Goal: Task Accomplishment & Management: Use online tool/utility

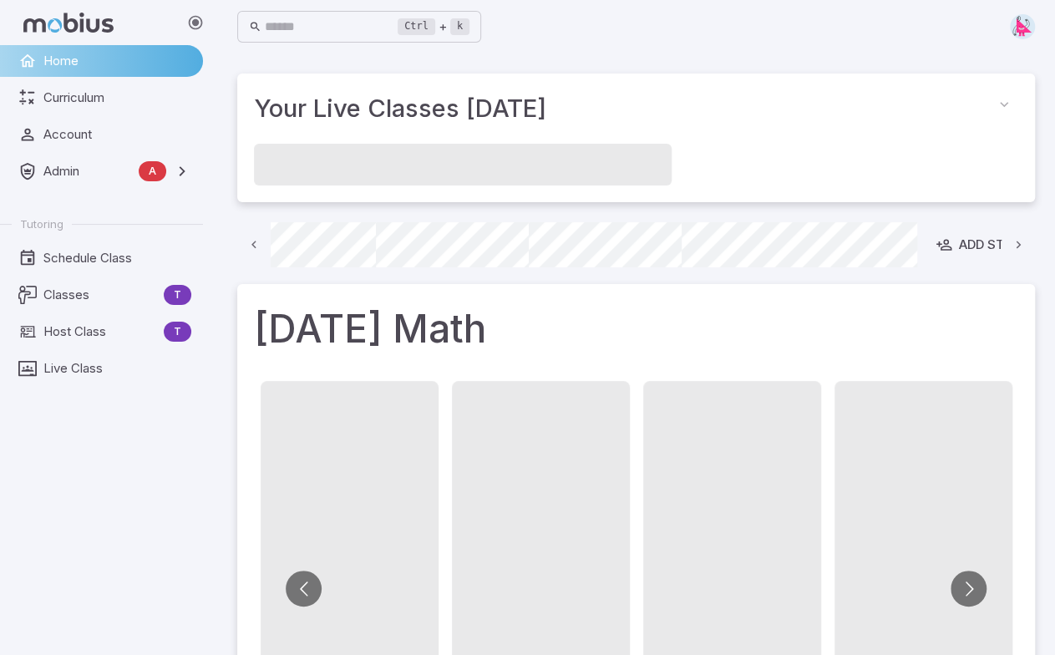
scroll to position [0, 1263]
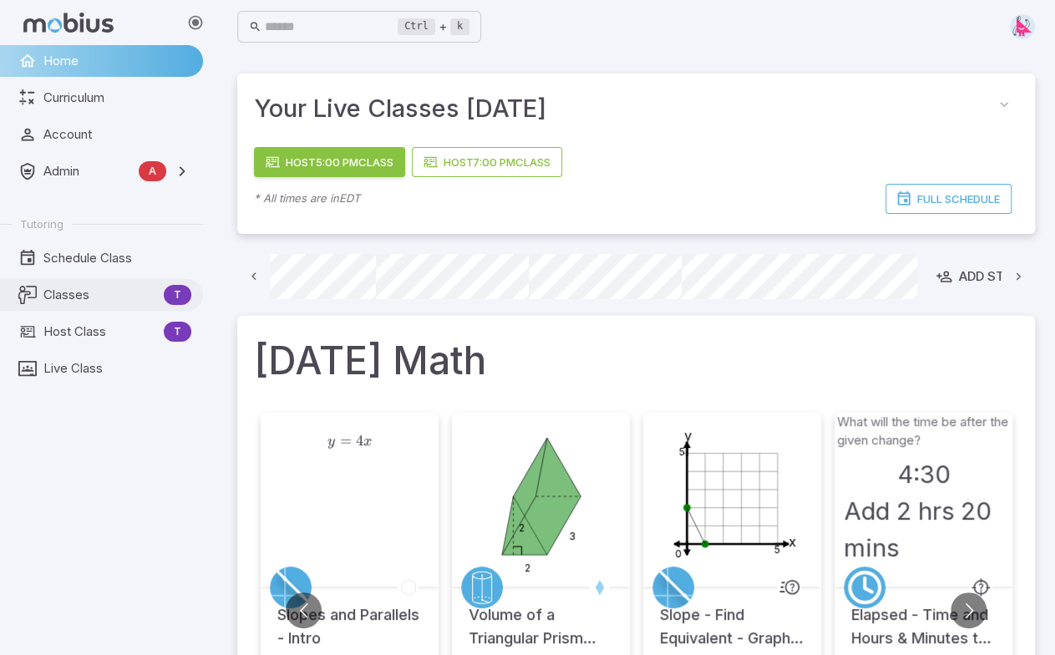
click at [82, 297] on span "Classes" at bounding box center [100, 295] width 114 height 18
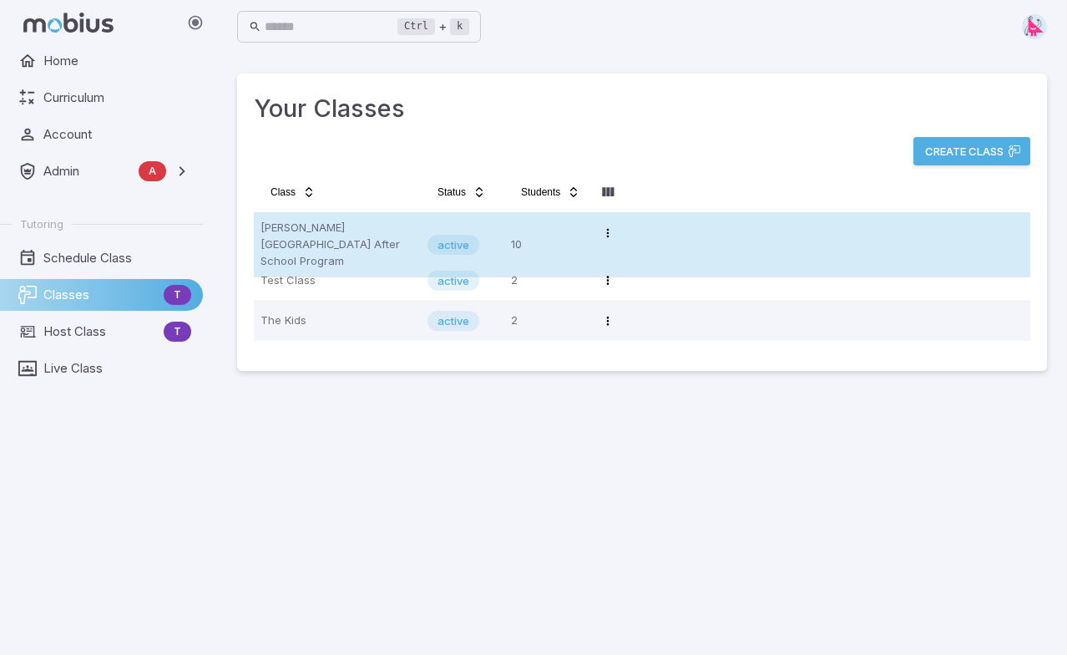
click at [327, 225] on p "[PERSON_NAME][GEOGRAPHIC_DATA] After School Program" at bounding box center [338, 245] width 154 height 50
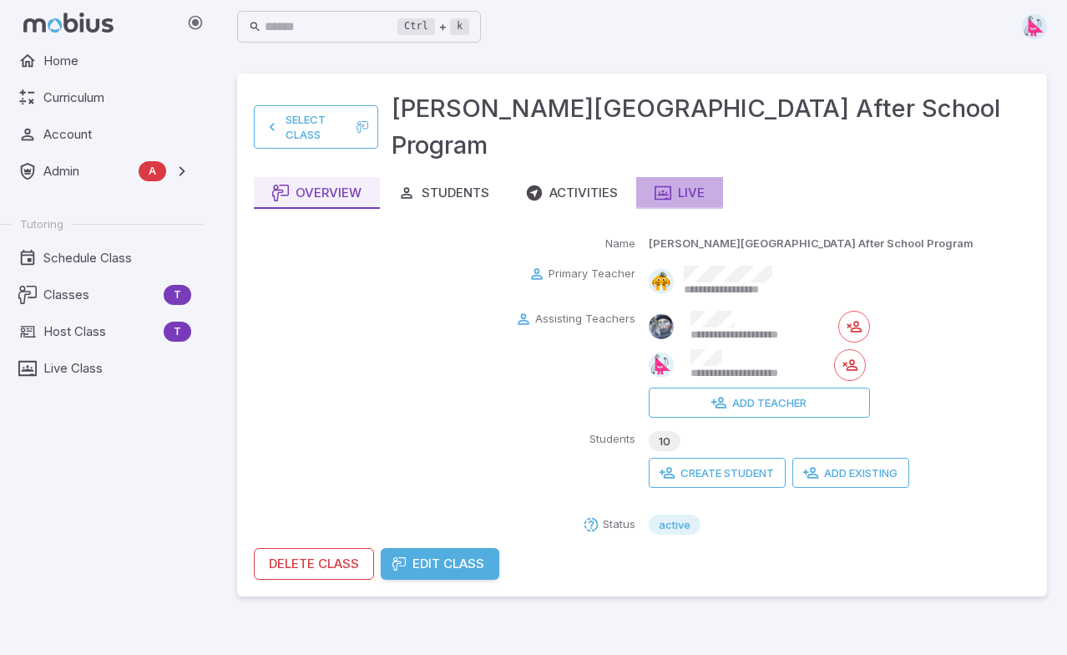
click at [676, 184] on div "Live" at bounding box center [680, 193] width 50 height 18
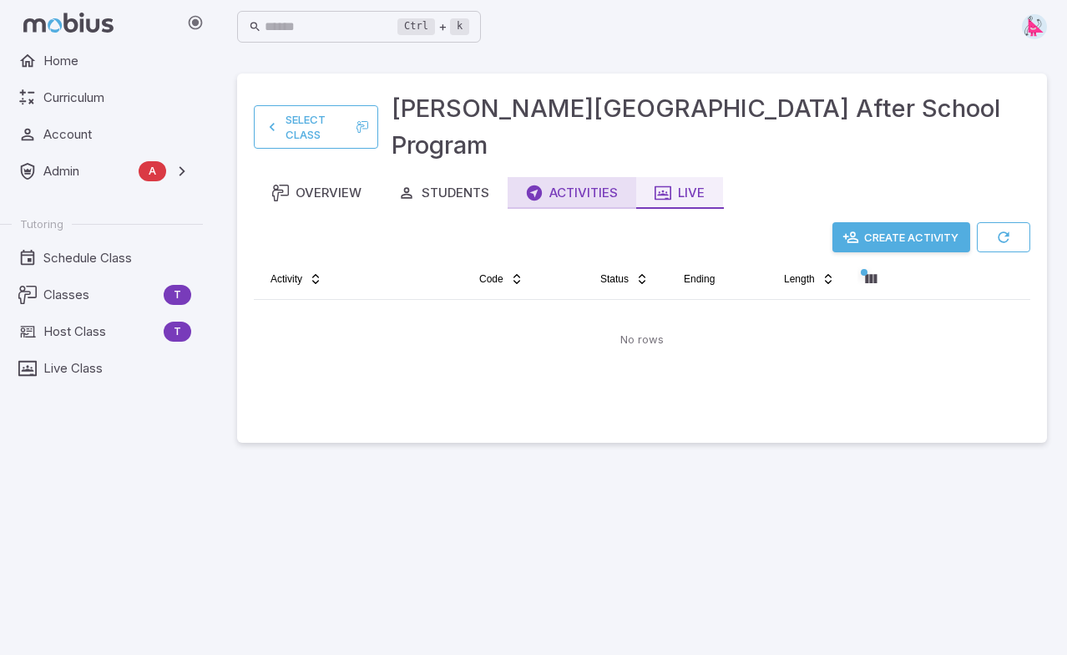
click at [586, 184] on div "Activities" at bounding box center [572, 193] width 92 height 18
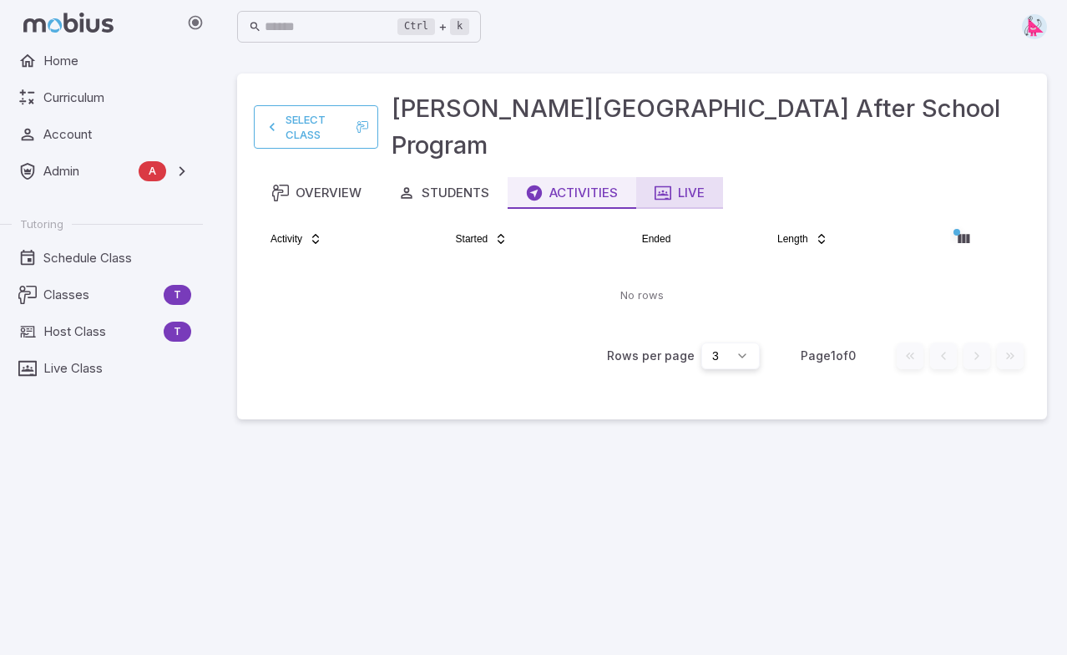
click at [680, 184] on div "Live" at bounding box center [680, 193] width 50 height 18
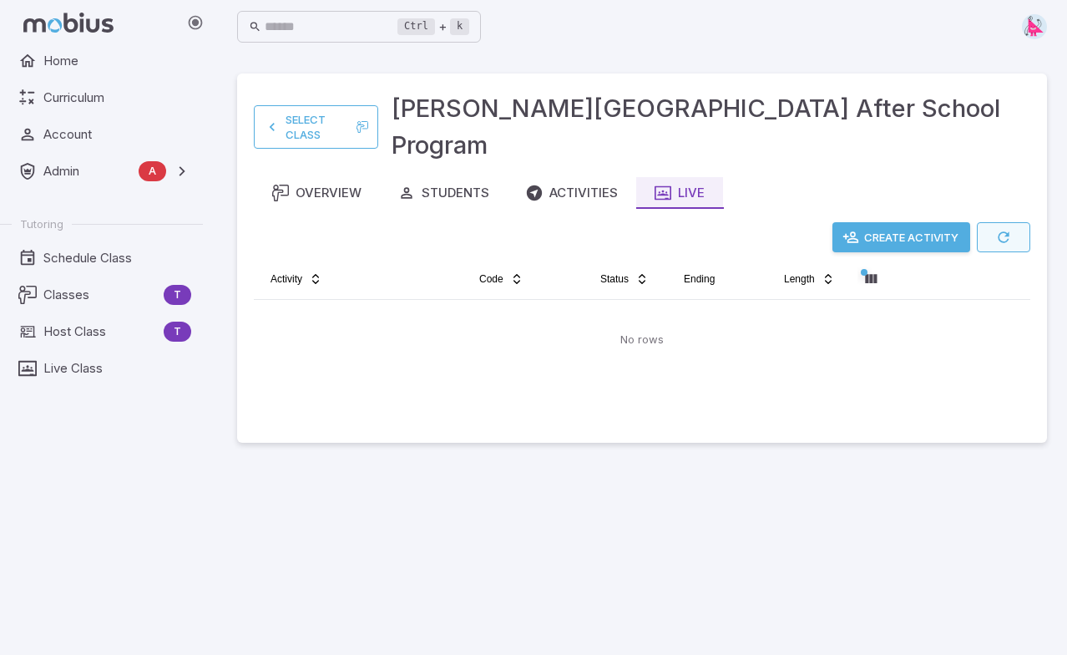
click at [1006, 229] on icon "button" at bounding box center [1003, 237] width 17 height 17
click at [1010, 229] on icon "button" at bounding box center [1003, 237] width 17 height 17
click at [1009, 229] on icon "button" at bounding box center [1003, 237] width 17 height 17
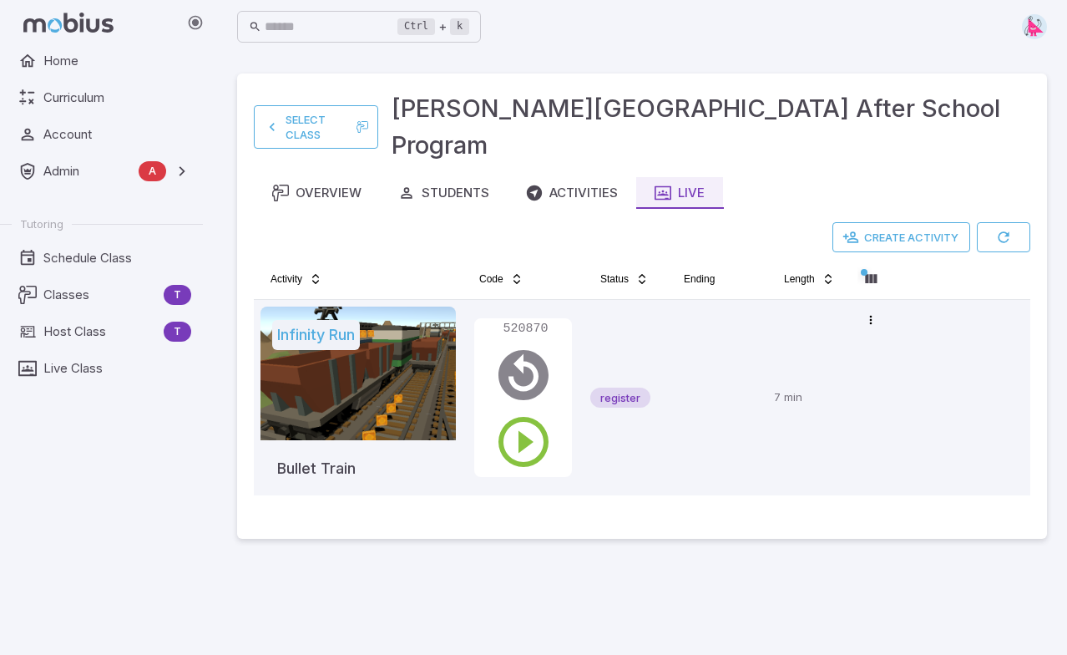
click at [900, 543] on main "Select Class Newton's Grove After School Program Overview Students Activities L…" at bounding box center [642, 353] width 850 height 601
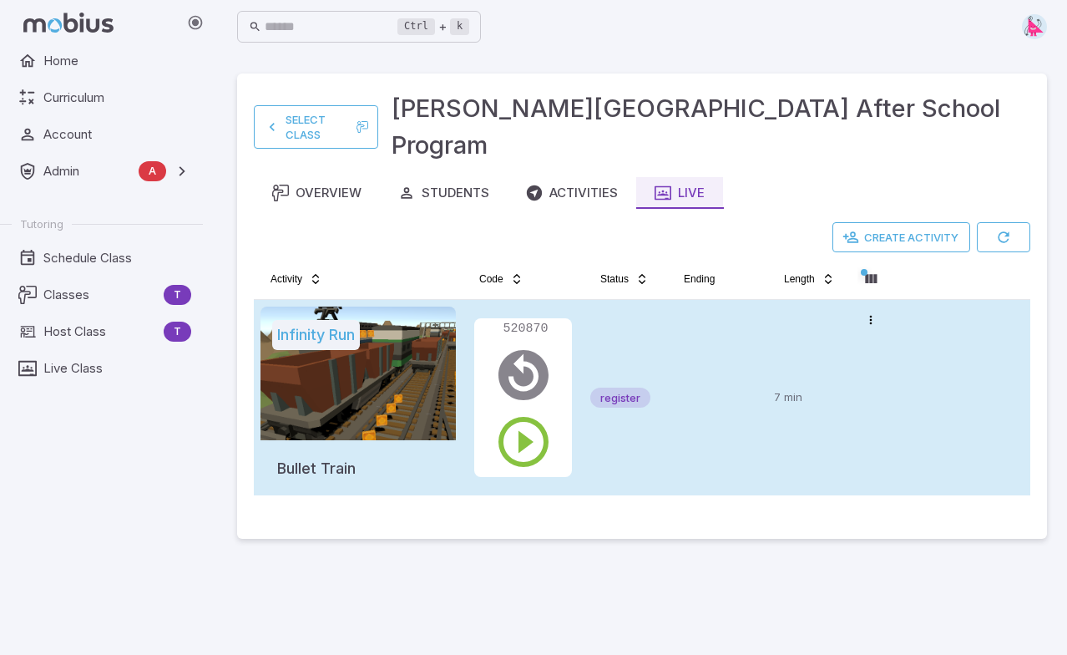
click at [967, 395] on tr "Infinity Run Bullet Train 520870 register 7 min Open menu" at bounding box center [642, 397] width 777 height 195
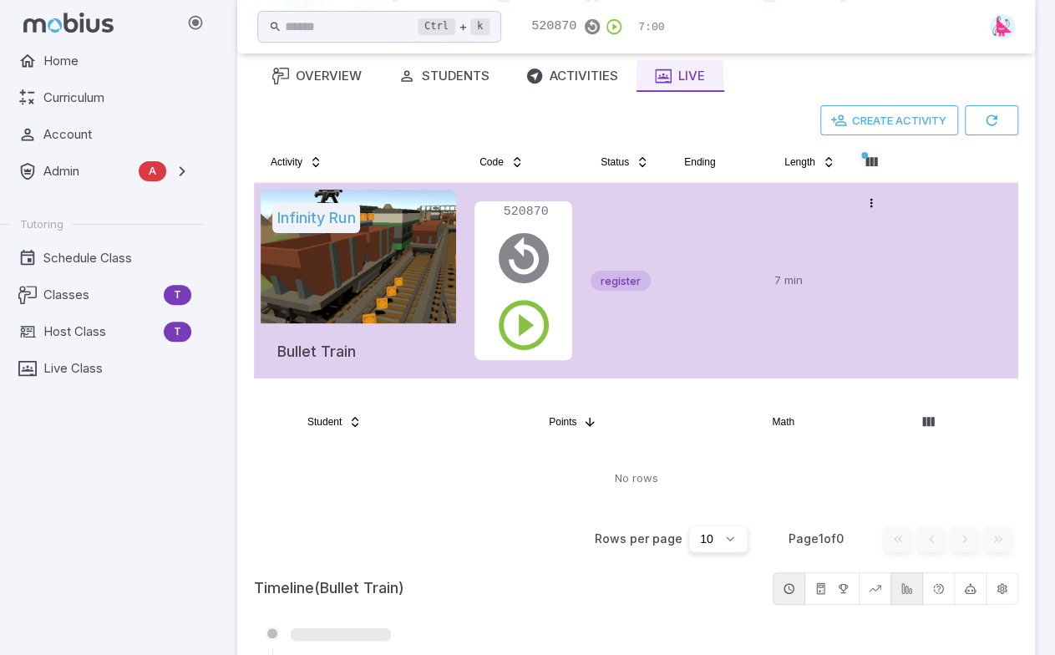
scroll to position [187, 0]
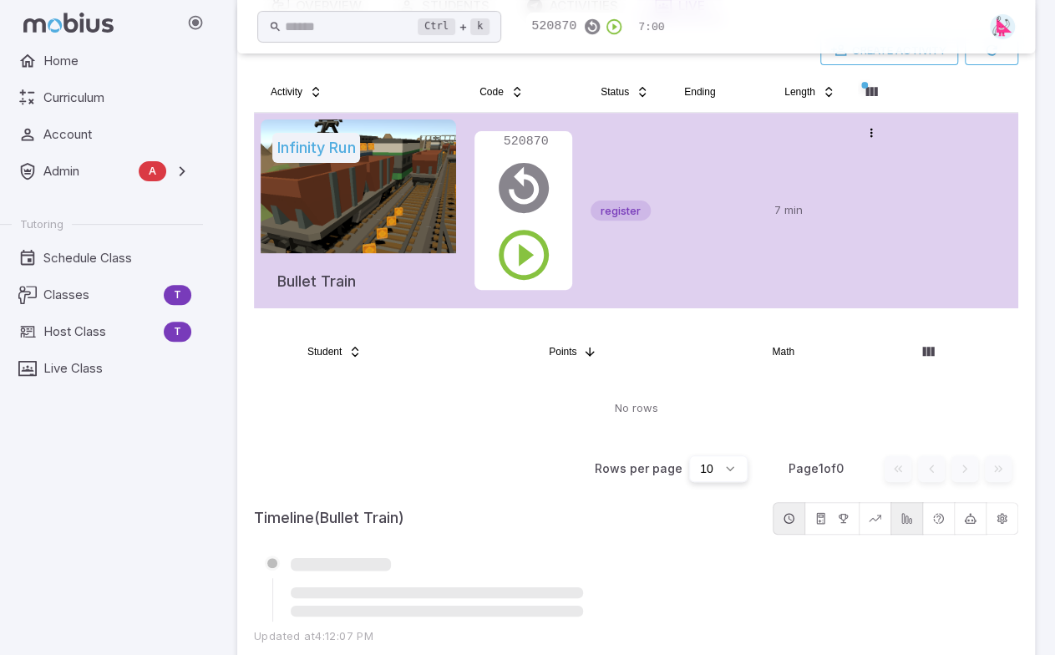
click at [900, 221] on tr "Infinity Run Bullet Train 520870 register 7 min Open menu" at bounding box center [636, 210] width 764 height 195
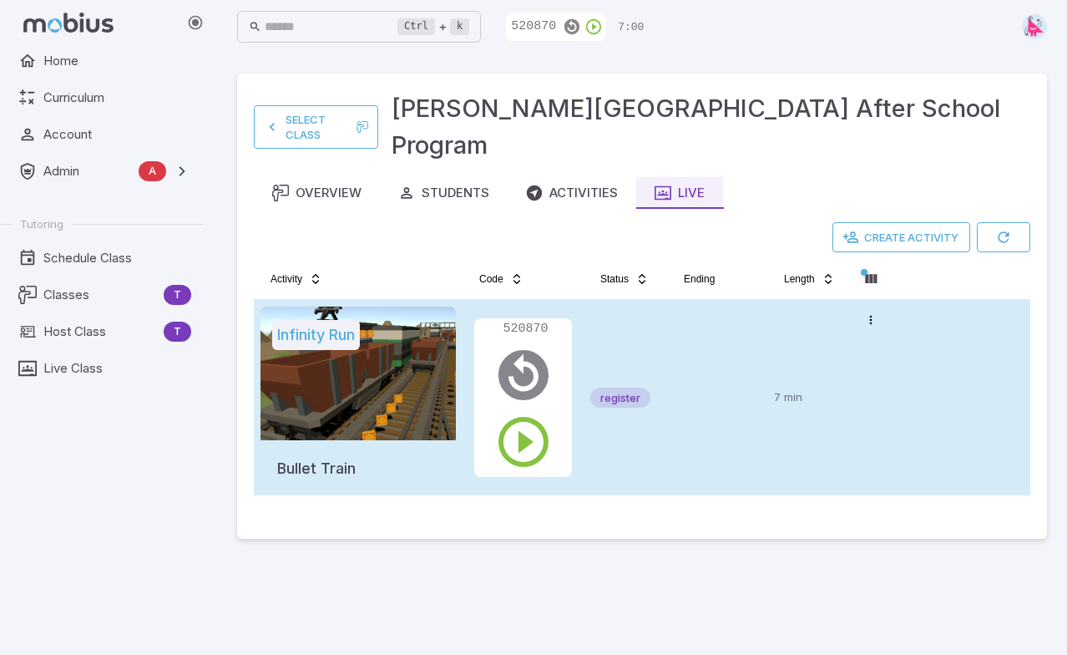
click at [924, 300] on tr "Infinity Run Bullet Train 520870 register 7 min Open menu" at bounding box center [642, 397] width 777 height 195
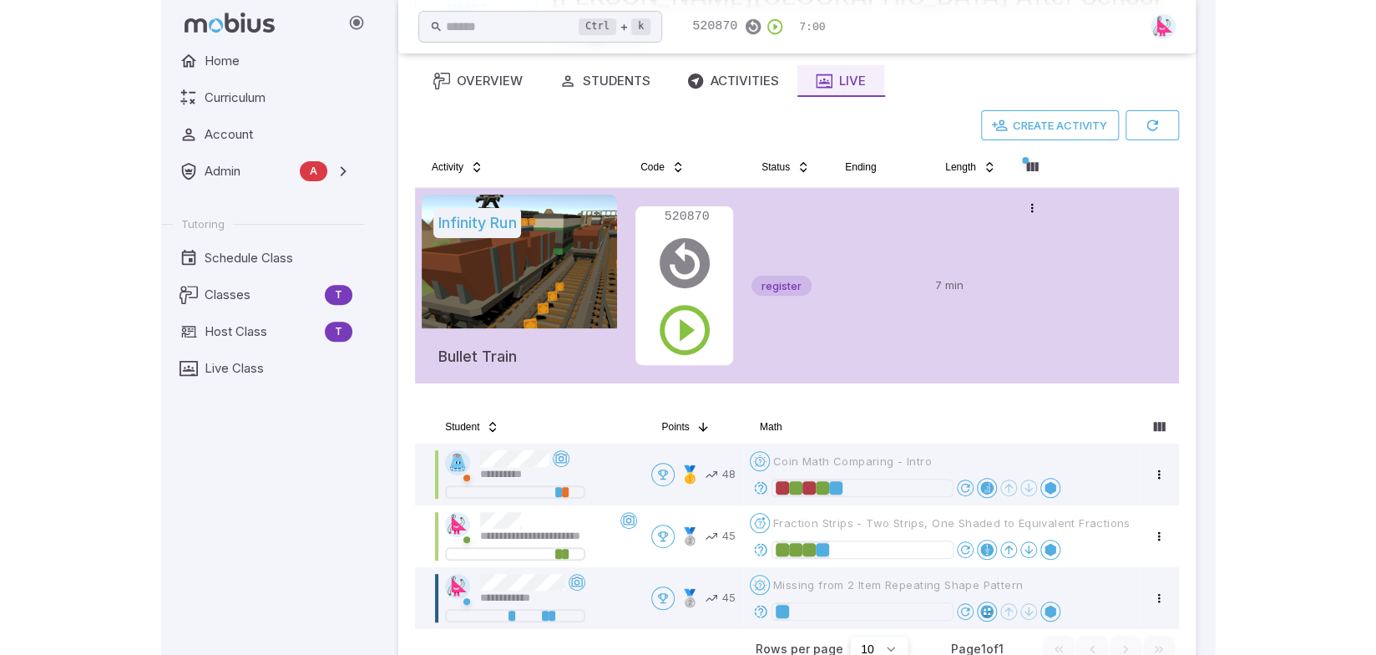
scroll to position [109, 0]
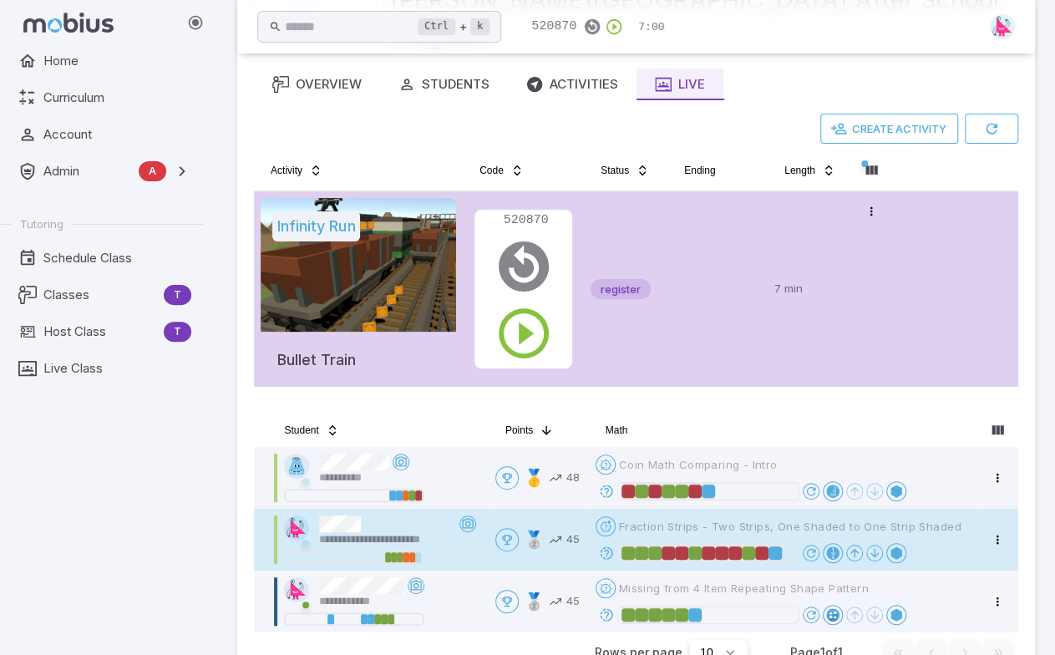
click at [404, 515] on div "**********" at bounding box center [387, 531] width 137 height 32
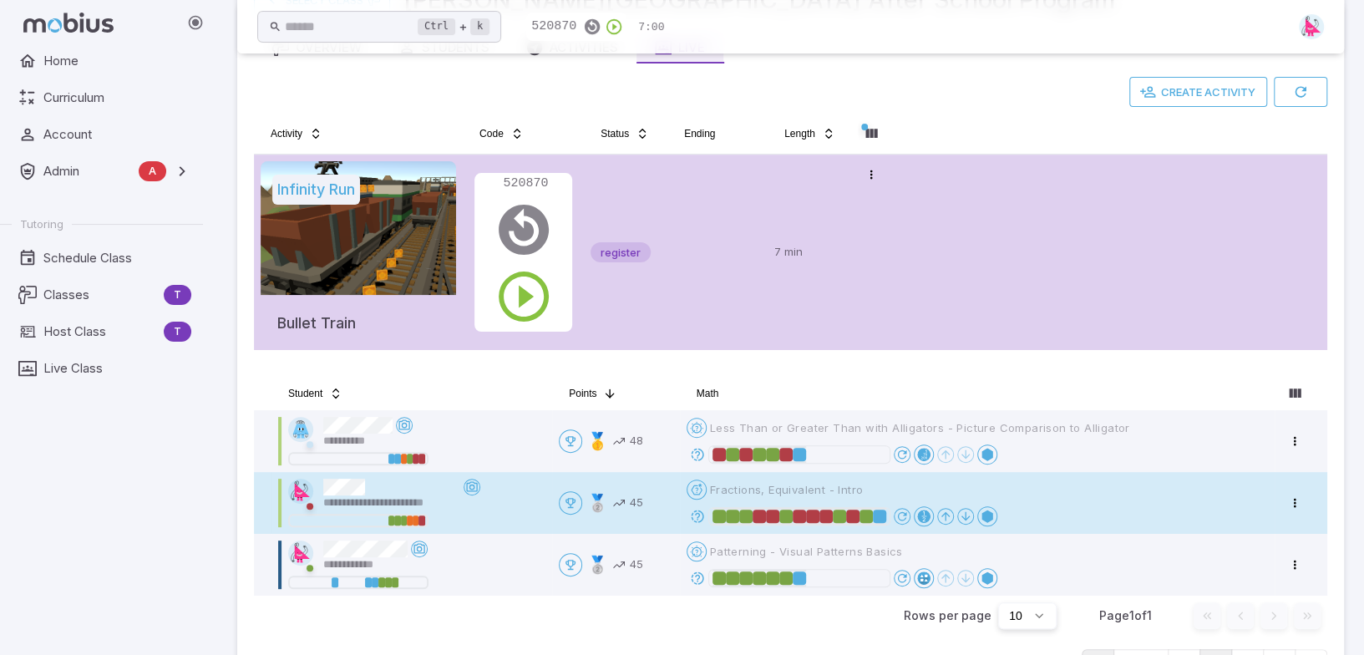
click at [703, 514] on icon at bounding box center [697, 516] width 15 height 15
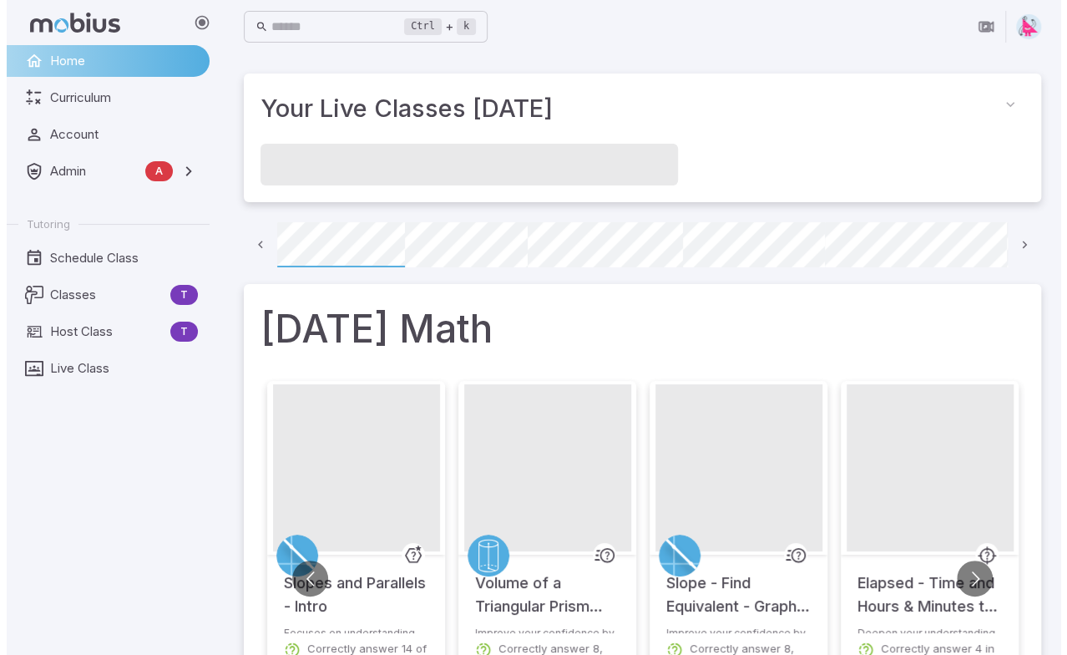
scroll to position [0, 119]
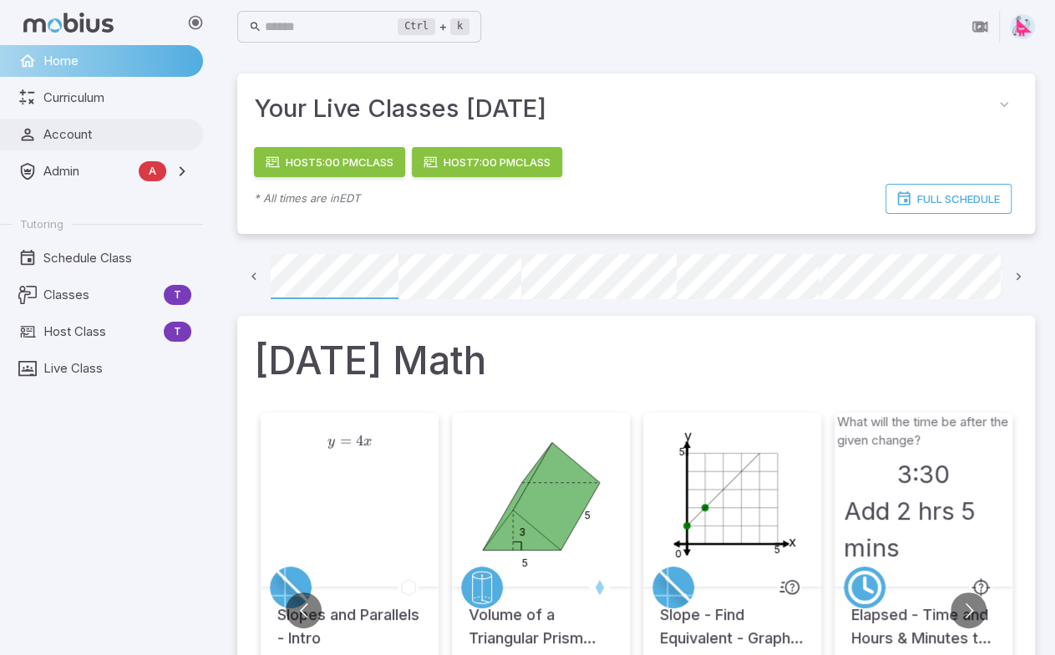
click at [70, 137] on span "Account" at bounding box center [117, 134] width 148 height 18
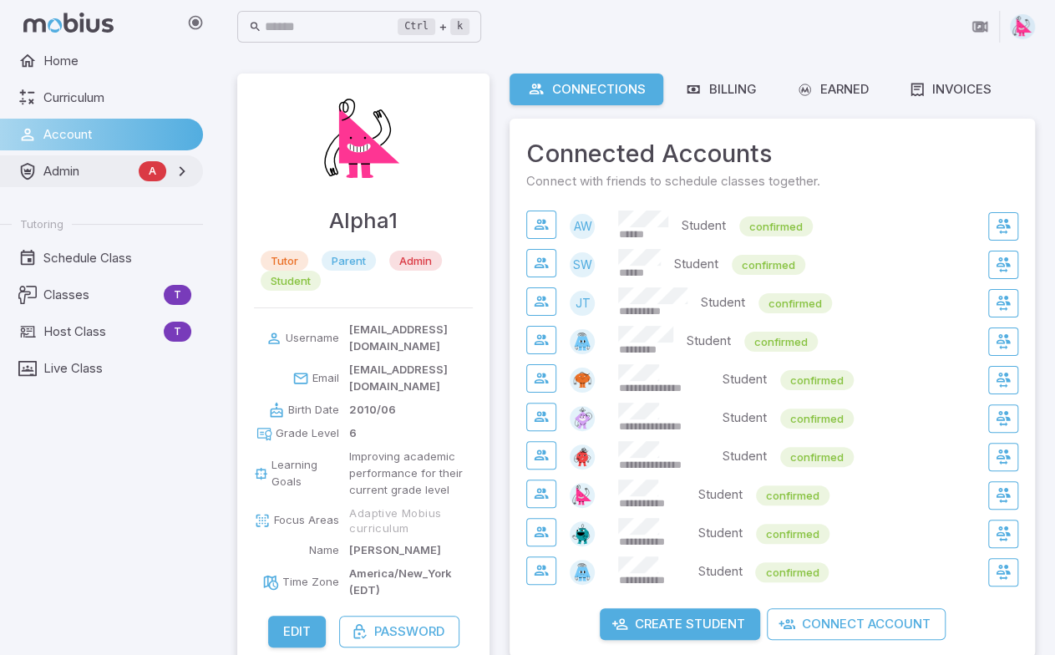
click at [73, 175] on span "Admin" at bounding box center [87, 171] width 89 height 18
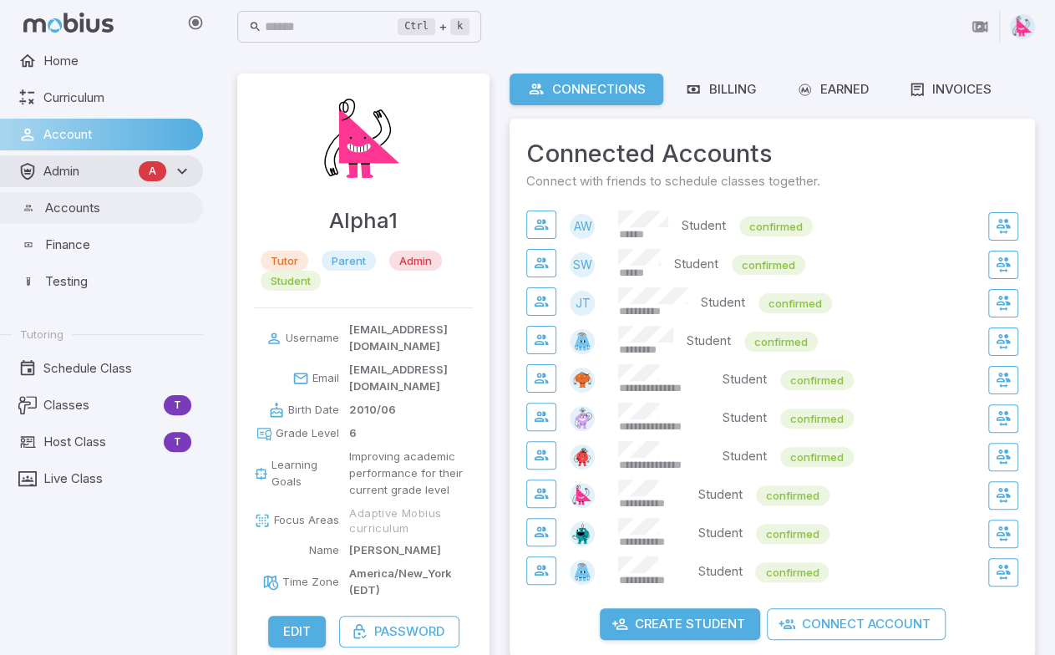
click at [70, 206] on span "Accounts" at bounding box center [118, 208] width 146 height 18
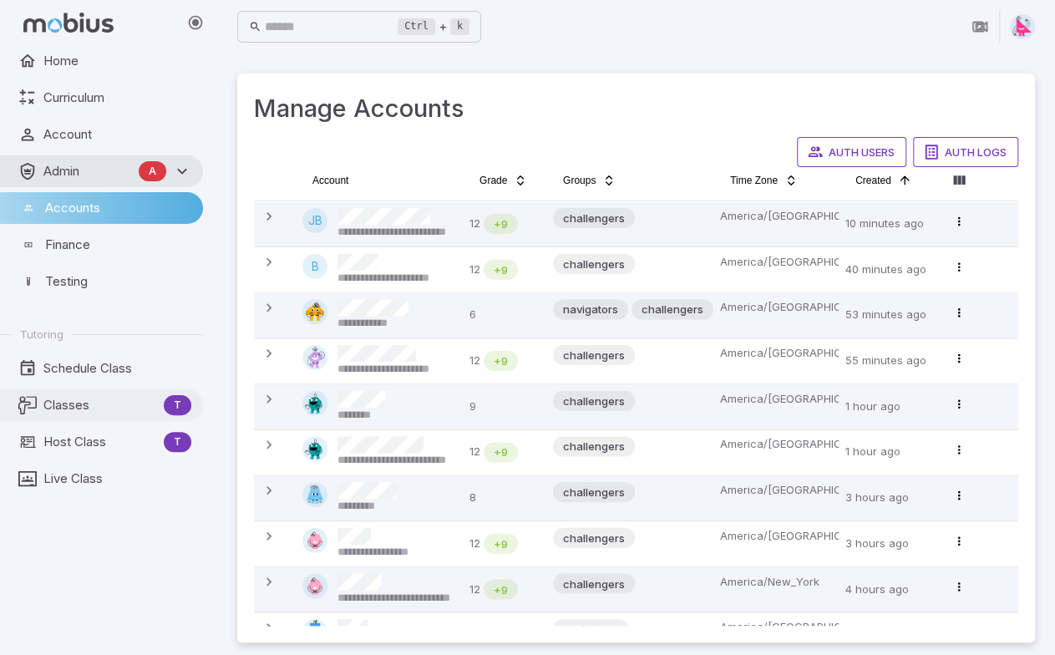
click at [58, 410] on span "Classes" at bounding box center [100, 405] width 114 height 18
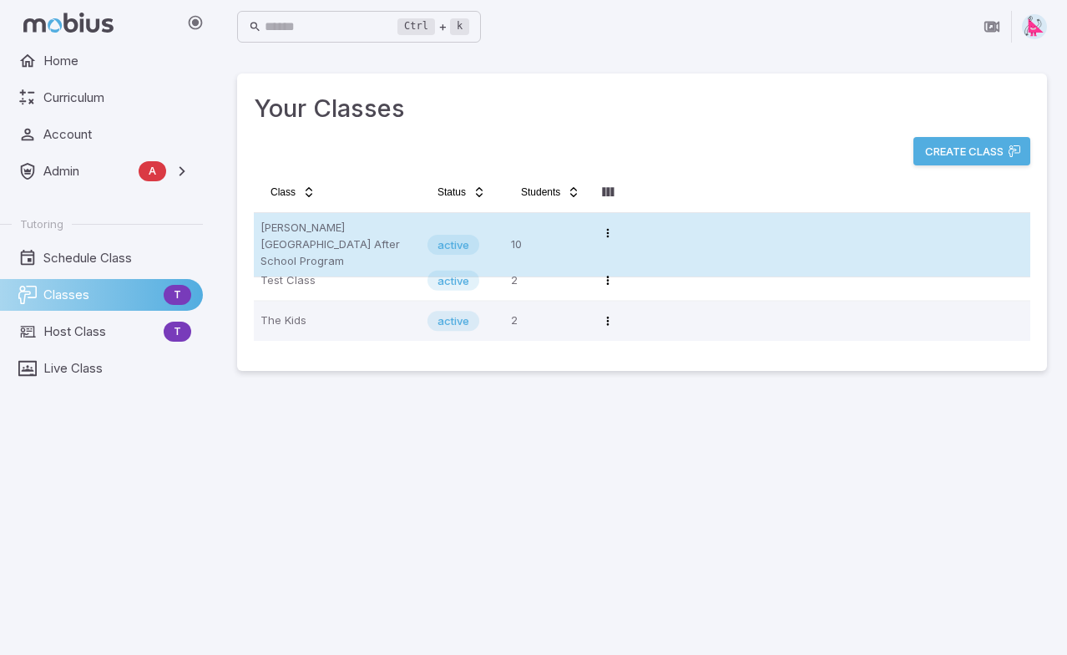
click at [300, 235] on p "[PERSON_NAME][GEOGRAPHIC_DATA] After School Program" at bounding box center [338, 245] width 154 height 50
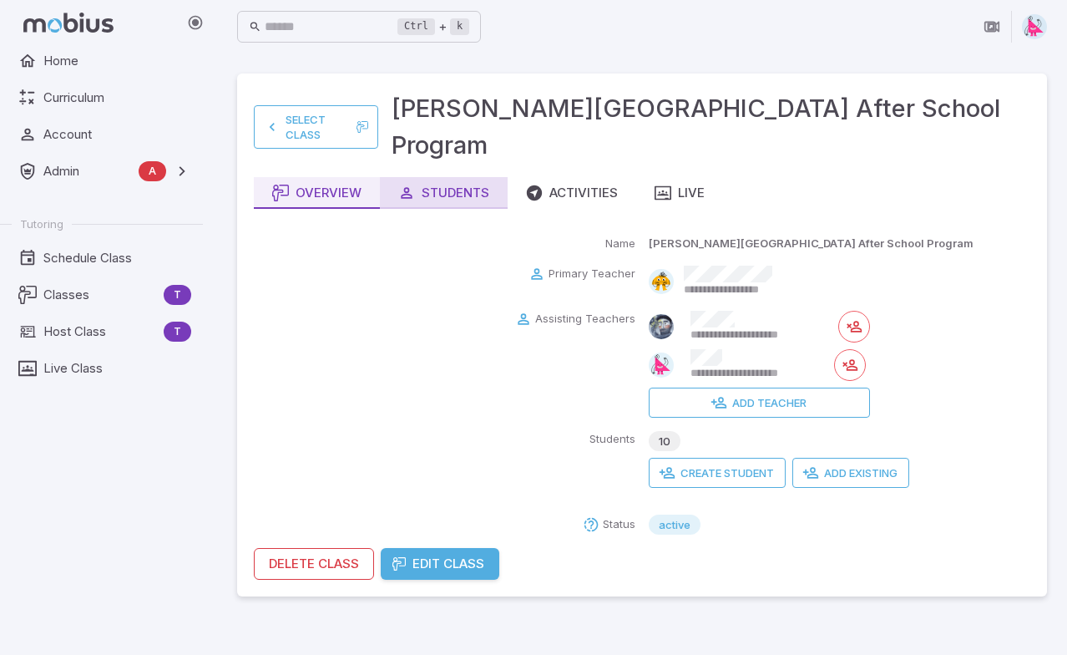
click at [457, 184] on div "Students" at bounding box center [443, 193] width 91 height 18
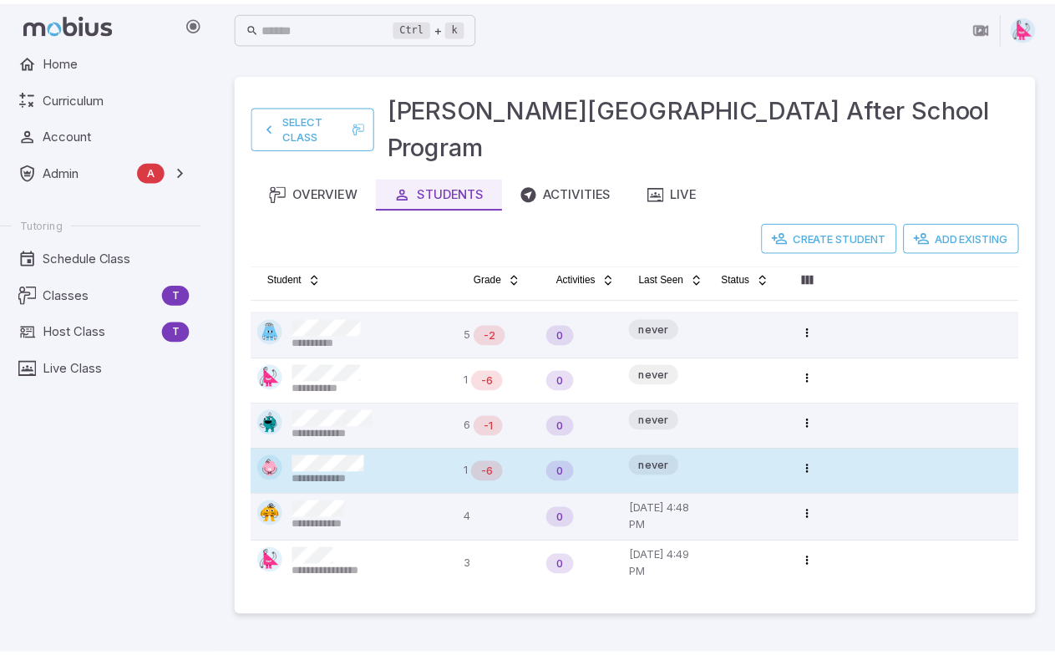
scroll to position [172, 0]
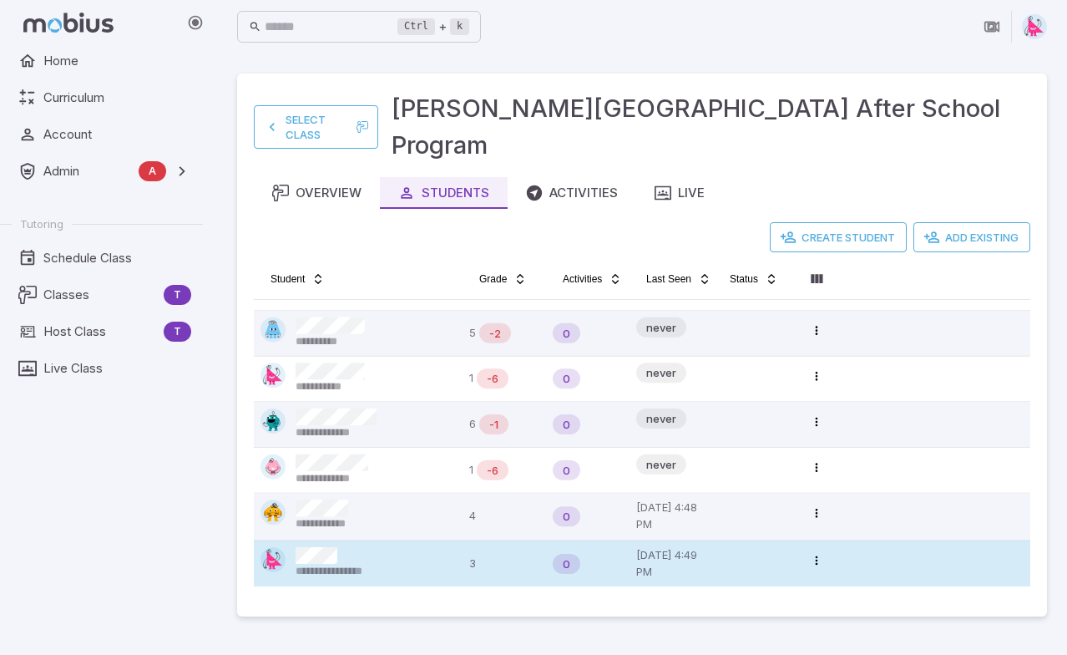
click at [381, 564] on span "**********" at bounding box center [340, 571] width 88 height 15
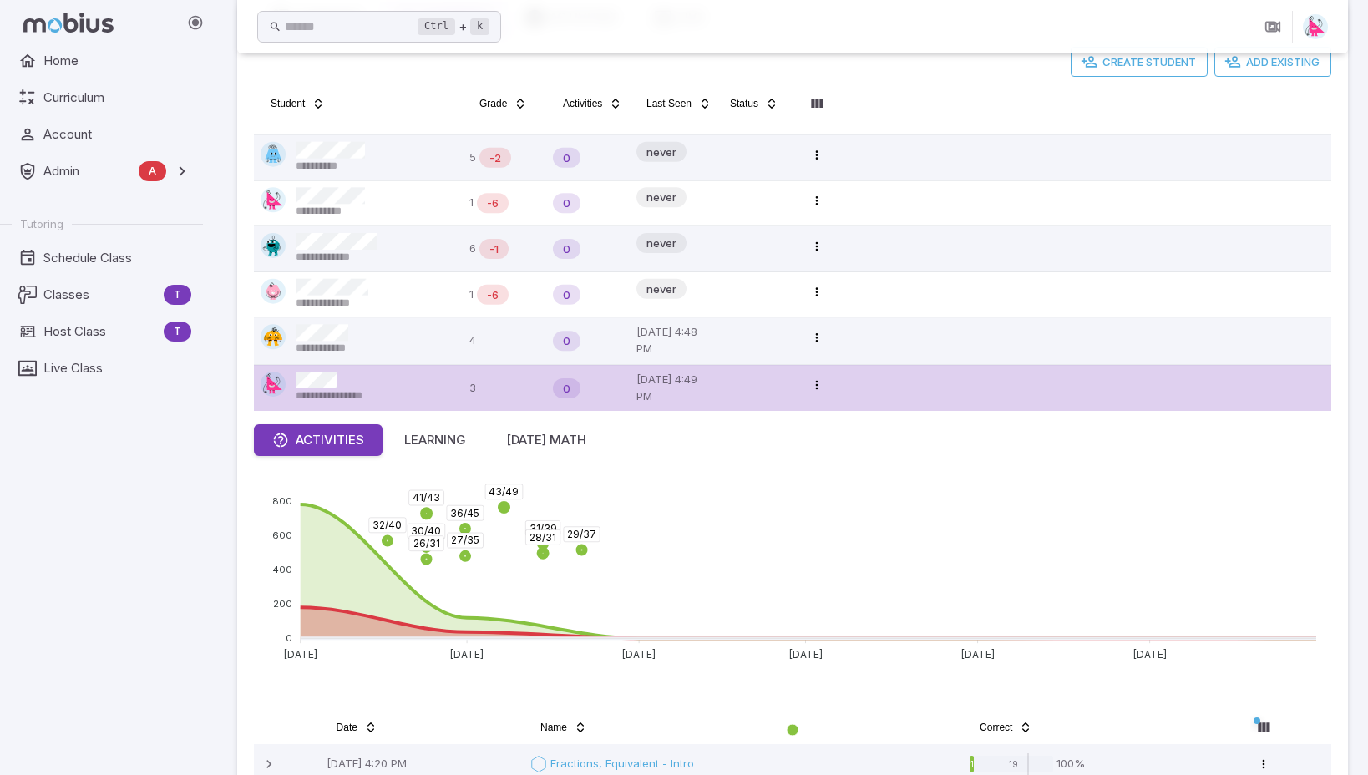
scroll to position [0, 0]
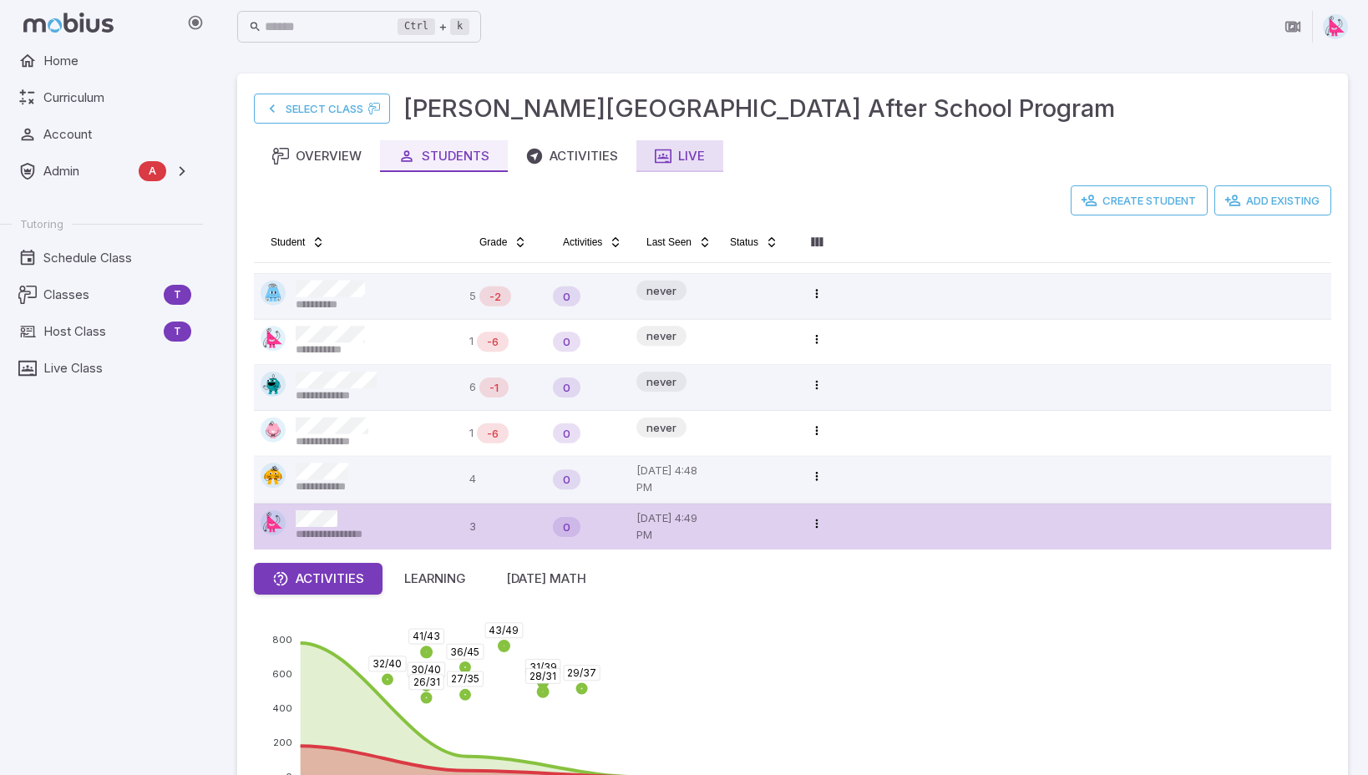
click at [698, 163] on div "Live" at bounding box center [680, 156] width 50 height 18
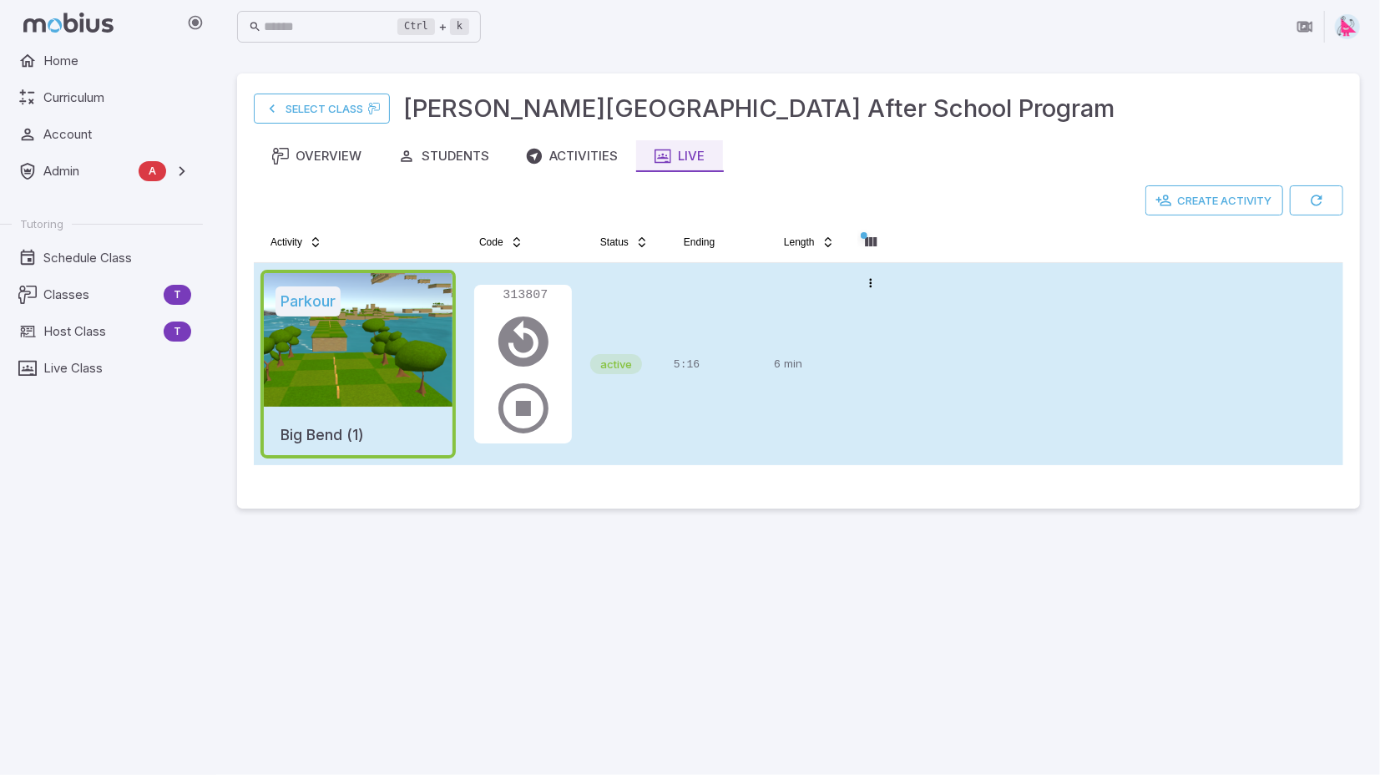
click at [756, 307] on div "5:16" at bounding box center [717, 364] width 87 height 189
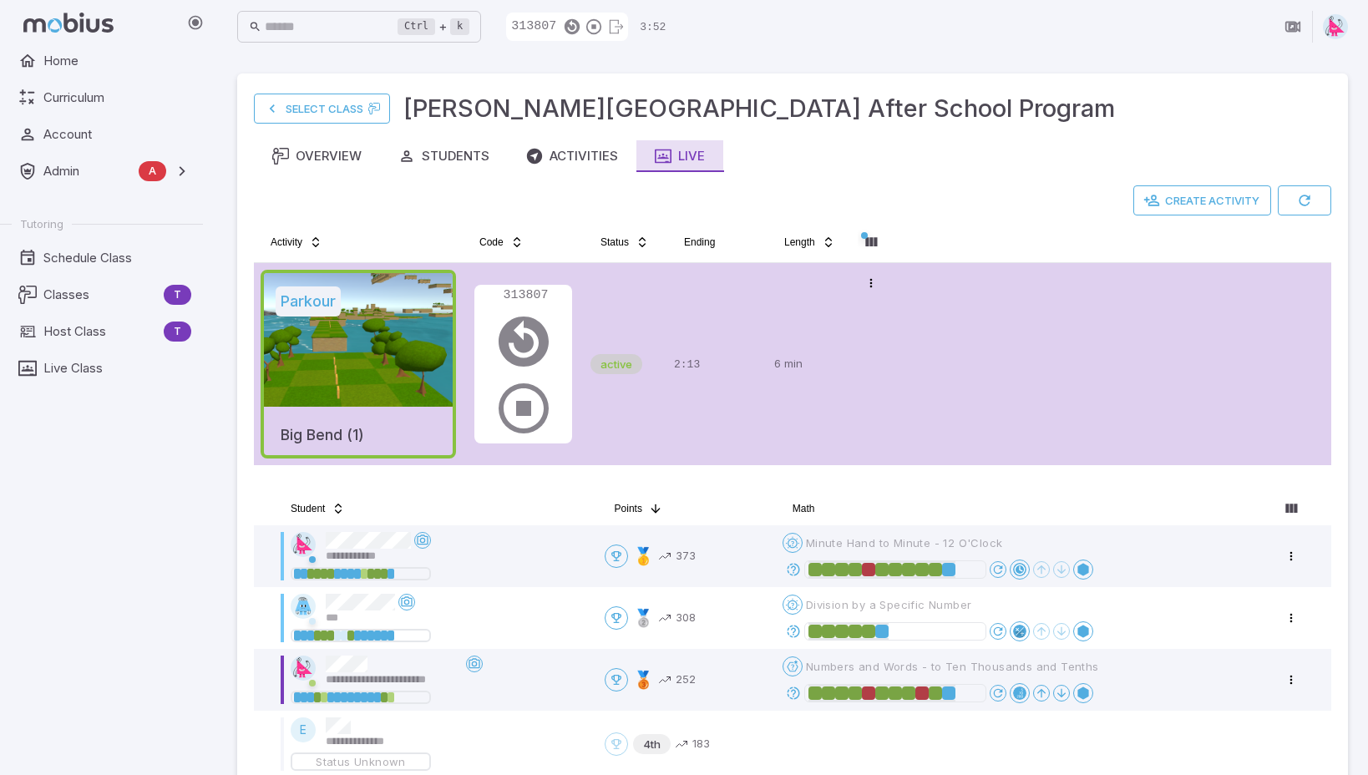
drag, startPoint x: 583, startPoint y: 153, endPoint x: 683, endPoint y: 153, distance: 100.2
click at [593, 153] on div "Activities" at bounding box center [572, 156] width 92 height 18
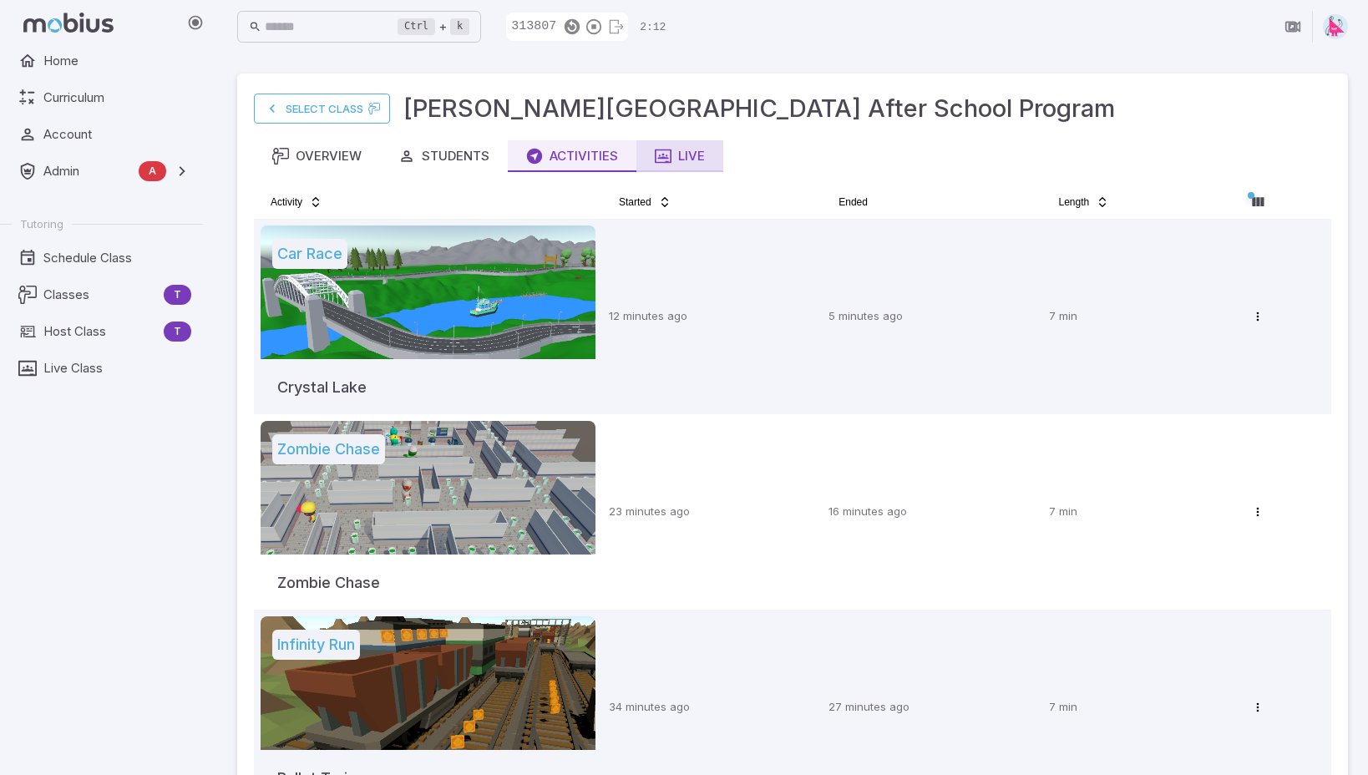
click at [693, 149] on div "Live" at bounding box center [680, 156] width 50 height 18
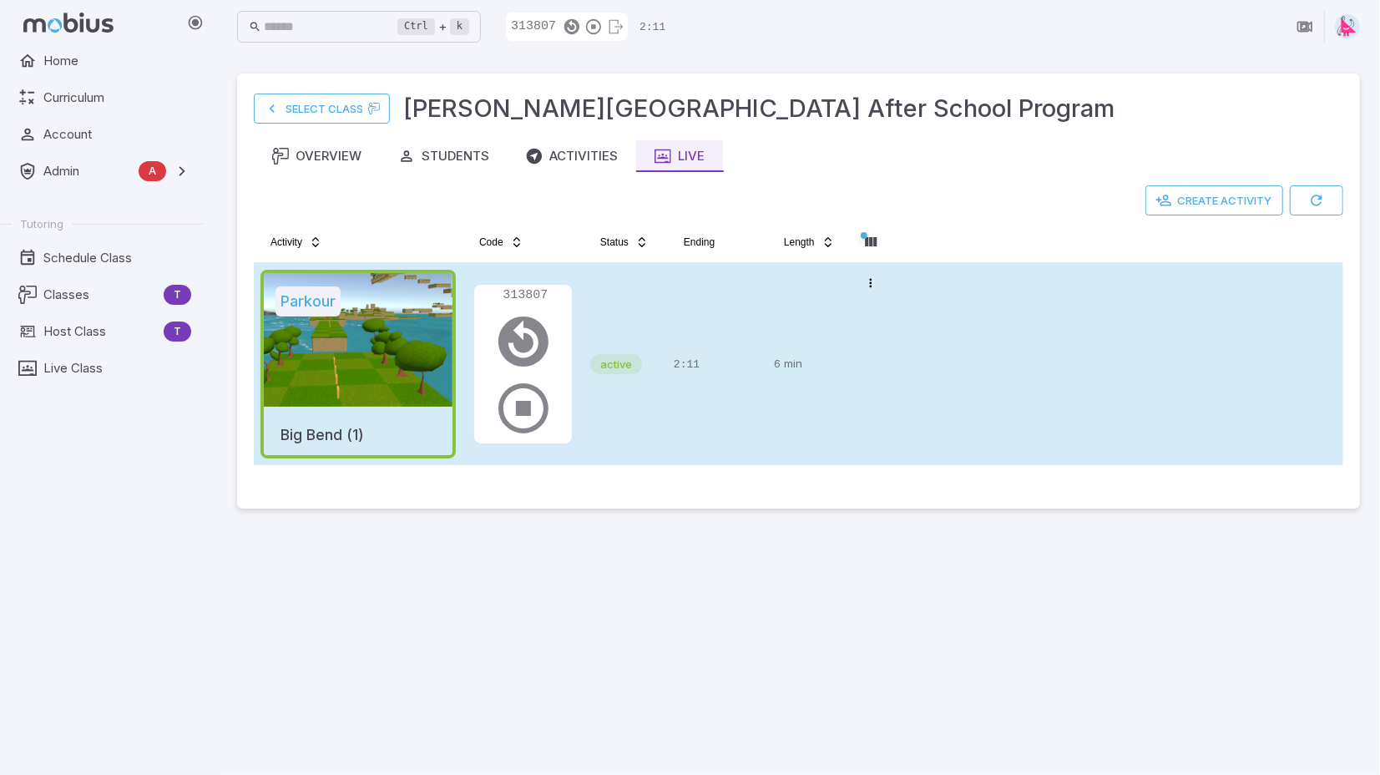
click at [817, 316] on p "6 min" at bounding box center [809, 364] width 70 height 189
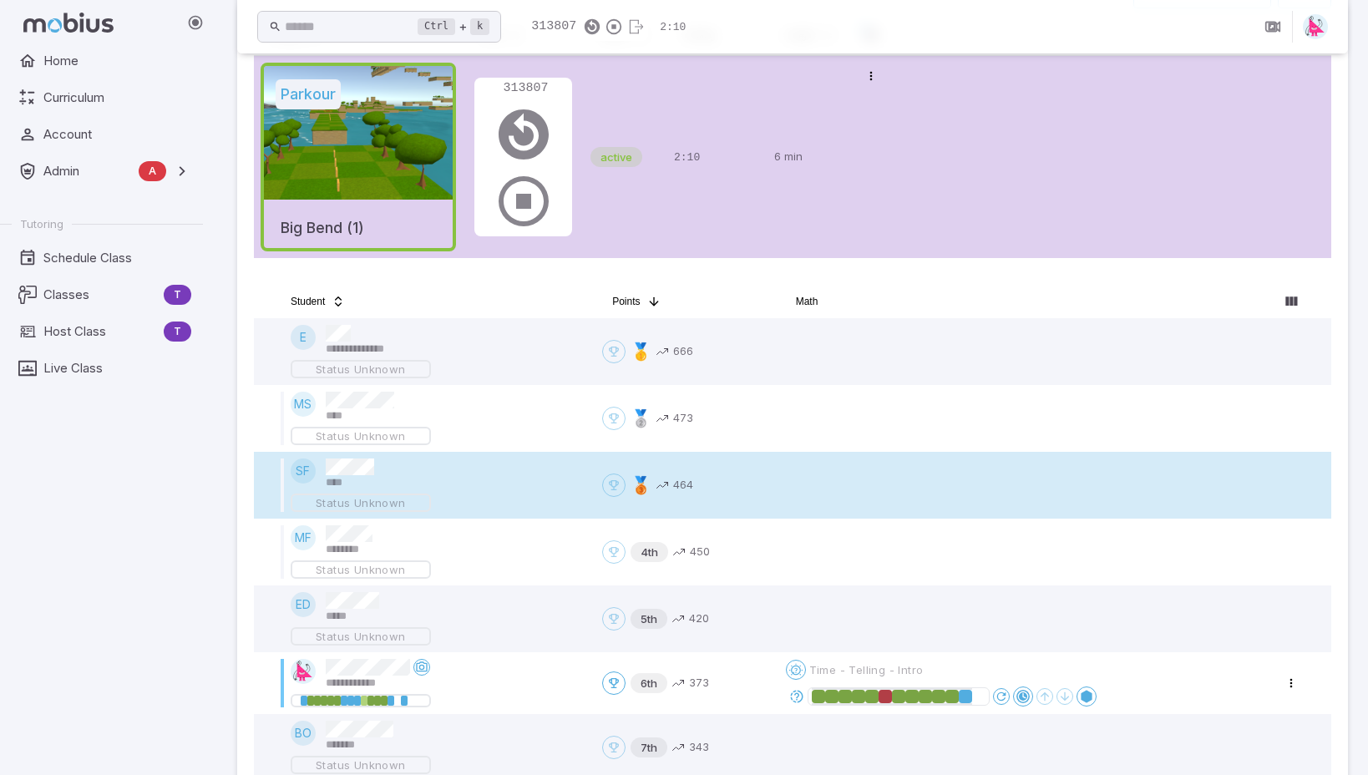
scroll to position [334, 0]
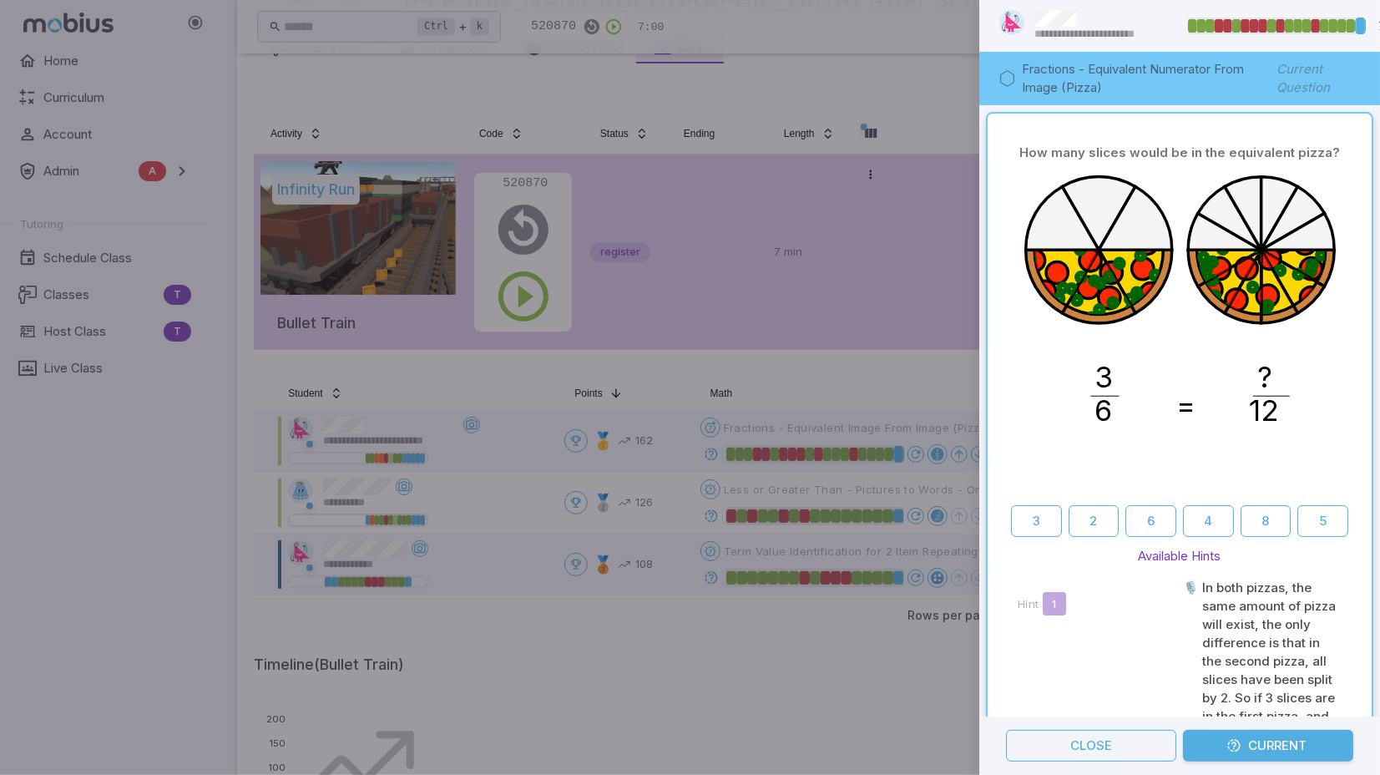
click at [604, 639] on div at bounding box center [690, 387] width 1380 height 775
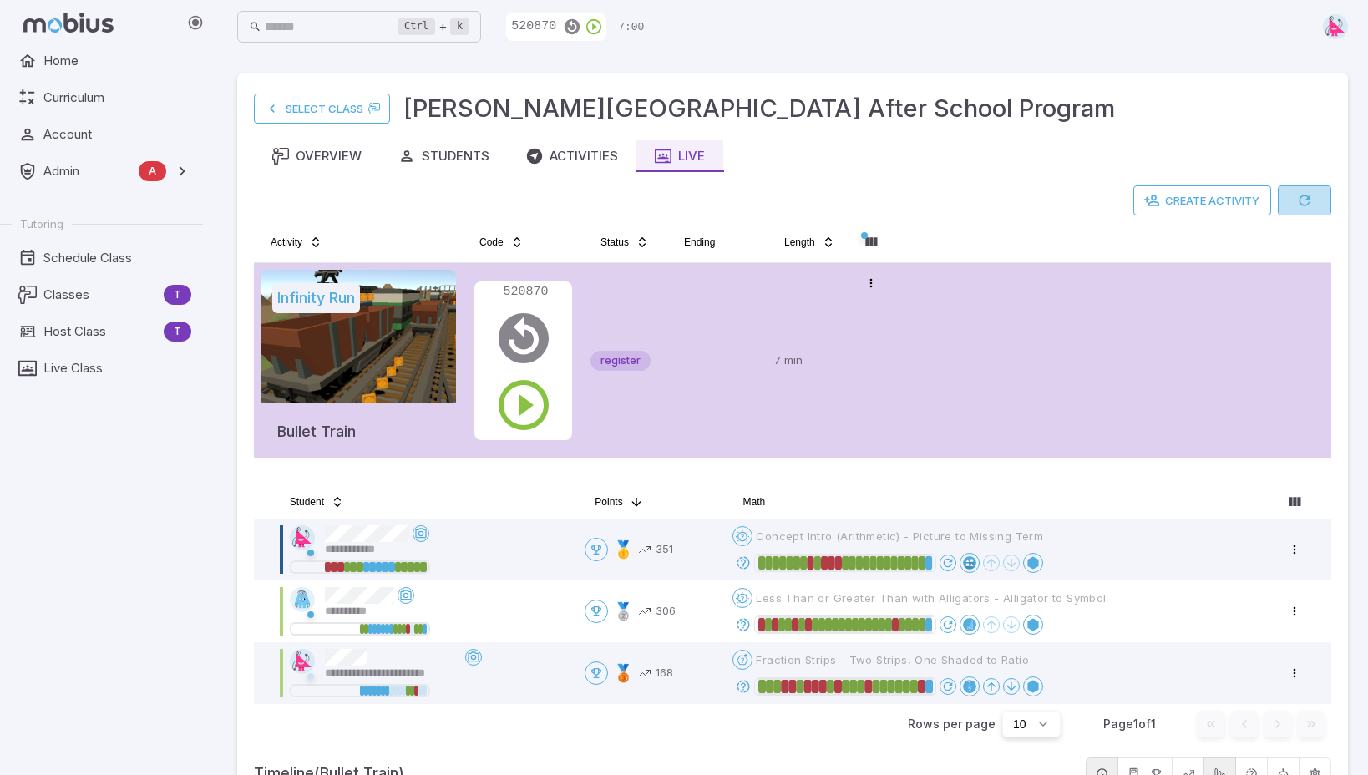
click at [1309, 200] on icon "button" at bounding box center [1304, 200] width 17 height 17
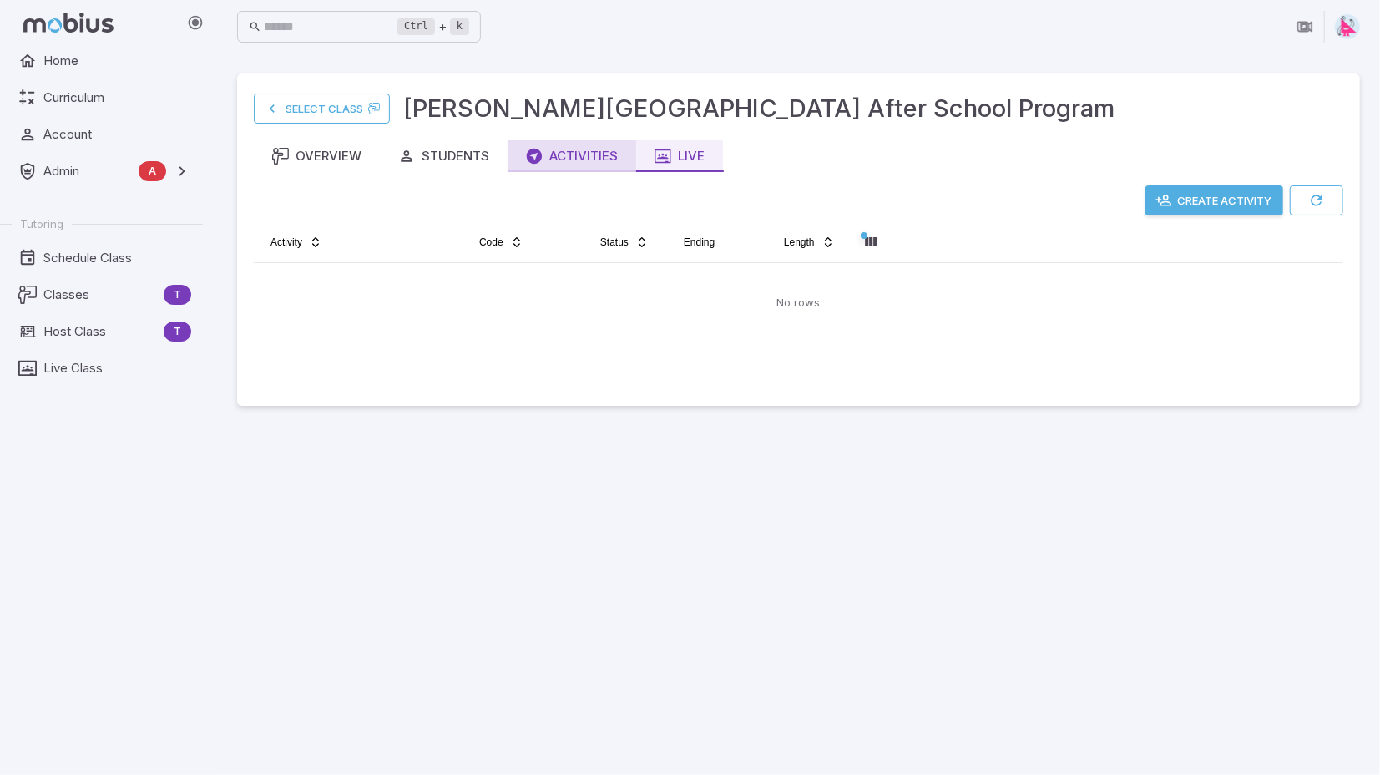
click at [573, 159] on div "Activities" at bounding box center [572, 156] width 92 height 18
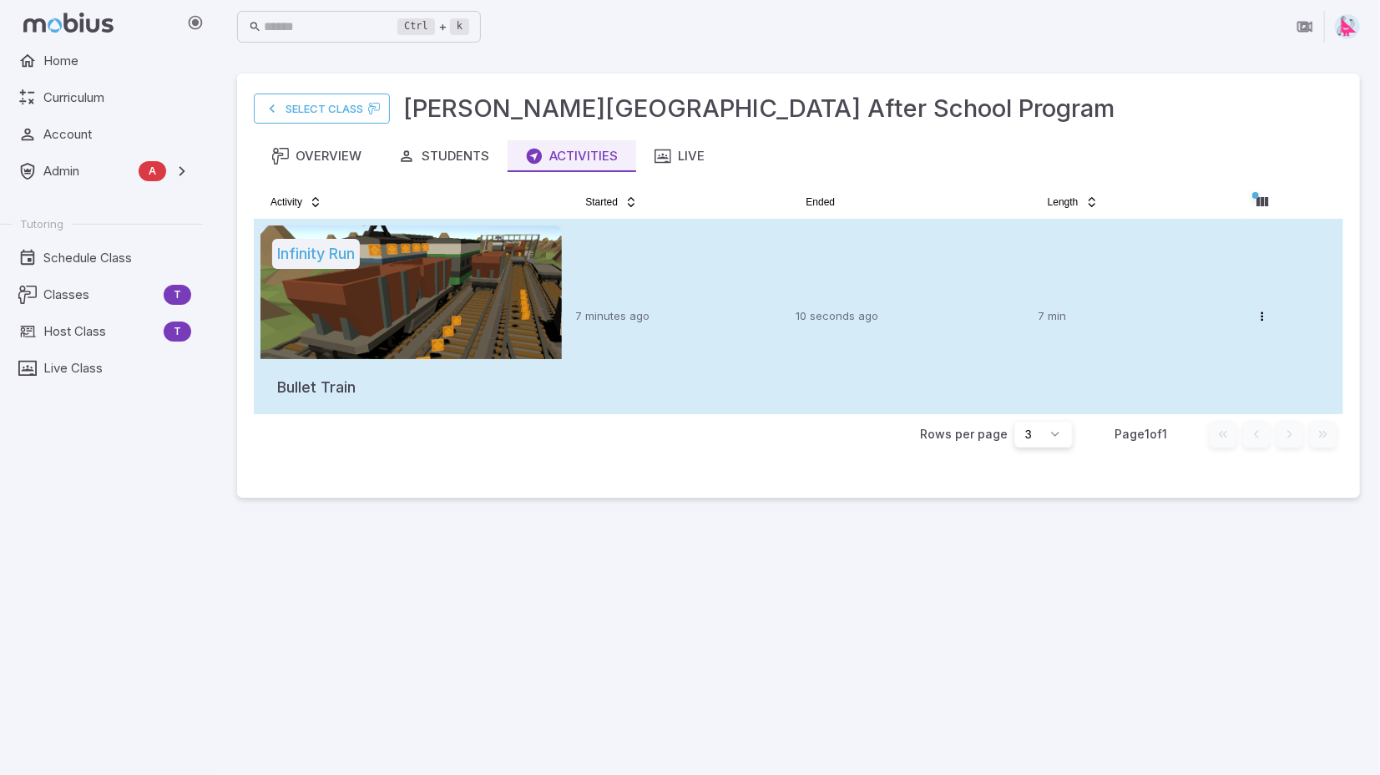
click at [732, 260] on td "7 minutes ago" at bounding box center [679, 316] width 220 height 195
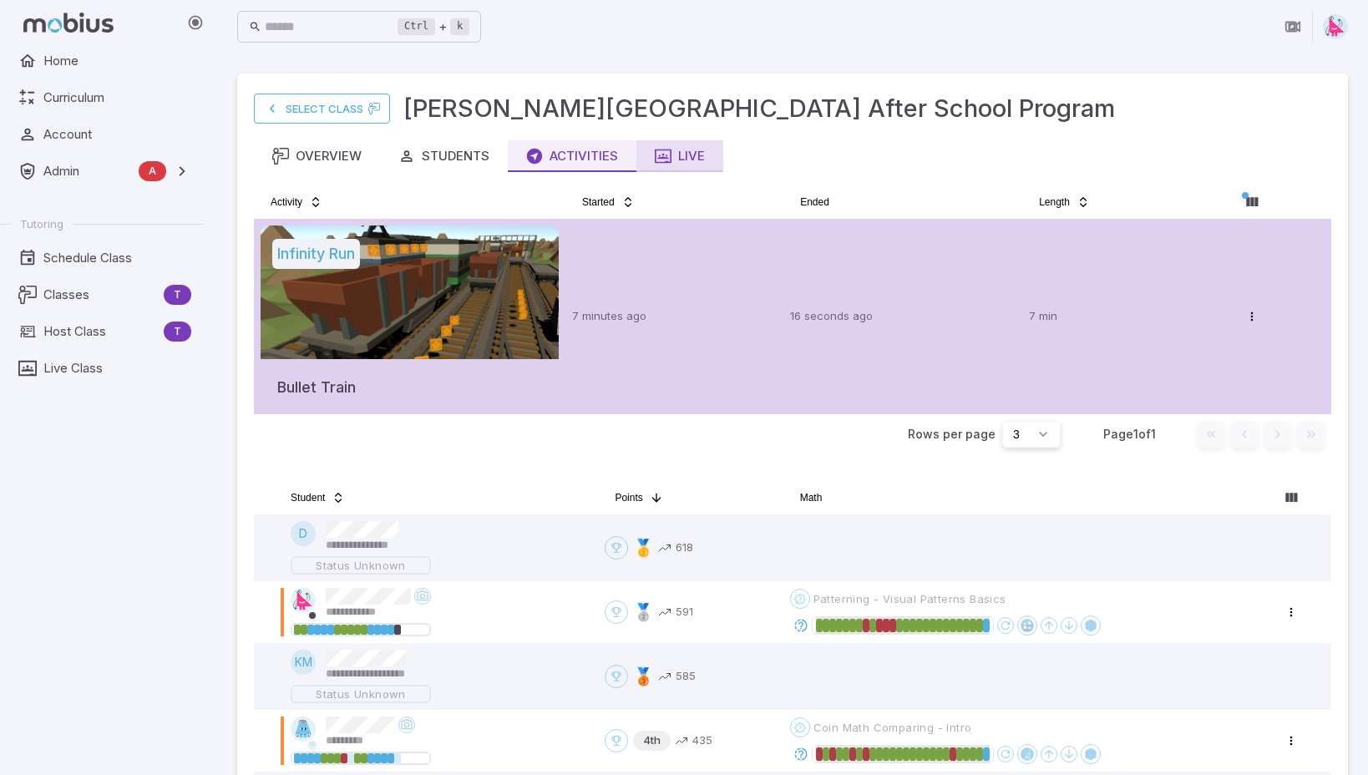
click at [698, 150] on div "Live" at bounding box center [680, 156] width 50 height 18
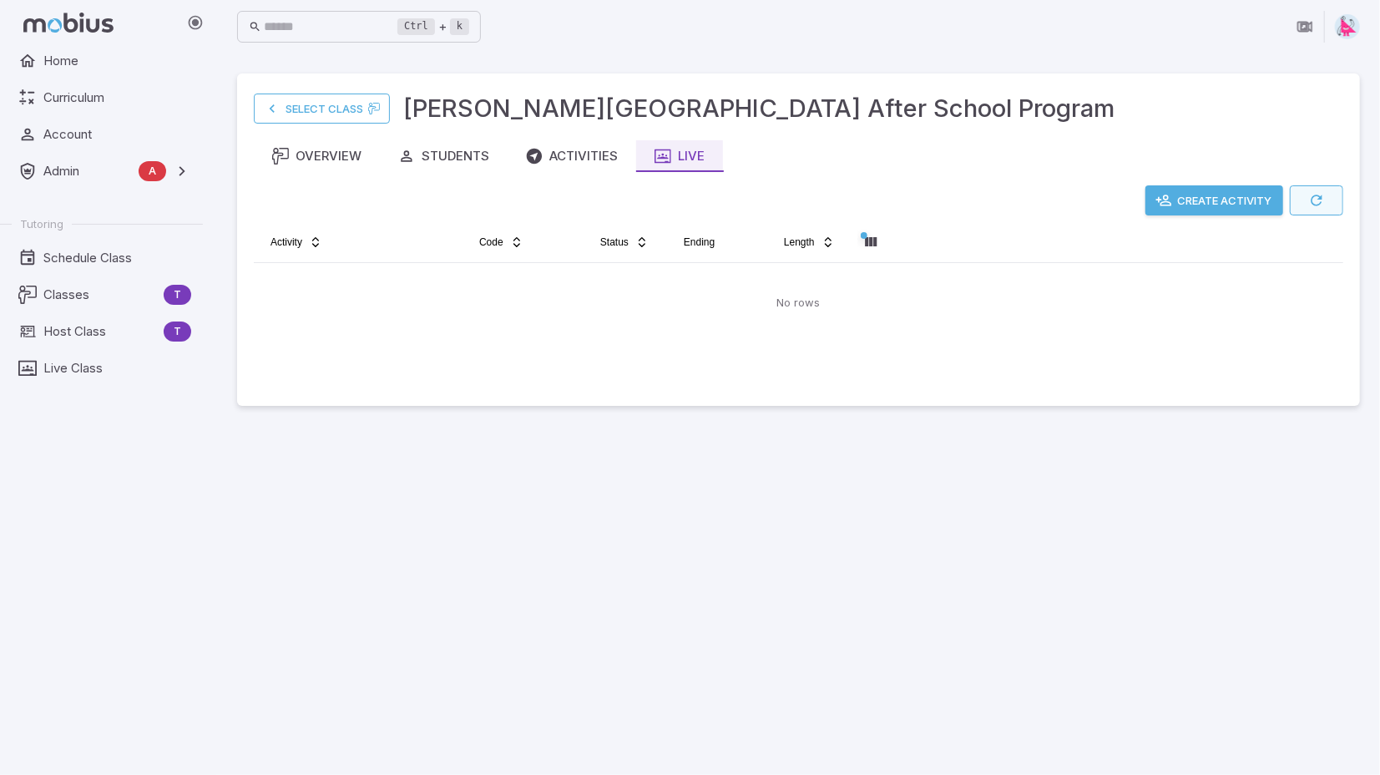
click at [1319, 200] on icon "button" at bounding box center [1316, 200] width 17 height 17
click at [590, 159] on div "Activities" at bounding box center [572, 156] width 92 height 18
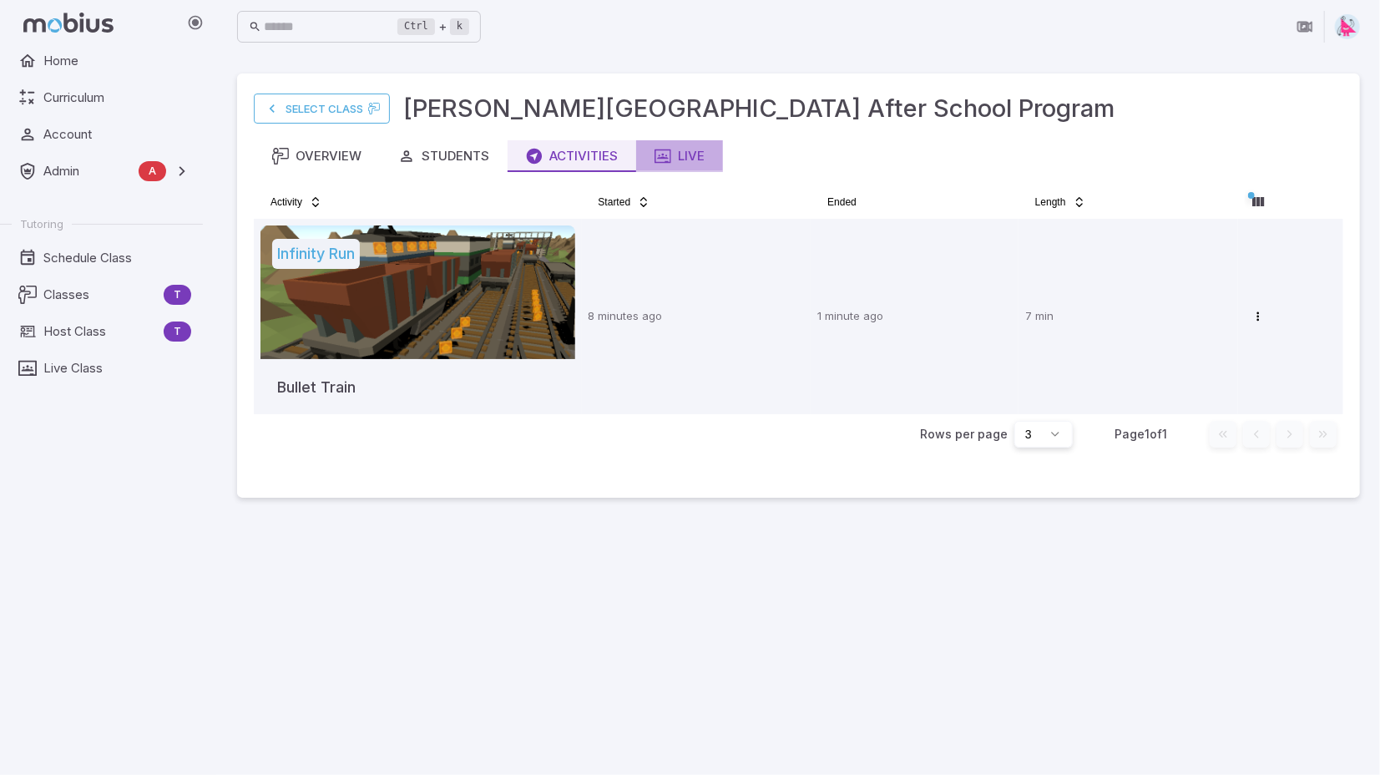
click at [693, 158] on div "Live" at bounding box center [680, 156] width 50 height 18
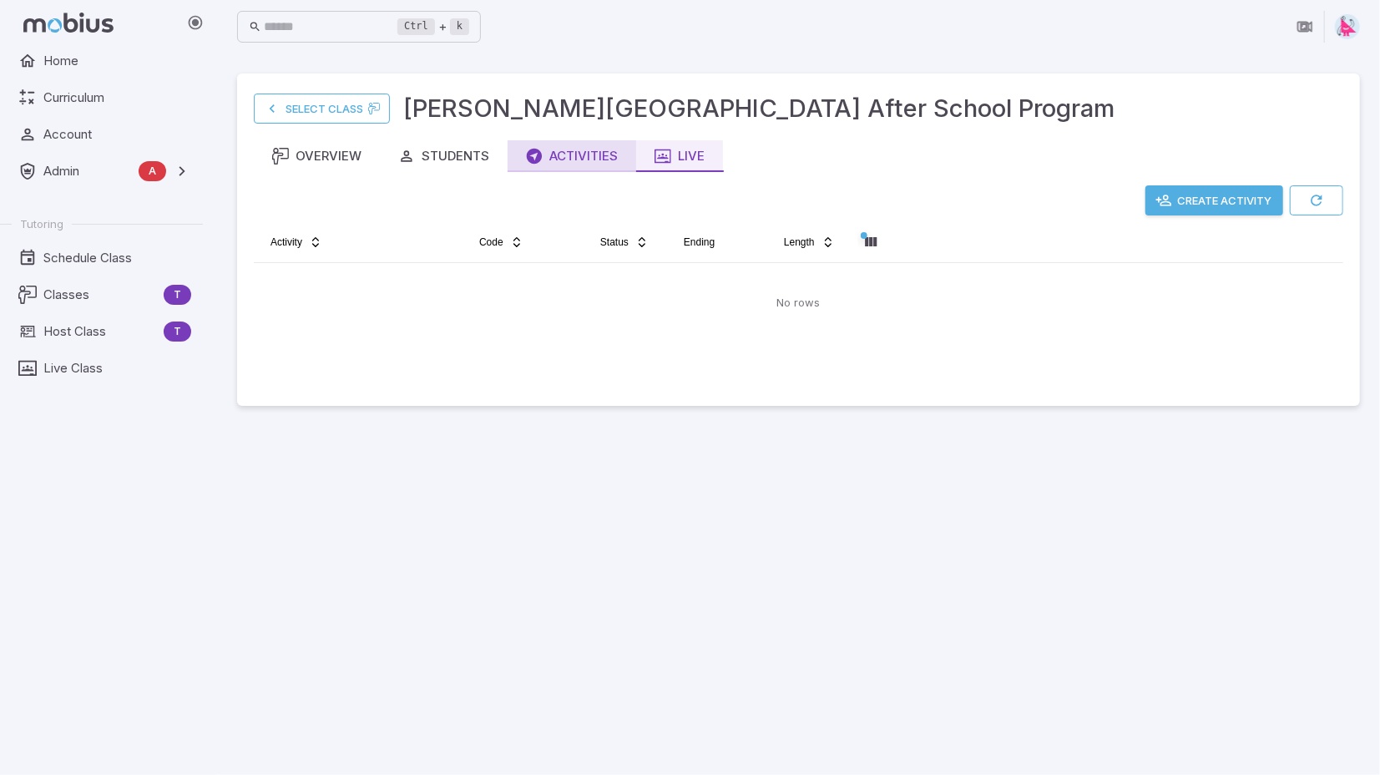
click at [562, 153] on div "Activities" at bounding box center [572, 156] width 92 height 18
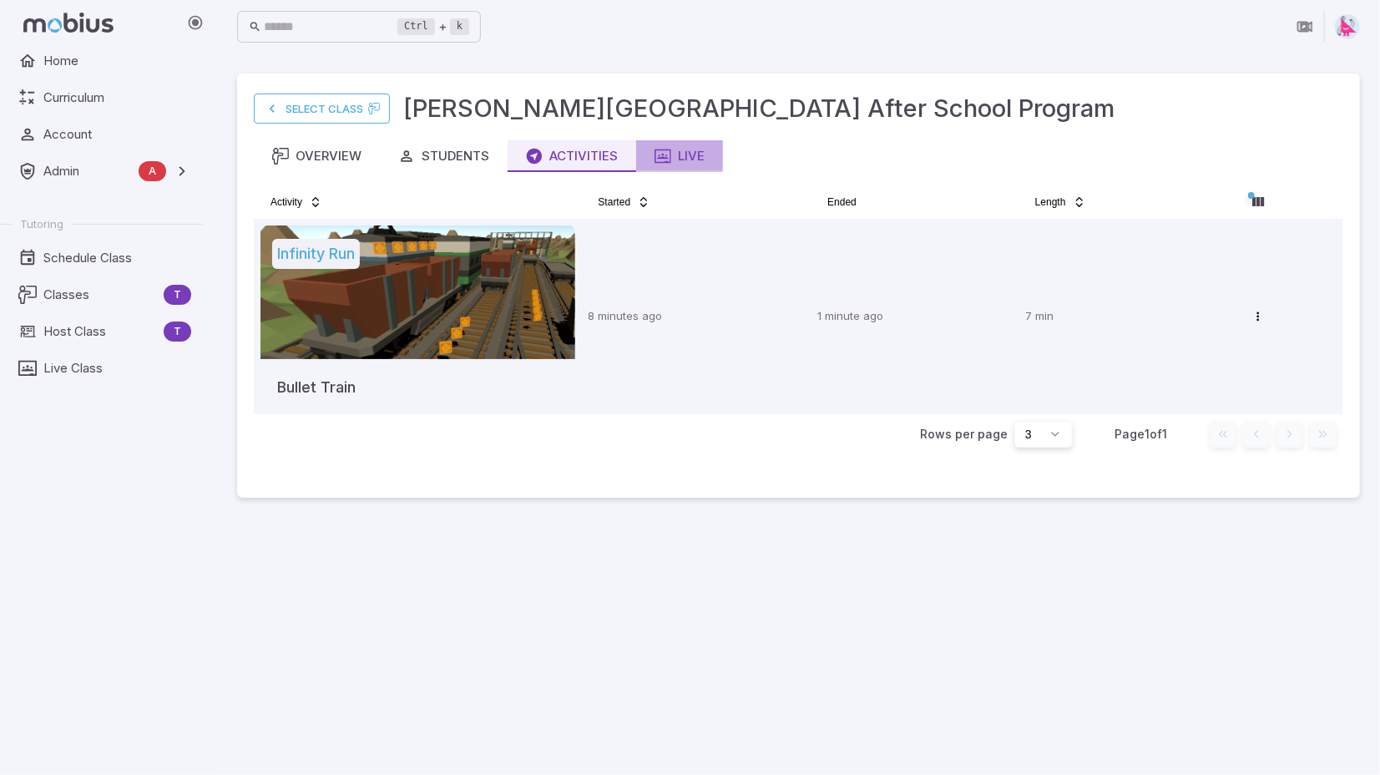
click at [693, 156] on div "Live" at bounding box center [680, 156] width 50 height 18
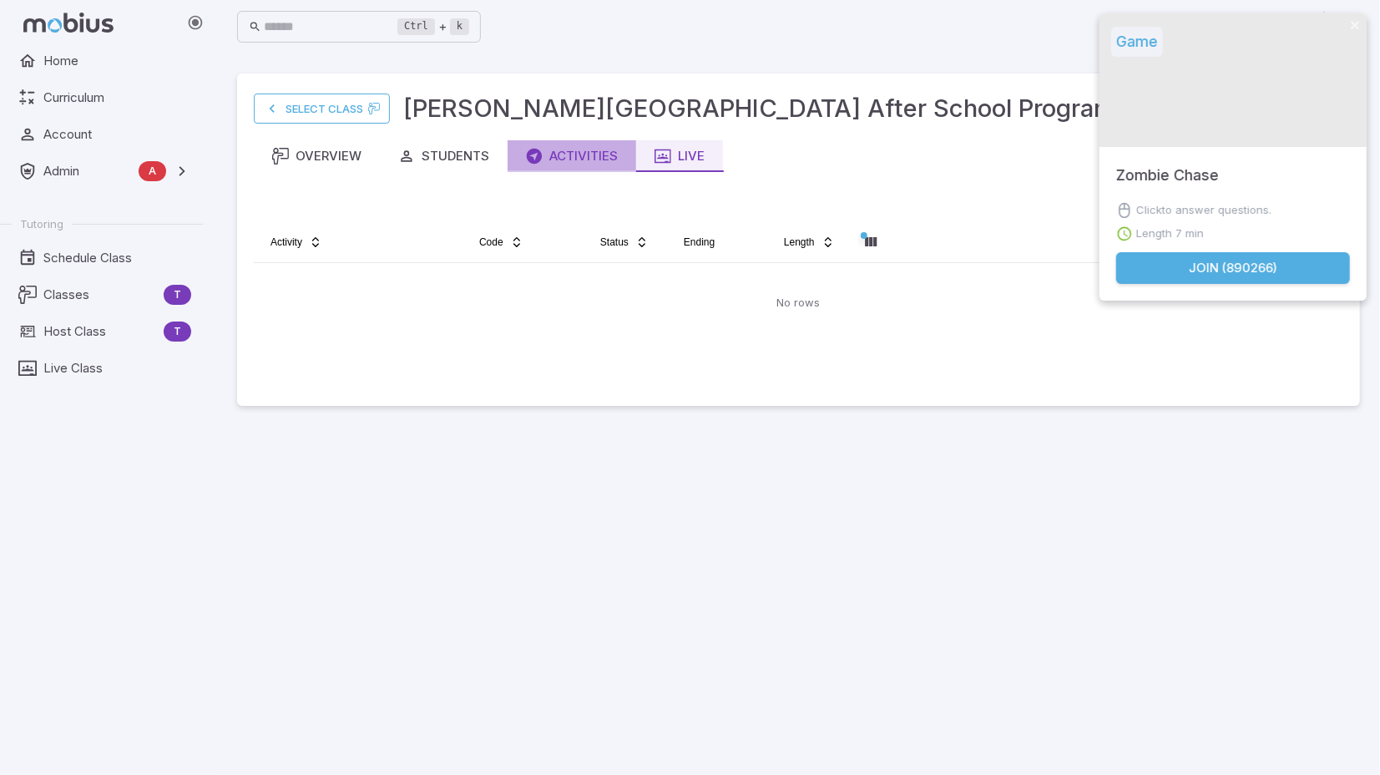
click at [566, 158] on div "Activities" at bounding box center [572, 156] width 92 height 18
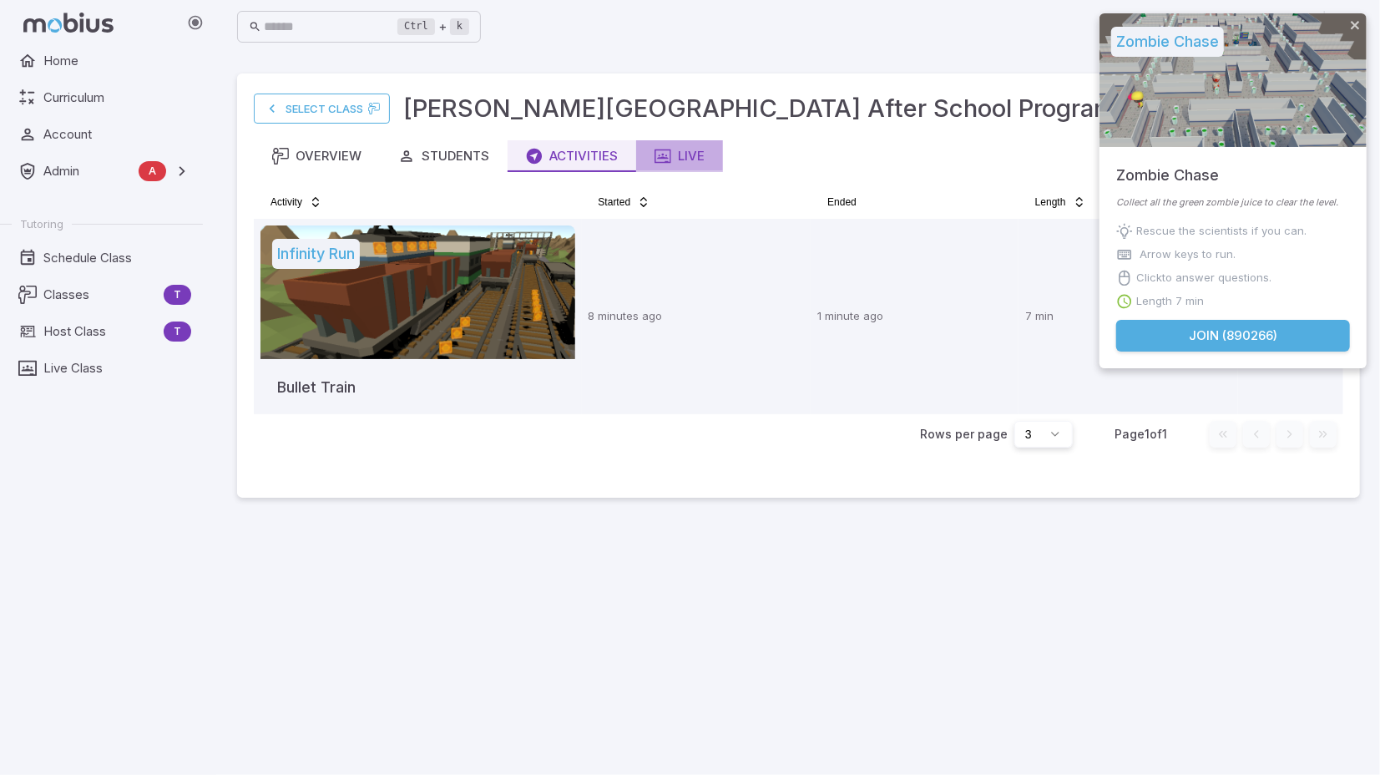
click at [685, 154] on div "Live" at bounding box center [680, 156] width 50 height 18
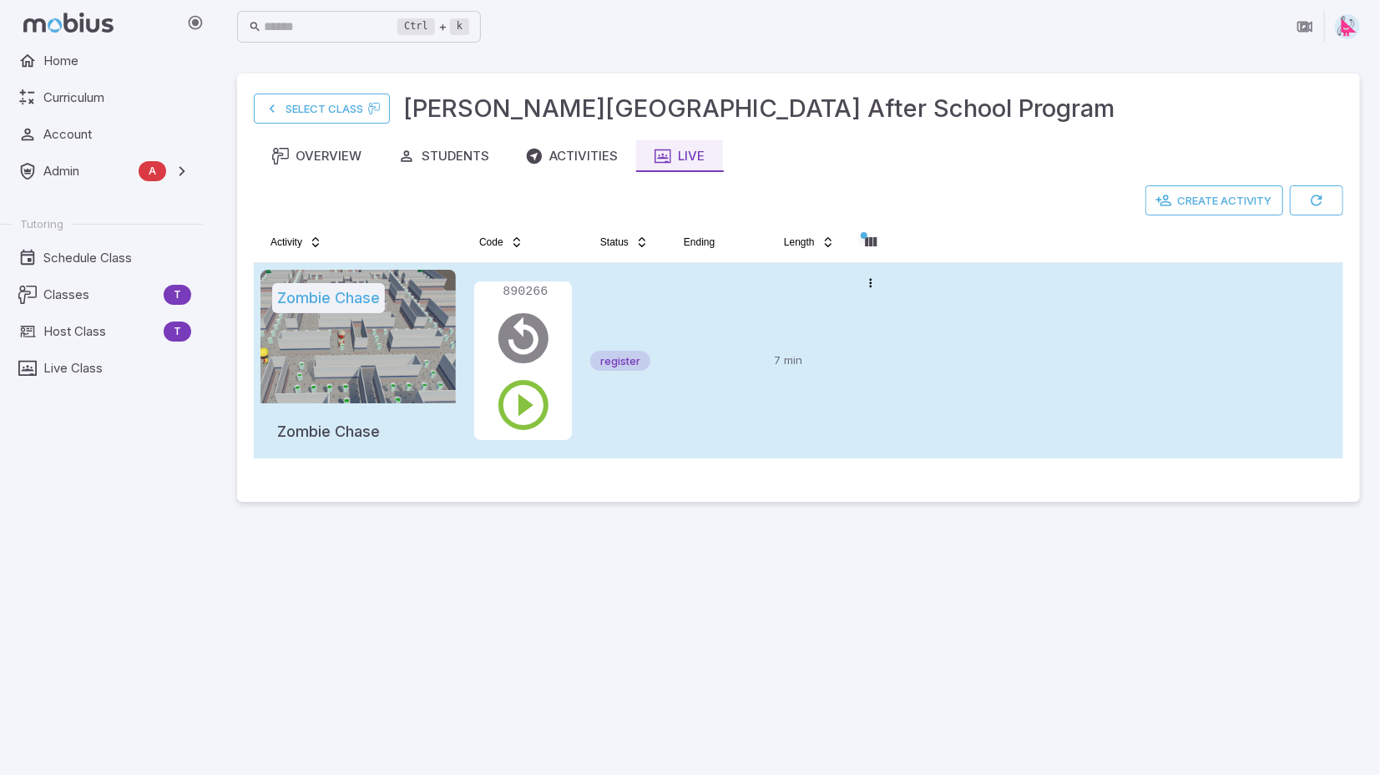
click at [941, 383] on tr "Zombie Chase Zombie Chase 890266 register 7 min Open menu" at bounding box center [799, 360] width 1090 height 195
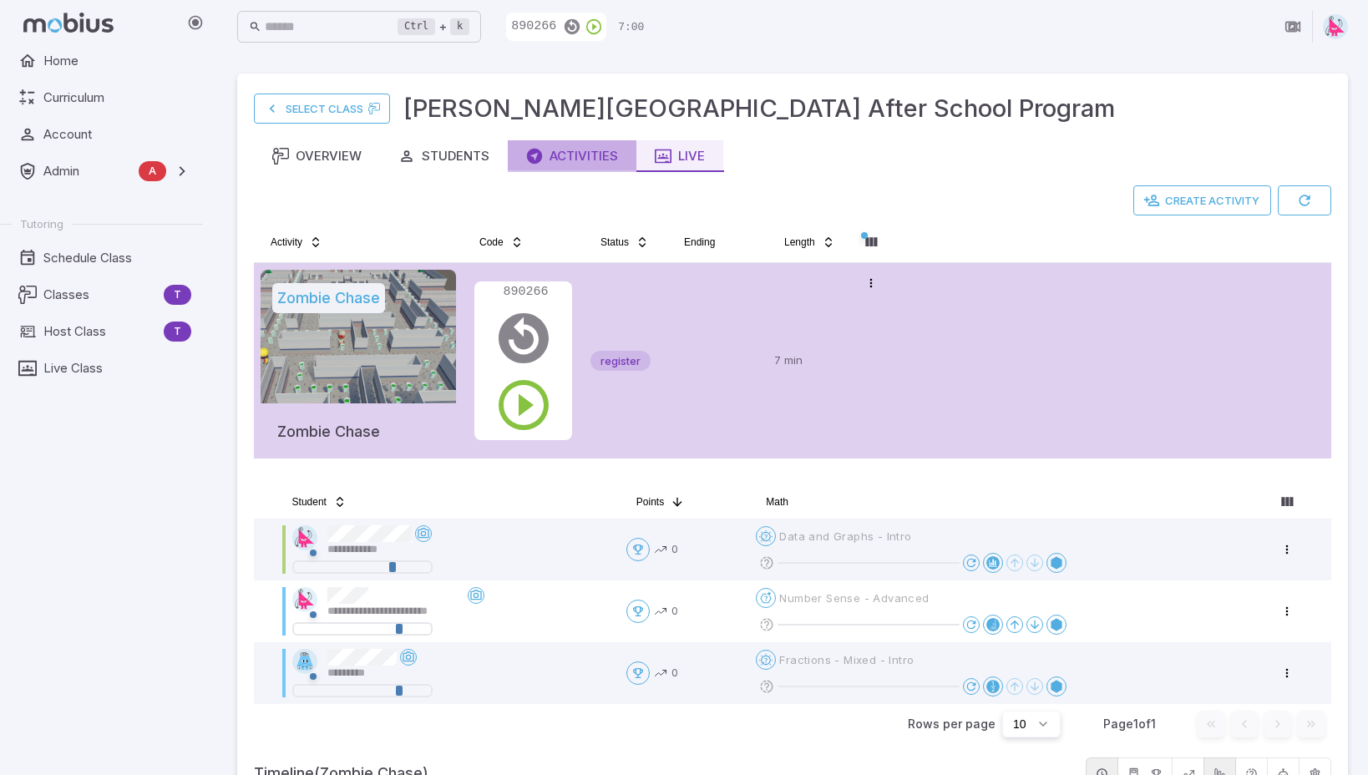
drag, startPoint x: 576, startPoint y: 149, endPoint x: 658, endPoint y: 154, distance: 82.0
click at [579, 149] on div "Activities" at bounding box center [572, 156] width 92 height 18
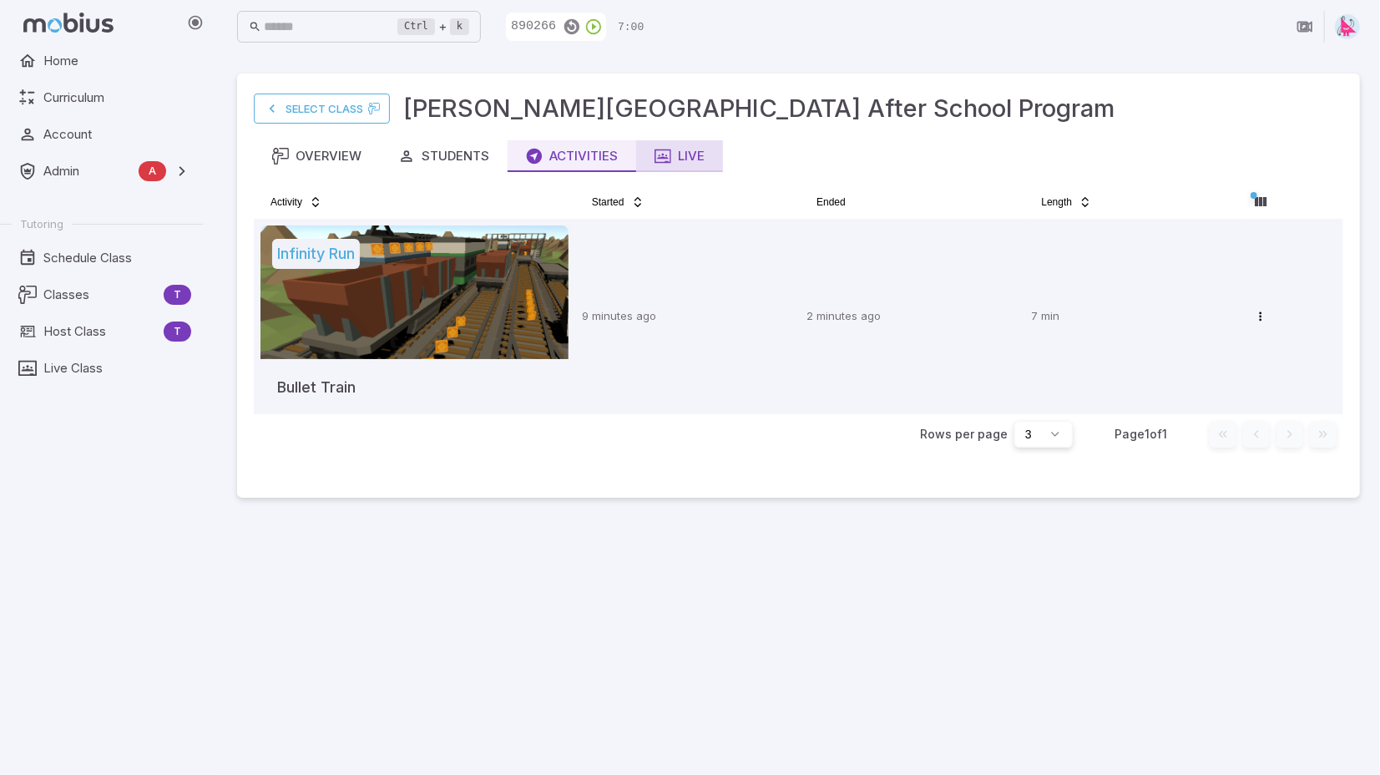
click at [683, 153] on div "Live" at bounding box center [680, 156] width 50 height 18
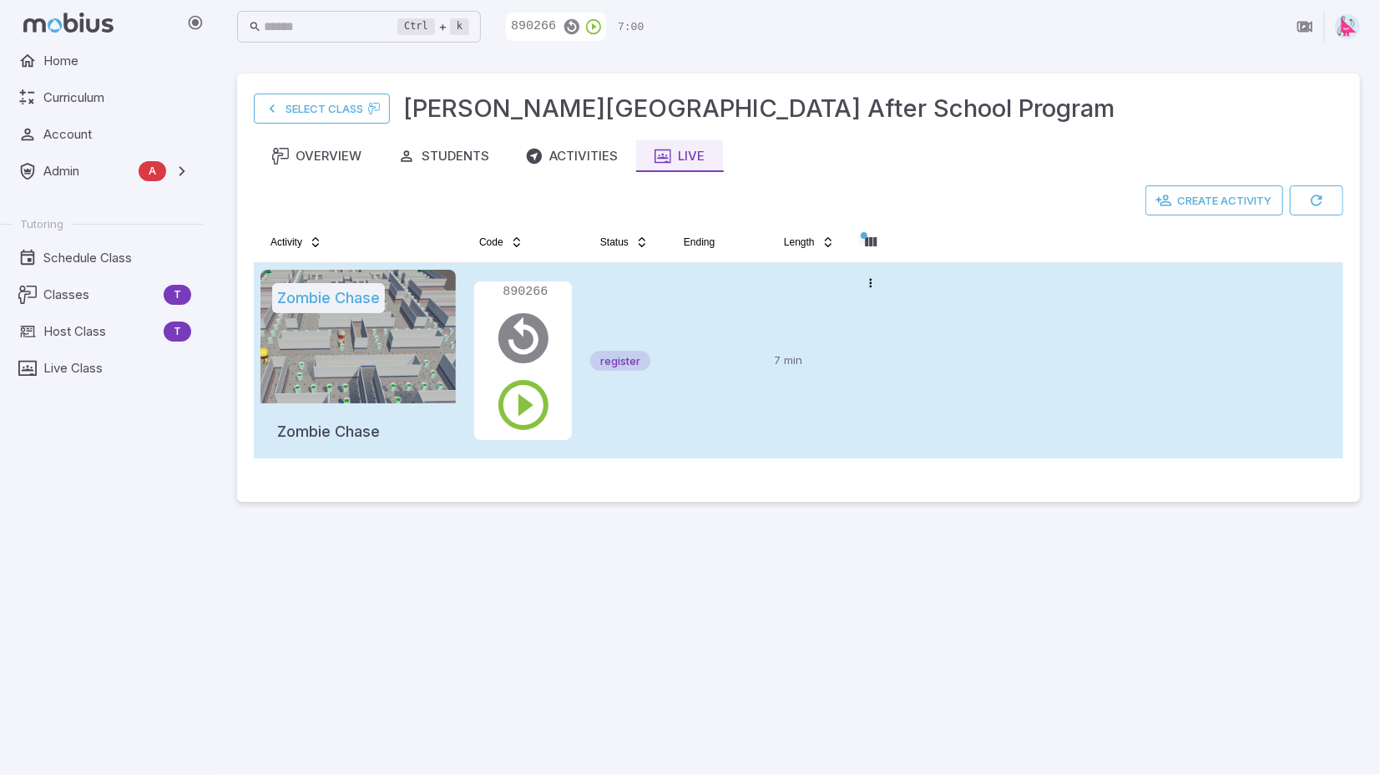
click at [771, 301] on td "7 min" at bounding box center [808, 360] width 83 height 195
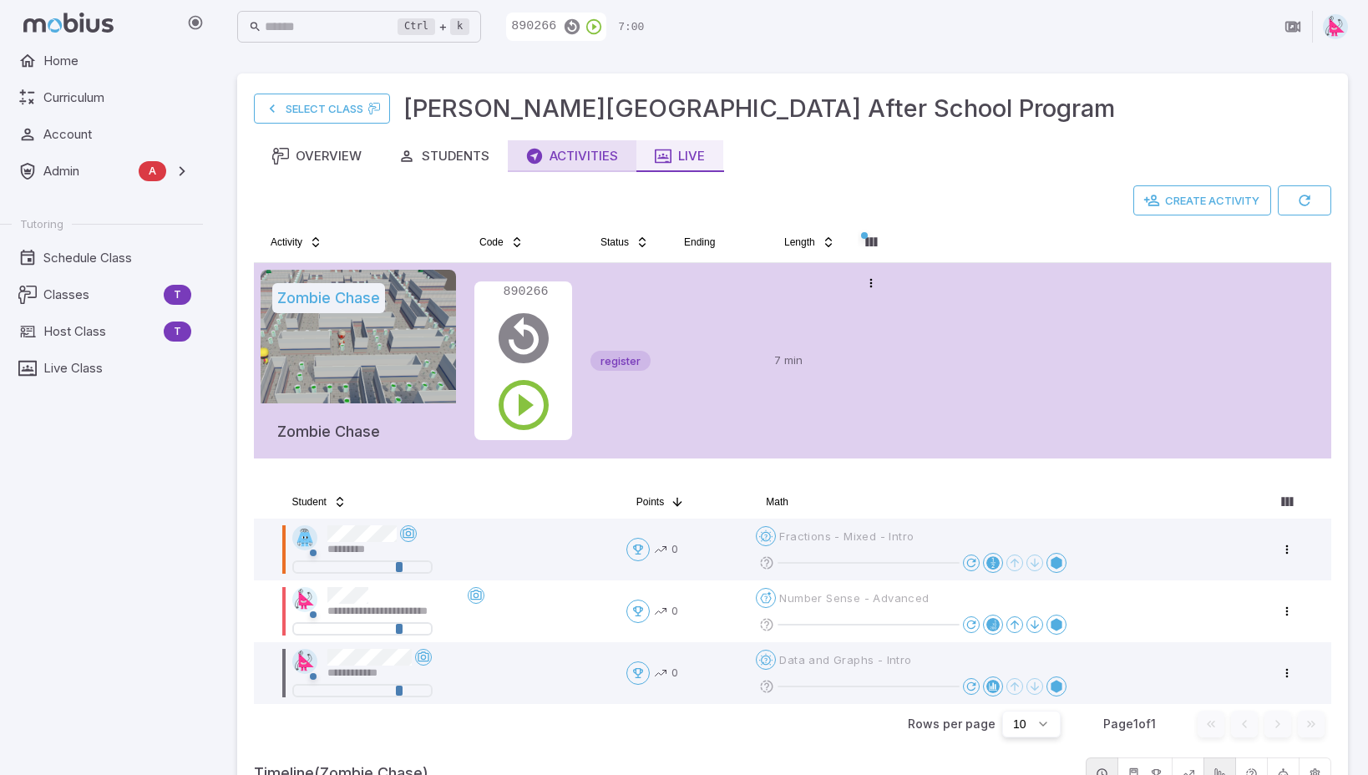
click at [595, 154] on div "Activities" at bounding box center [572, 156] width 92 height 18
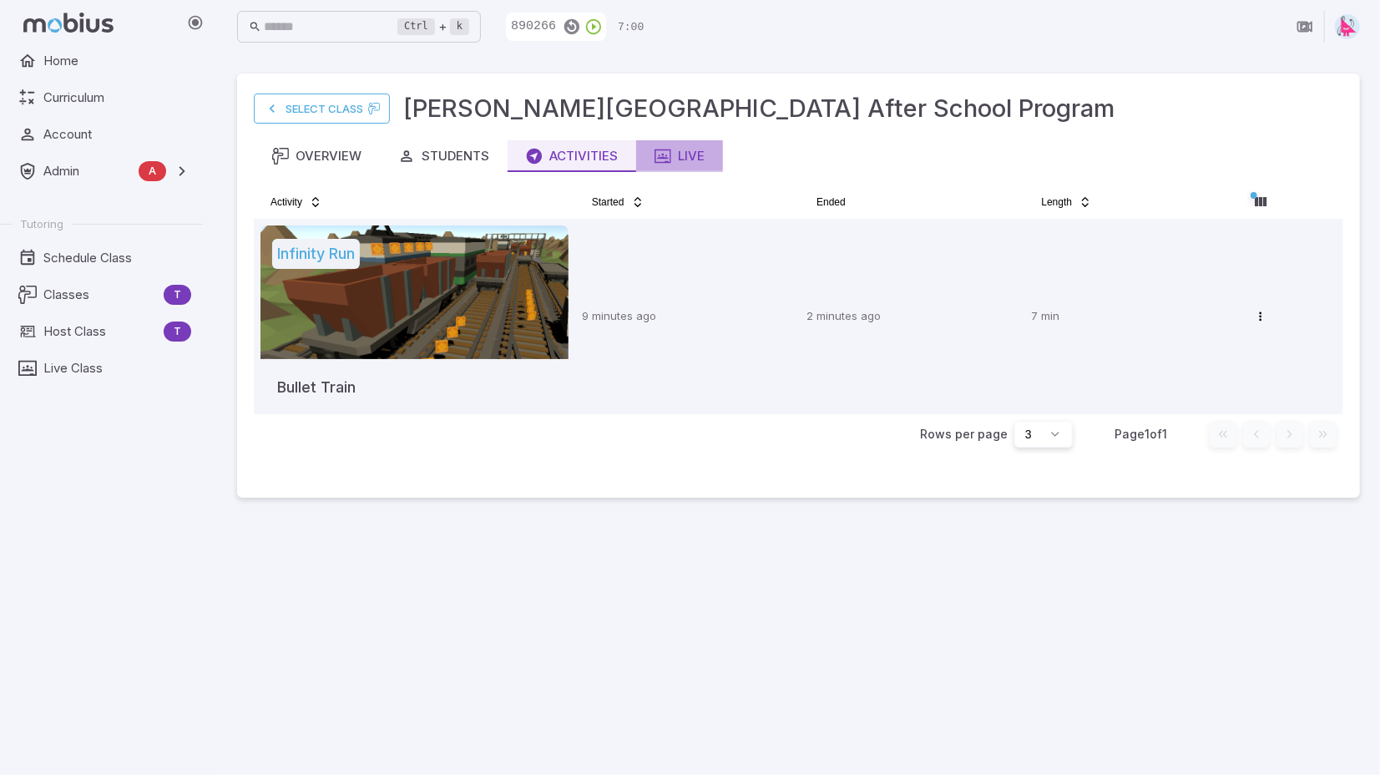
click at [681, 156] on div "Live" at bounding box center [680, 156] width 50 height 18
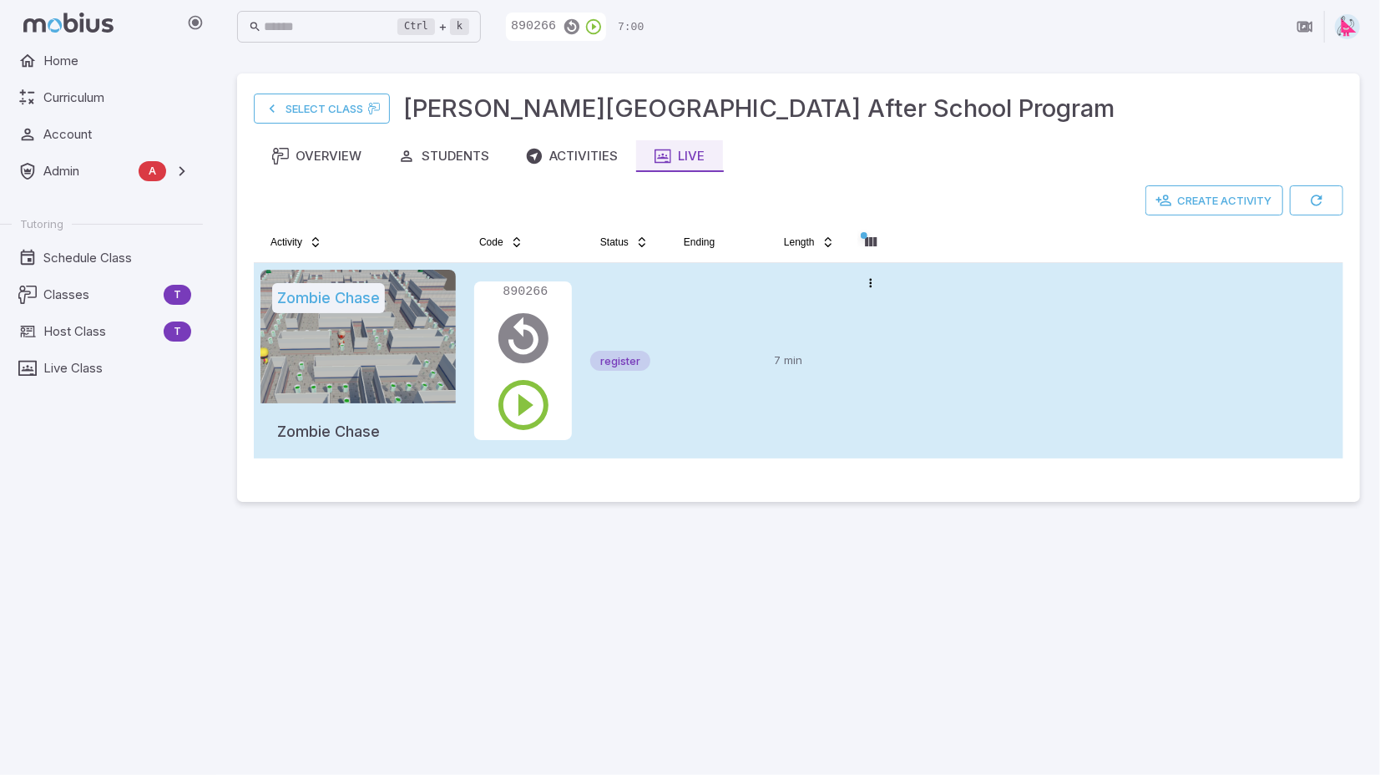
click at [711, 307] on td at bounding box center [717, 360] width 100 height 195
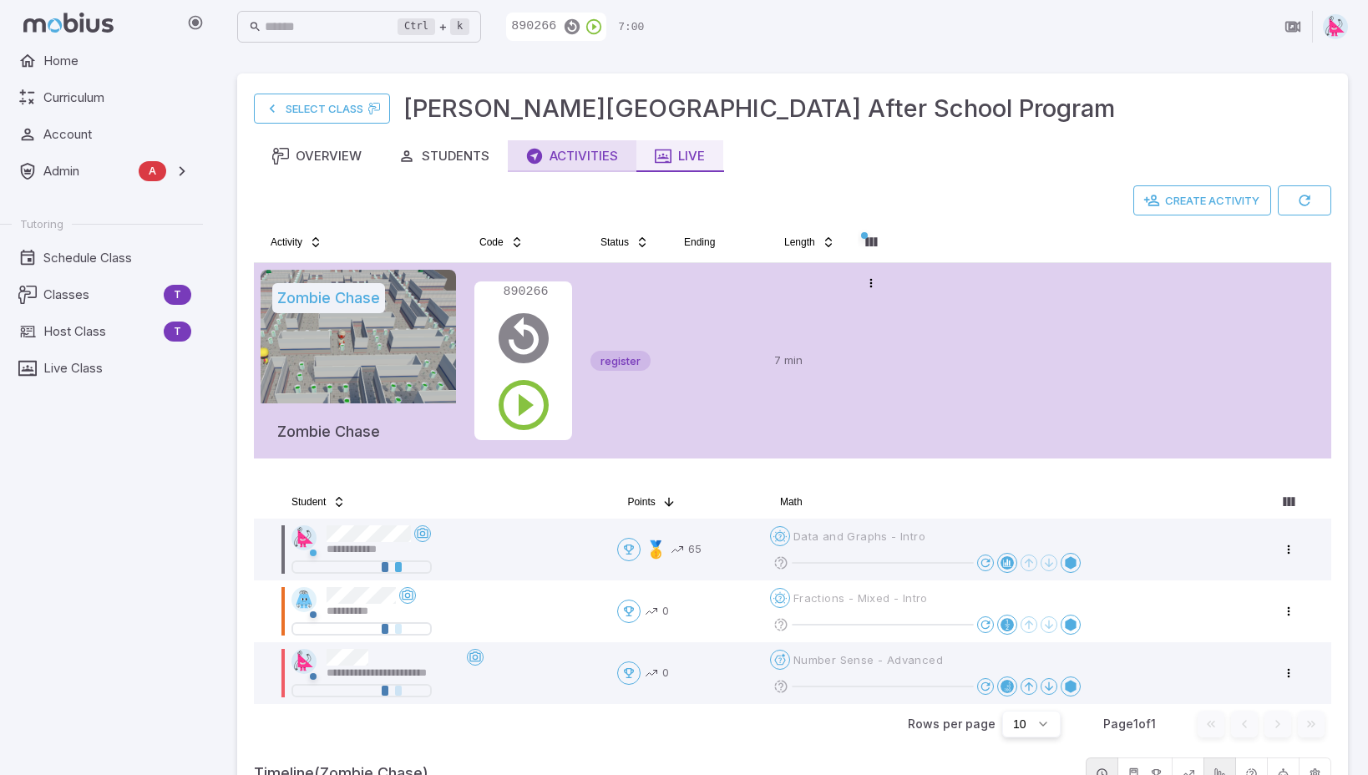
click at [569, 154] on div "Activities" at bounding box center [572, 156] width 92 height 18
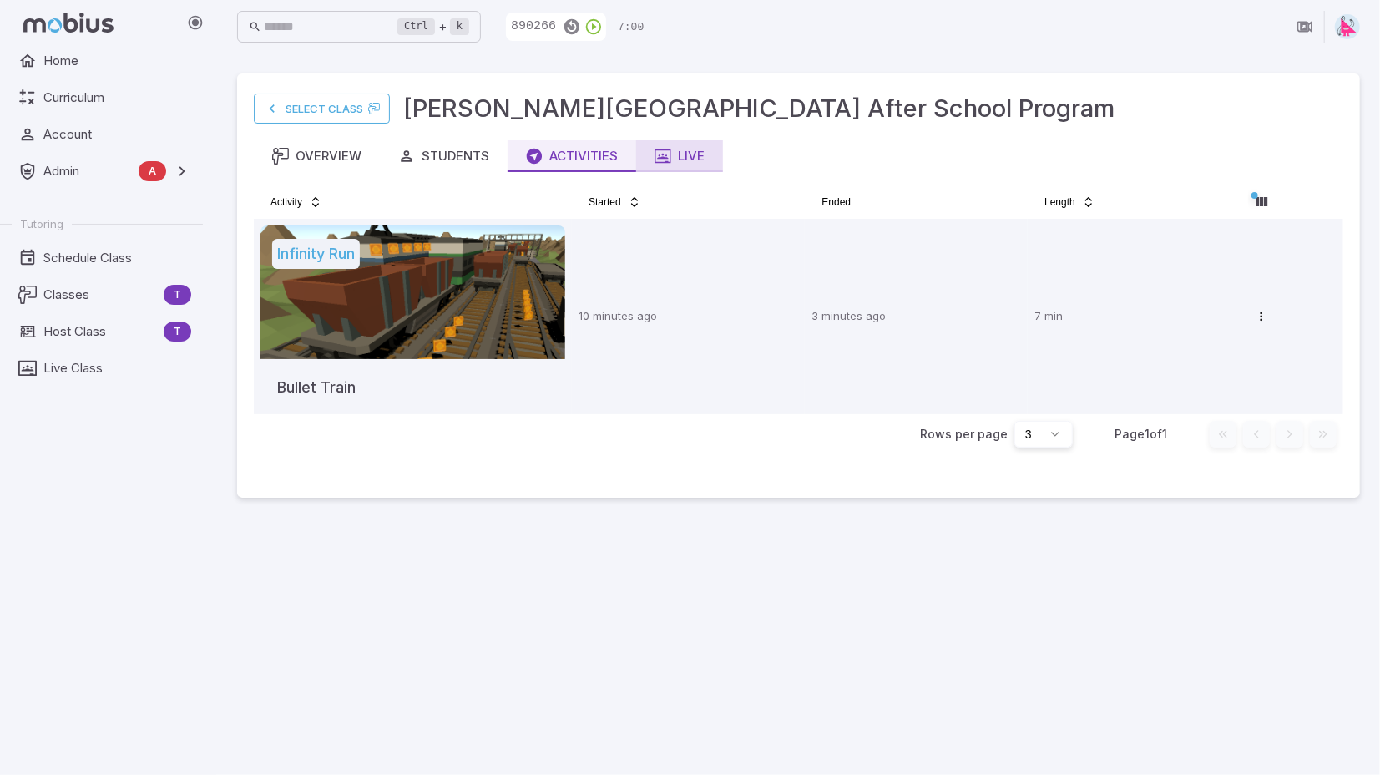
click at [691, 153] on div "Live" at bounding box center [680, 156] width 50 height 18
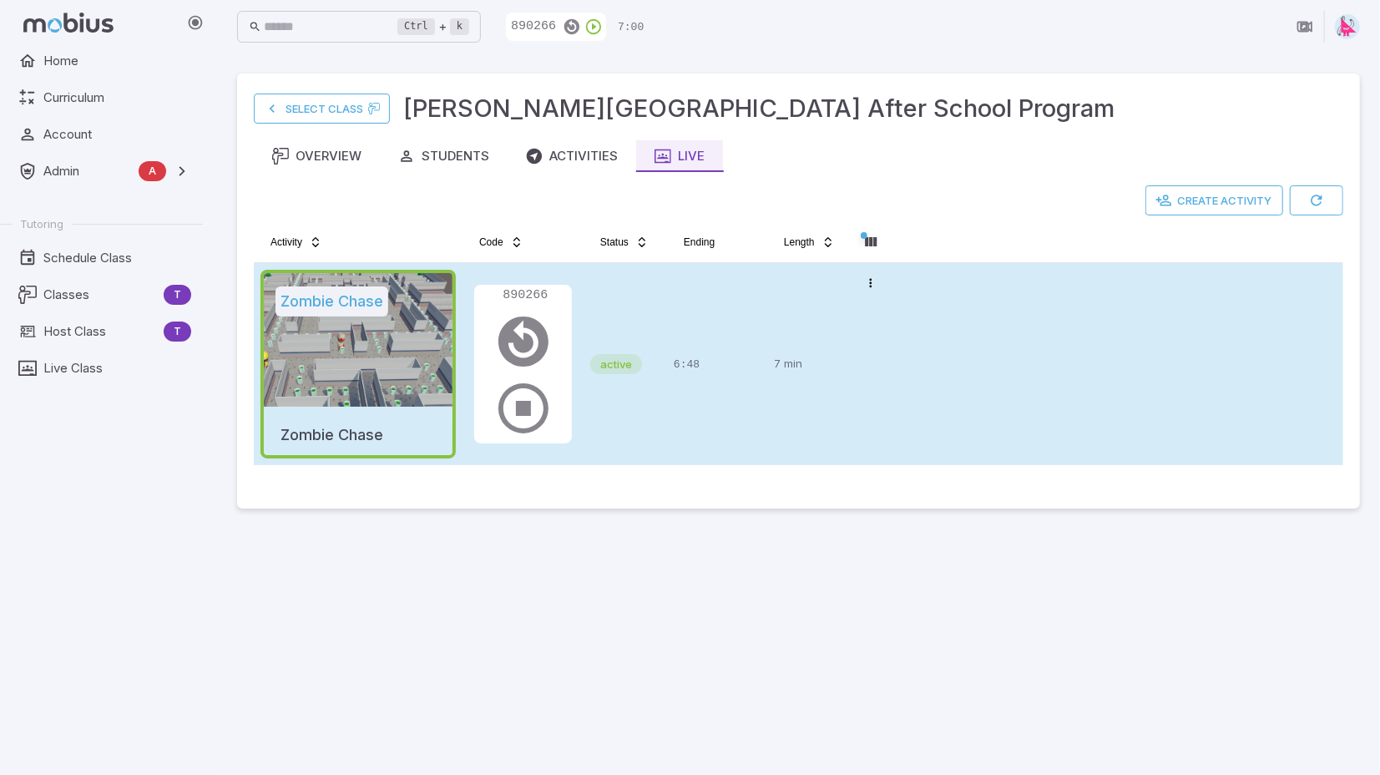
click at [875, 324] on td "Open menu" at bounding box center [872, 364] width 42 height 202
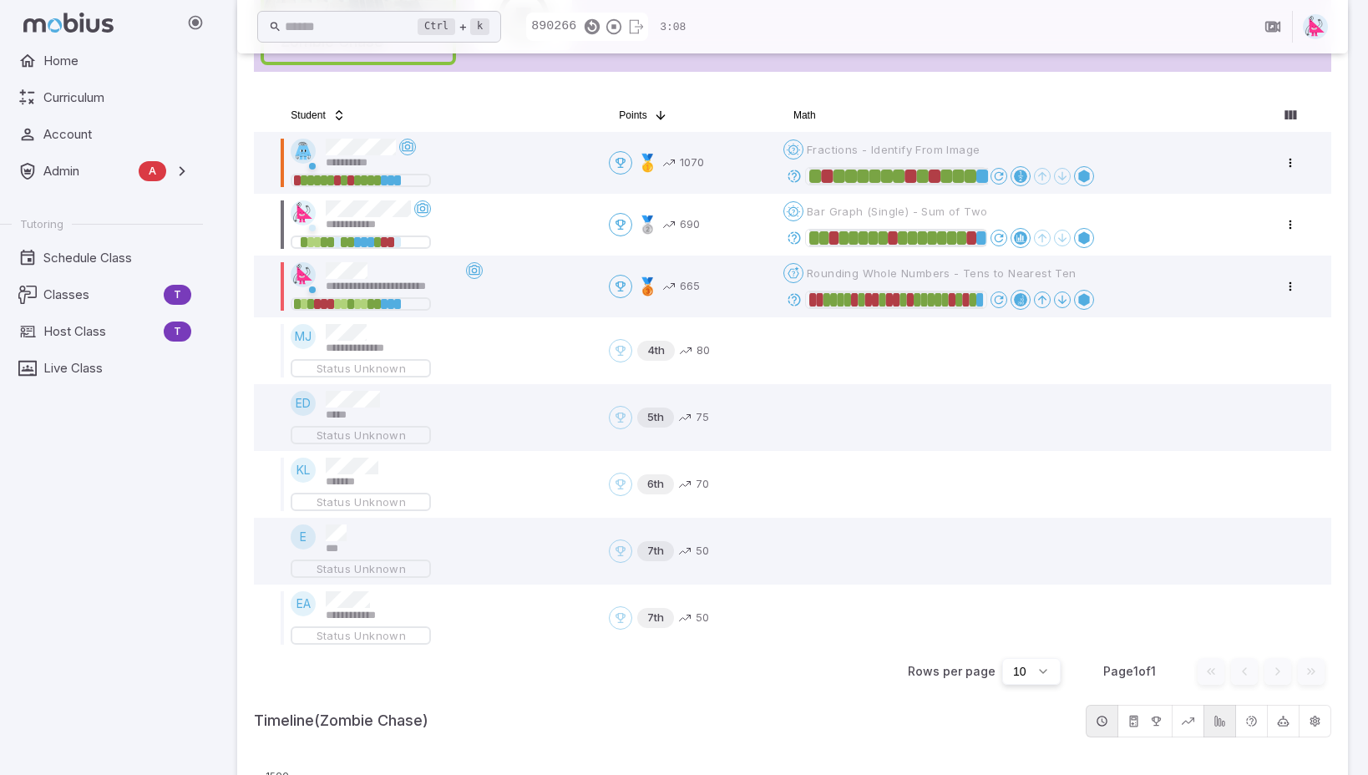
scroll to position [381, 0]
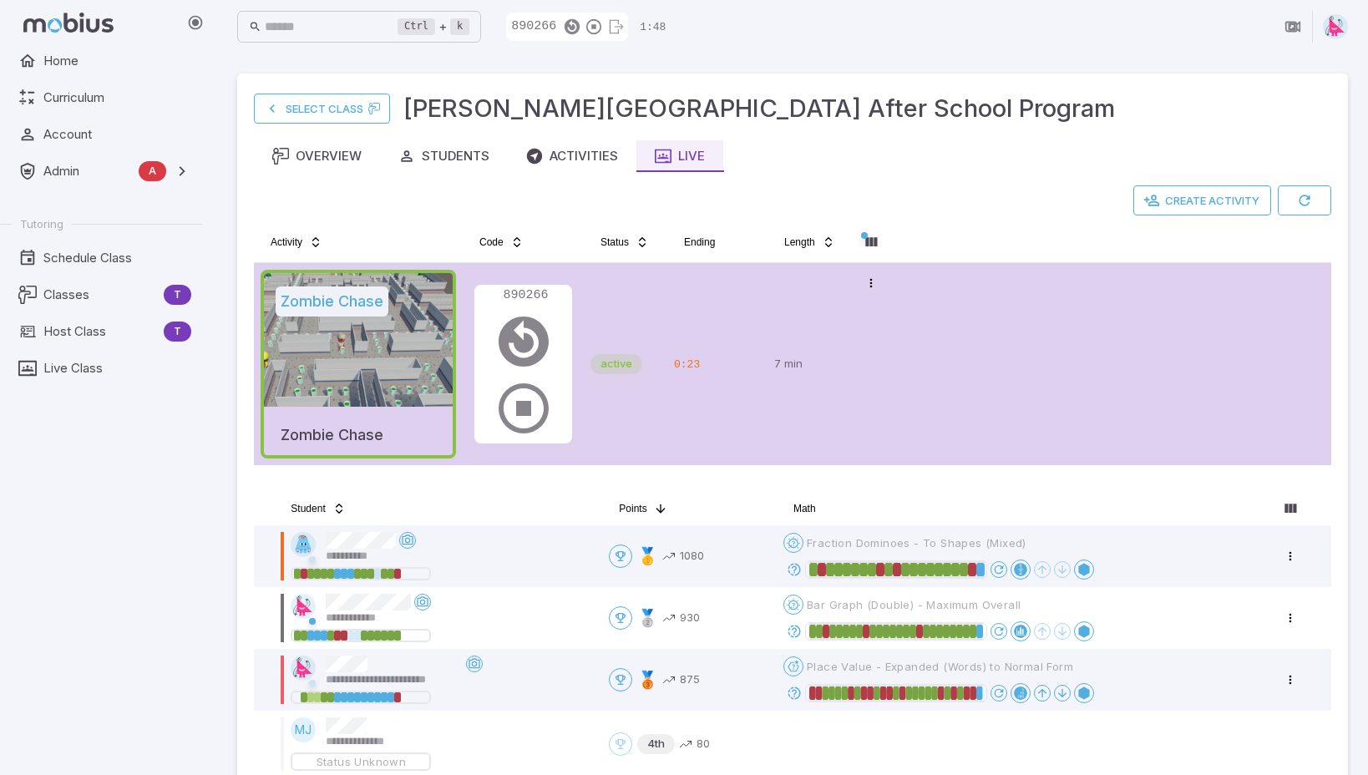
click at [992, 316] on tr "Zombie Chase Zombie Chase 890266 active 0:23 7 min Open menu" at bounding box center [792, 364] width 1077 height 202
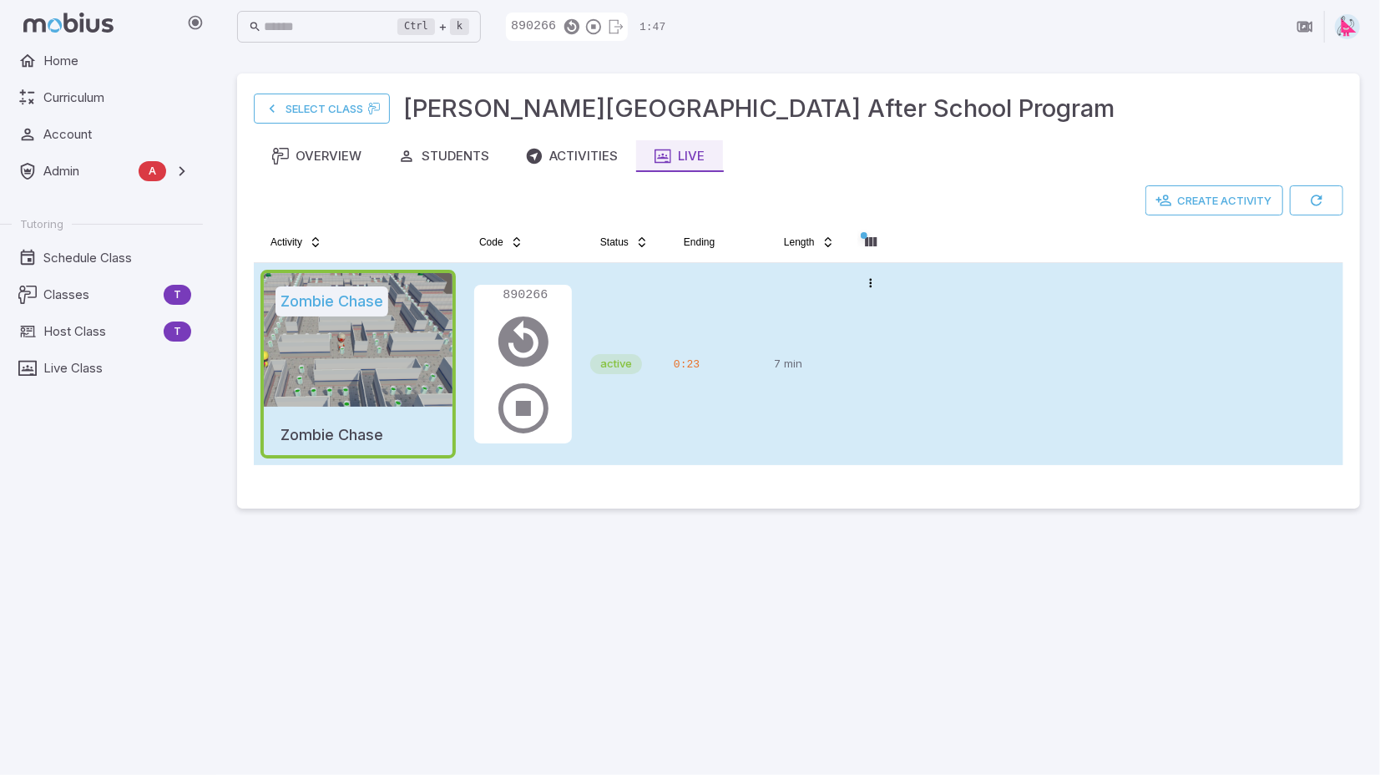
click at [992, 316] on tr "Zombie Chase Zombie Chase 890266 active 0:23 7 min Open menu" at bounding box center [799, 364] width 1090 height 202
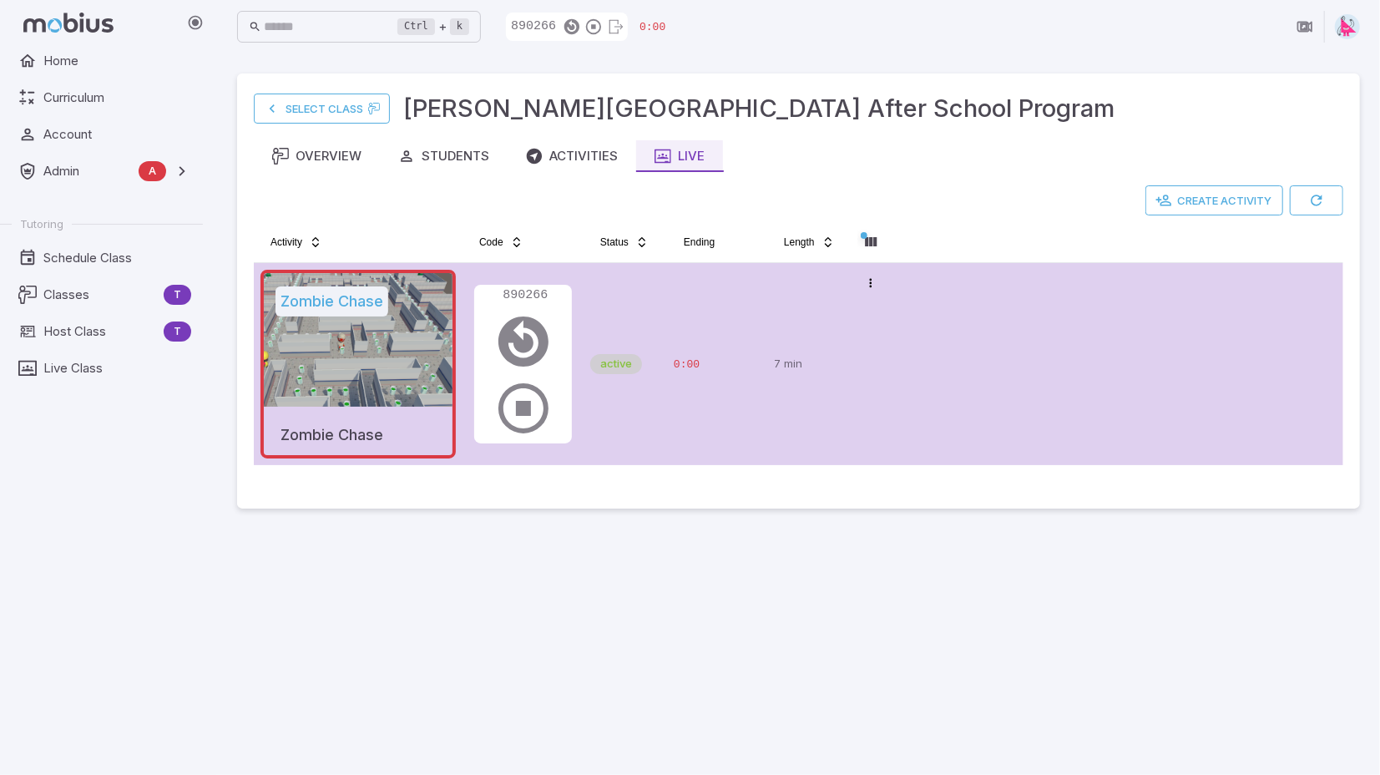
click at [1002, 368] on tr "Zombie Chase Zombie Chase 890266 active 0:00 7 min Open menu" at bounding box center [799, 364] width 1090 height 202
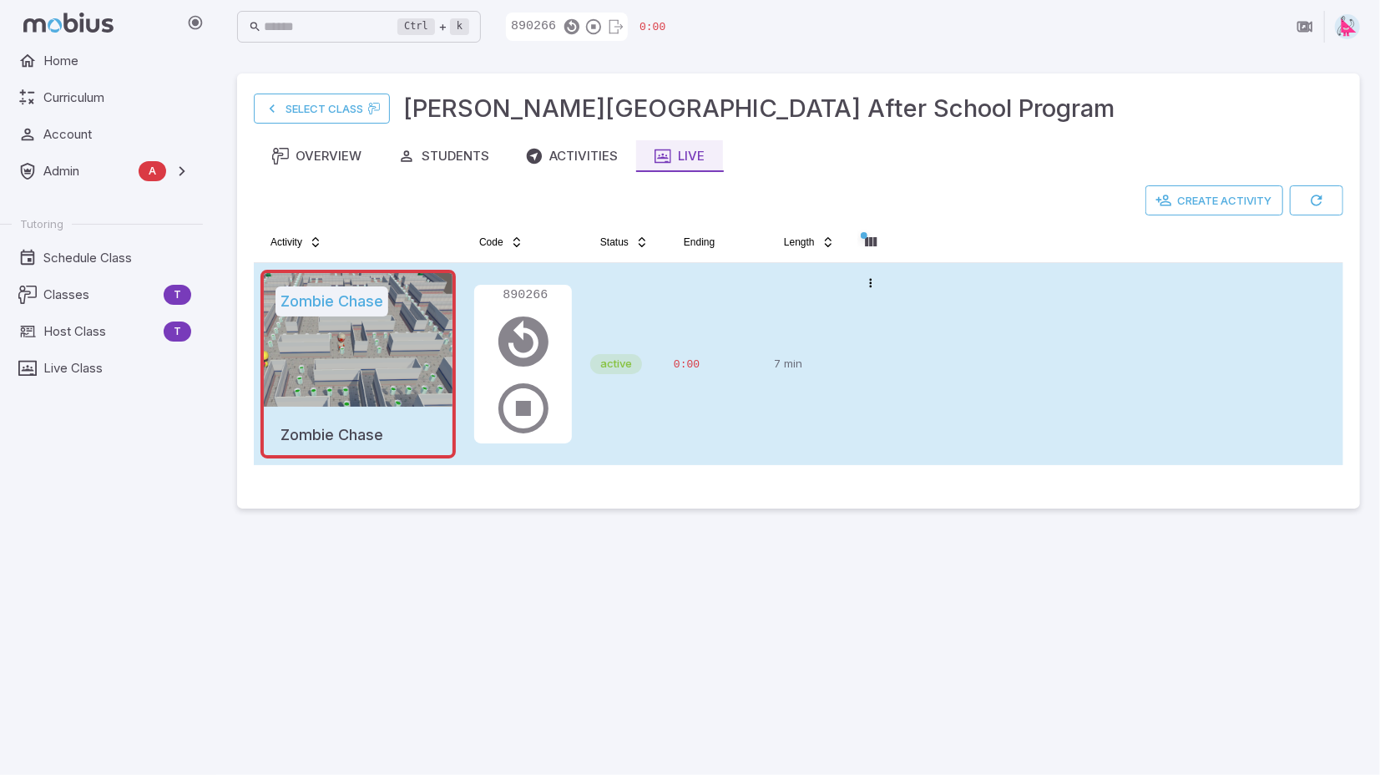
click at [934, 397] on tr "Zombie Chase Zombie Chase 890266 active 0:00 7 min Open menu" at bounding box center [799, 364] width 1090 height 202
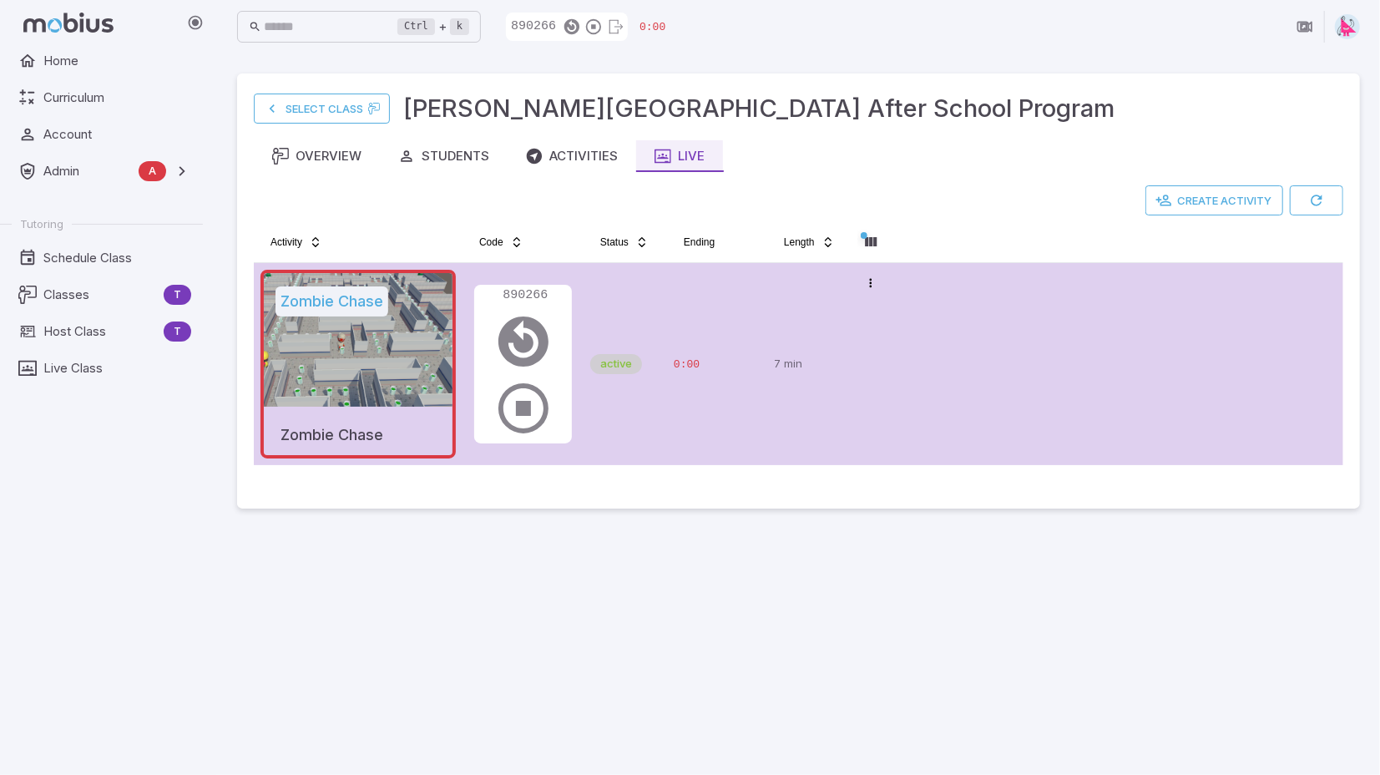
click at [941, 347] on tr "Zombie Chase Zombie Chase 890266 active 0:00 7 min Open menu" at bounding box center [799, 364] width 1090 height 202
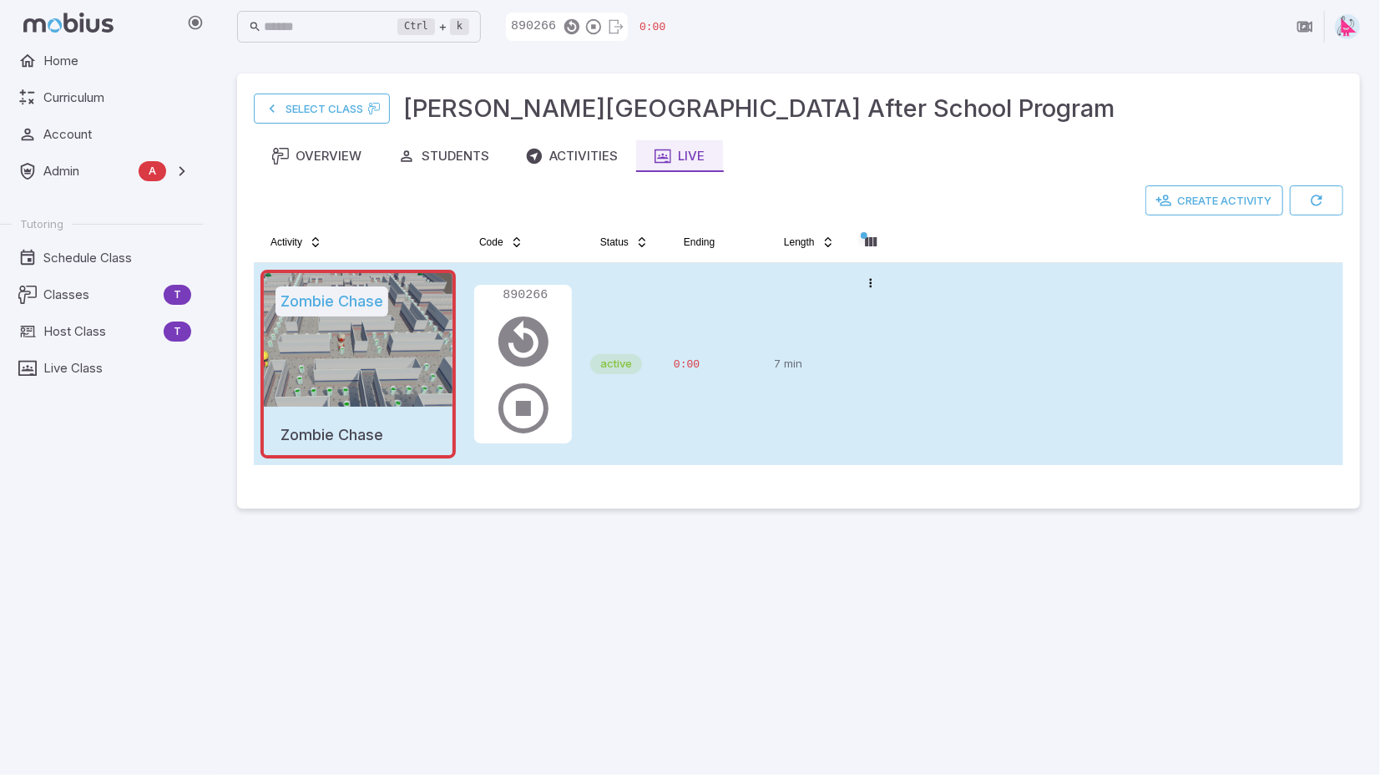
click at [959, 362] on tr "Zombie Chase Zombie Chase 890266 active 0:00 7 min Open menu" at bounding box center [799, 364] width 1090 height 202
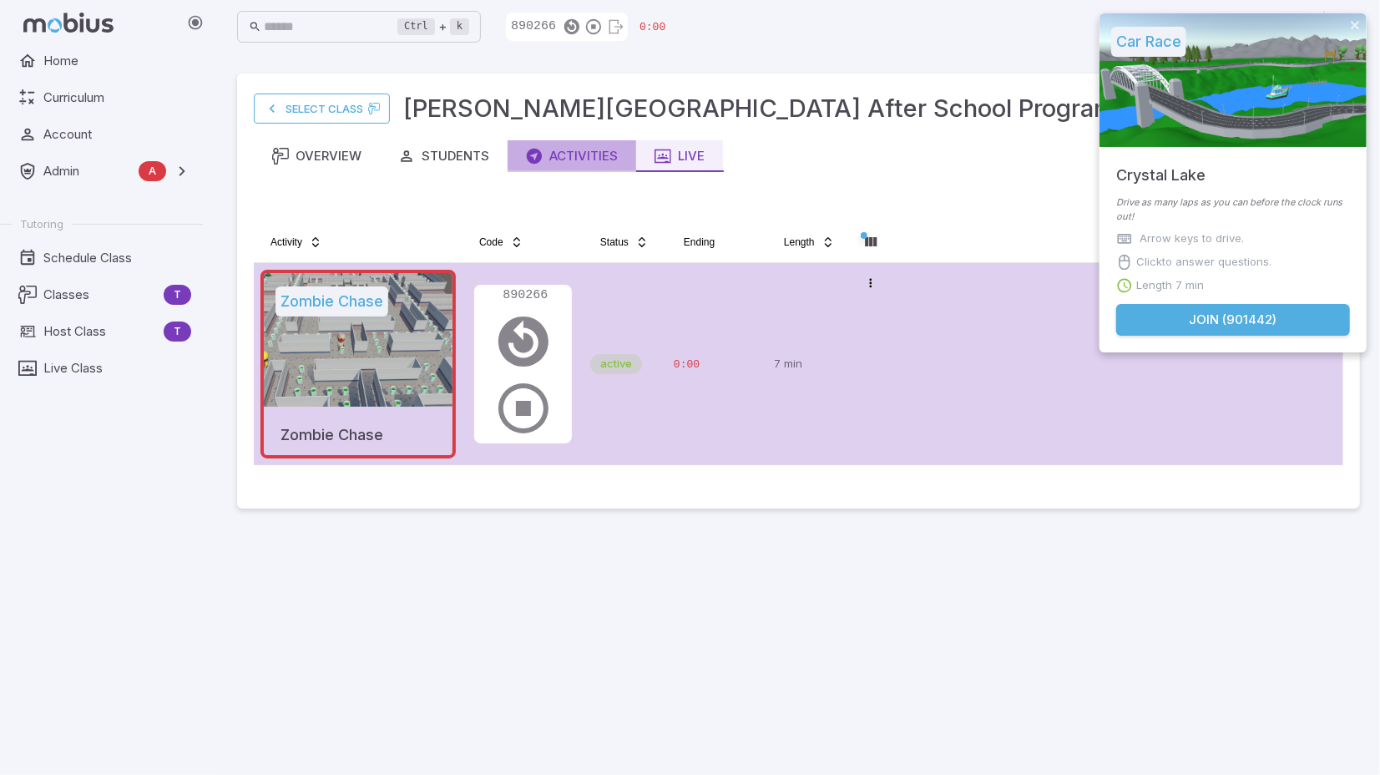
click at [585, 153] on div "Activities" at bounding box center [572, 156] width 92 height 18
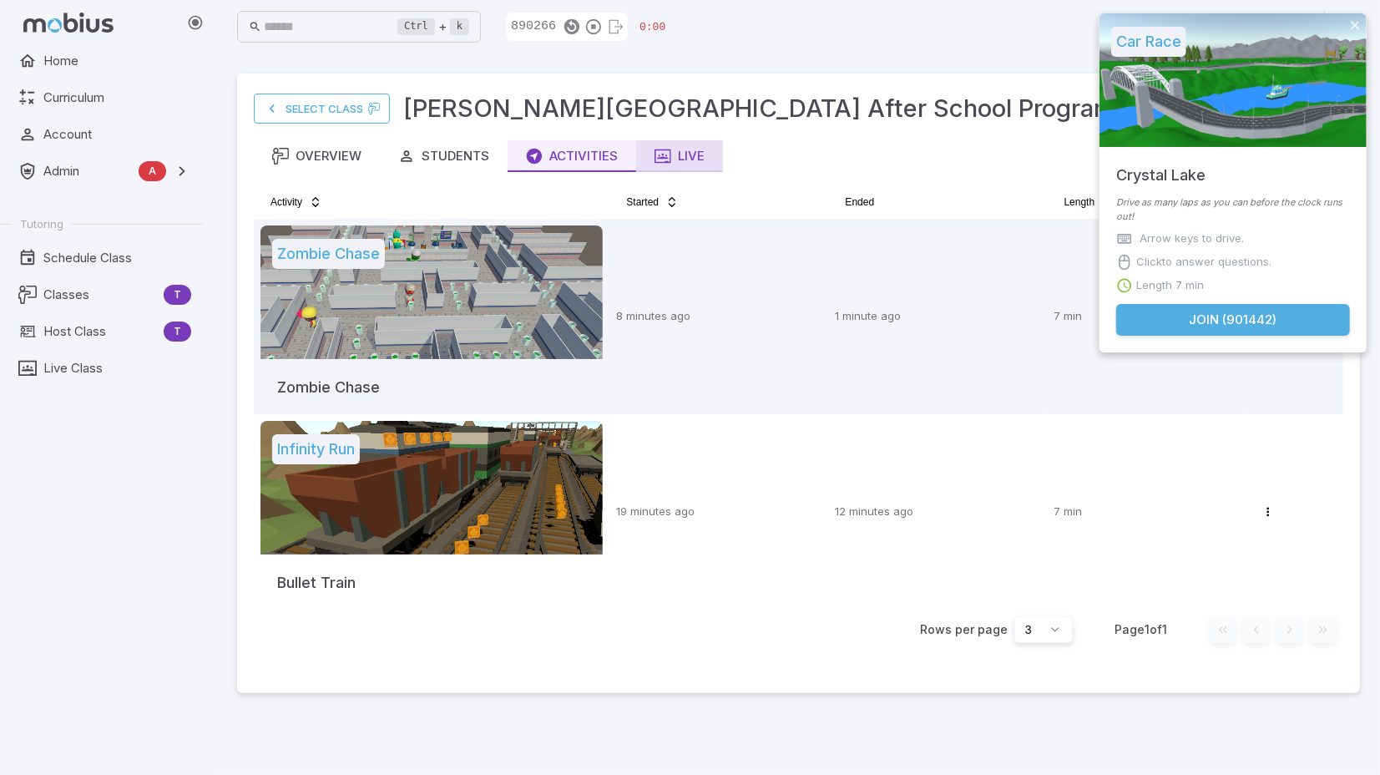
click at [691, 154] on div "Live" at bounding box center [680, 156] width 50 height 18
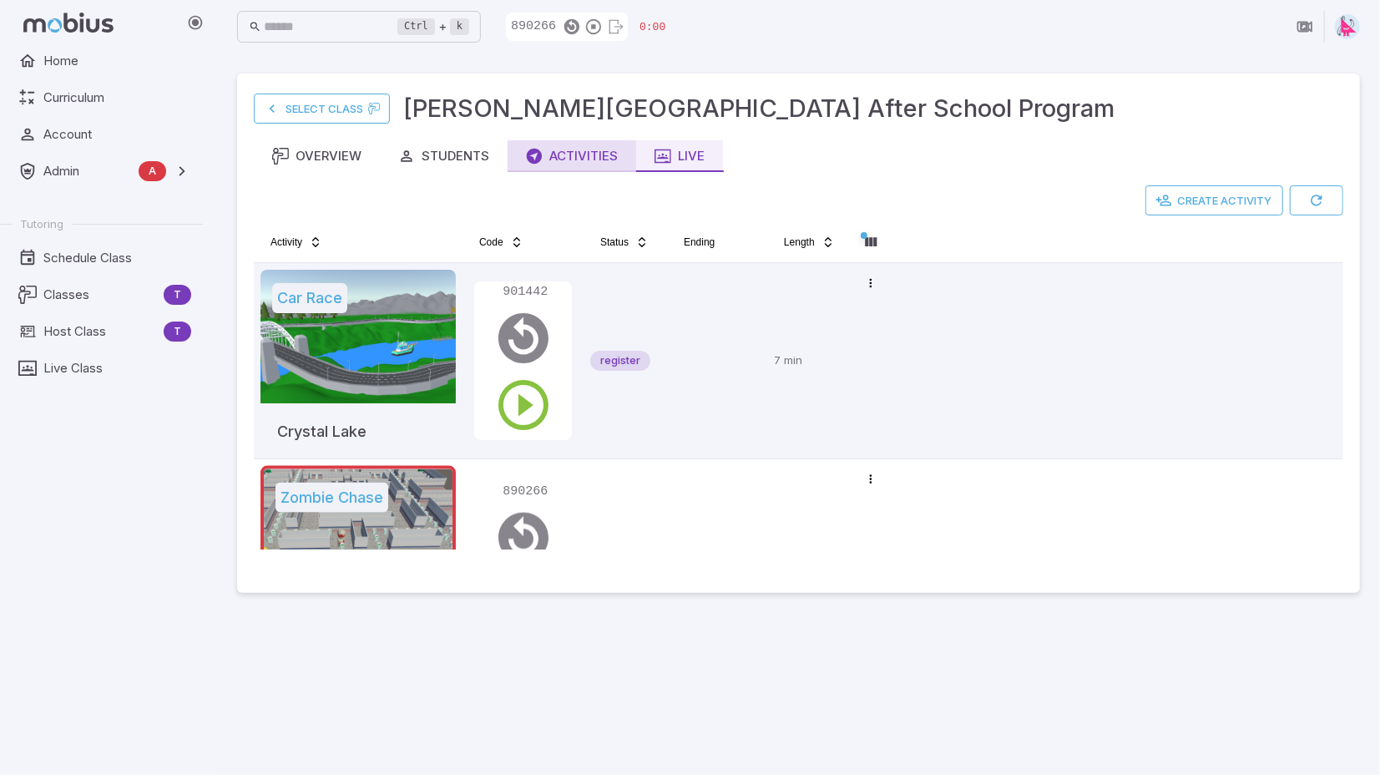
drag, startPoint x: 584, startPoint y: 148, endPoint x: 593, endPoint y: 147, distance: 9.2
click at [584, 147] on div "Activities" at bounding box center [572, 156] width 92 height 18
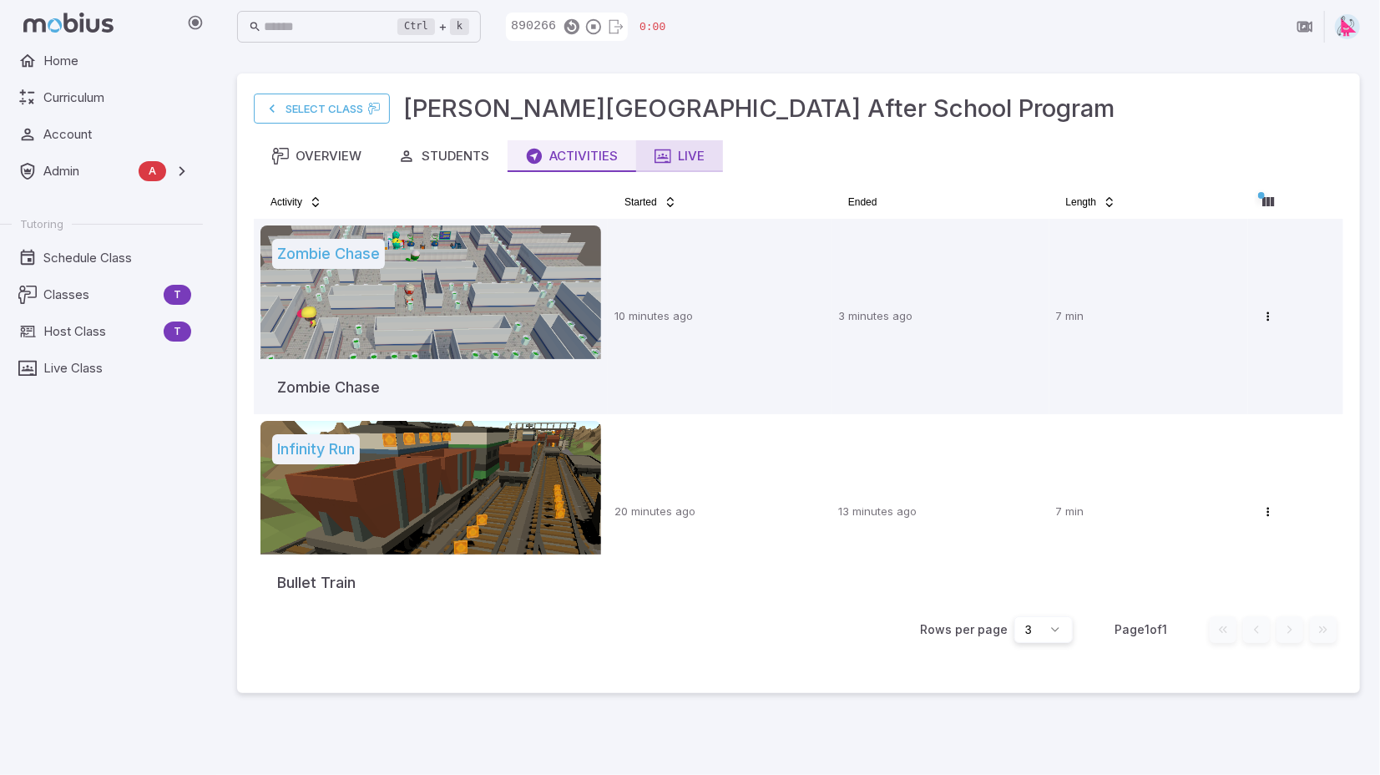
click at [700, 144] on button "Live" at bounding box center [679, 156] width 87 height 32
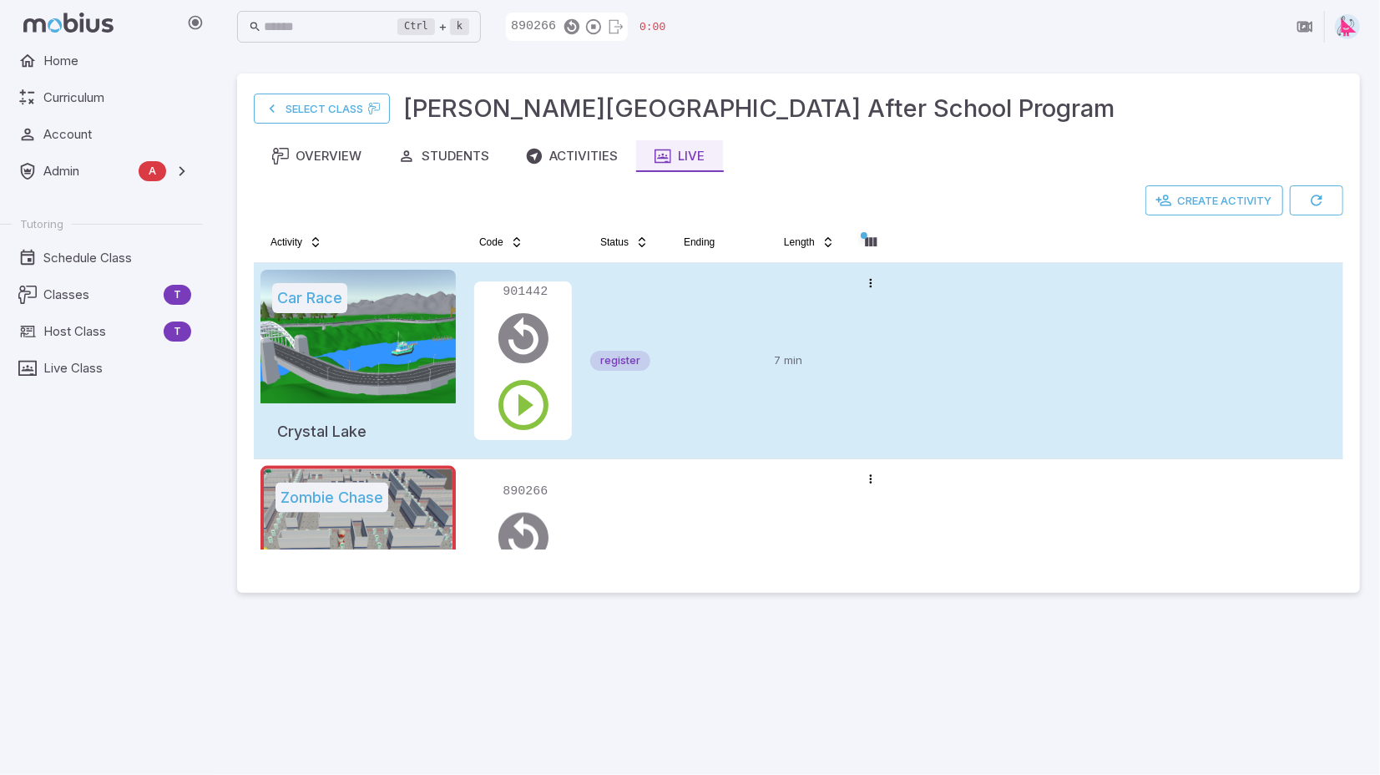
click at [956, 358] on tr "Car Race Crystal Lake 901442 register 7 min Open menu" at bounding box center [799, 361] width 1090 height 196
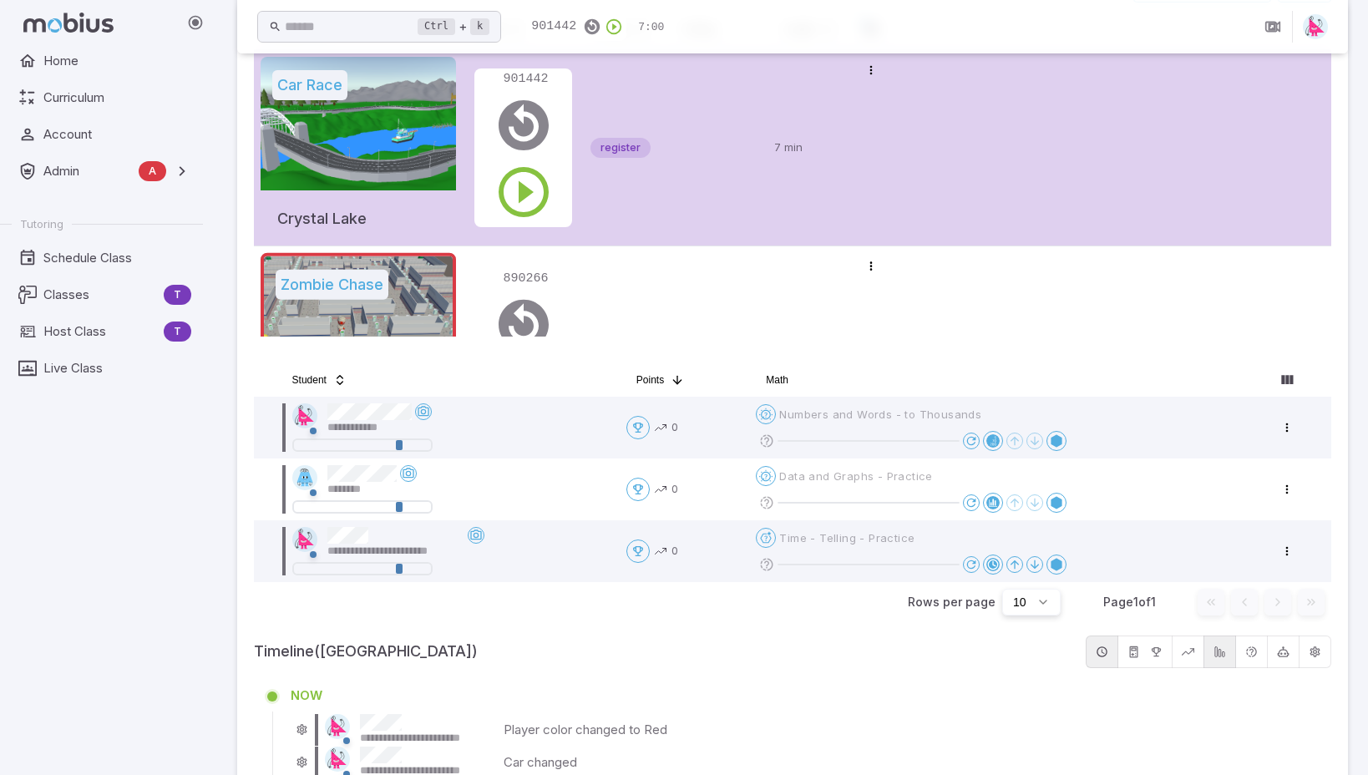
scroll to position [235, 0]
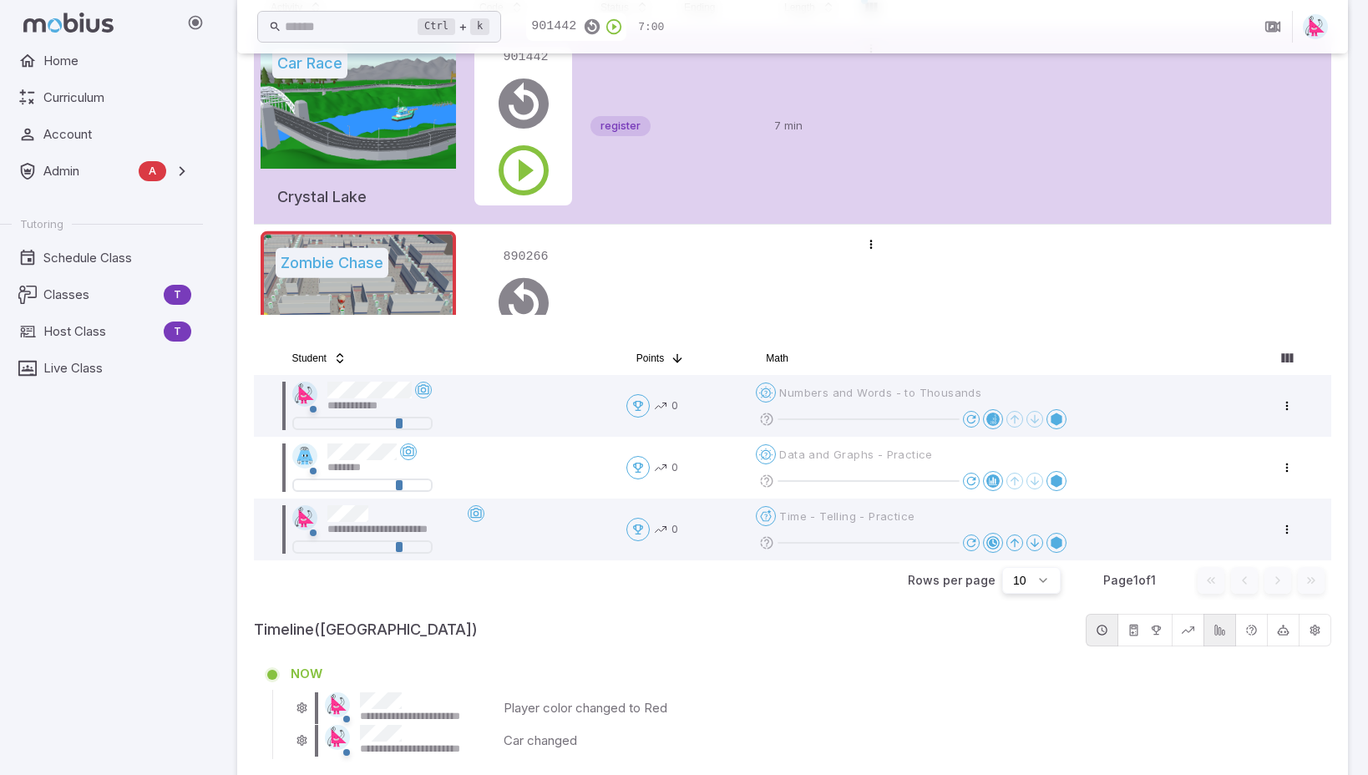
click at [940, 146] on tr "Car Race Crystal Lake 901442 register 7 min Open menu" at bounding box center [792, 126] width 1077 height 196
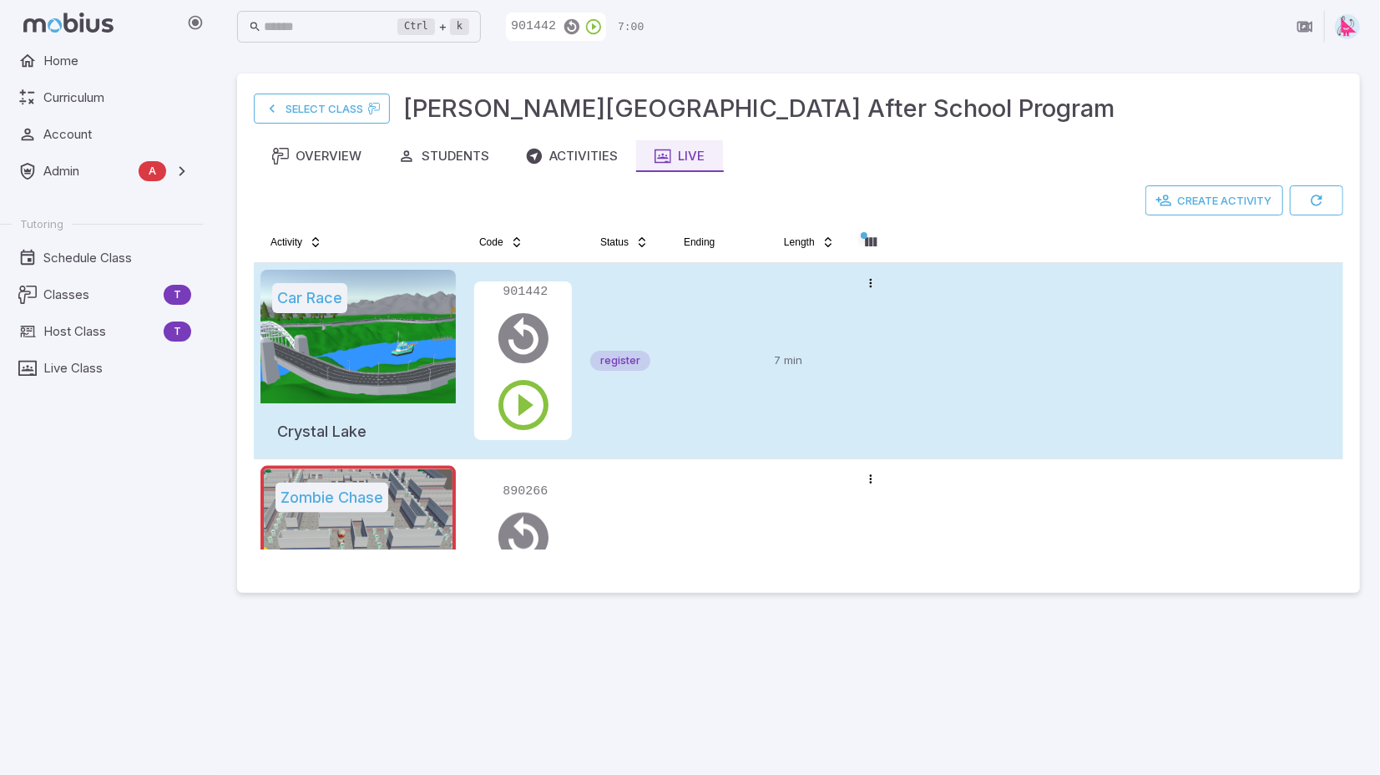
drag, startPoint x: 937, startPoint y: 261, endPoint x: 941, endPoint y: 290, distance: 29.5
click at [937, 270] on table "Activity Code Status Ending Length Car Race Crystal Lake 901442 register 7 min …" at bounding box center [799, 445] width 1090 height 433
click at [959, 325] on tr "Car Race Crystal Lake 901442 register 7 min Open menu" at bounding box center [799, 361] width 1090 height 196
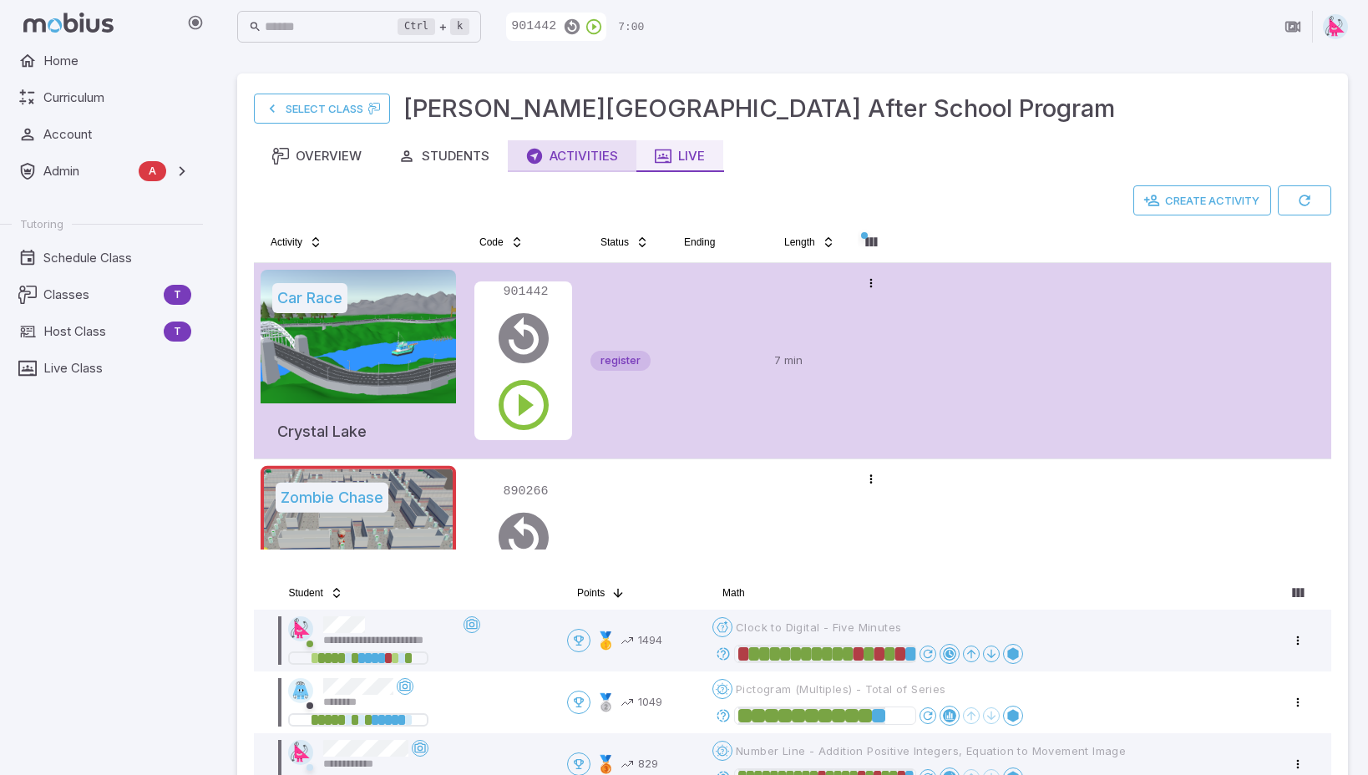
click at [560, 155] on div "Activities" at bounding box center [572, 156] width 92 height 18
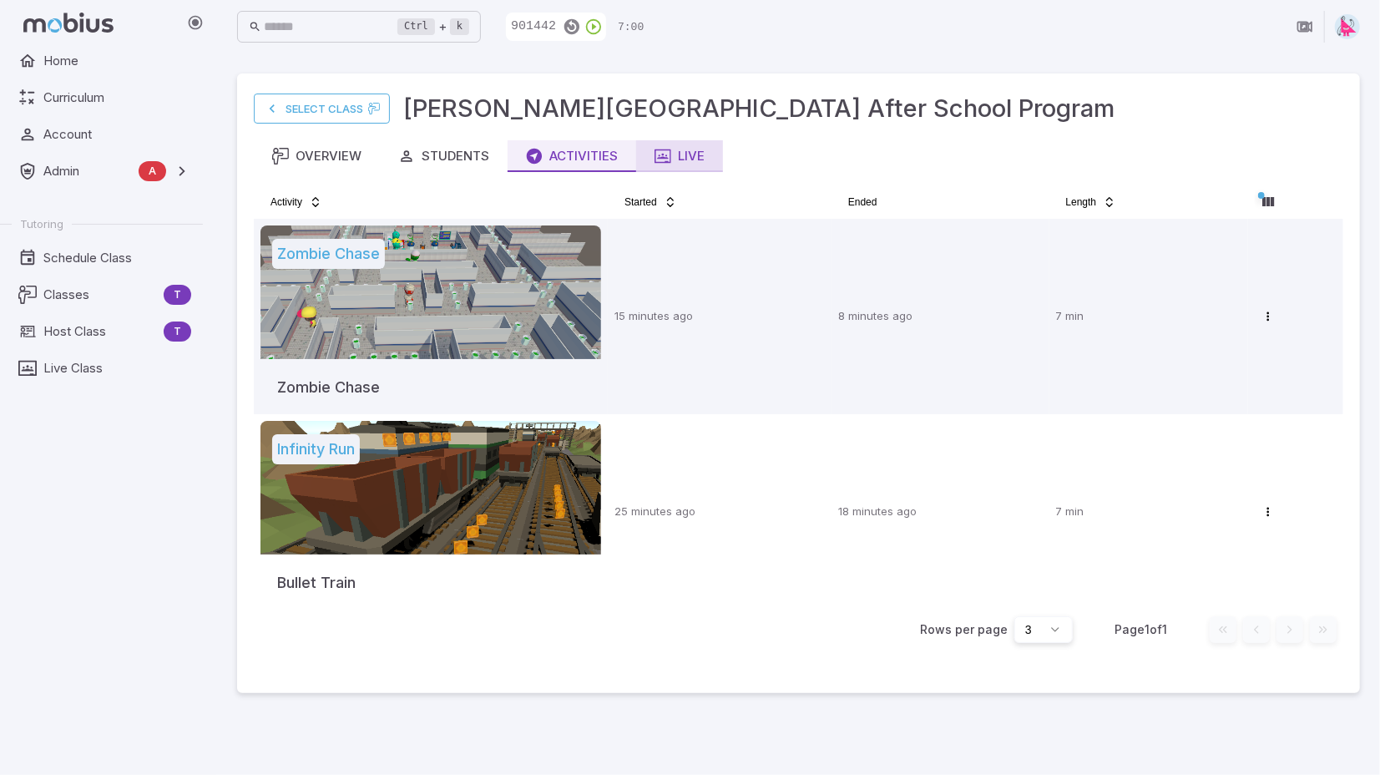
click at [676, 154] on div "Live" at bounding box center [680, 156] width 50 height 18
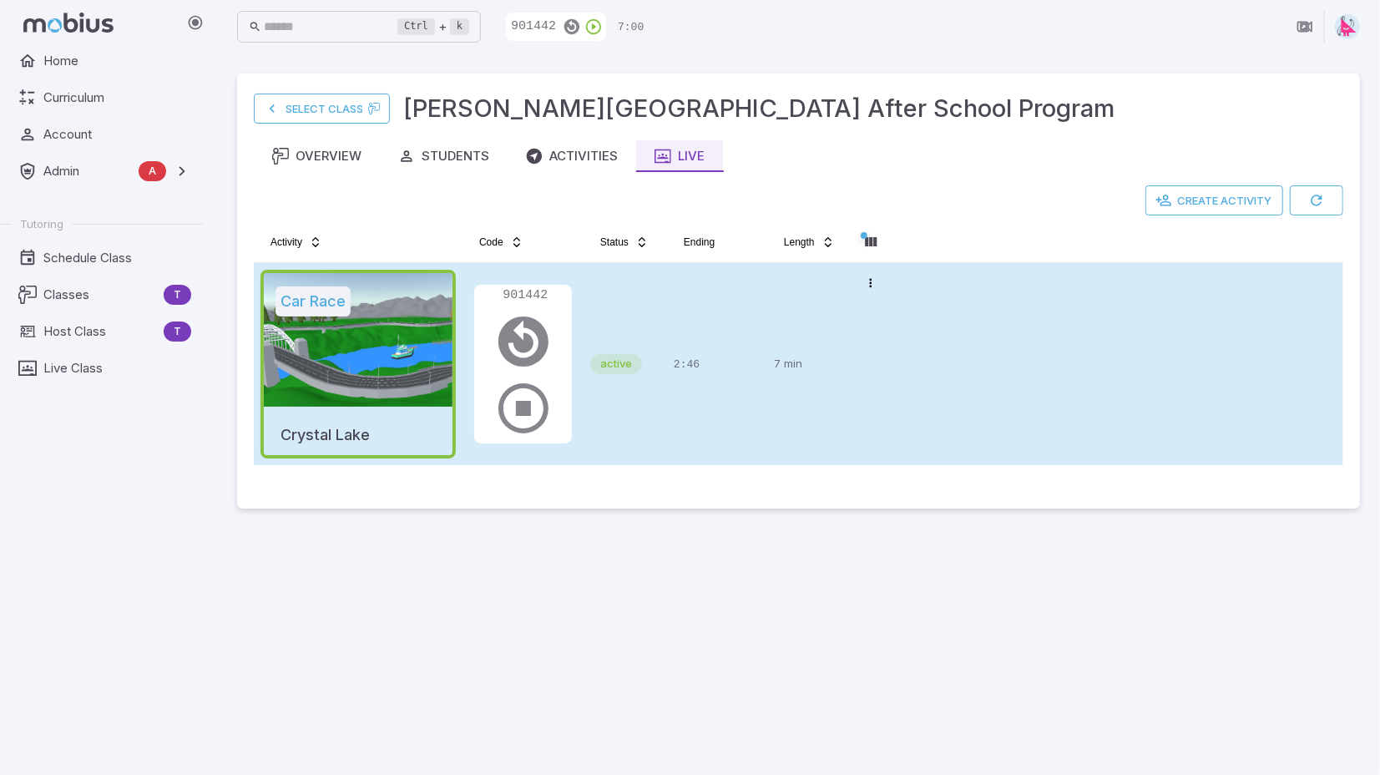
click at [915, 403] on tr "Car Race Crystal Lake 901442 active 2:46 7 min Open menu" at bounding box center [799, 364] width 1090 height 202
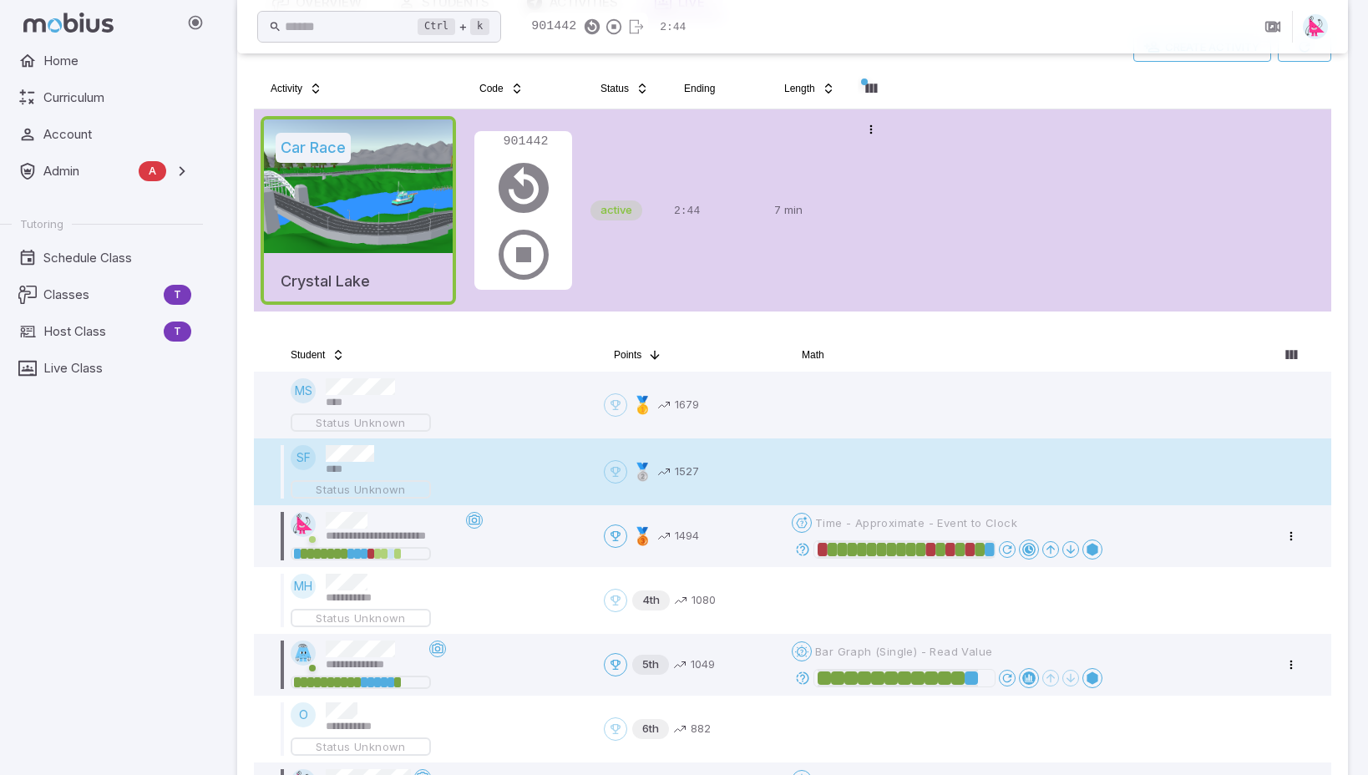
scroll to position [167, 0]
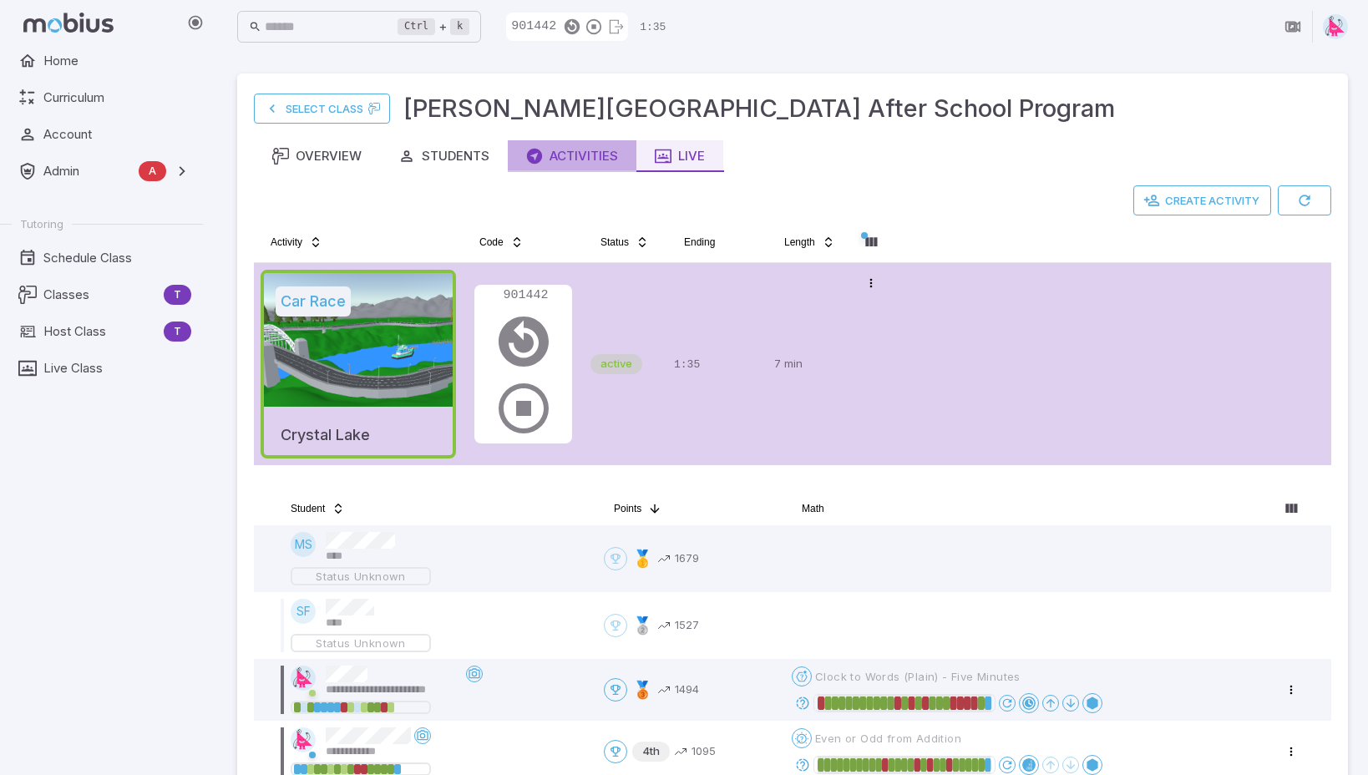
click at [594, 156] on div "Activities" at bounding box center [572, 156] width 92 height 18
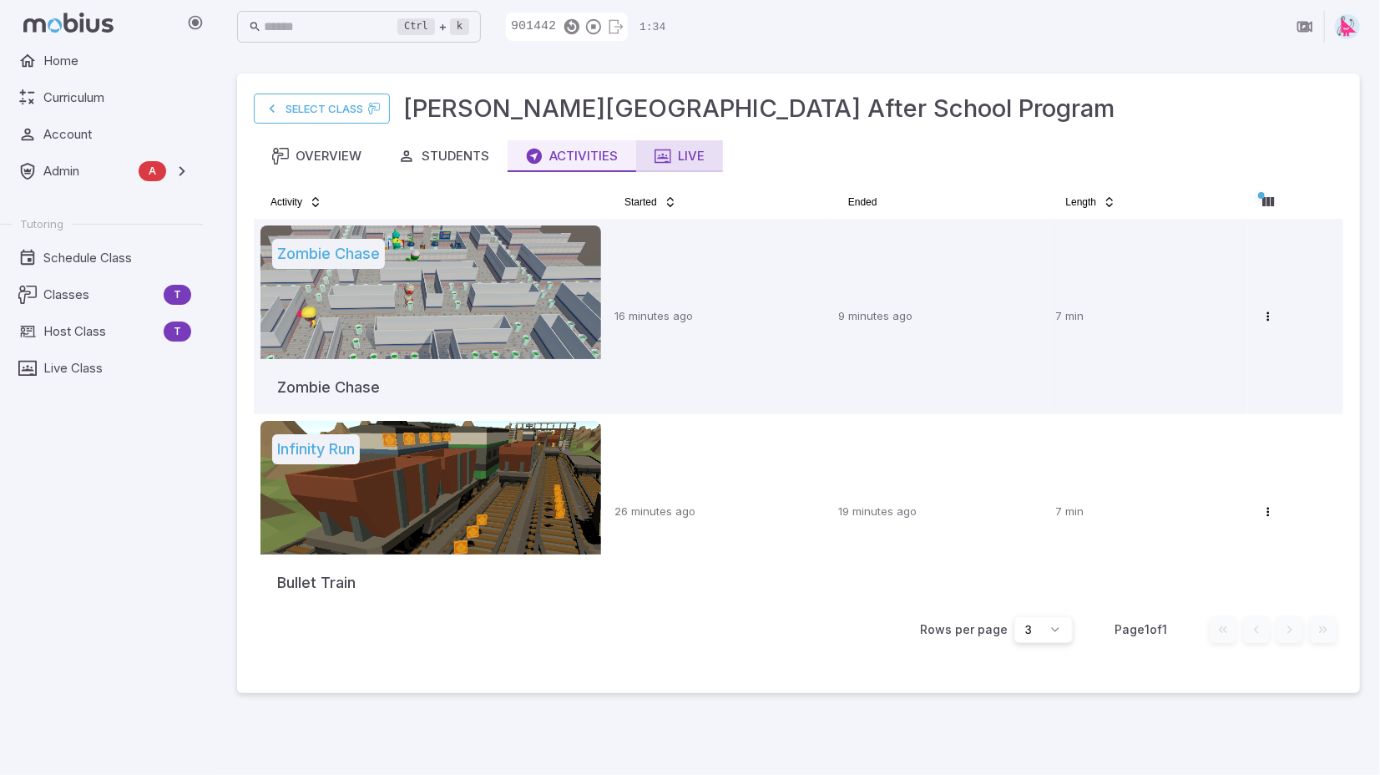
click at [682, 164] on div "Live" at bounding box center [680, 156] width 50 height 18
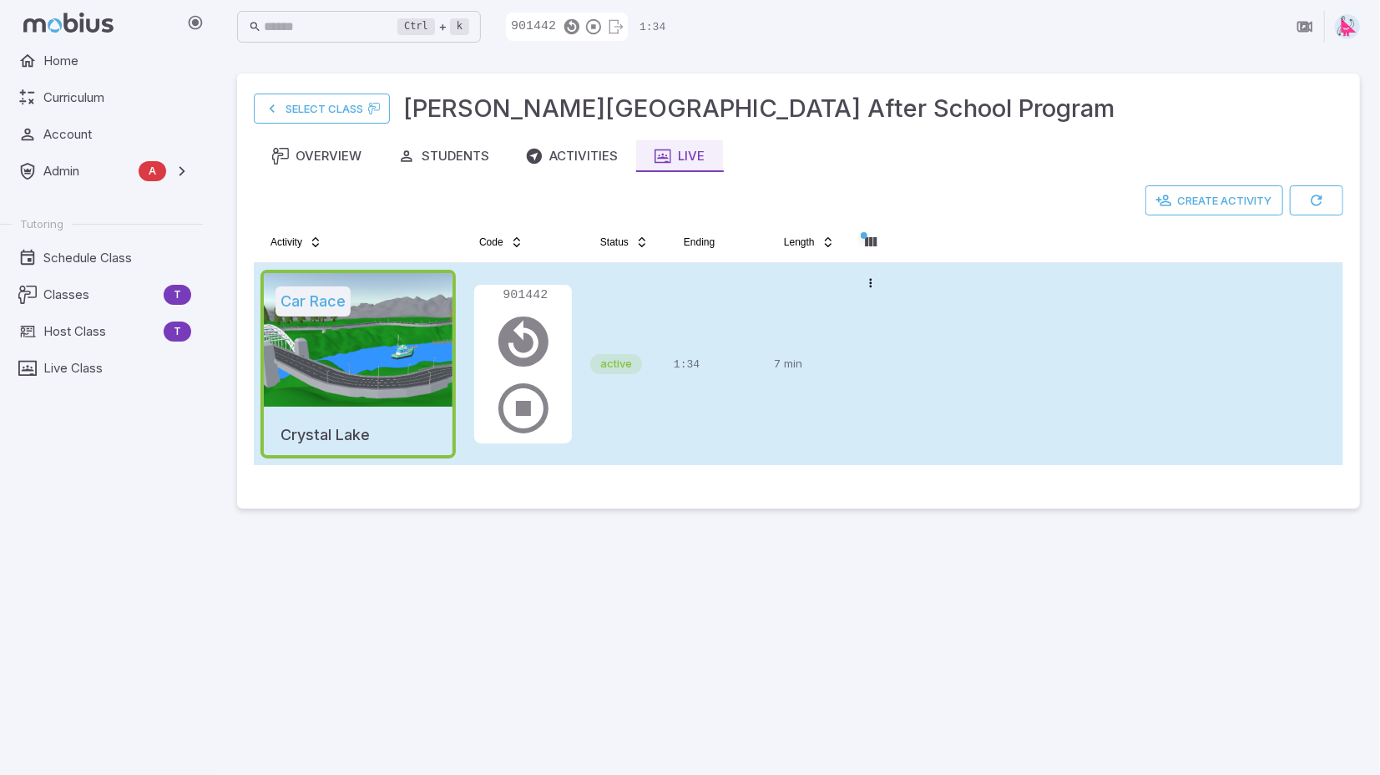
click at [858, 329] on td "Open menu" at bounding box center [872, 364] width 42 height 202
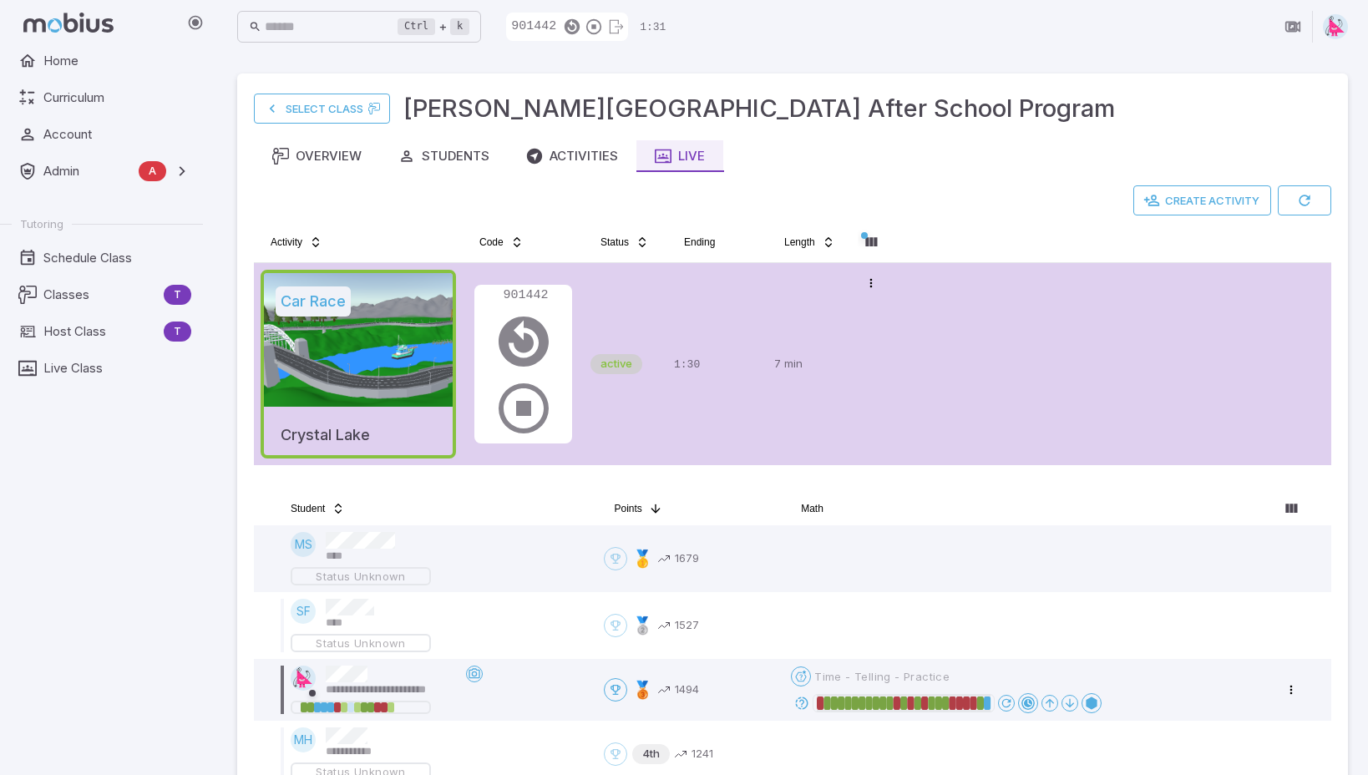
click at [884, 342] on td "Open menu" at bounding box center [872, 364] width 42 height 202
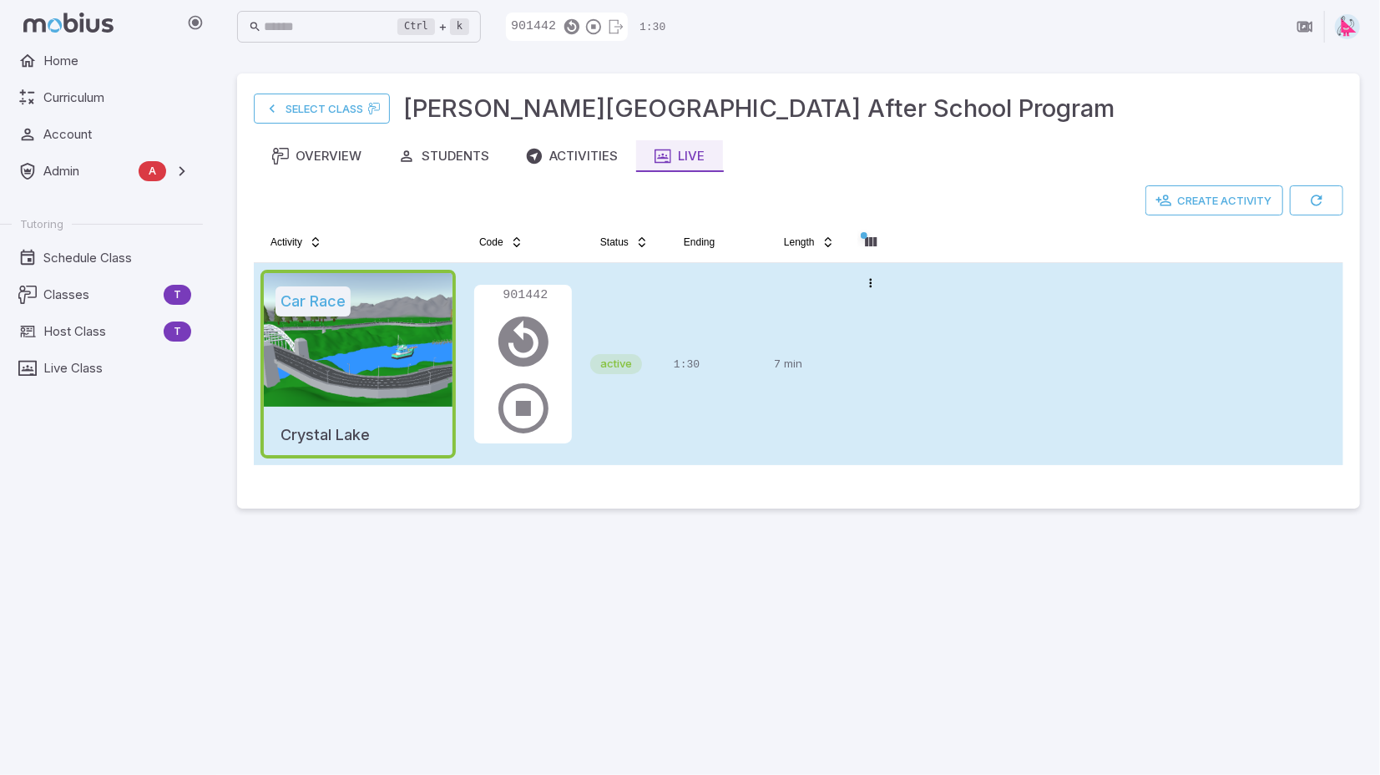
click at [884, 342] on td "Open menu" at bounding box center [872, 364] width 42 height 202
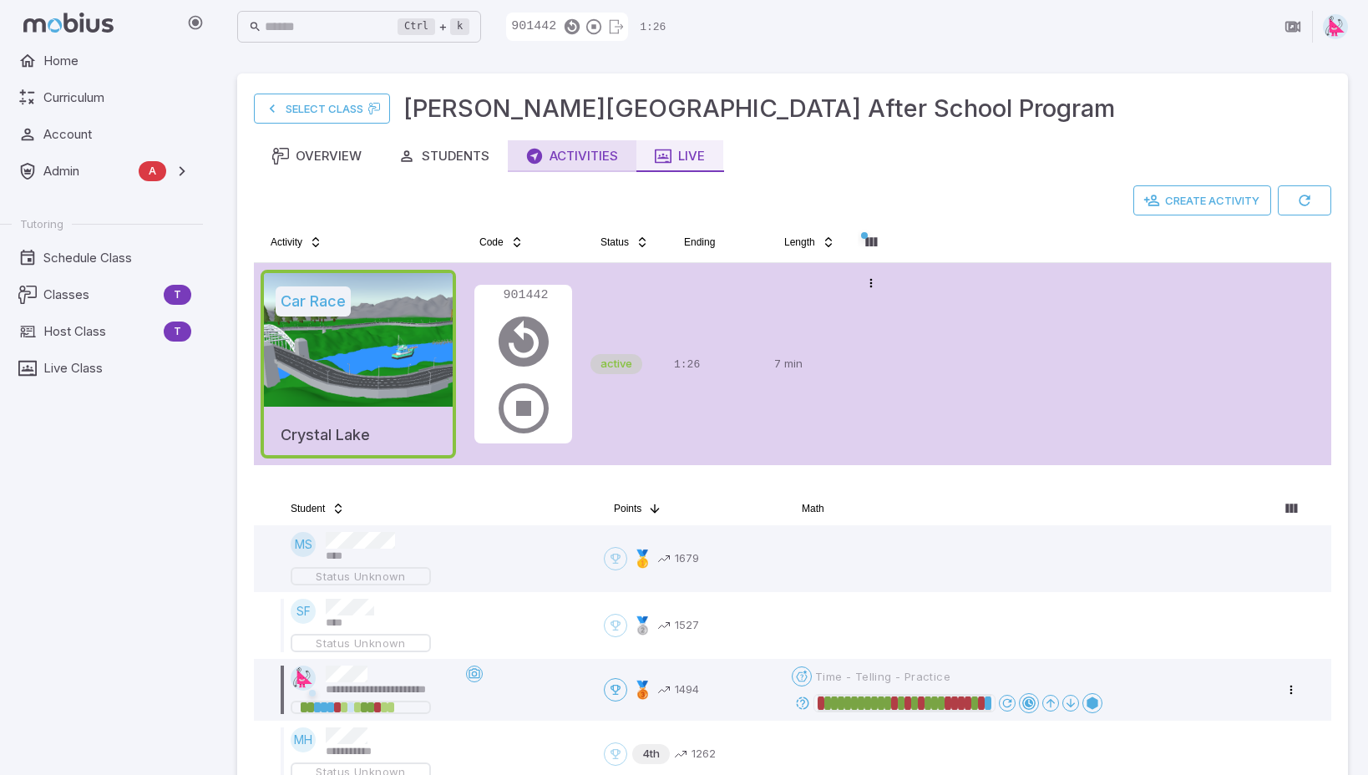
click at [572, 158] on div "Activities" at bounding box center [572, 156] width 92 height 18
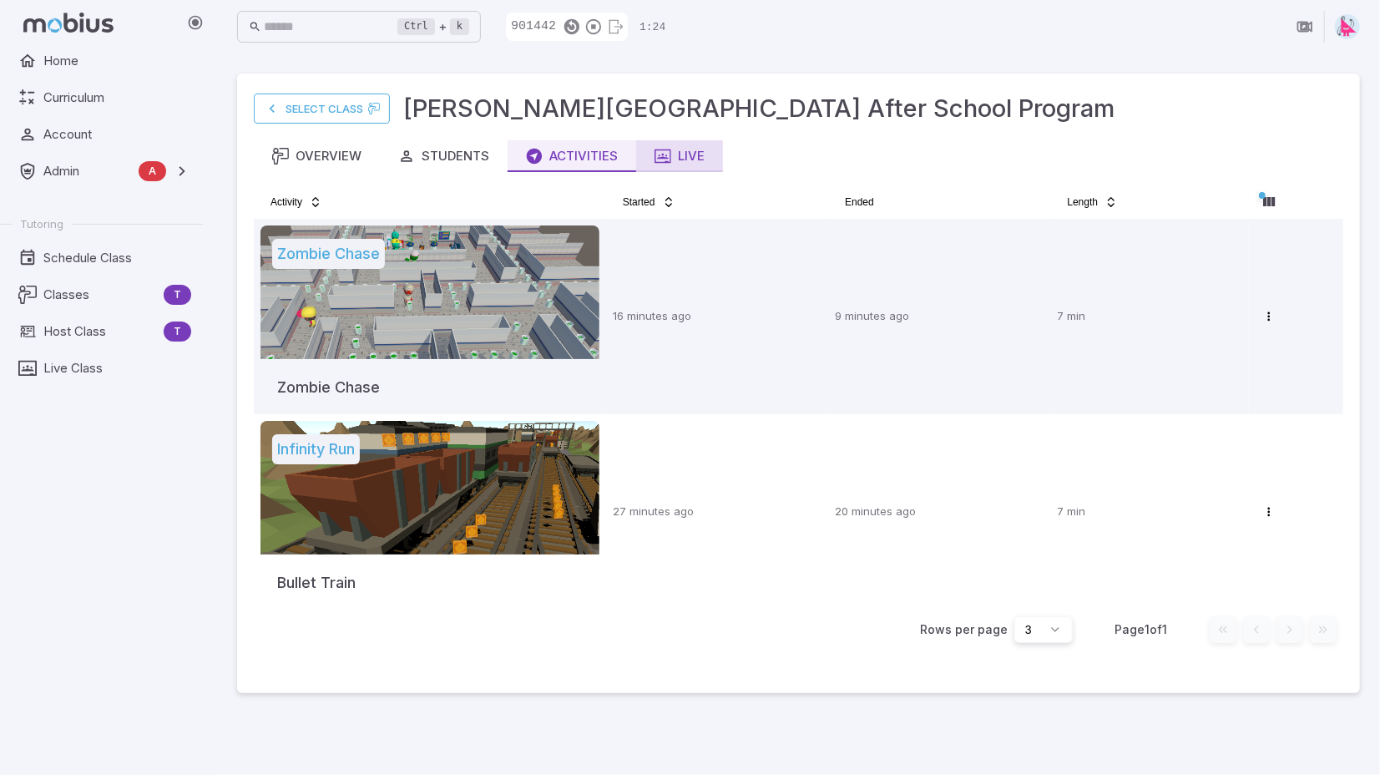
click at [681, 156] on div "Live" at bounding box center [680, 156] width 50 height 18
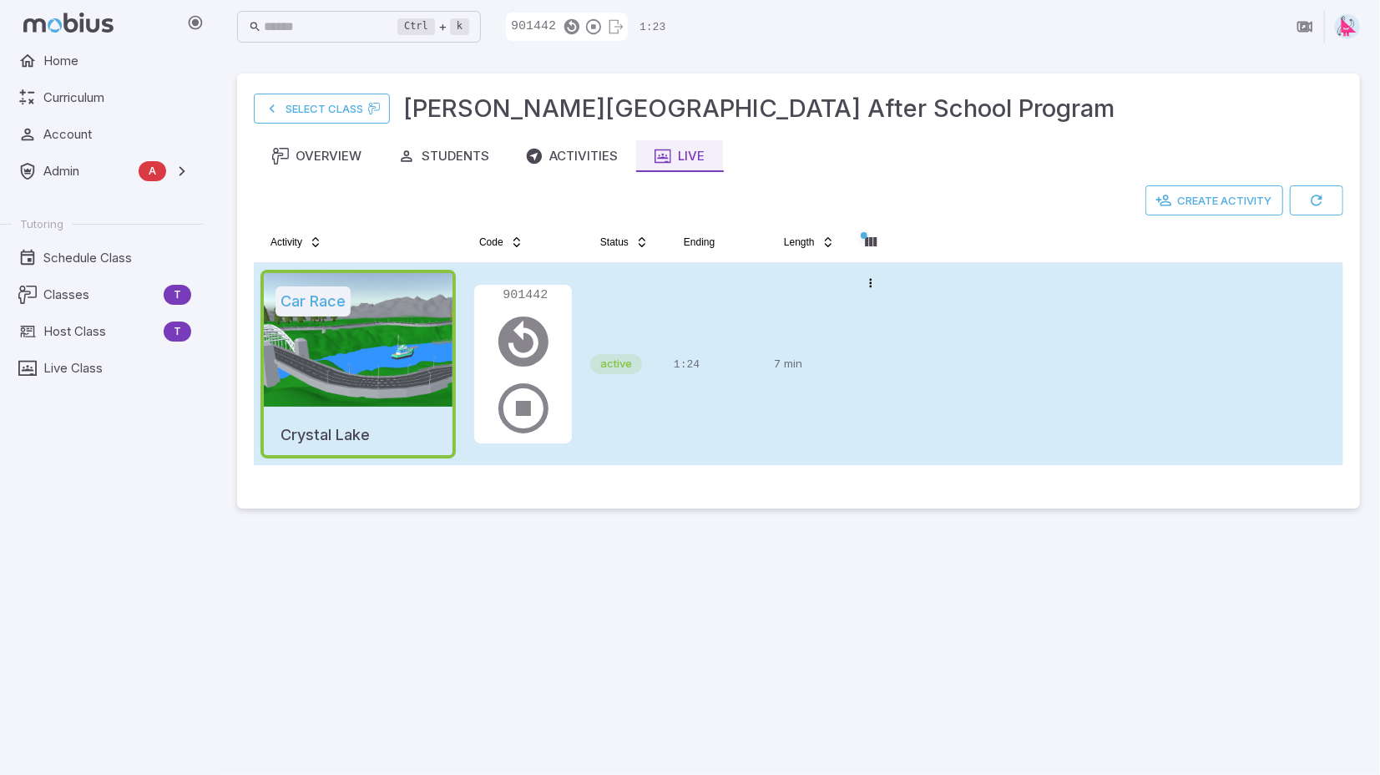
click at [1032, 392] on tr "Car Race Crystal Lake 901442 active 1:24 7 min Open menu" at bounding box center [799, 364] width 1090 height 202
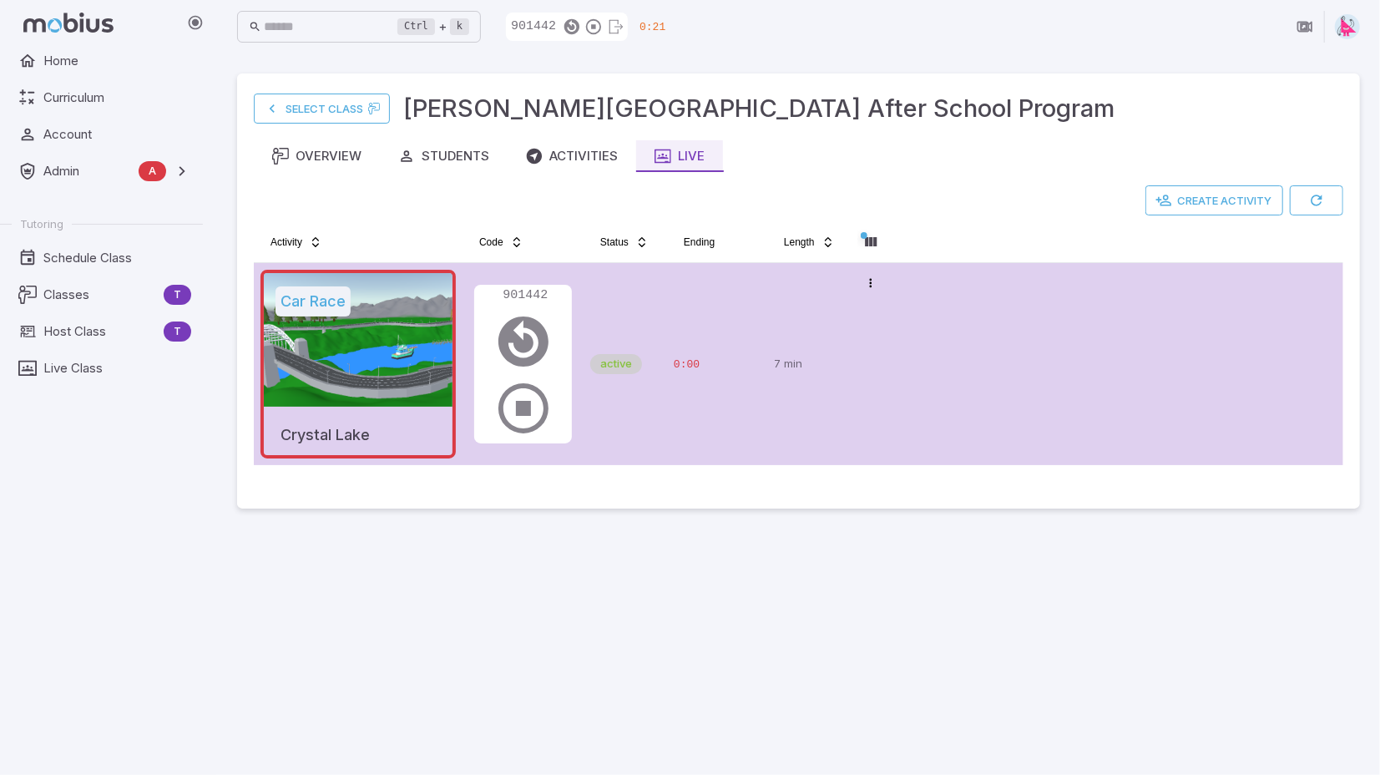
click at [1049, 350] on tr "Car Race Crystal Lake 901442 active 0:00 7 min Open menu" at bounding box center [799, 364] width 1090 height 202
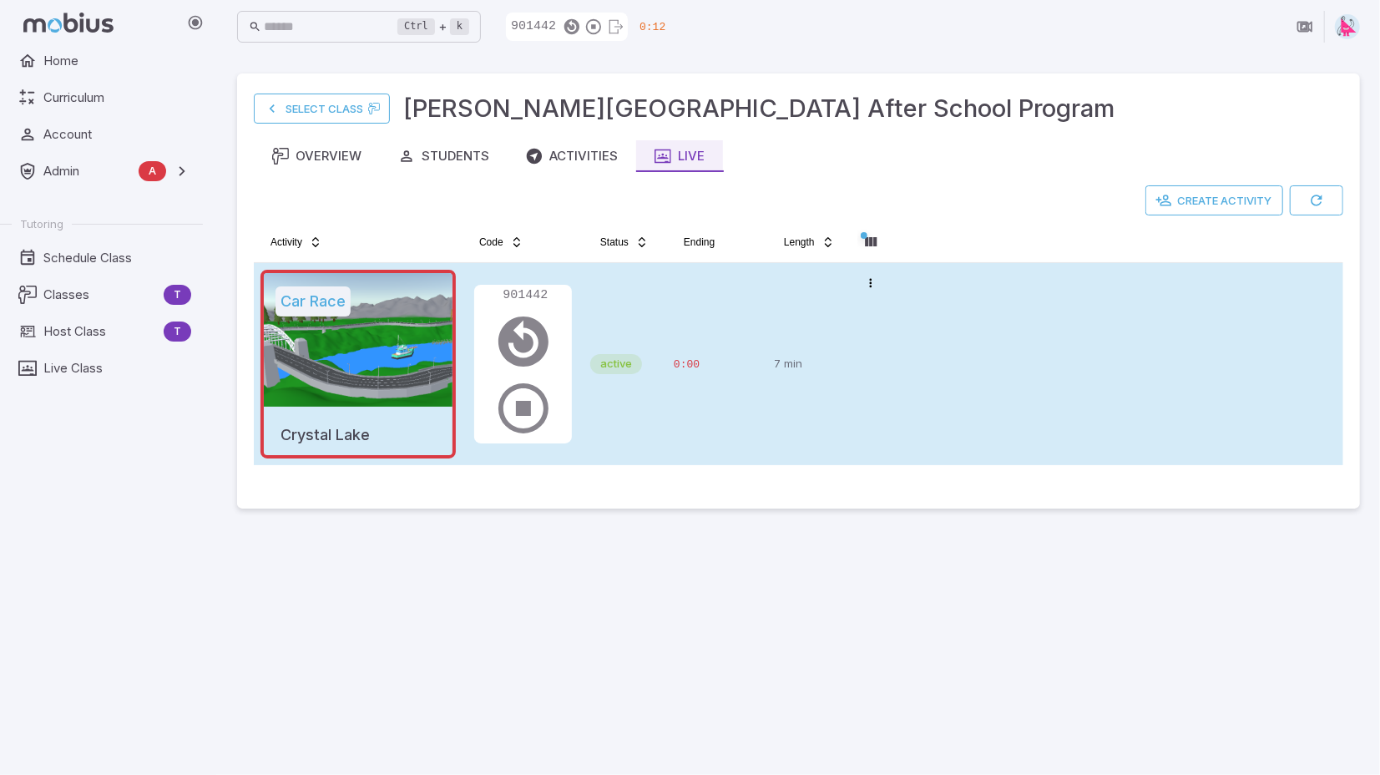
click at [843, 306] on p "7 min" at bounding box center [809, 364] width 70 height 189
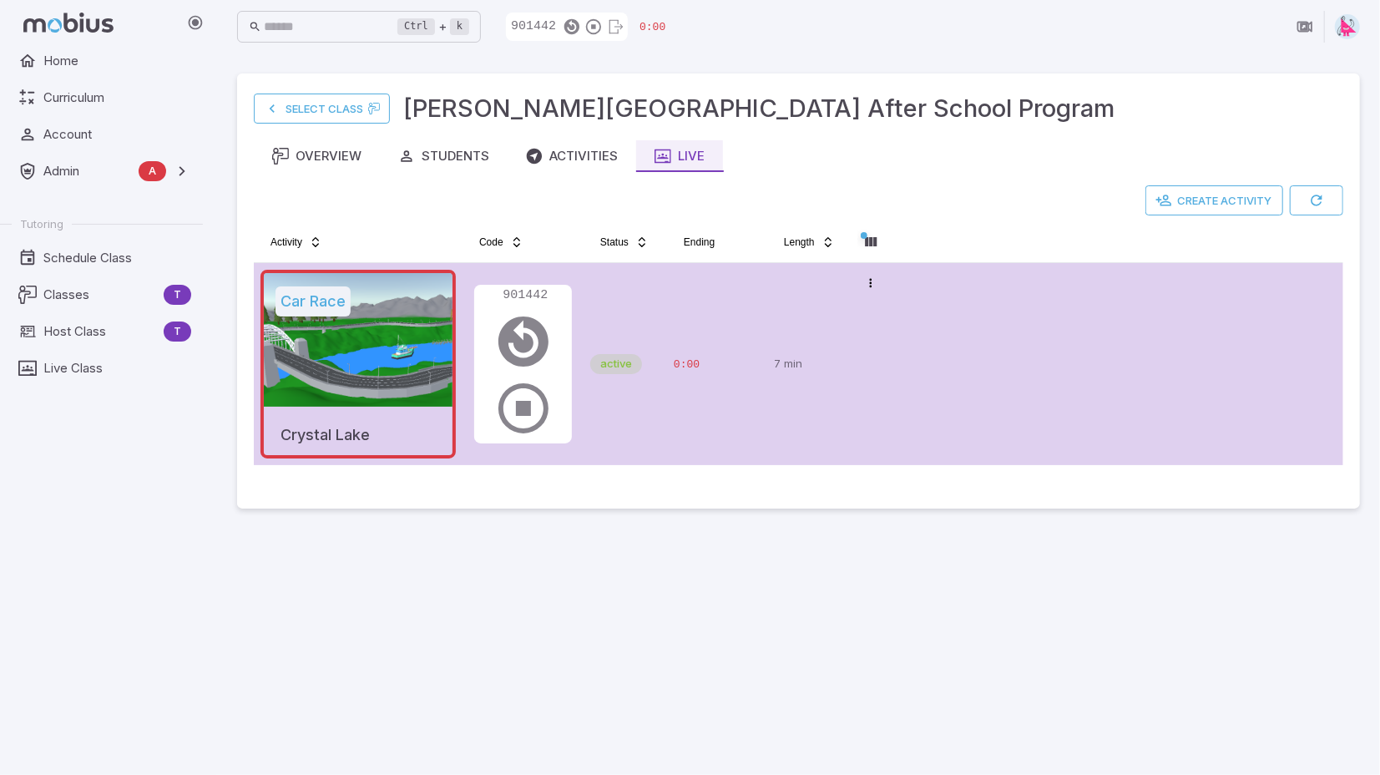
click at [1005, 392] on tr "Car Race Crystal Lake 901442 active 0:00 7 min Open menu" at bounding box center [799, 364] width 1090 height 202
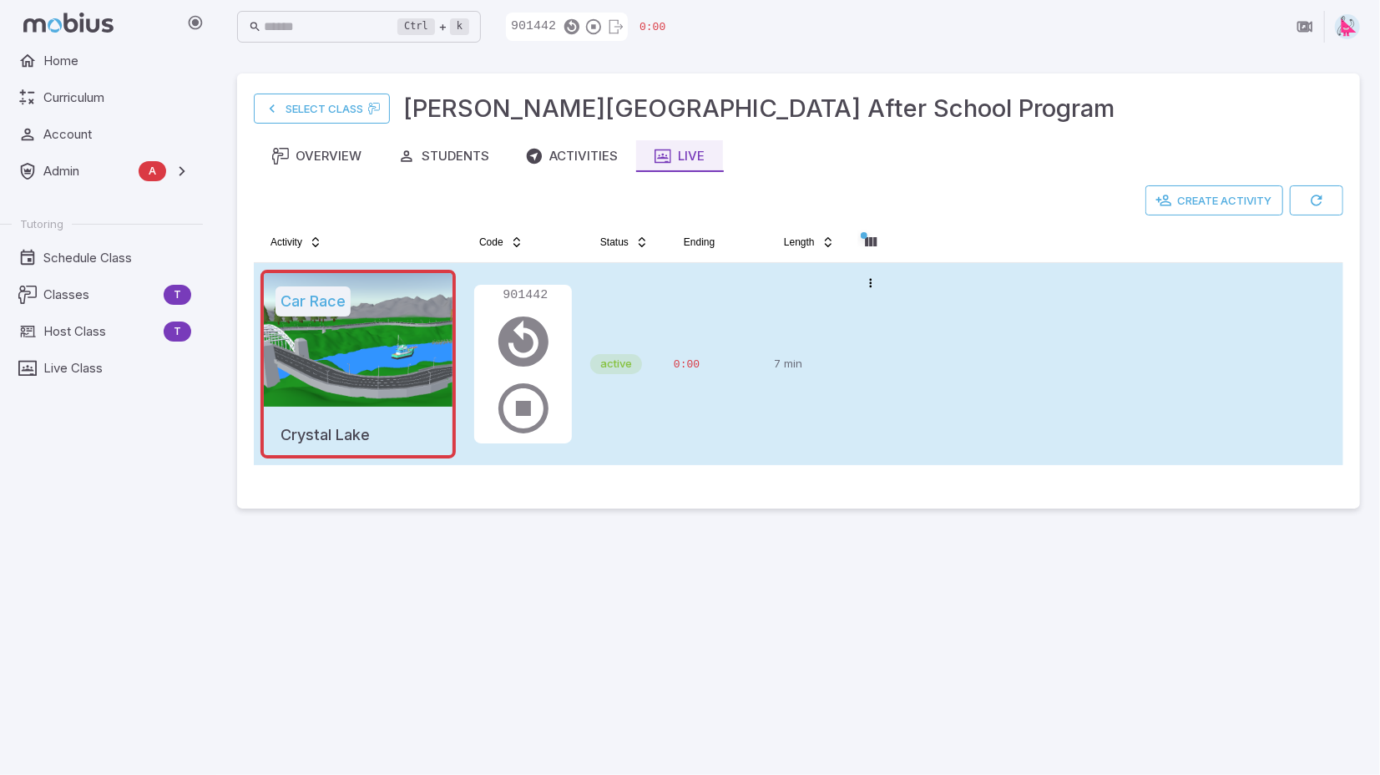
click at [1012, 389] on tr "Car Race Crystal Lake 901442 active 0:00 7 min Open menu" at bounding box center [799, 364] width 1090 height 202
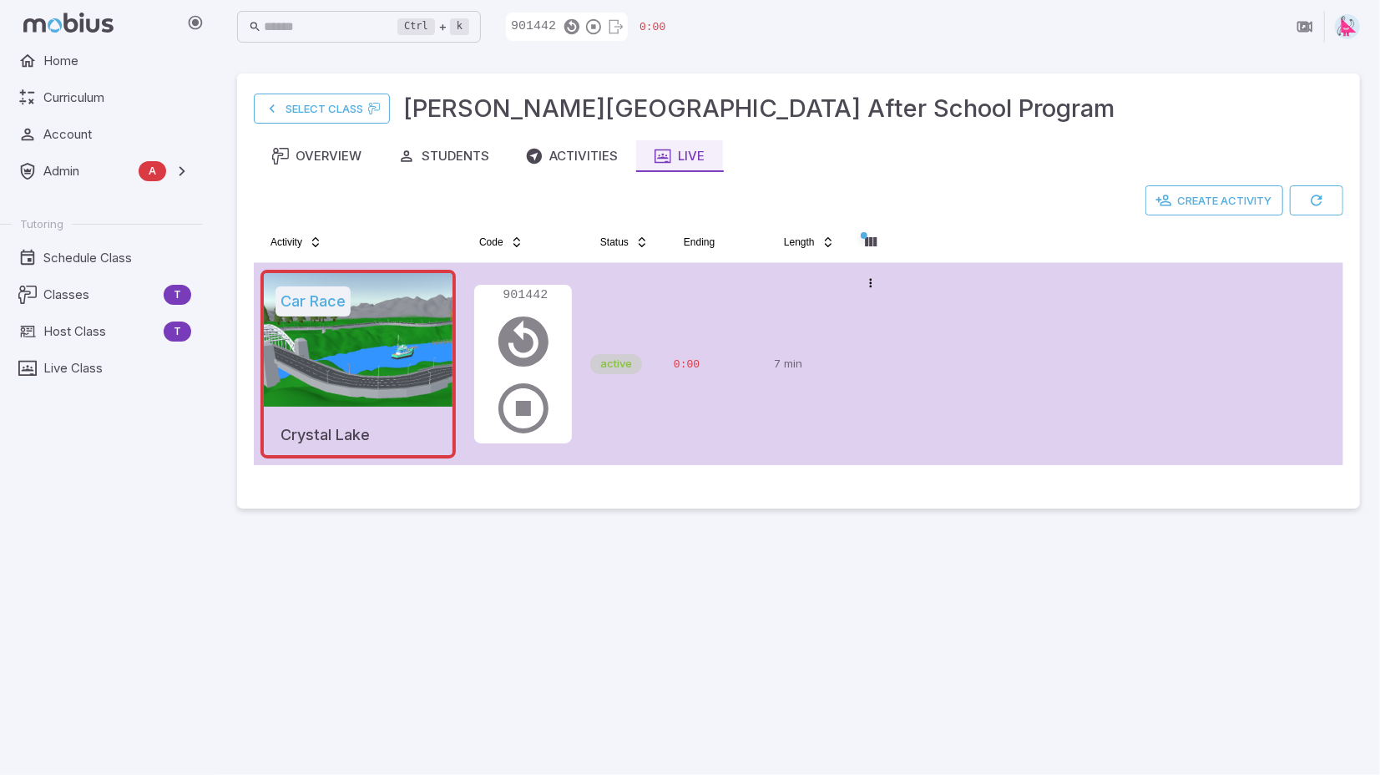
click at [1015, 348] on tr "Car Race Crystal Lake 901442 active 0:00 7 min Open menu" at bounding box center [799, 364] width 1090 height 202
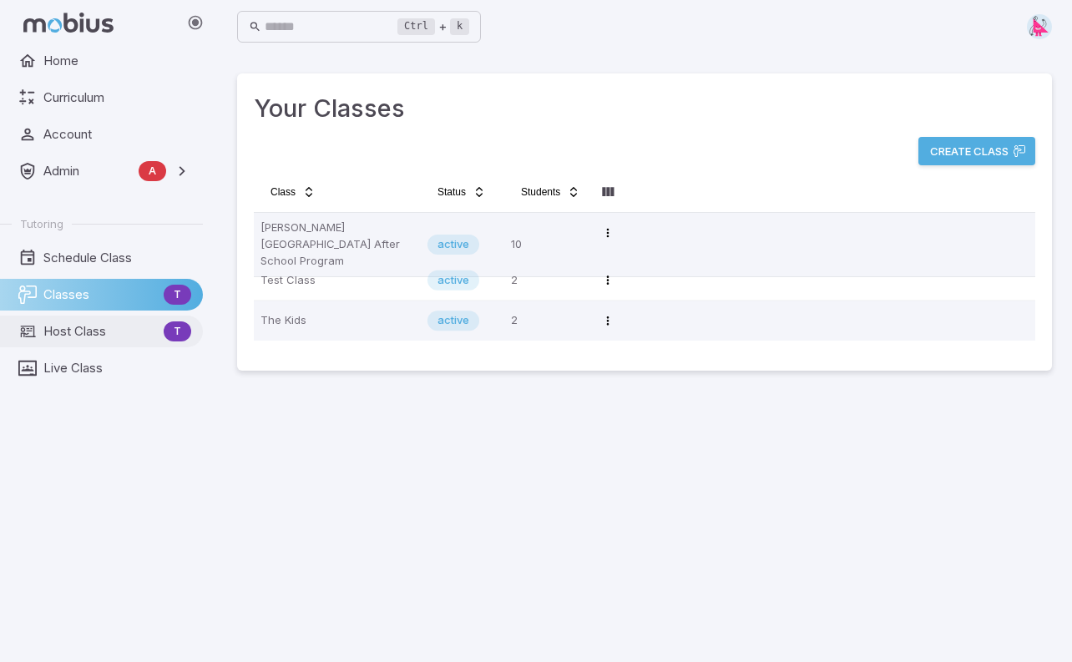
click at [82, 333] on span "Host Class" at bounding box center [100, 331] width 114 height 18
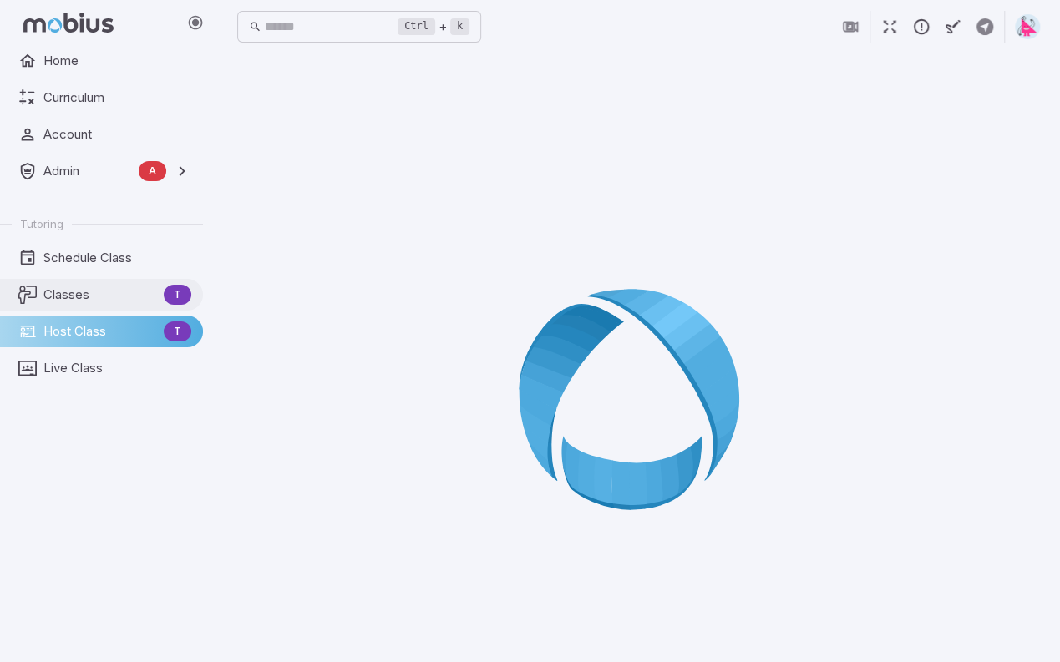
drag, startPoint x: 0, startPoint y: 0, endPoint x: 59, endPoint y: 290, distance: 295.7
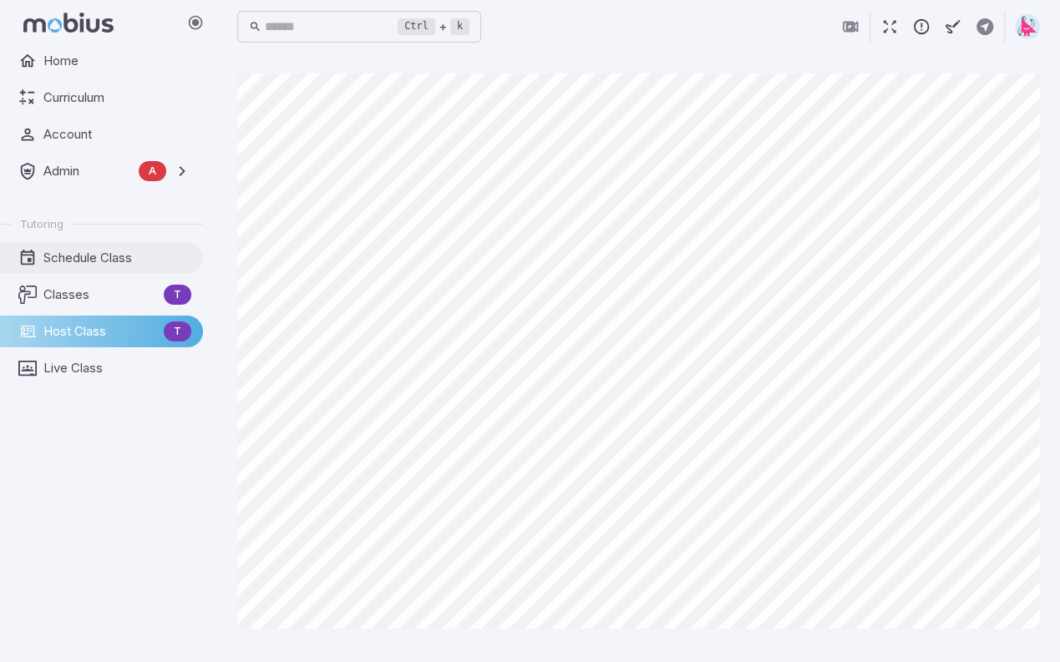
drag, startPoint x: 59, startPoint y: 290, endPoint x: 65, endPoint y: 261, distance: 29.8
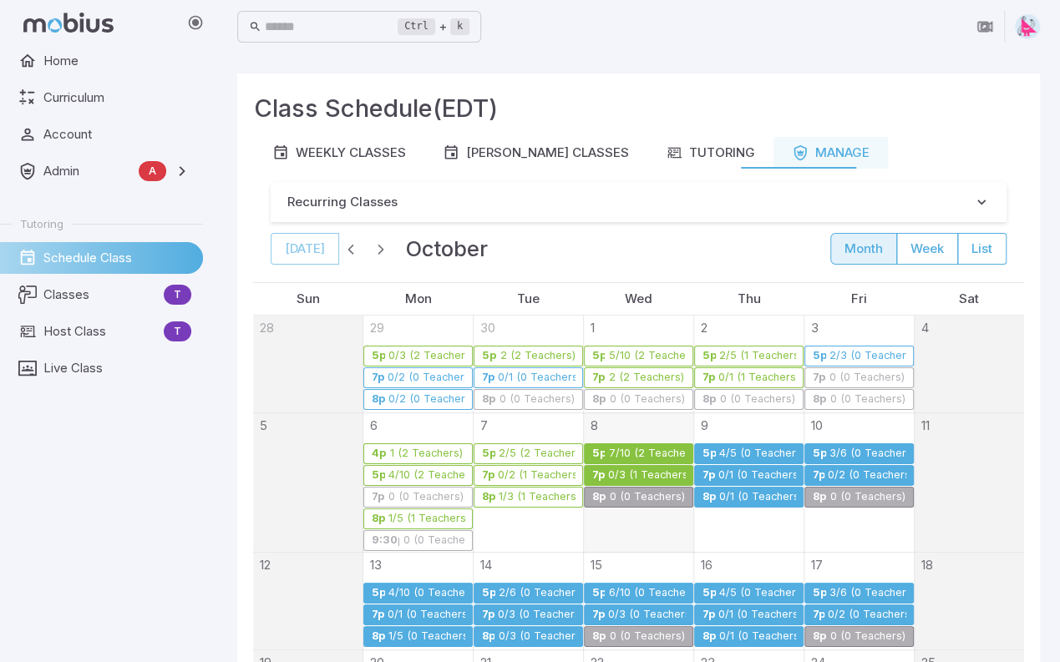
click at [622, 450] on div "7/10 (2 Teachers)" at bounding box center [646, 454] width 78 height 13
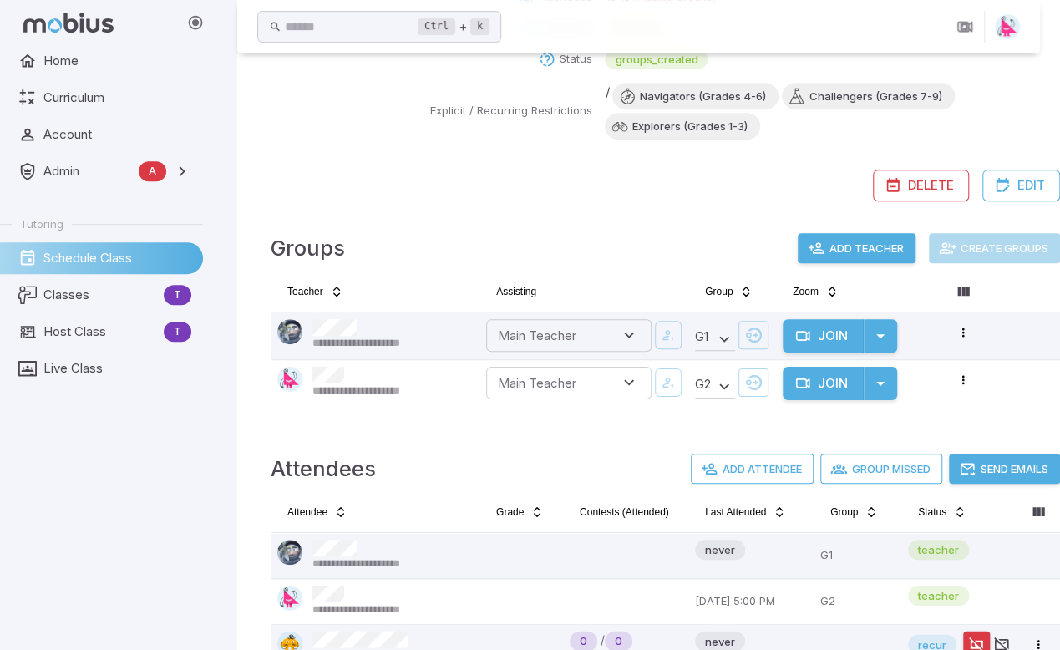
scroll to position [417, 0]
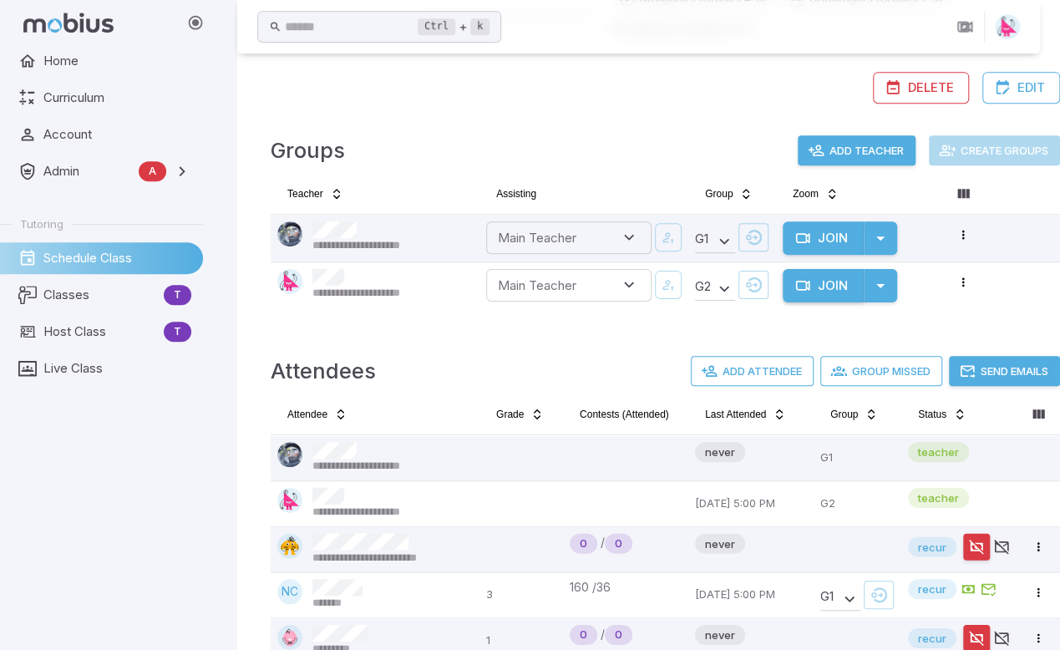
click at [822, 286] on button "Join" at bounding box center [822, 285] width 81 height 33
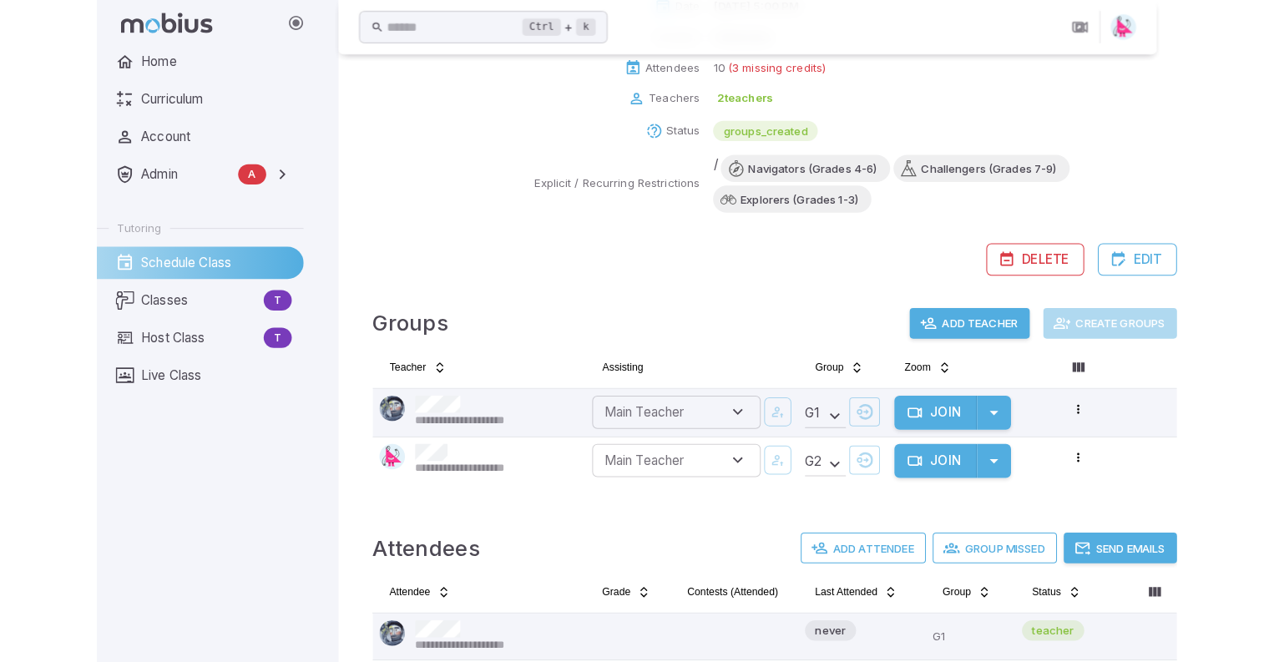
scroll to position [0, 0]
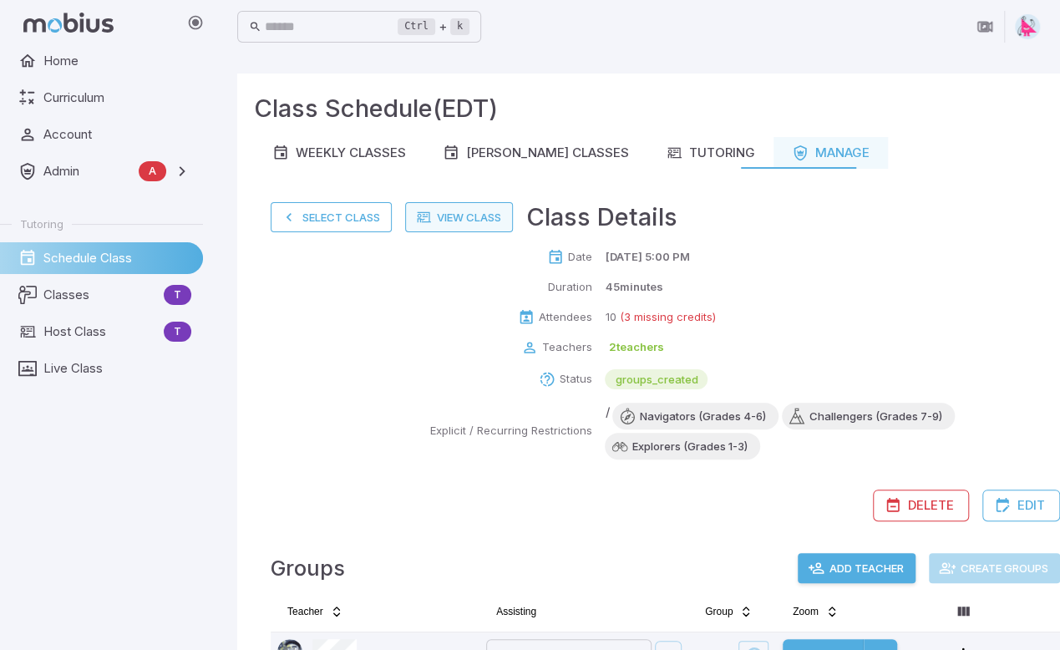
click at [458, 215] on link "View Class" at bounding box center [459, 217] width 108 height 30
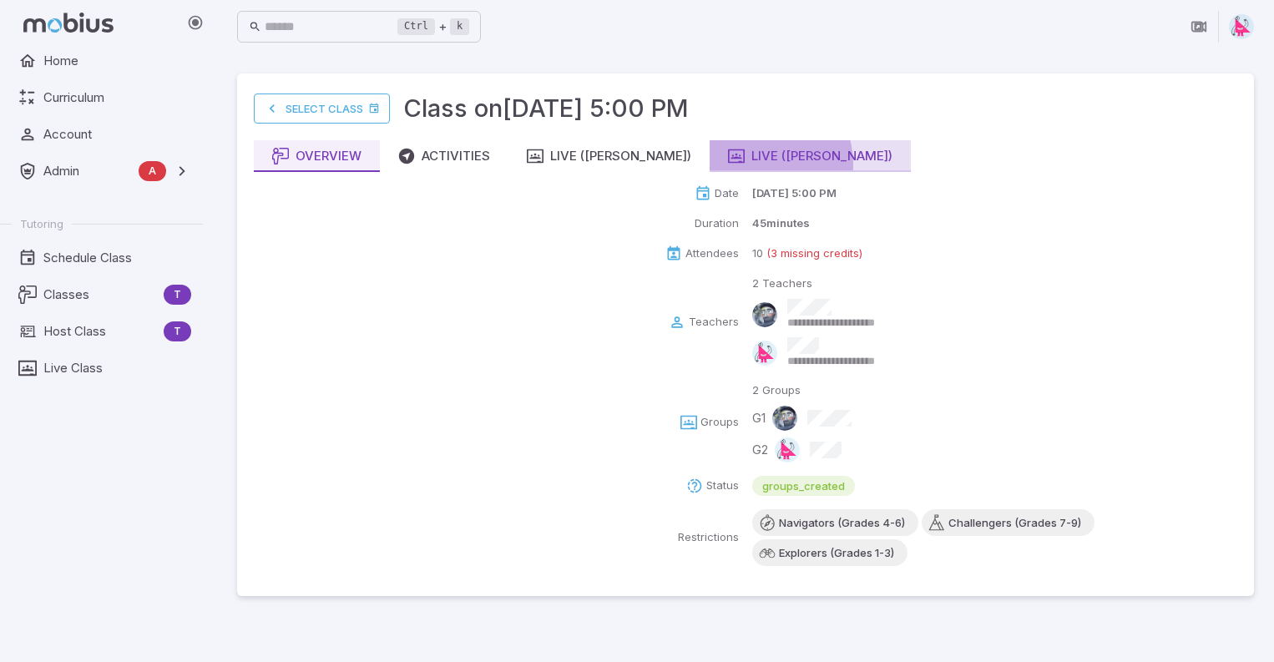
click at [728, 164] on div "Live ([PERSON_NAME])" at bounding box center [810, 156] width 164 height 18
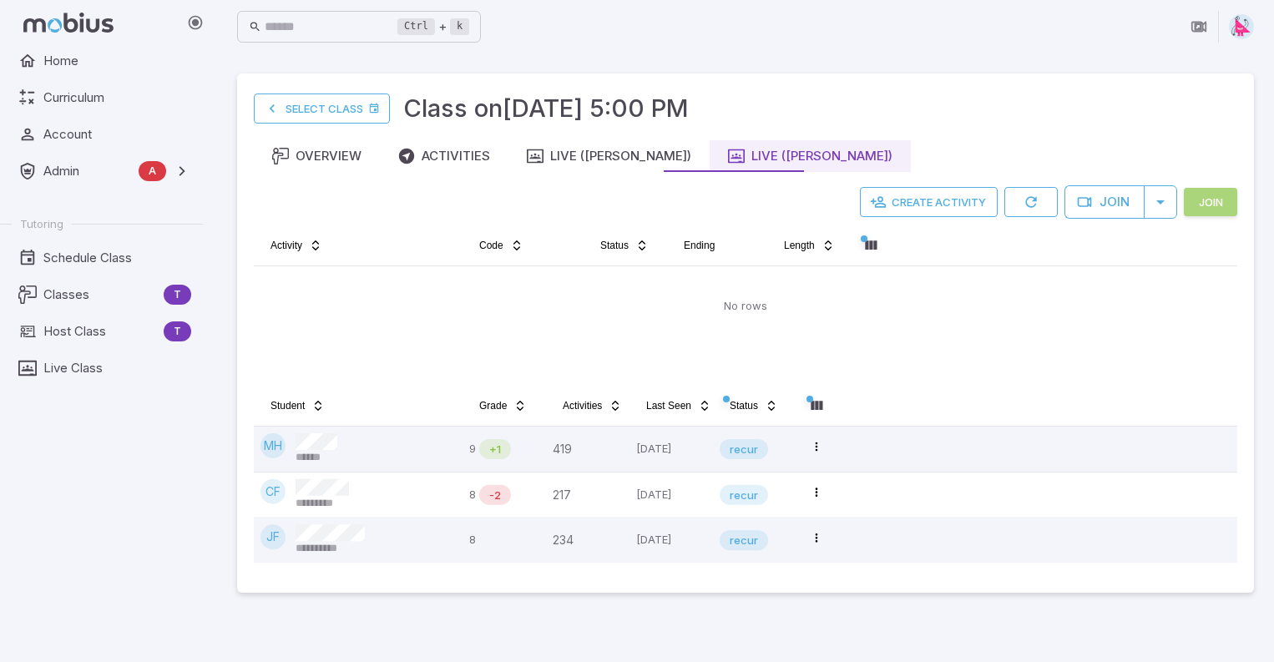
click at [1071, 200] on button "Join" at bounding box center [1210, 202] width 53 height 28
click at [917, 203] on button "Create Activity" at bounding box center [927, 202] width 138 height 30
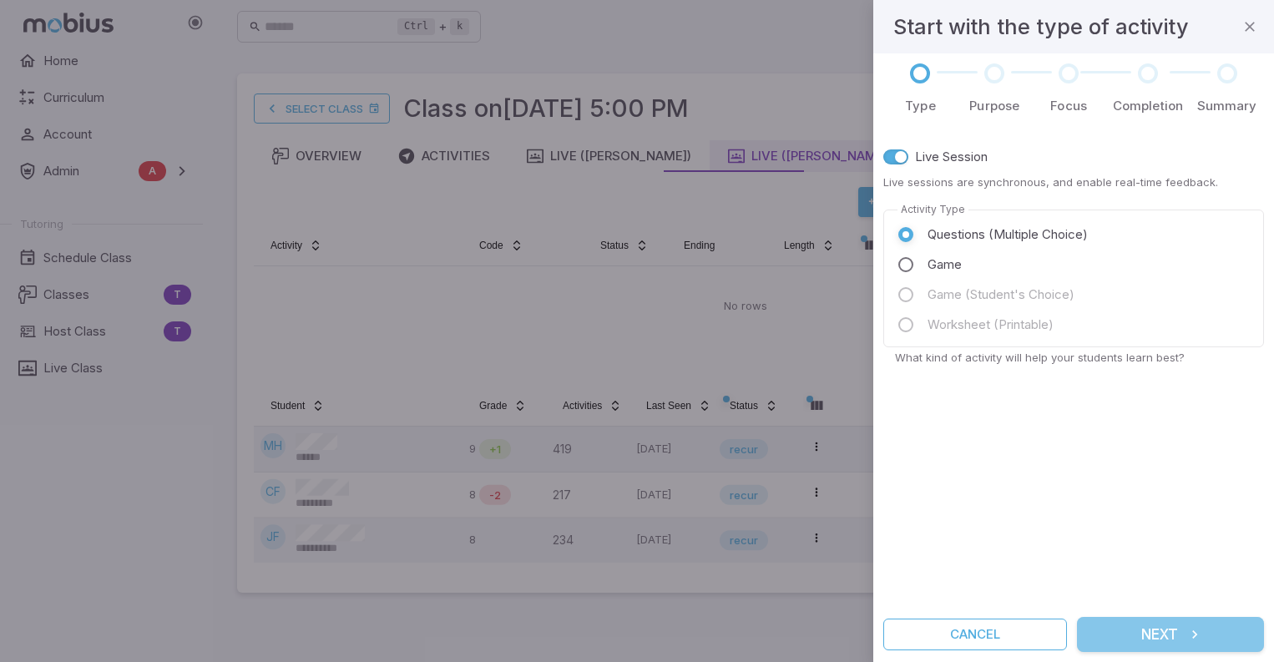
click at [1071, 629] on button "Next" at bounding box center [1170, 634] width 187 height 35
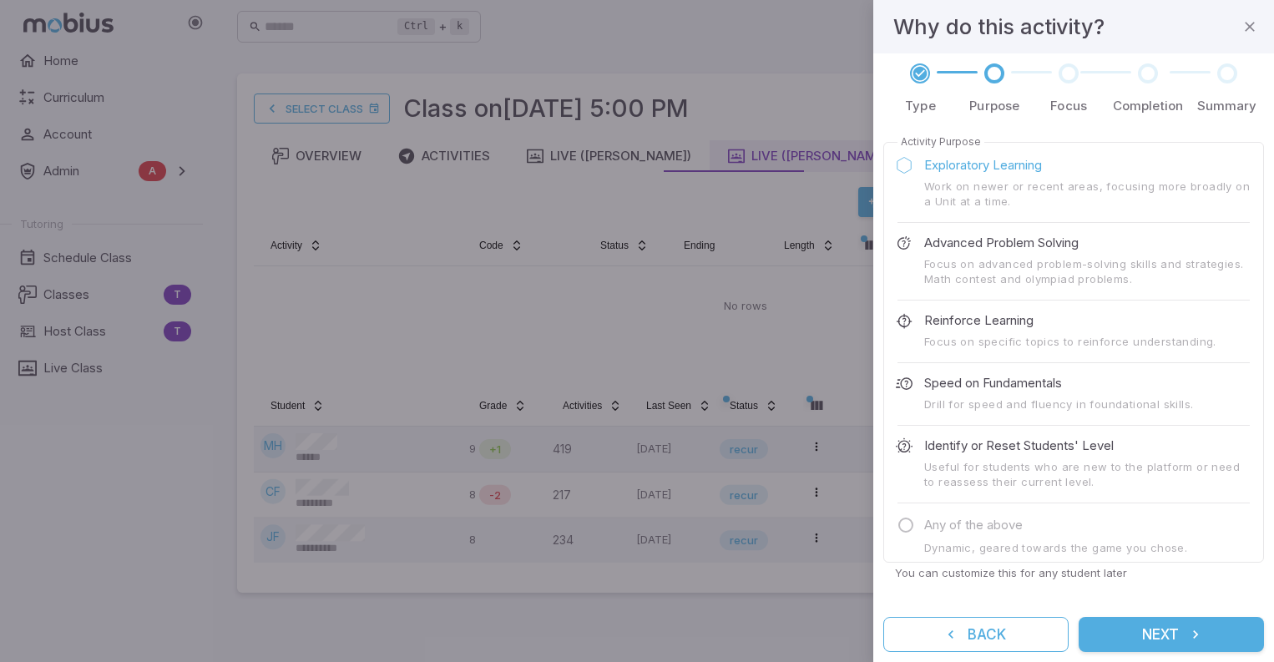
click at [1071, 639] on button "Next" at bounding box center [1171, 634] width 185 height 35
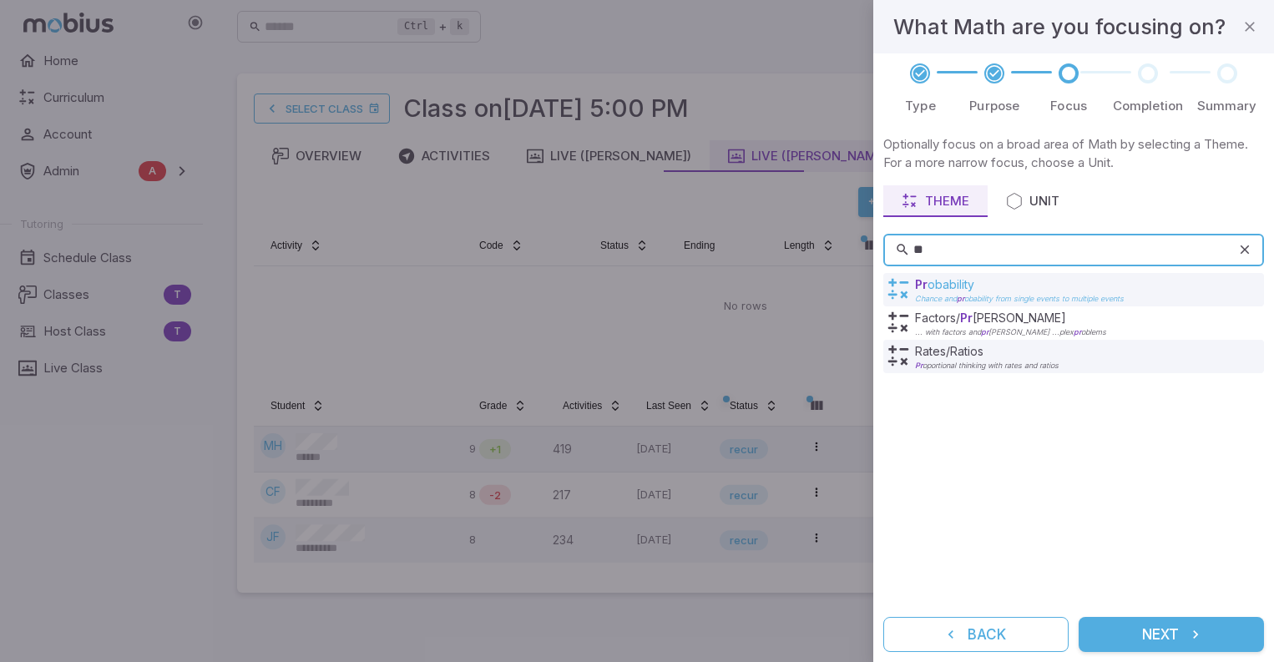
type input "**"
click at [936, 286] on p "Pr obability" at bounding box center [1019, 284] width 209 height 17
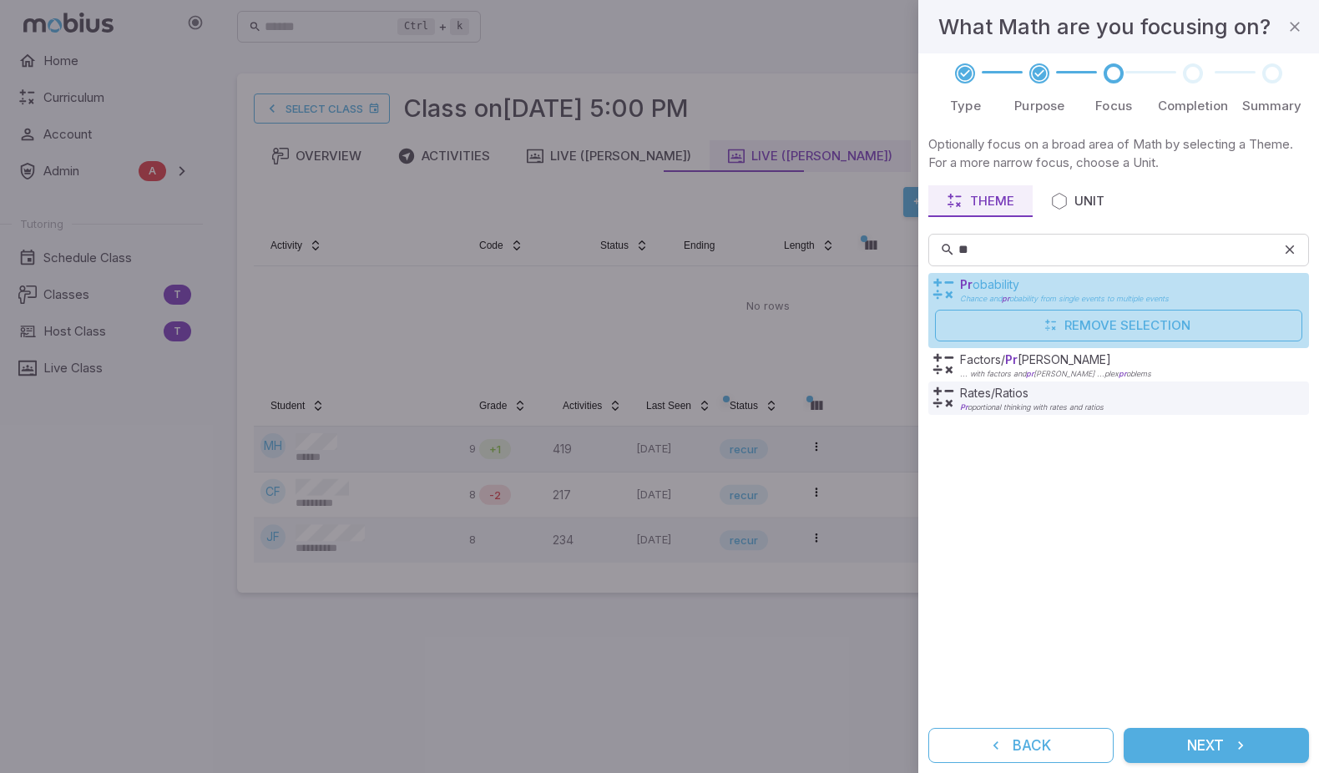
click at [1001, 282] on p "Pr obability" at bounding box center [1064, 284] width 209 height 17
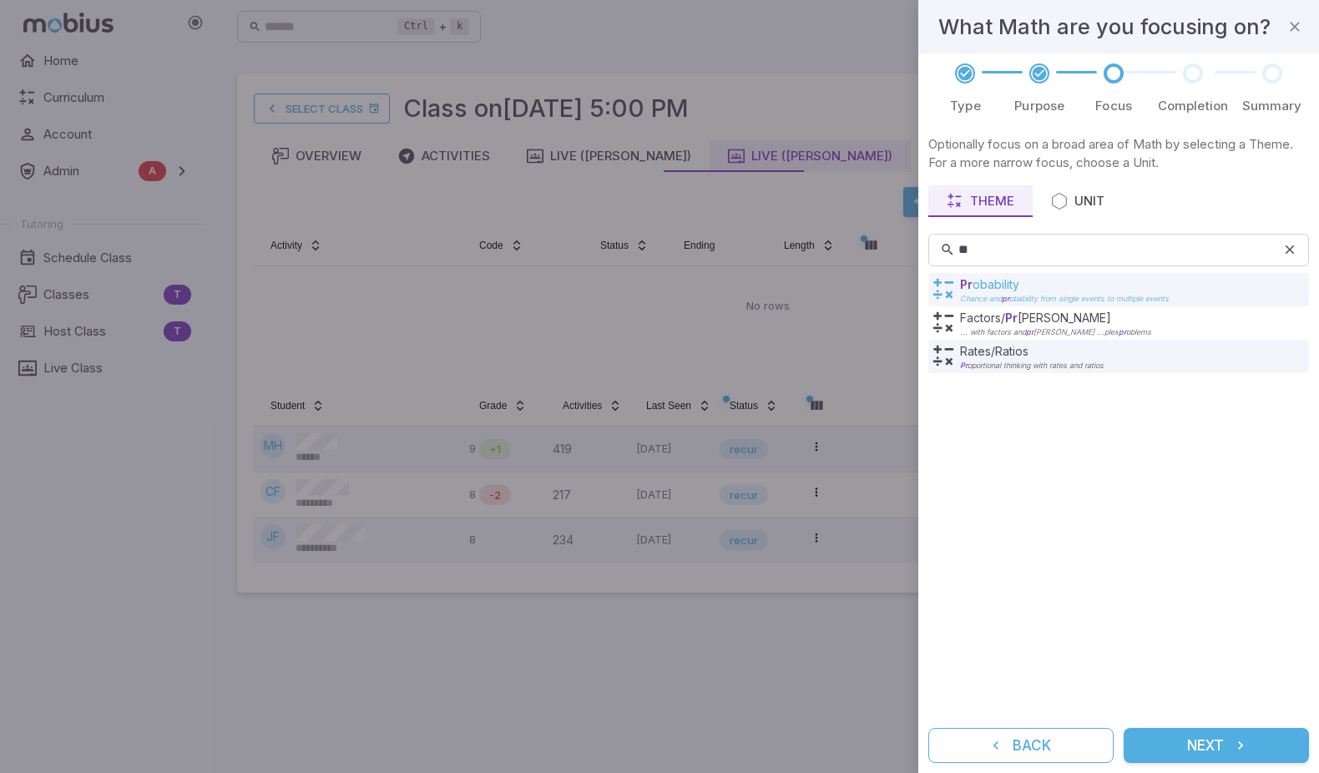
click at [1044, 290] on p "Pr obability" at bounding box center [1064, 284] width 209 height 17
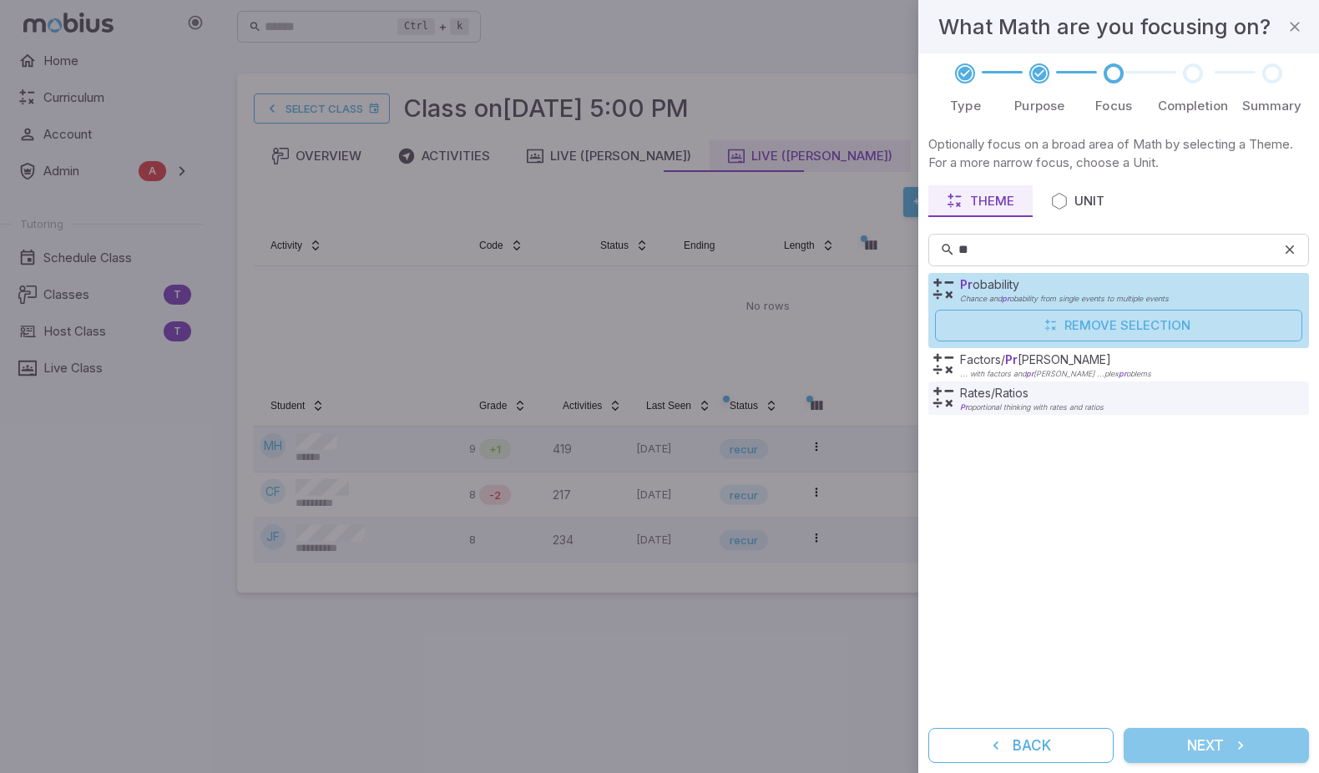
click at [1071, 661] on button "Next" at bounding box center [1216, 745] width 185 height 35
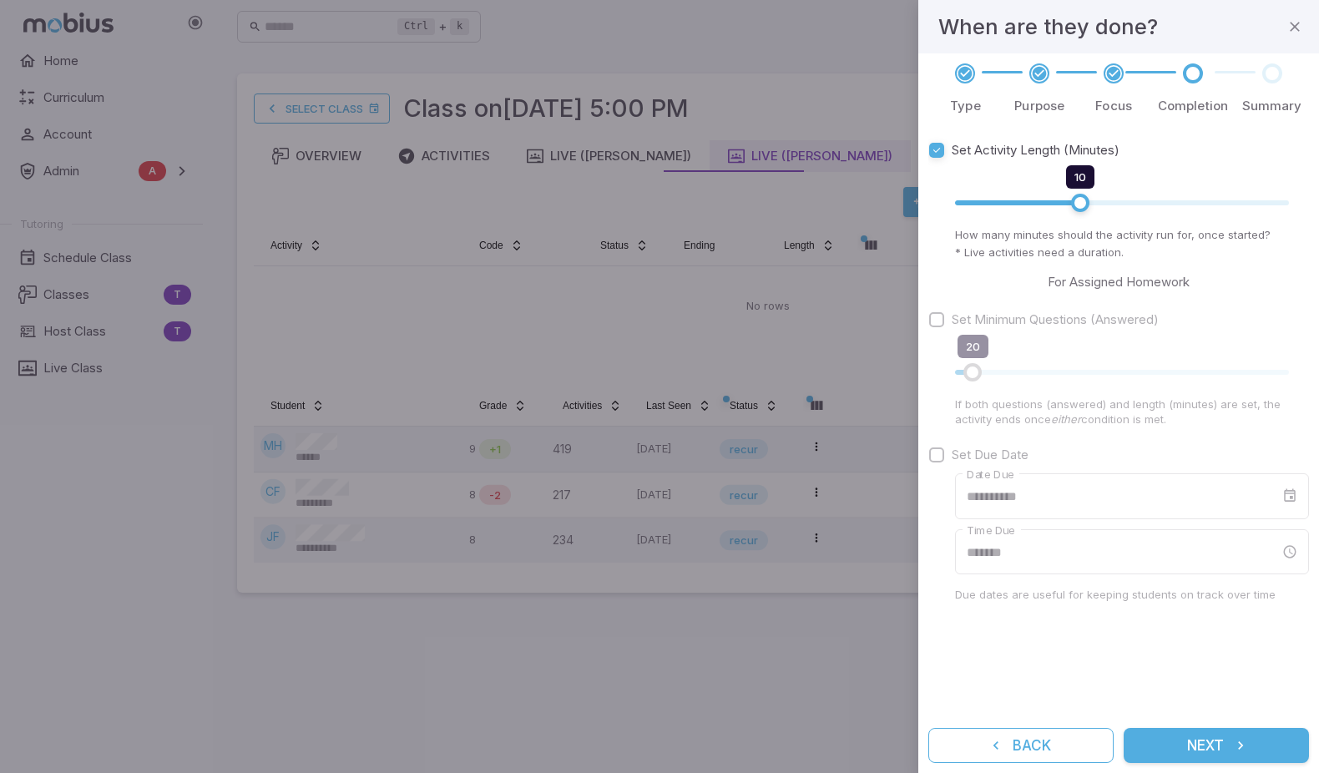
click at [1071, 661] on button "Next" at bounding box center [1216, 745] width 185 height 35
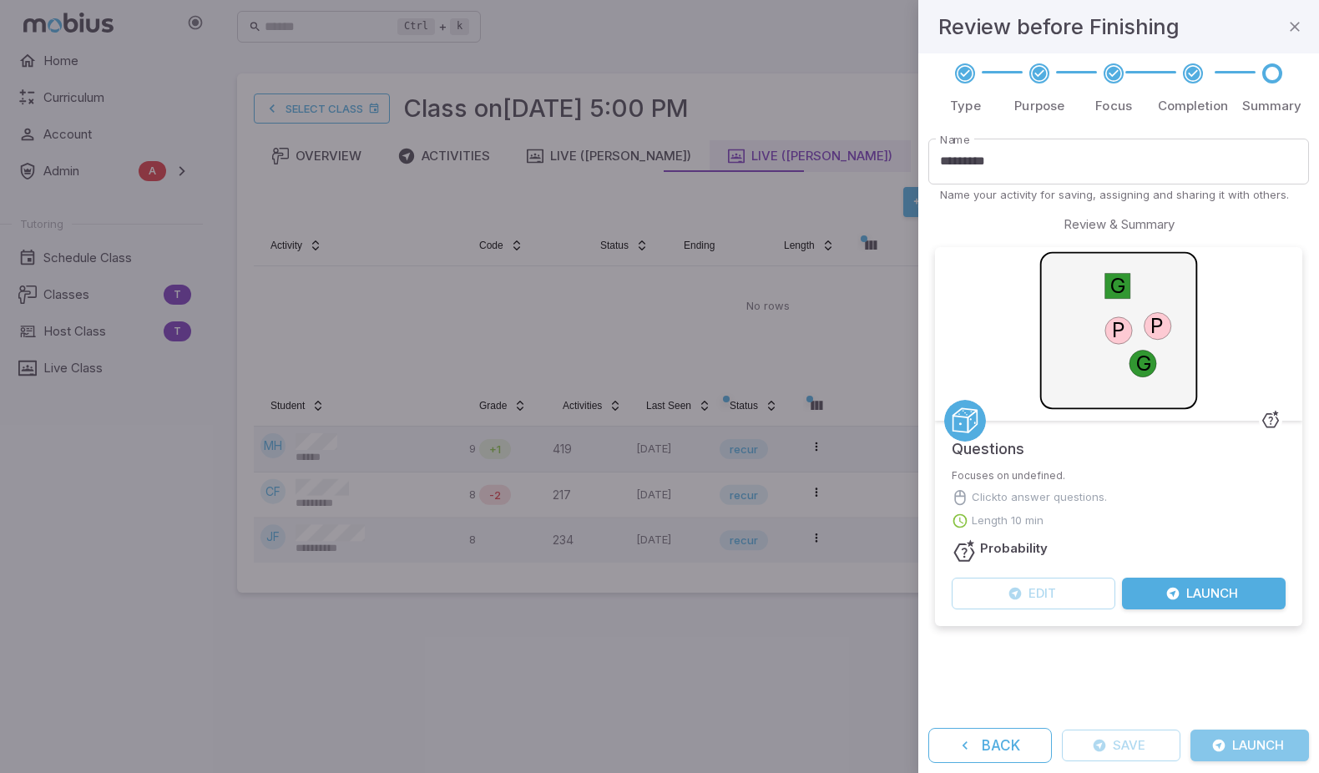
click at [1071, 661] on button "Launch" at bounding box center [1250, 746] width 119 height 32
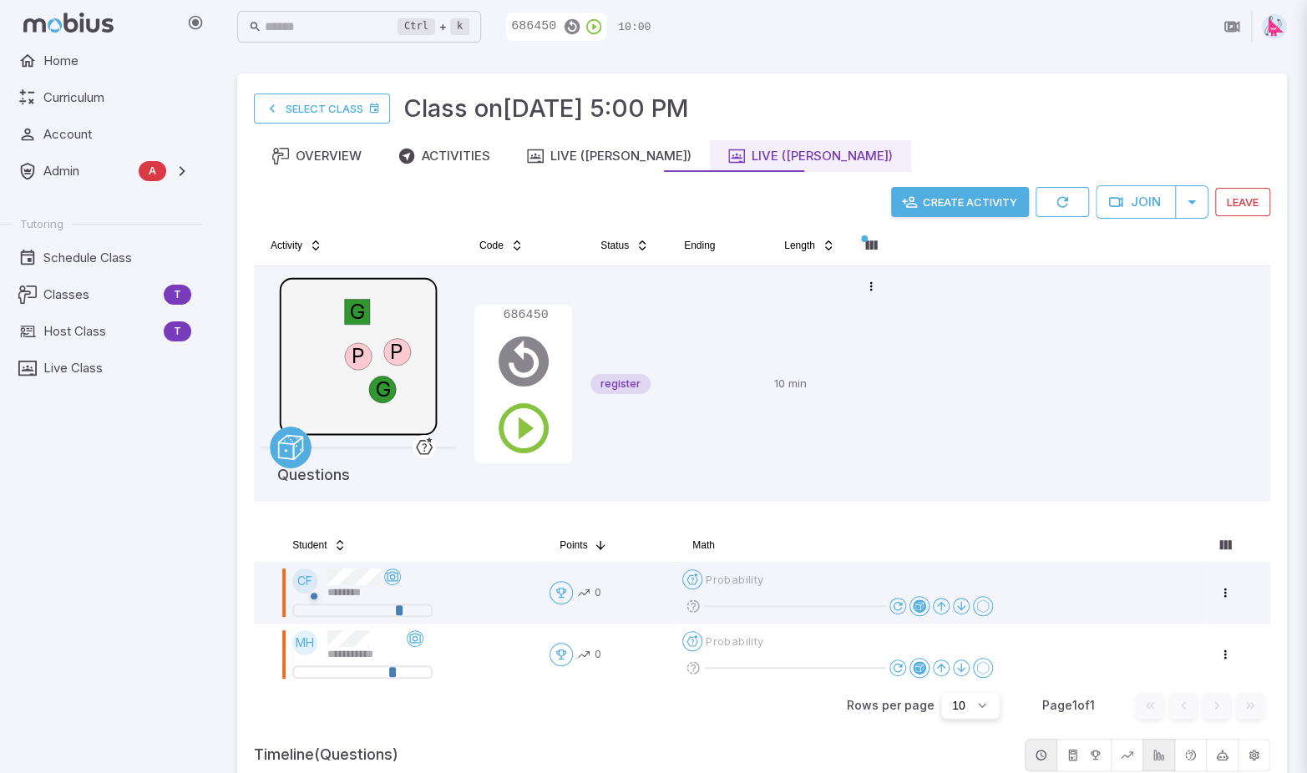
click at [522, 425] on div at bounding box center [653, 386] width 1307 height 773
click at [579, 217] on div at bounding box center [653, 386] width 1307 height 773
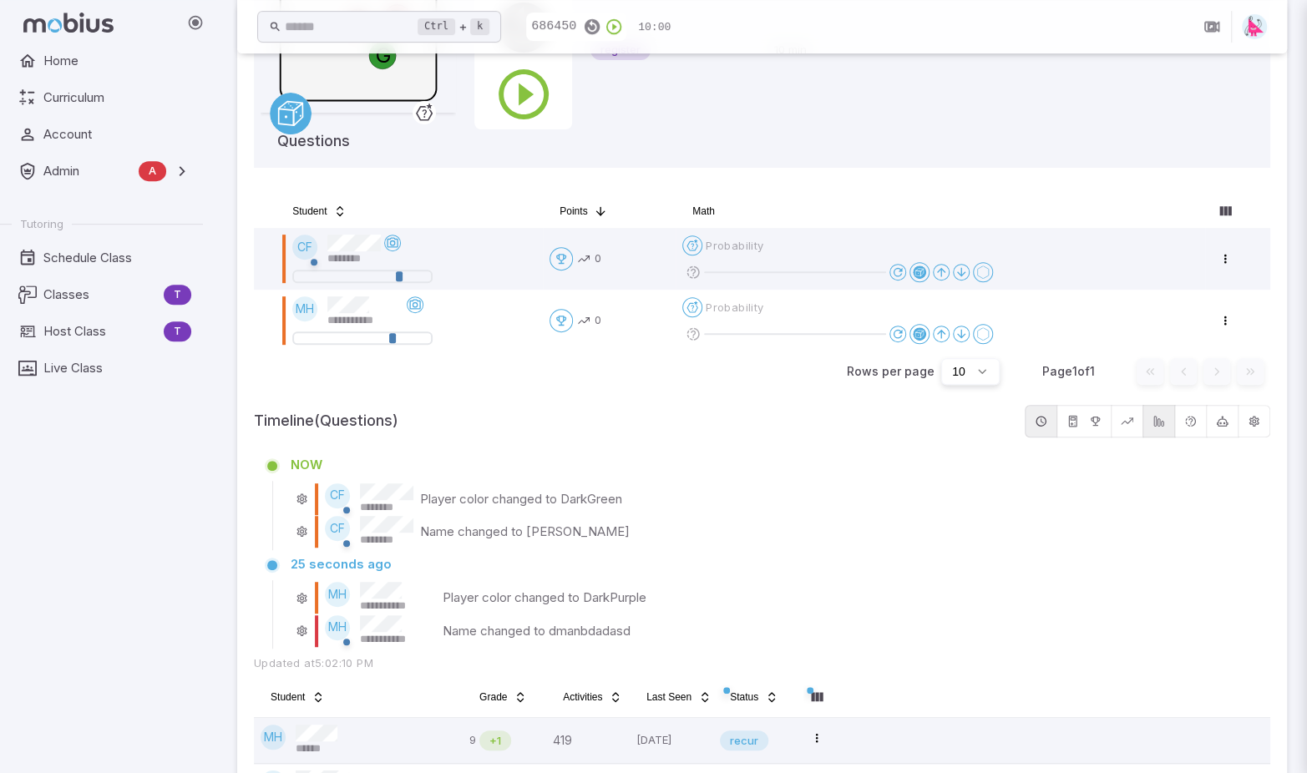
scroll to position [83, 0]
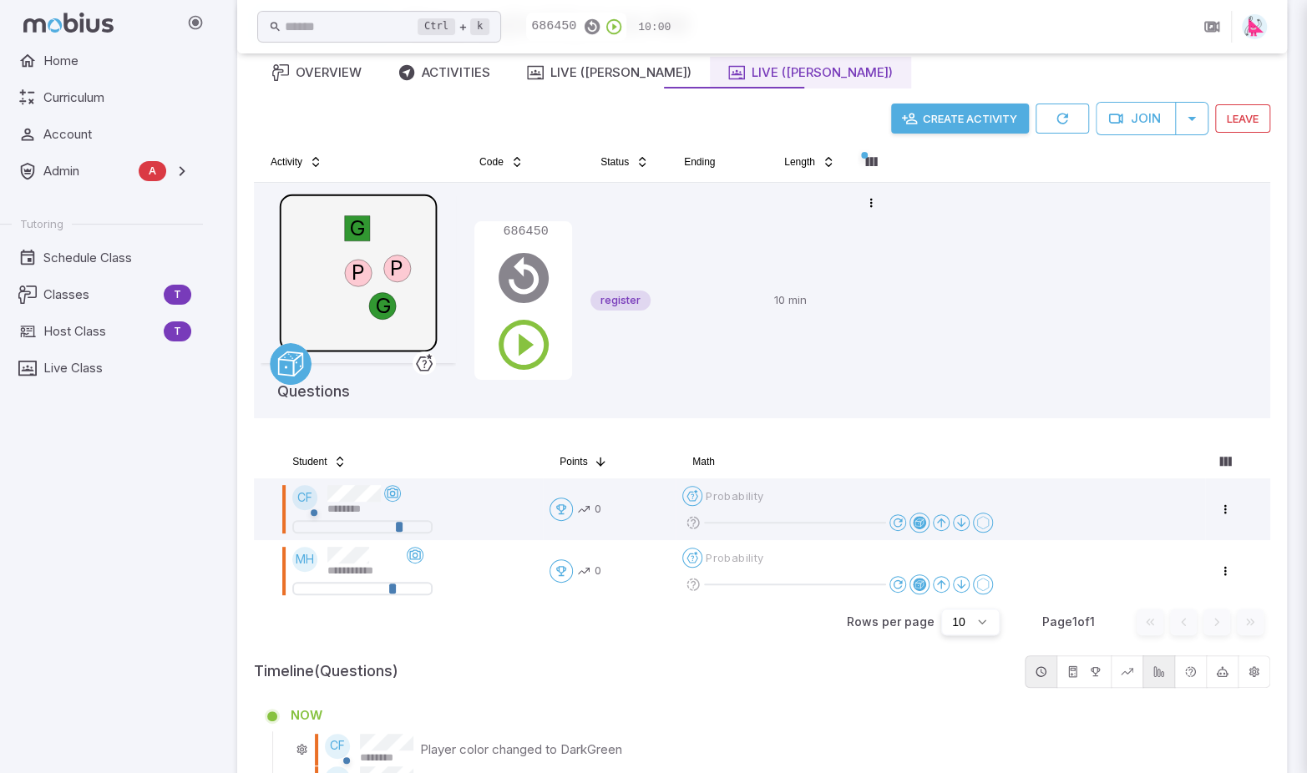
click at [523, 351] on div at bounding box center [653, 386] width 1307 height 773
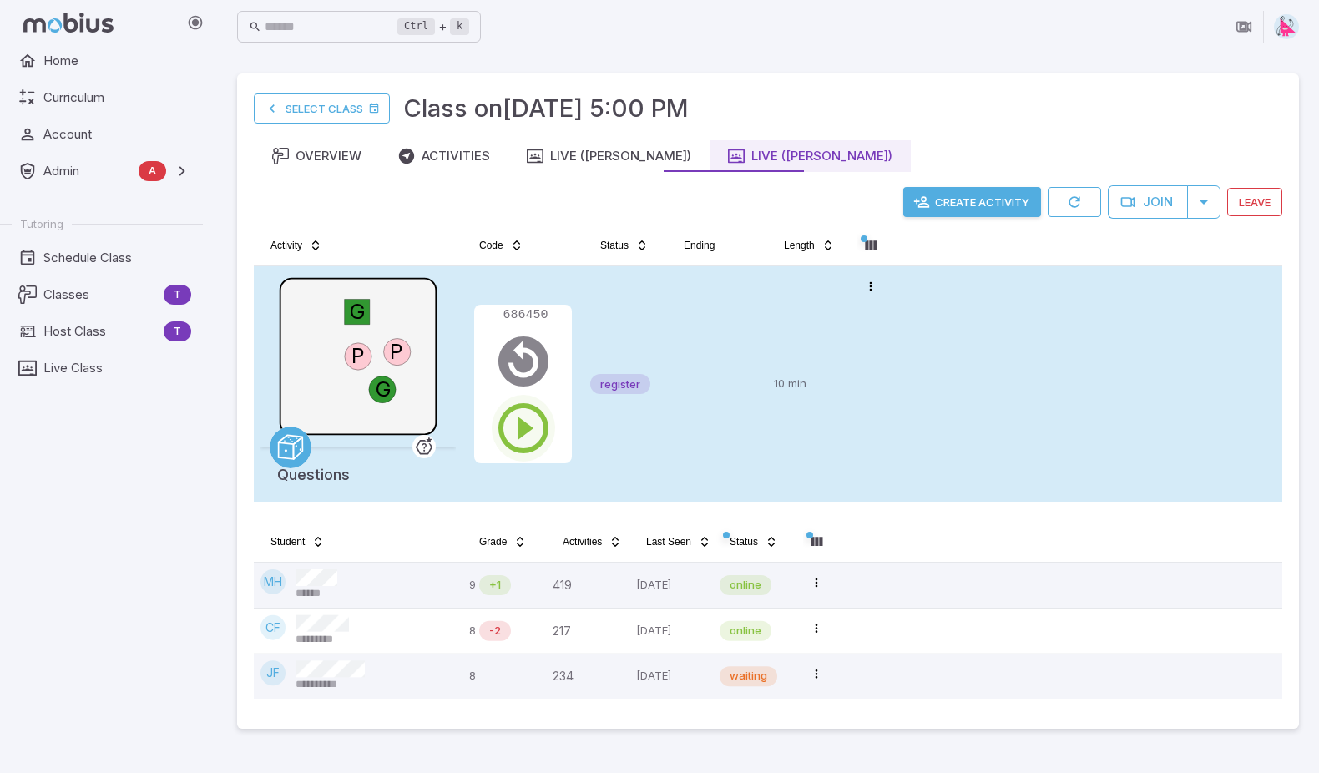
click at [521, 438] on icon "button" at bounding box center [523, 428] width 60 height 60
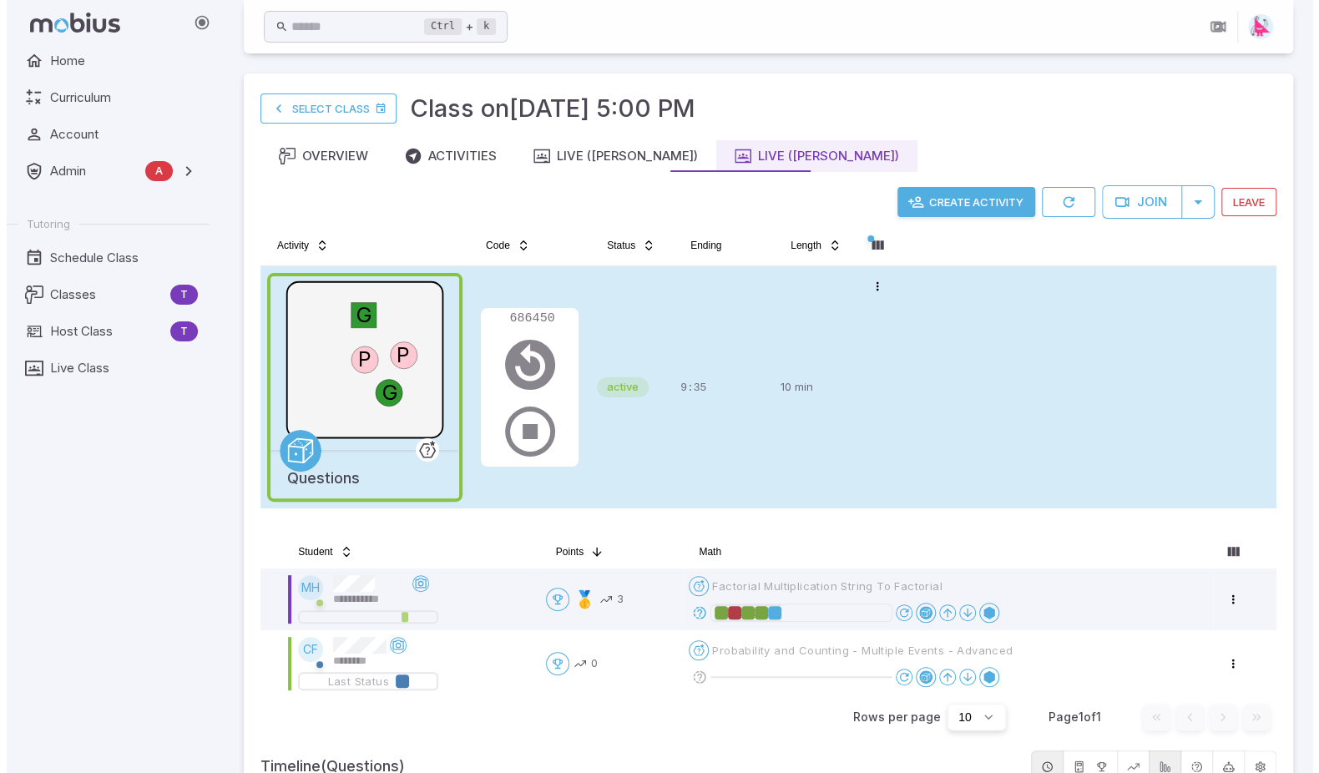
scroll to position [167, 0]
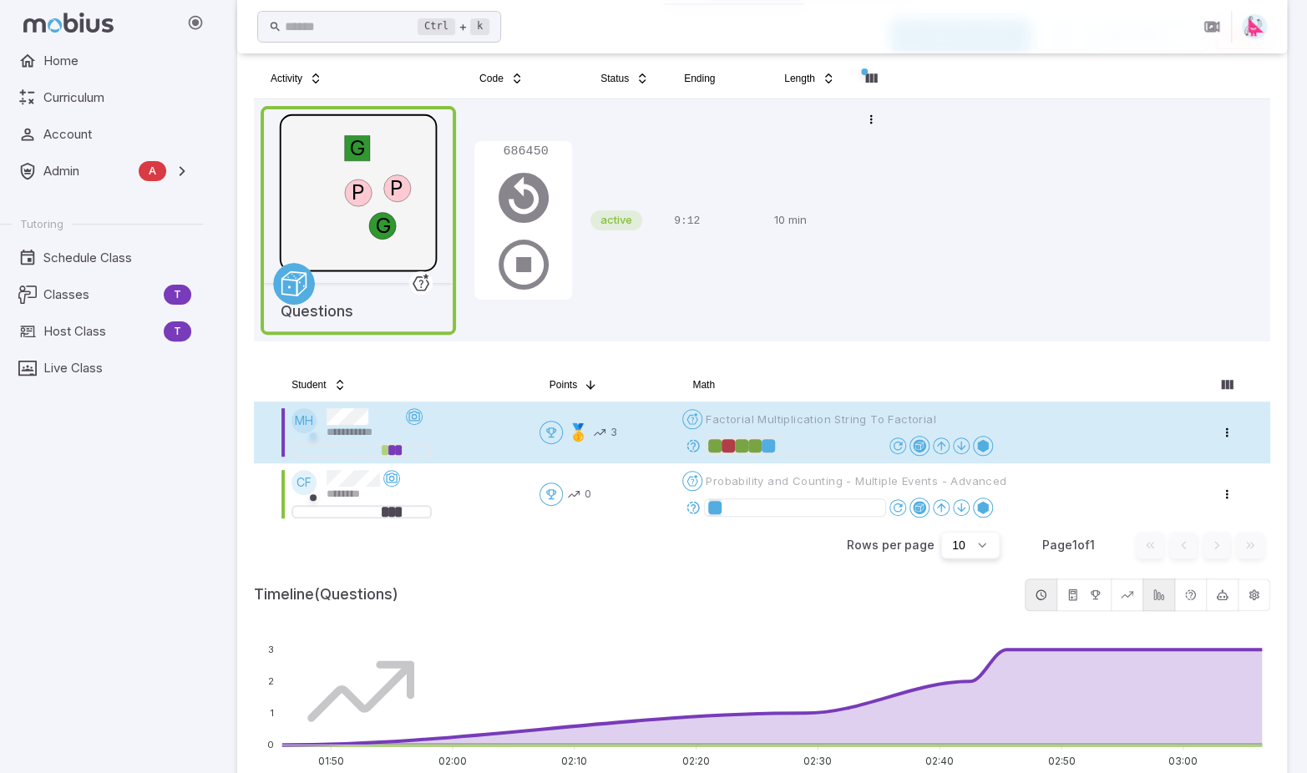
click at [693, 445] on icon at bounding box center [693, 445] width 15 height 15
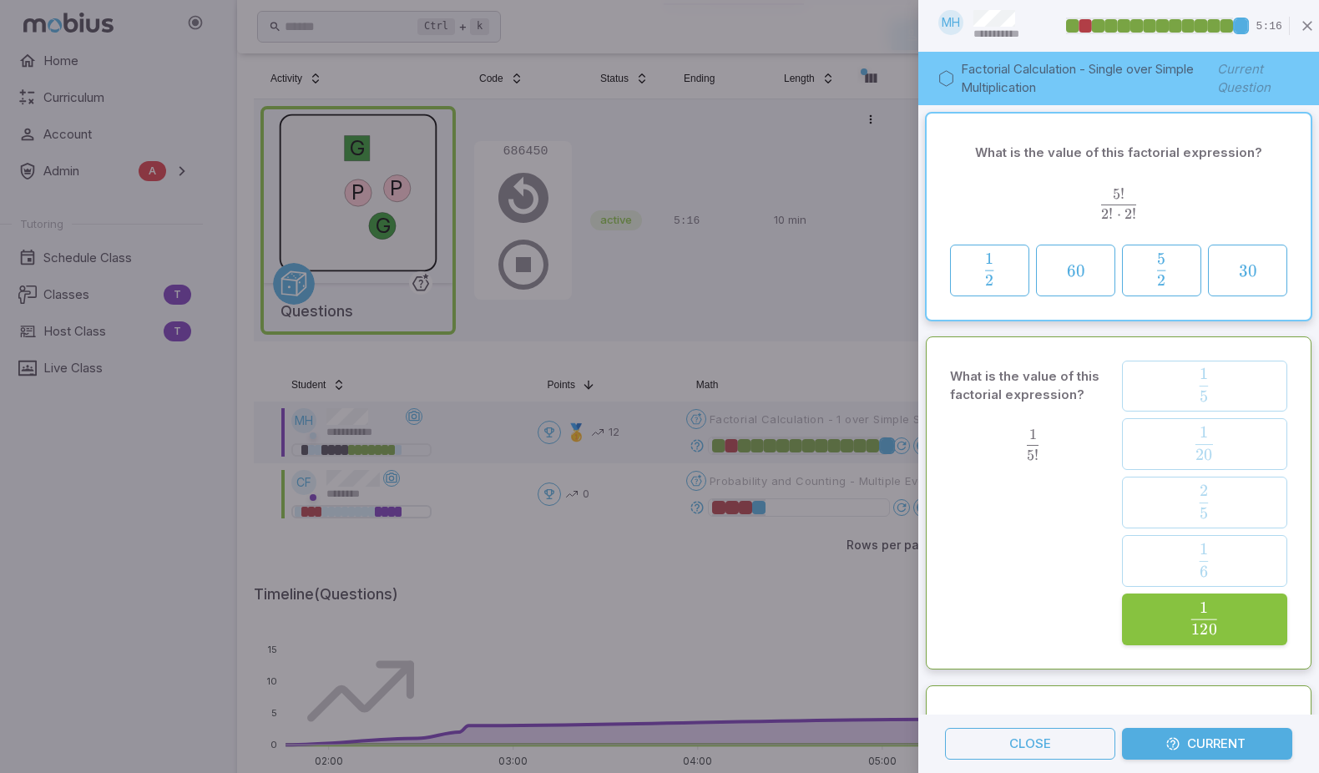
click at [662, 554] on div at bounding box center [659, 386] width 1319 height 773
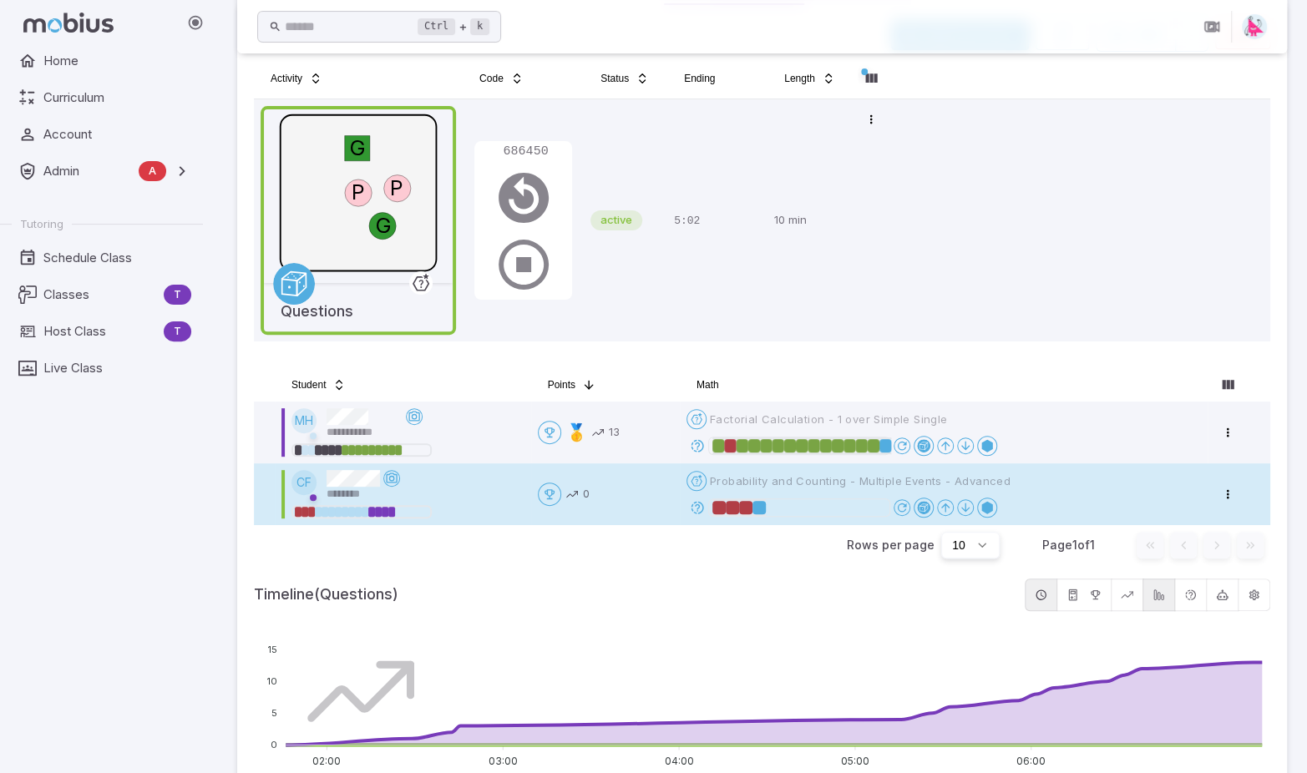
click at [703, 509] on icon at bounding box center [697, 507] width 15 height 15
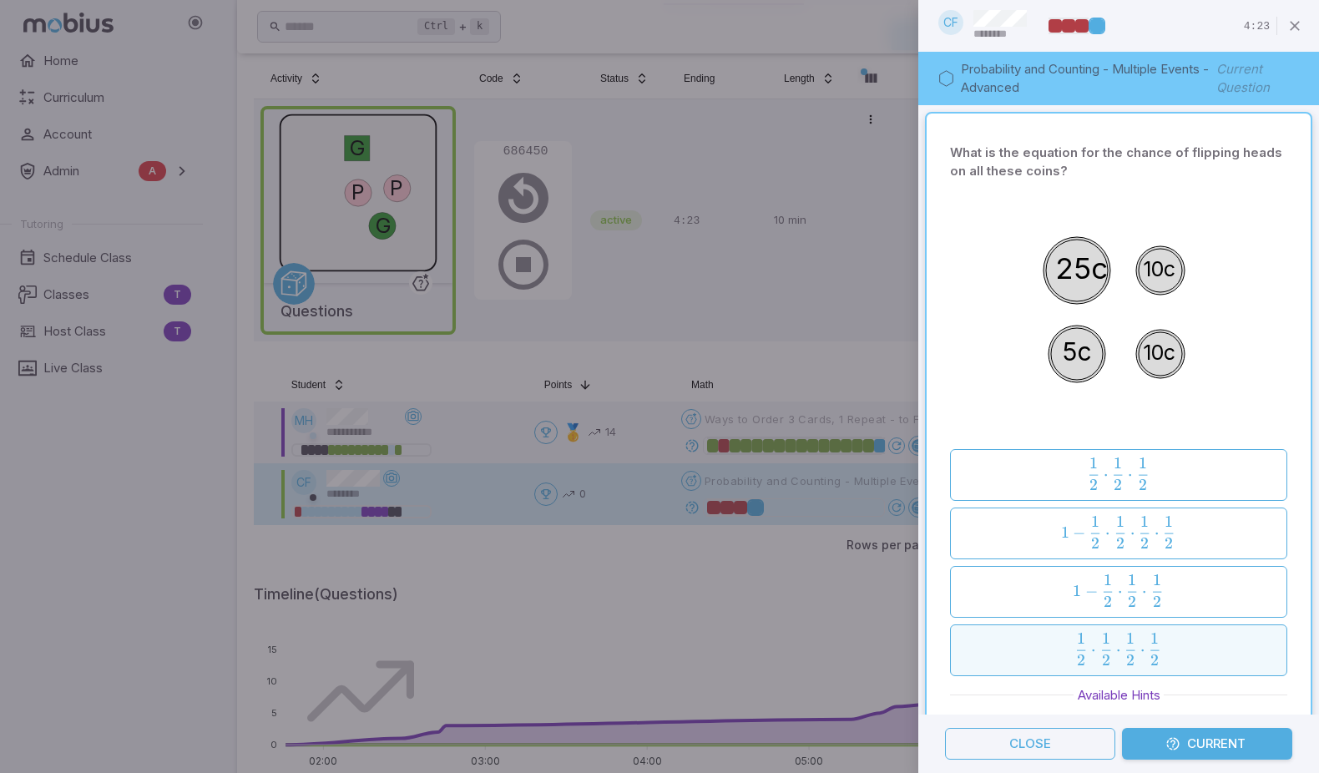
click at [1209, 652] on span "2 1 ​ ⋅ 2 1 ​ ⋅ 2 1 ​ ⋅ 2 1 ​" at bounding box center [1118, 649] width 288 height 33
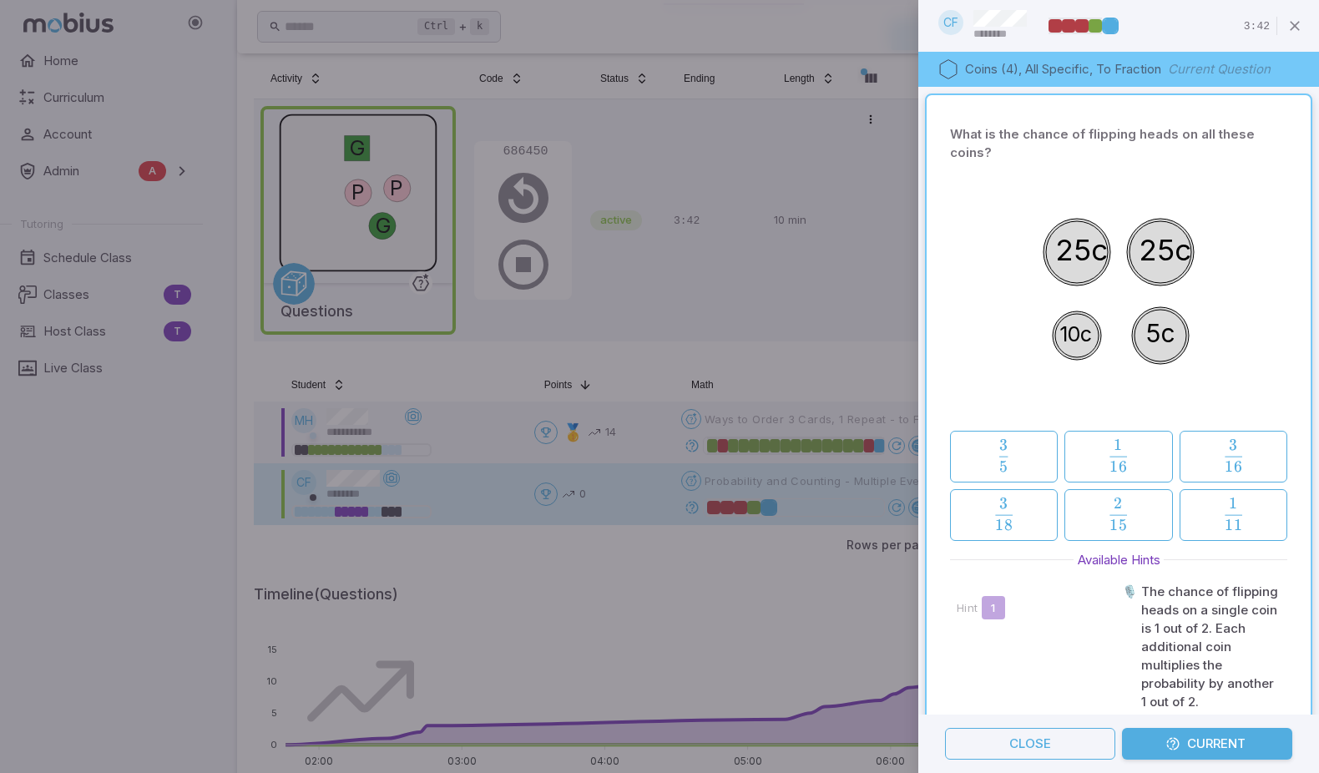
click at [700, 443] on div at bounding box center [659, 386] width 1319 height 773
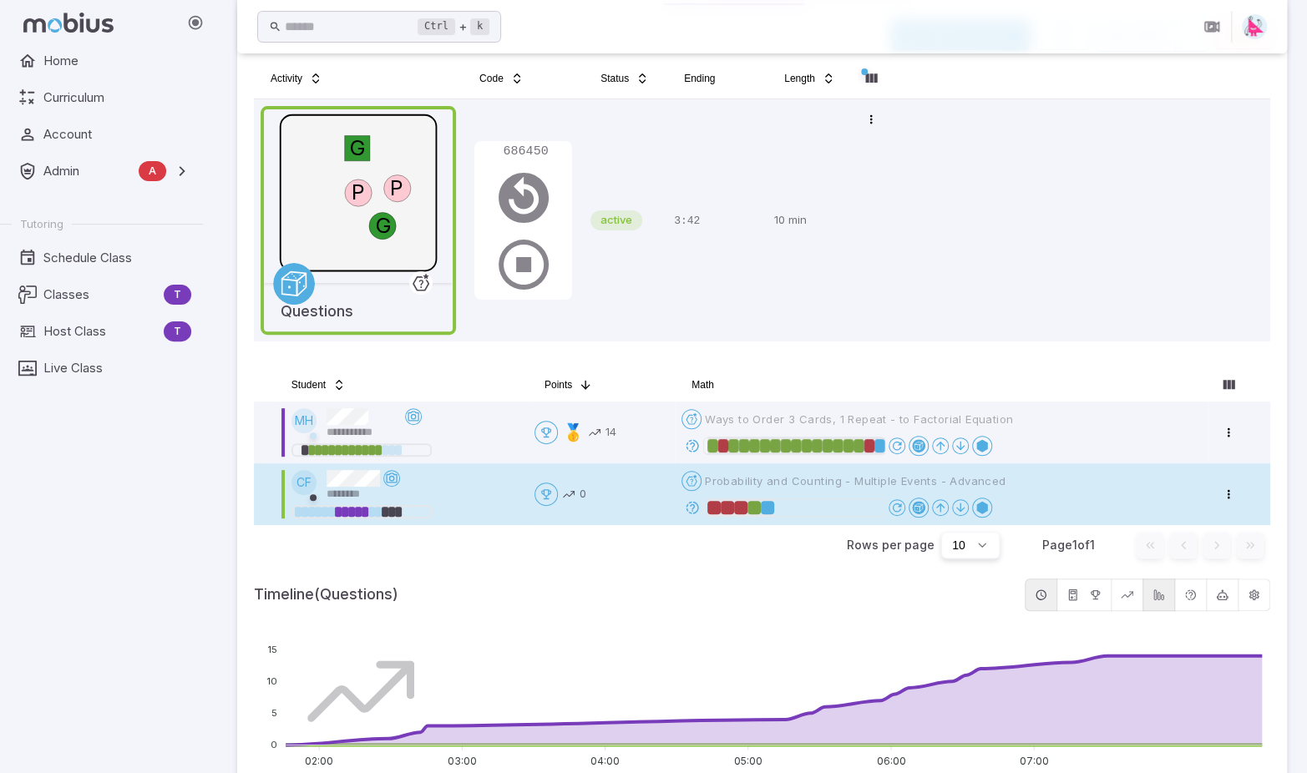
click at [700, 446] on icon at bounding box center [692, 445] width 15 height 15
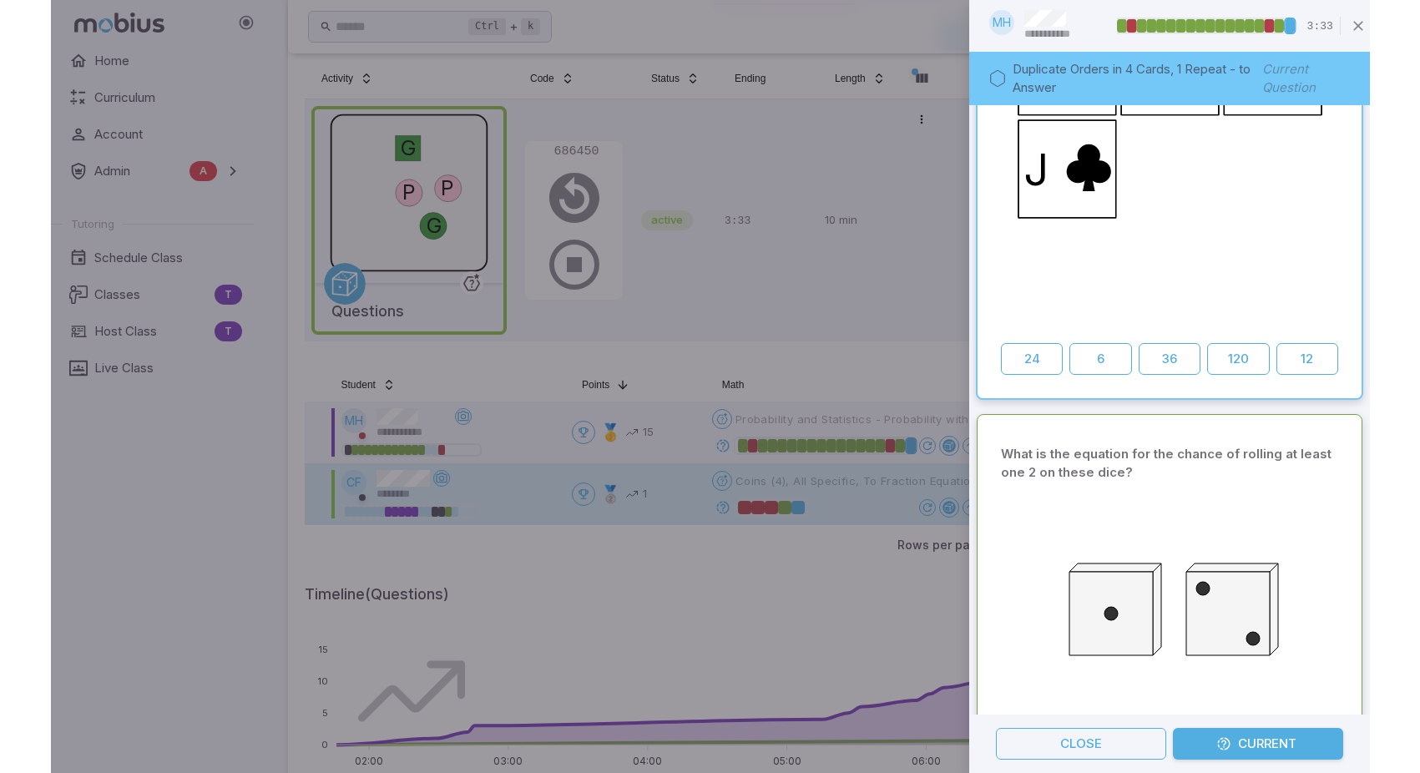
scroll to position [0, 0]
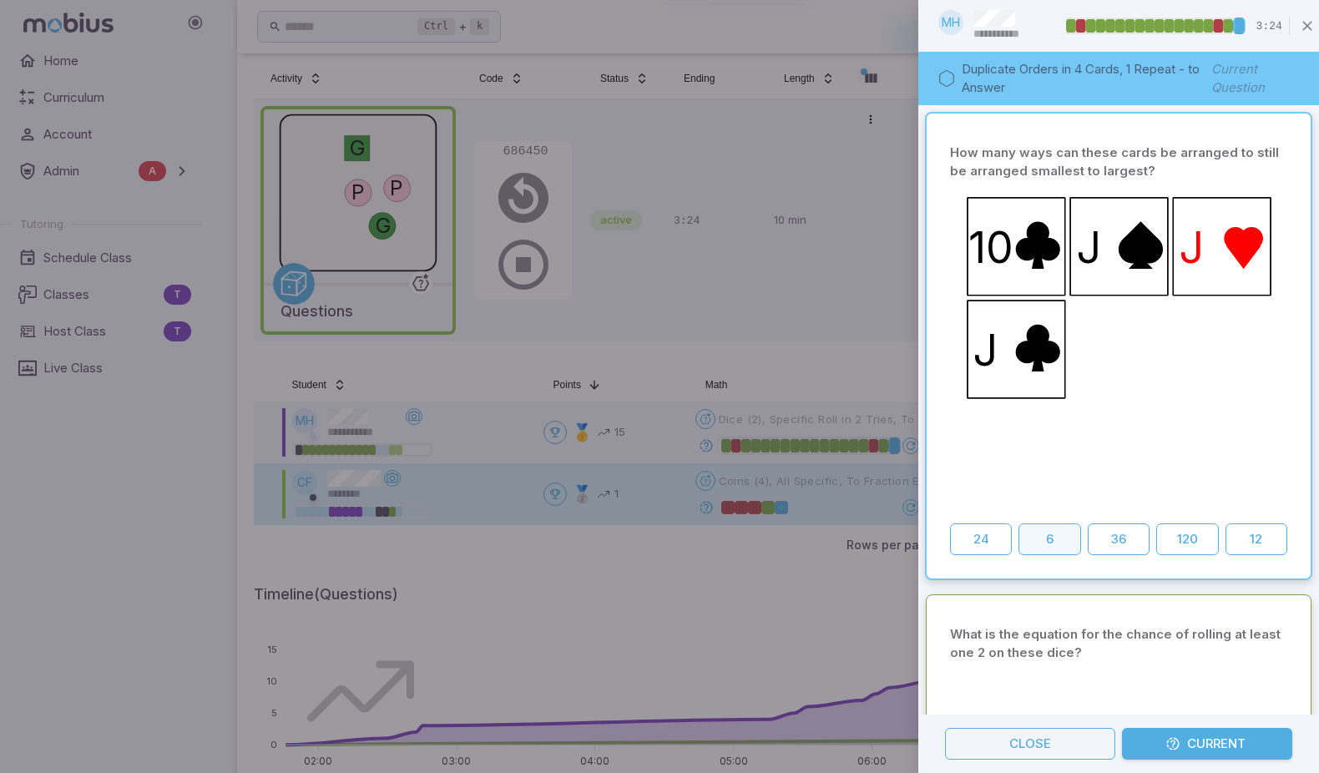
click at [1055, 535] on button "6" at bounding box center [1050, 540] width 62 height 32
click at [1311, 28] on icon "button" at bounding box center [1307, 26] width 17 height 17
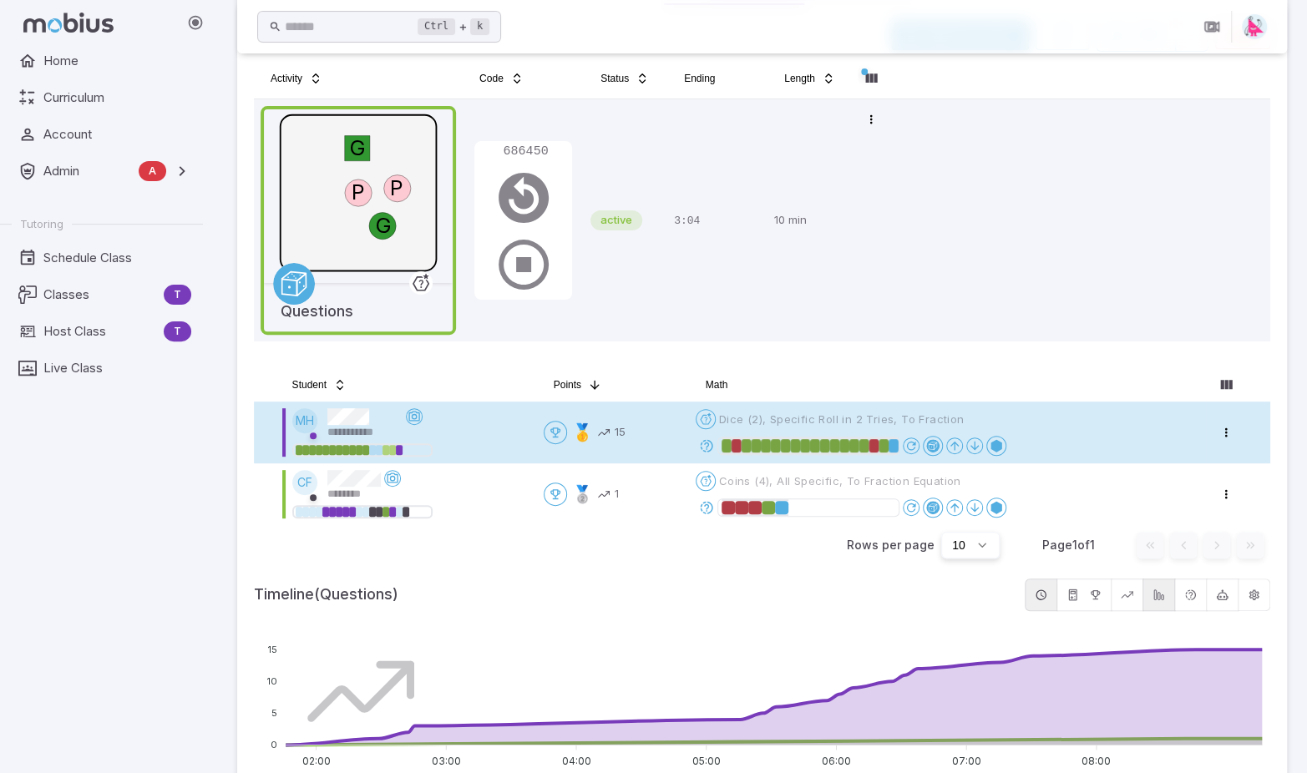
click at [842, 417] on span "Dice (2), Specific Roll in 2 Tries, To Fraction" at bounding box center [841, 419] width 245 height 15
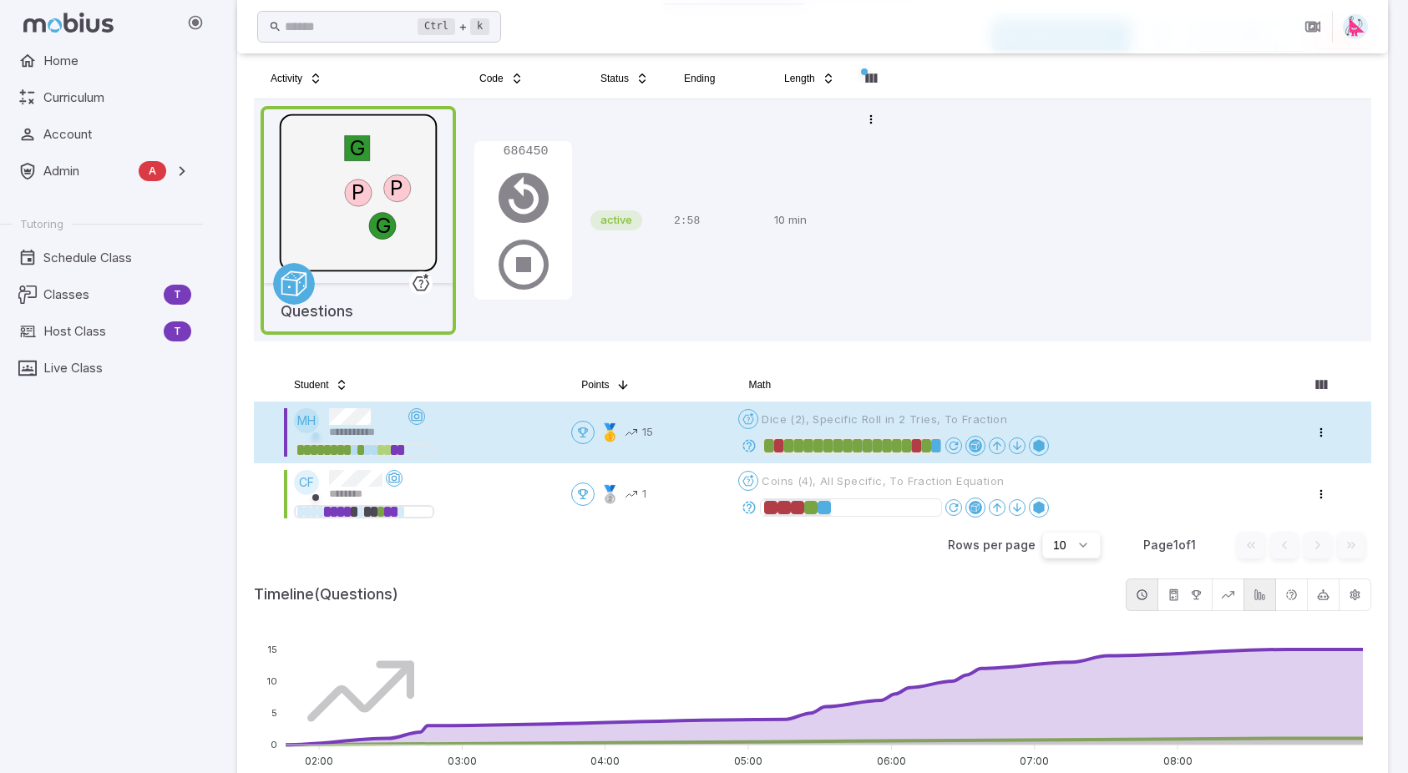
click at [750, 443] on icon at bounding box center [748, 445] width 15 height 15
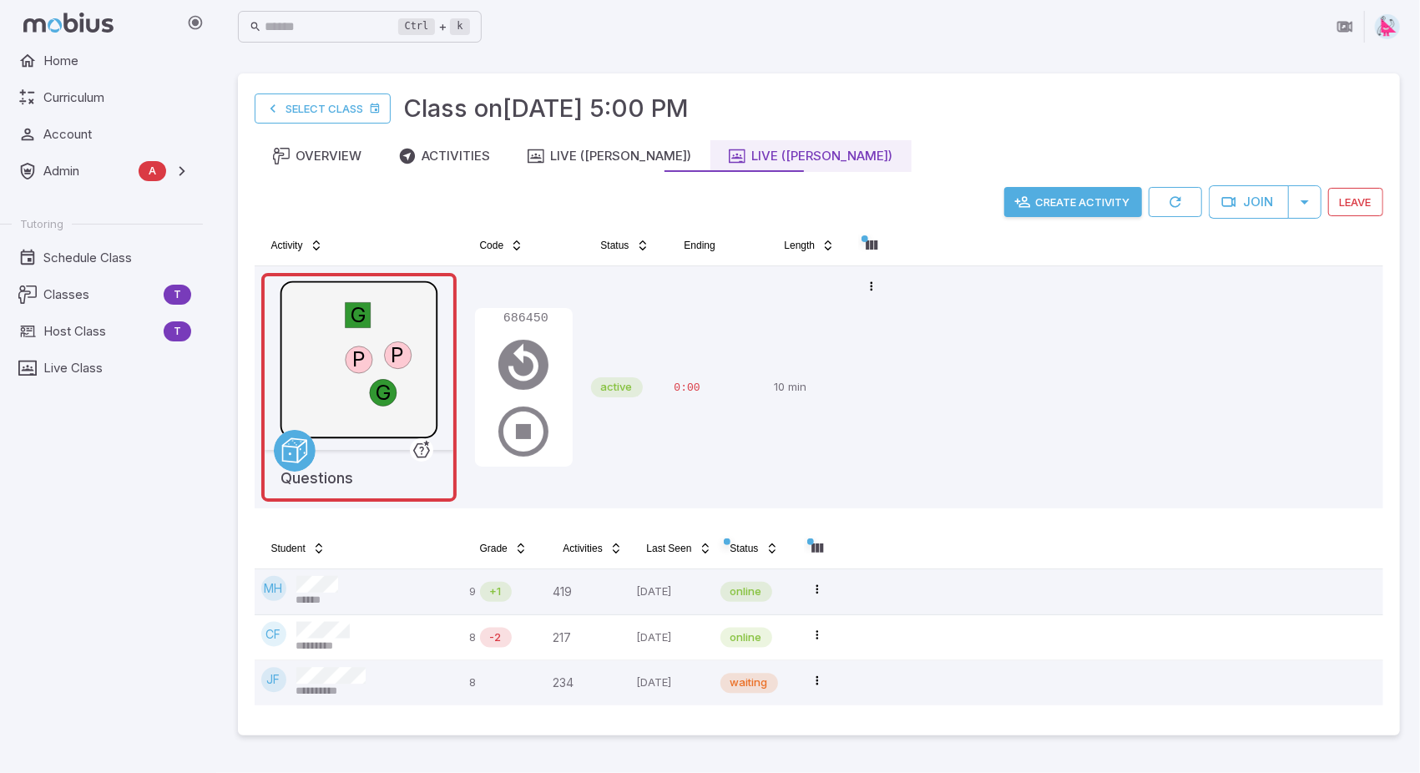
click at [1068, 202] on button "Create Activity" at bounding box center [1074, 202] width 138 height 30
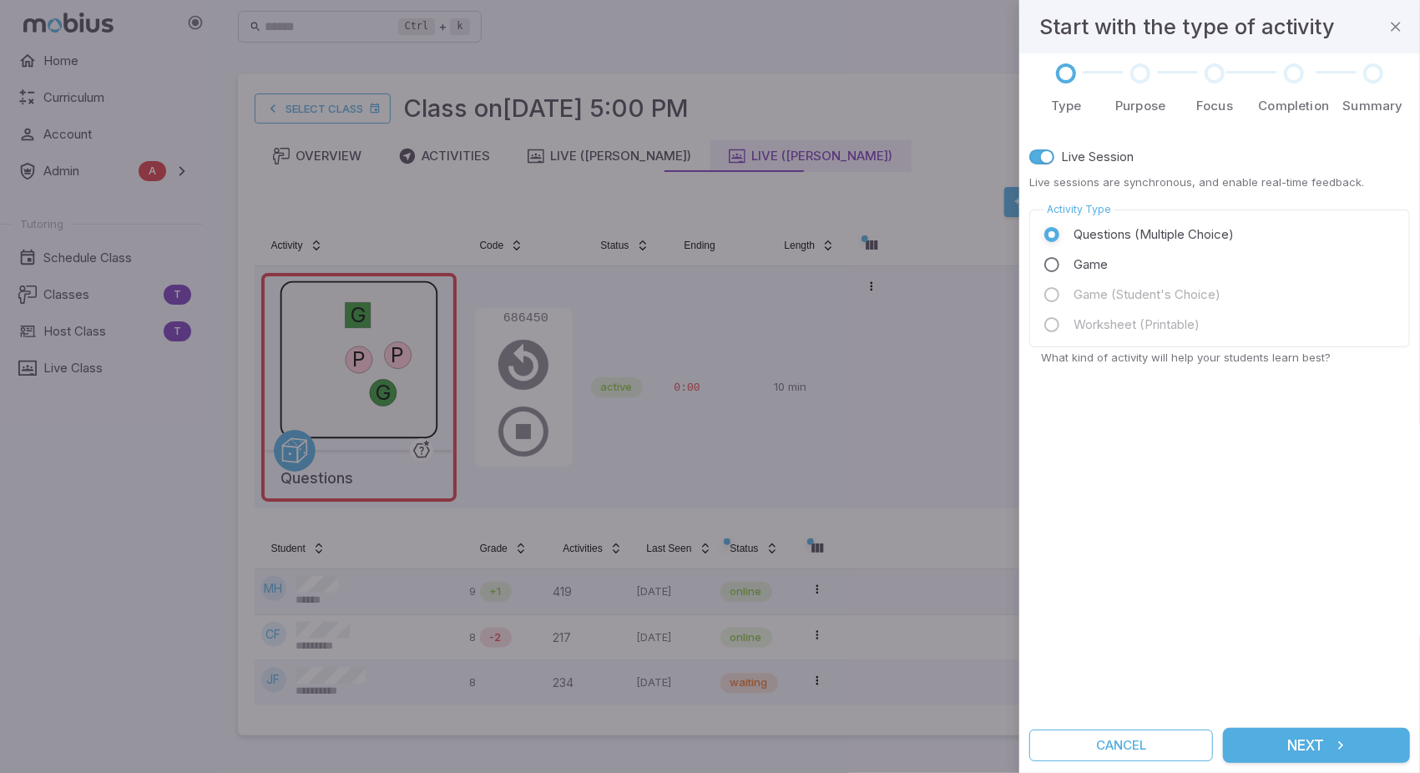
click at [1305, 748] on button "Next" at bounding box center [1316, 745] width 187 height 35
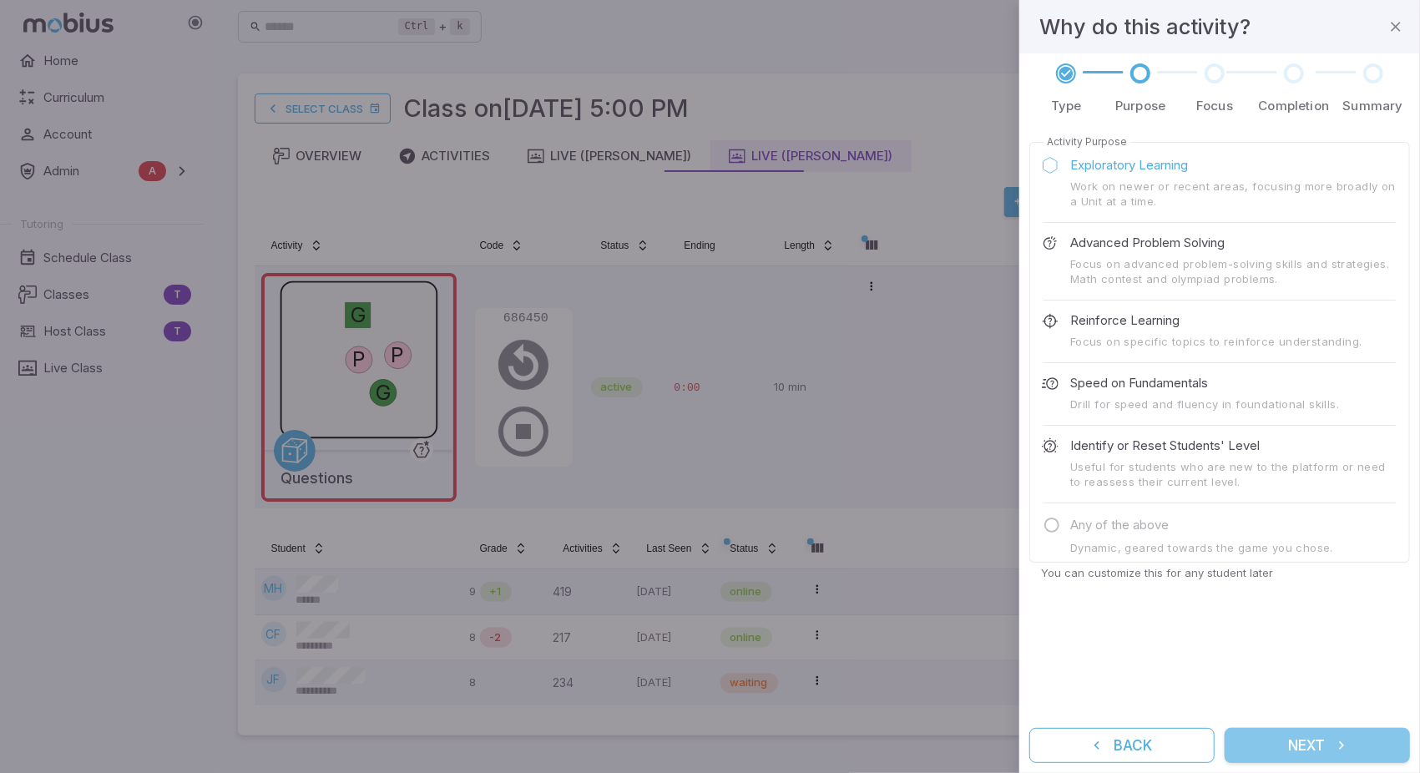
click at [1321, 749] on button "Next" at bounding box center [1317, 745] width 185 height 35
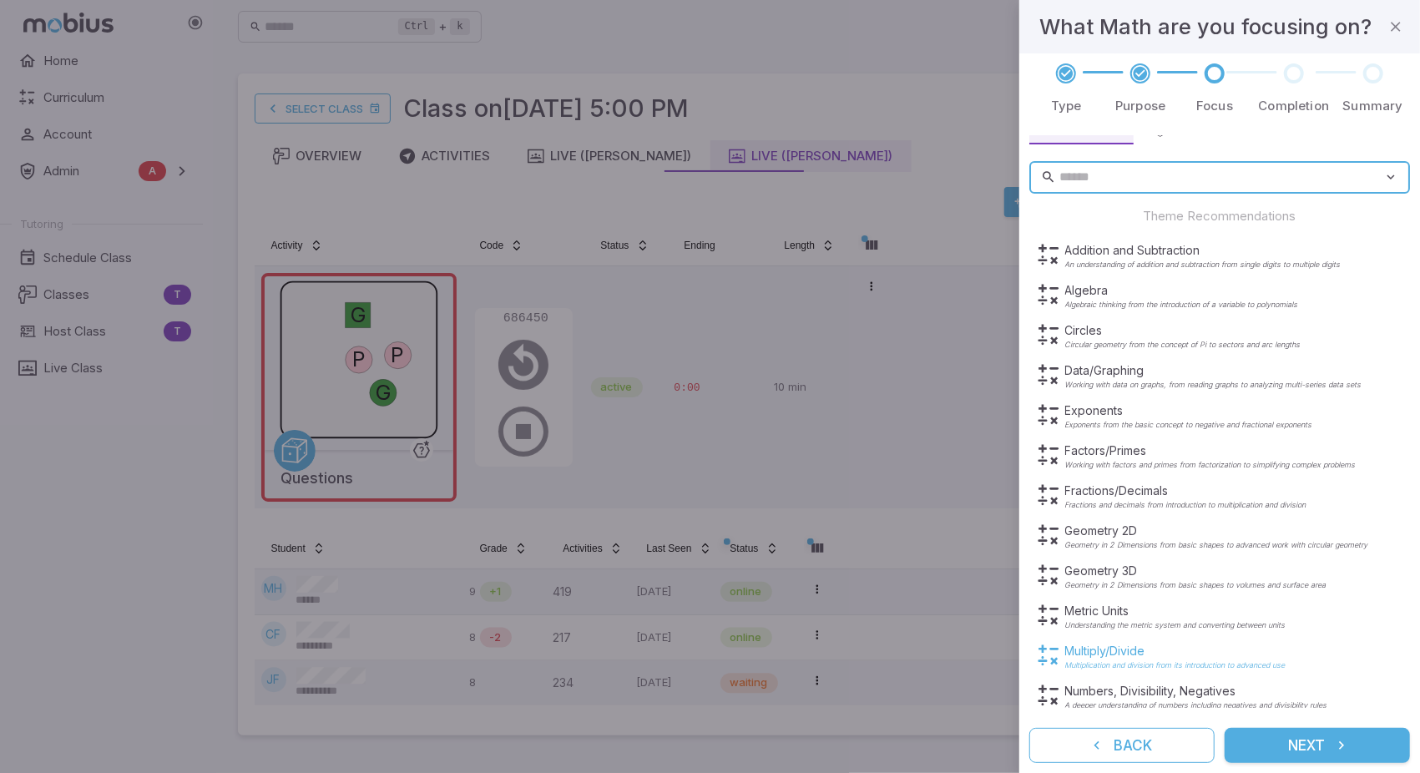
scroll to position [70, 0]
click at [1110, 180] on input "text" at bounding box center [1222, 180] width 324 height 33
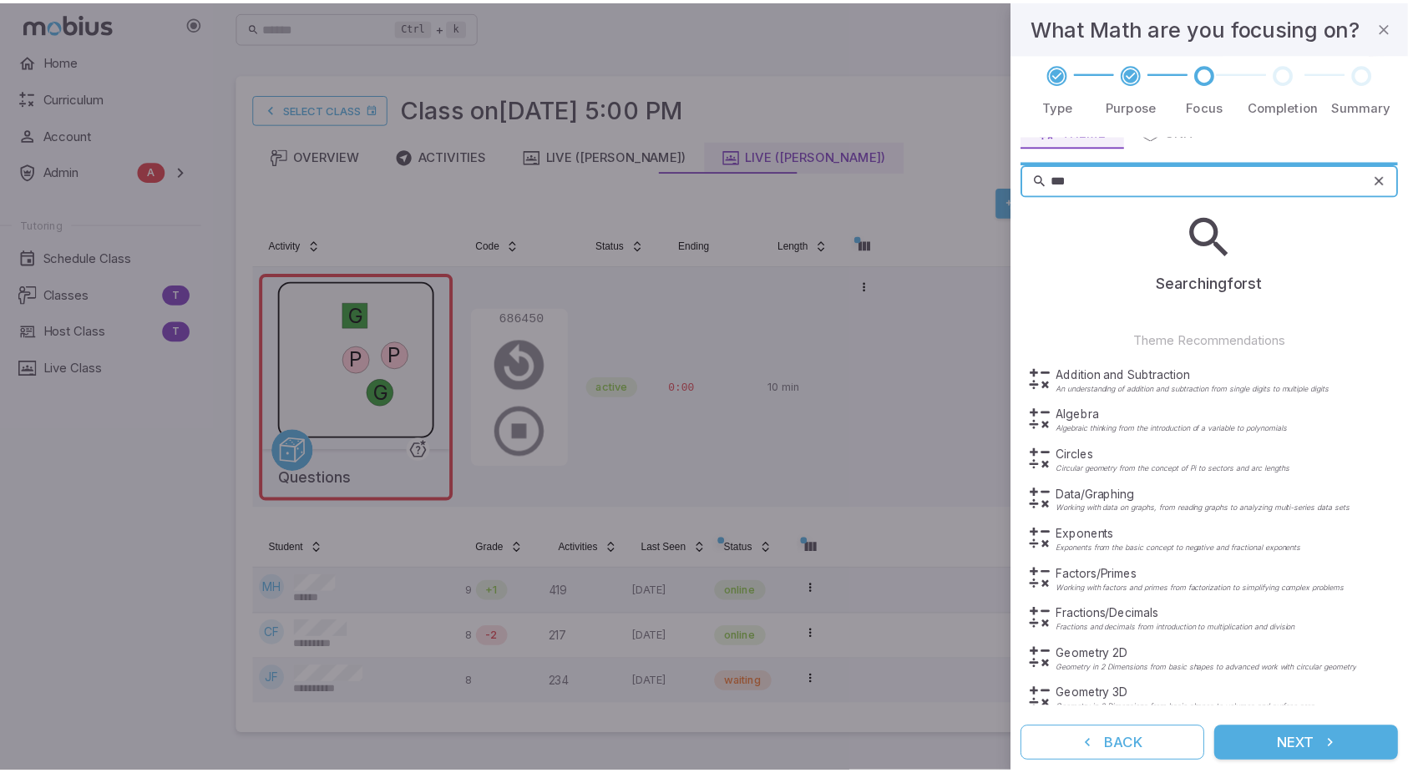
scroll to position [0, 0]
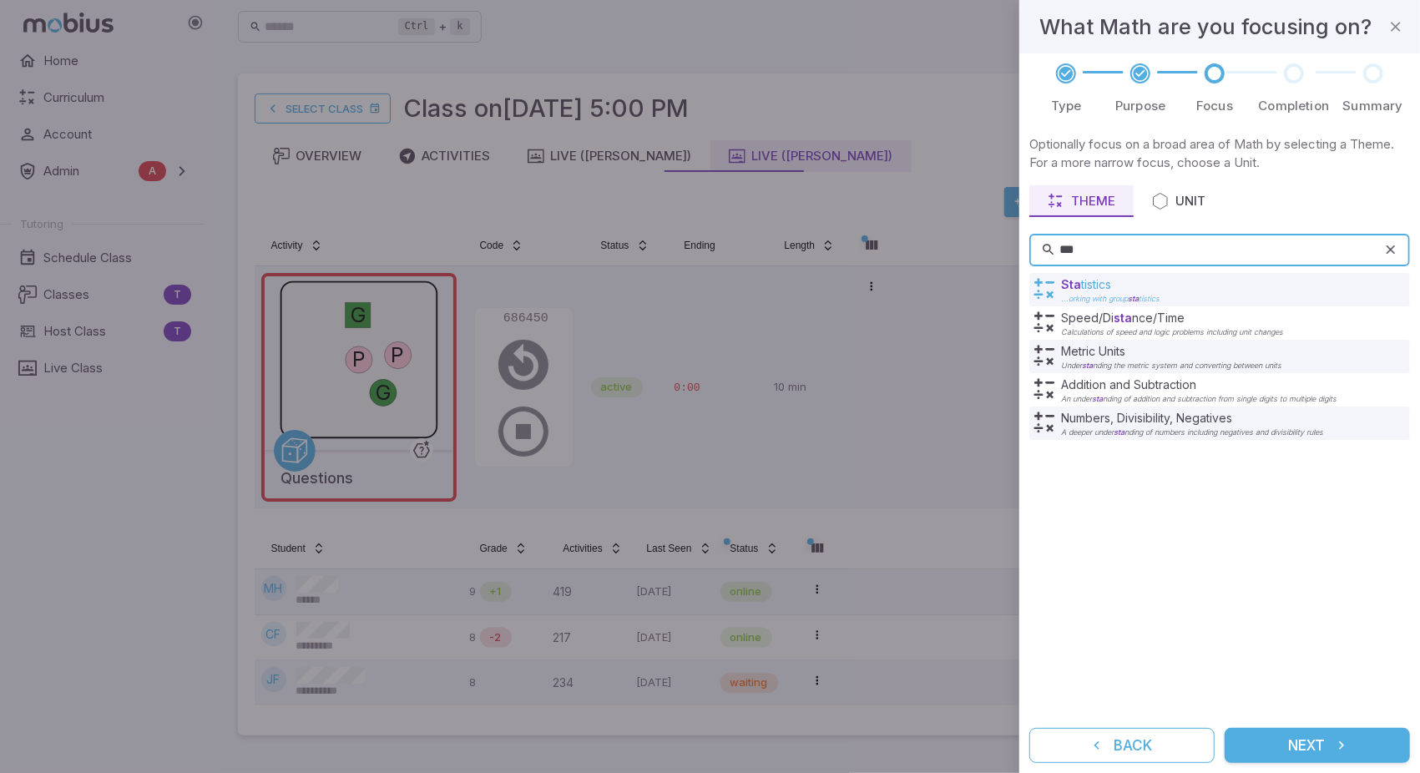
type input "***"
click at [1097, 287] on p "Sta tistics" at bounding box center [1110, 284] width 99 height 17
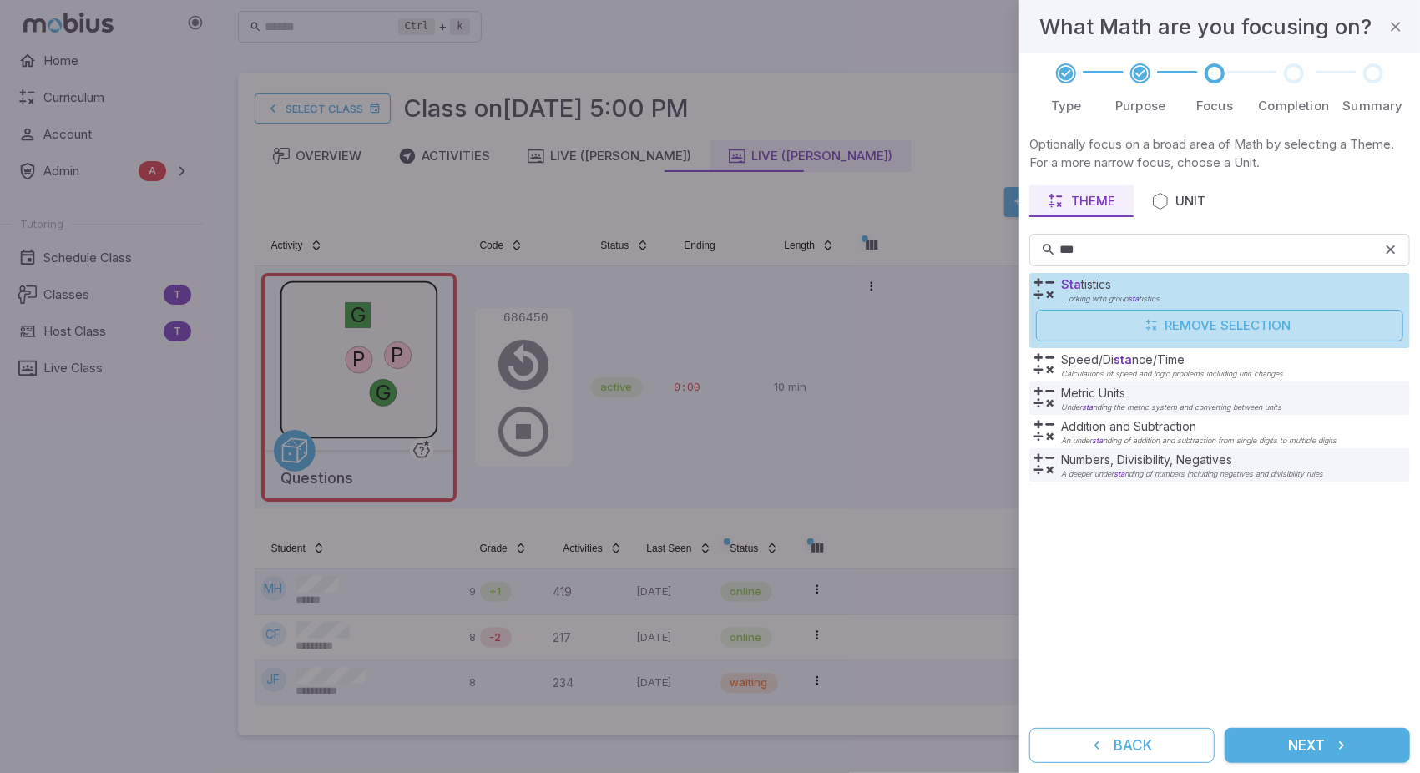
click at [1318, 744] on button "Next" at bounding box center [1317, 745] width 185 height 35
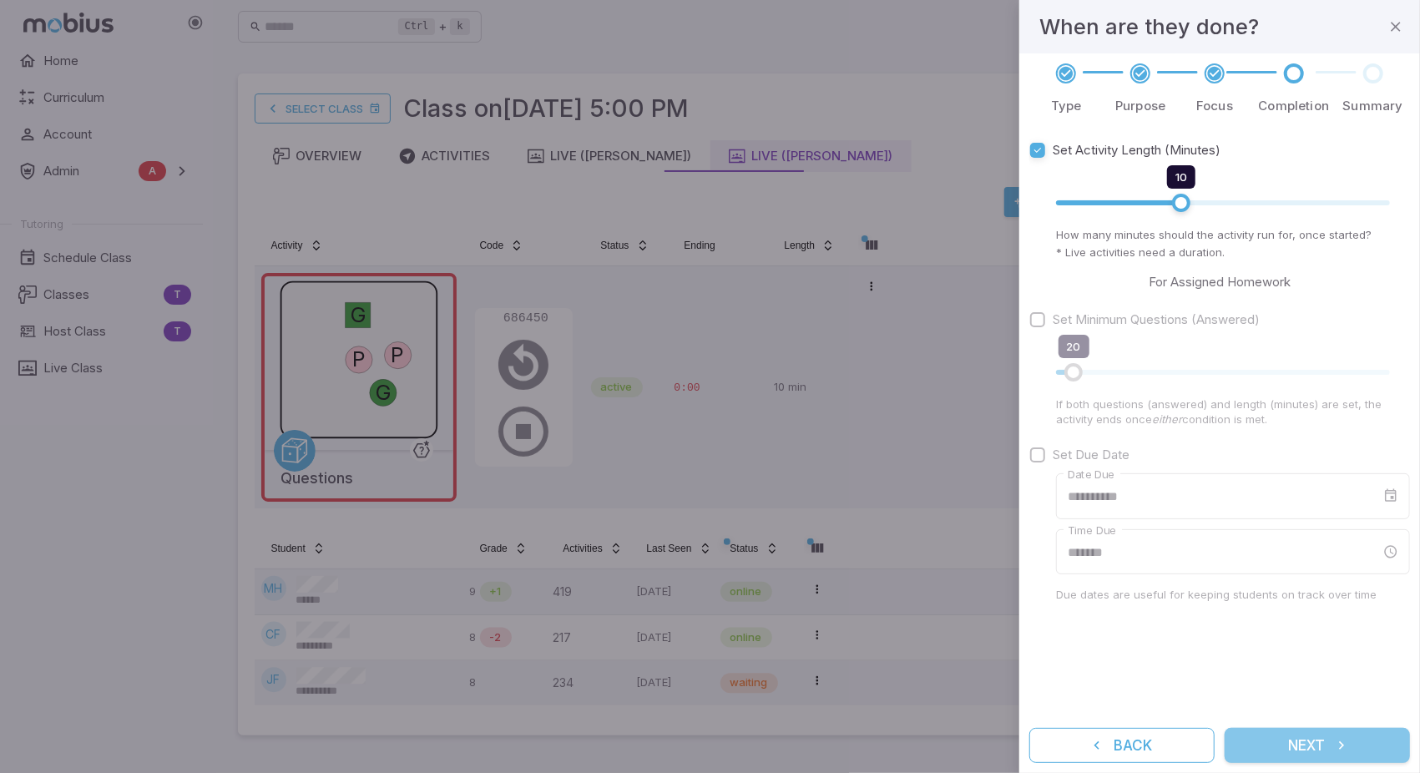
click at [1296, 755] on button "Next" at bounding box center [1317, 745] width 185 height 35
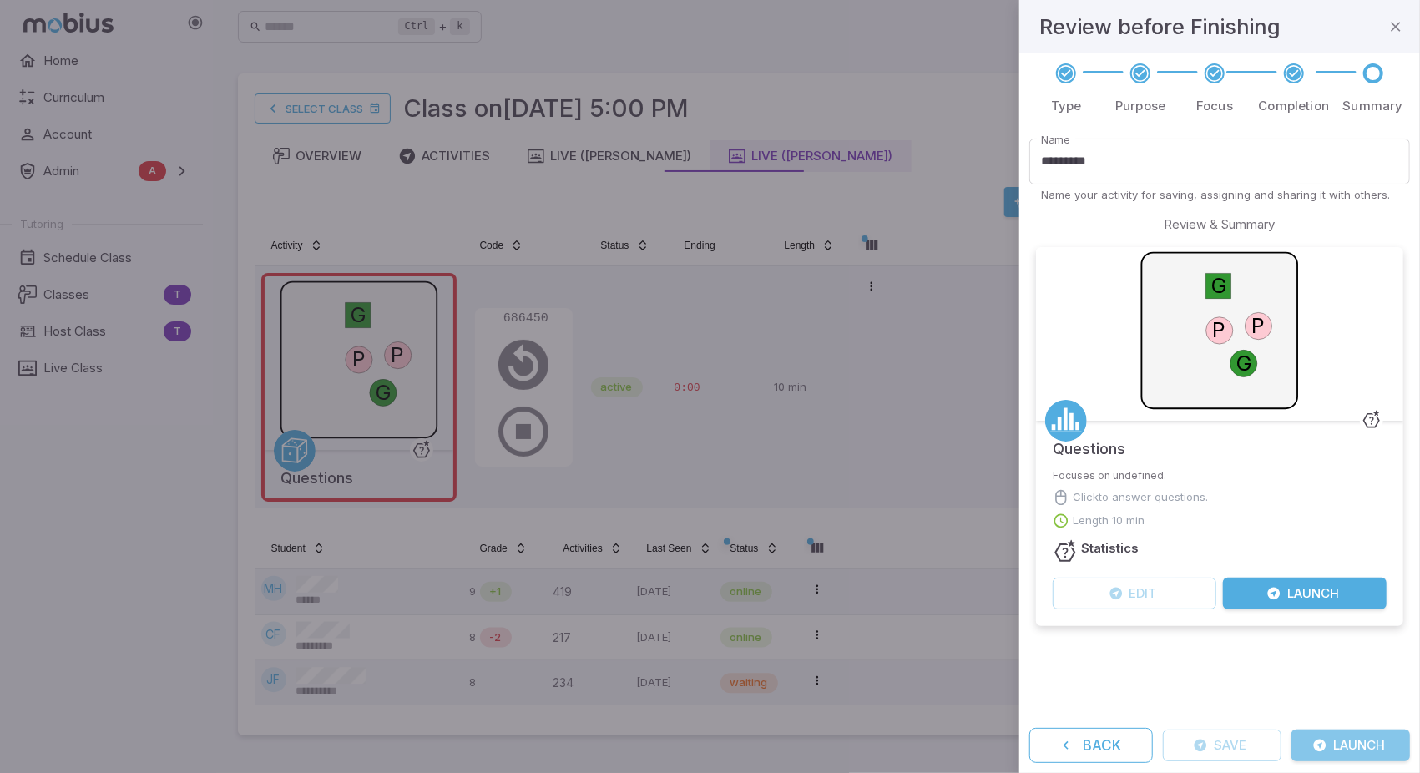
click at [1354, 751] on button "Launch" at bounding box center [1351, 746] width 119 height 32
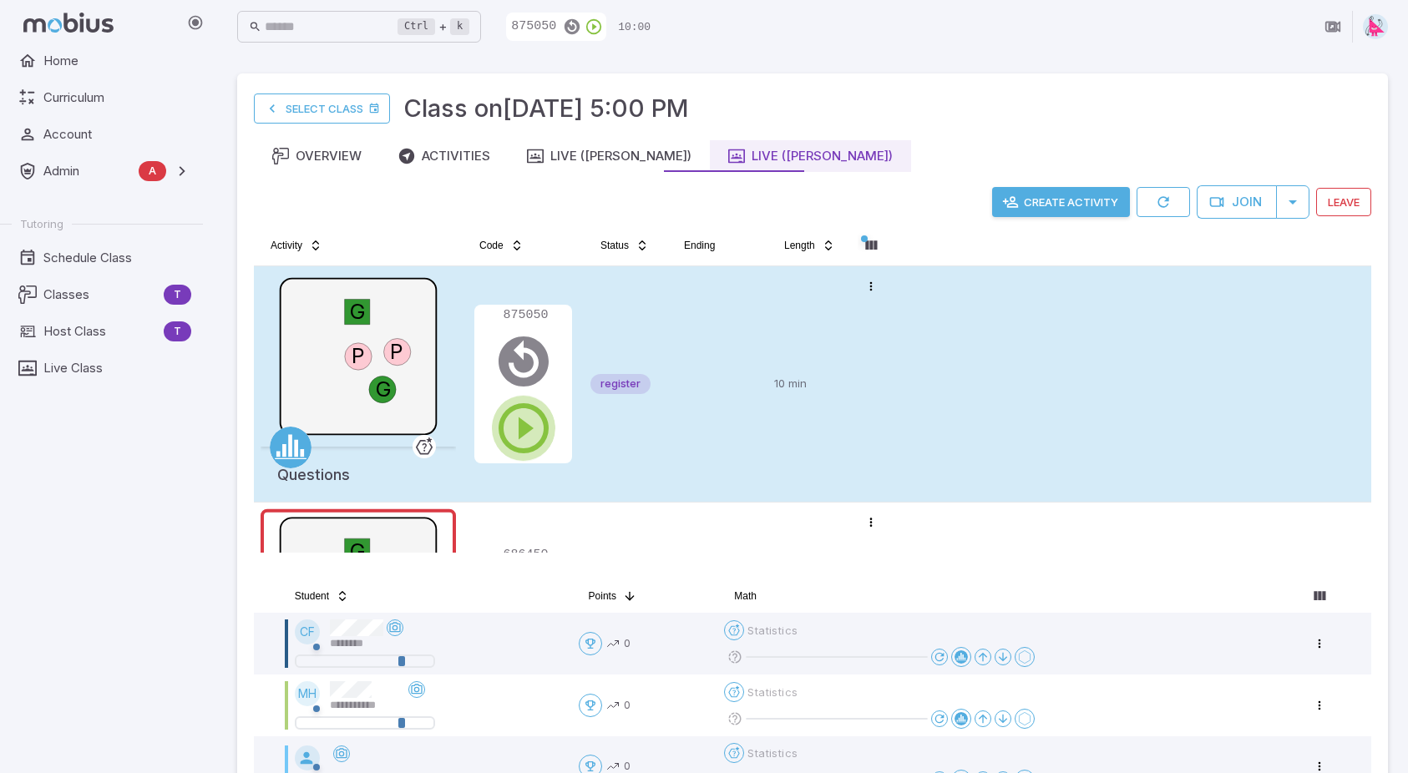
click at [519, 428] on icon "button" at bounding box center [523, 428] width 60 height 60
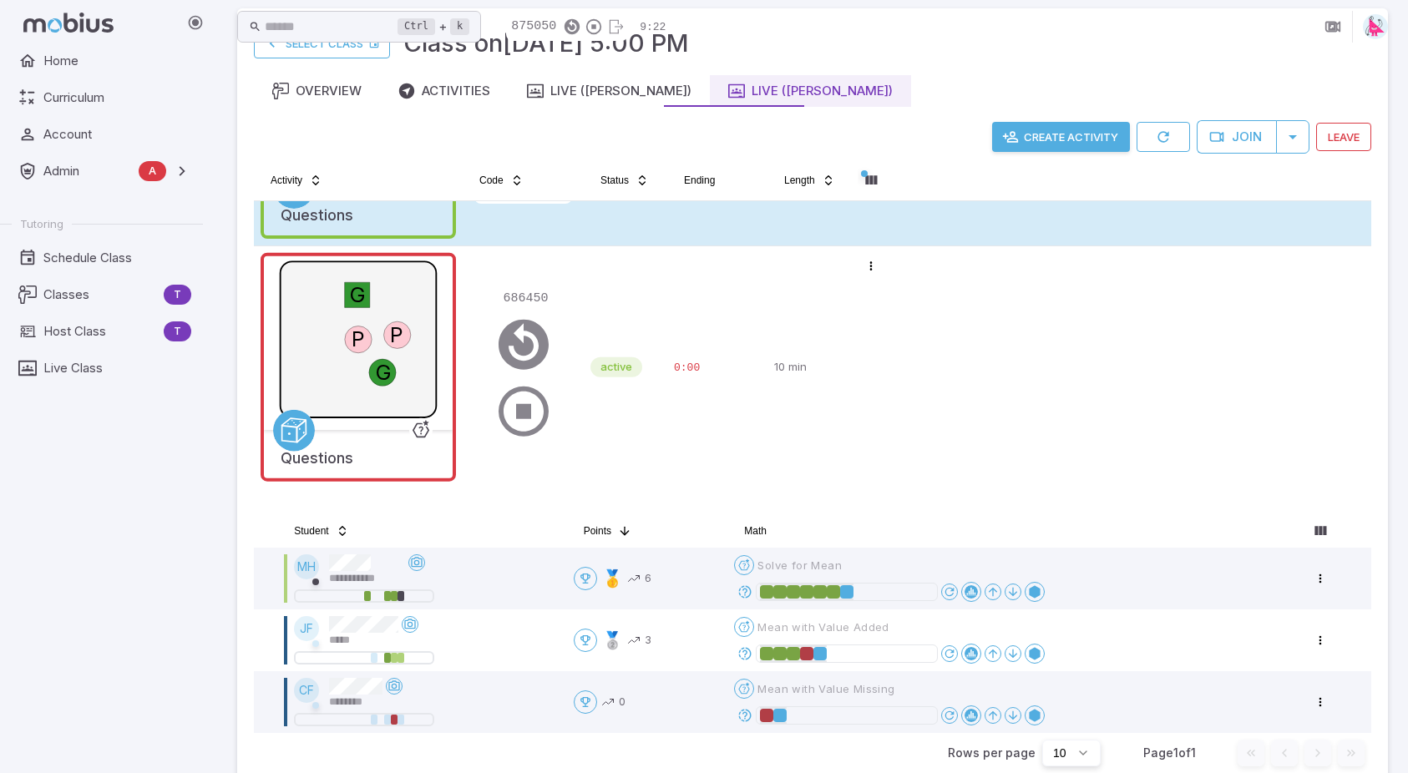
scroll to position [167, 0]
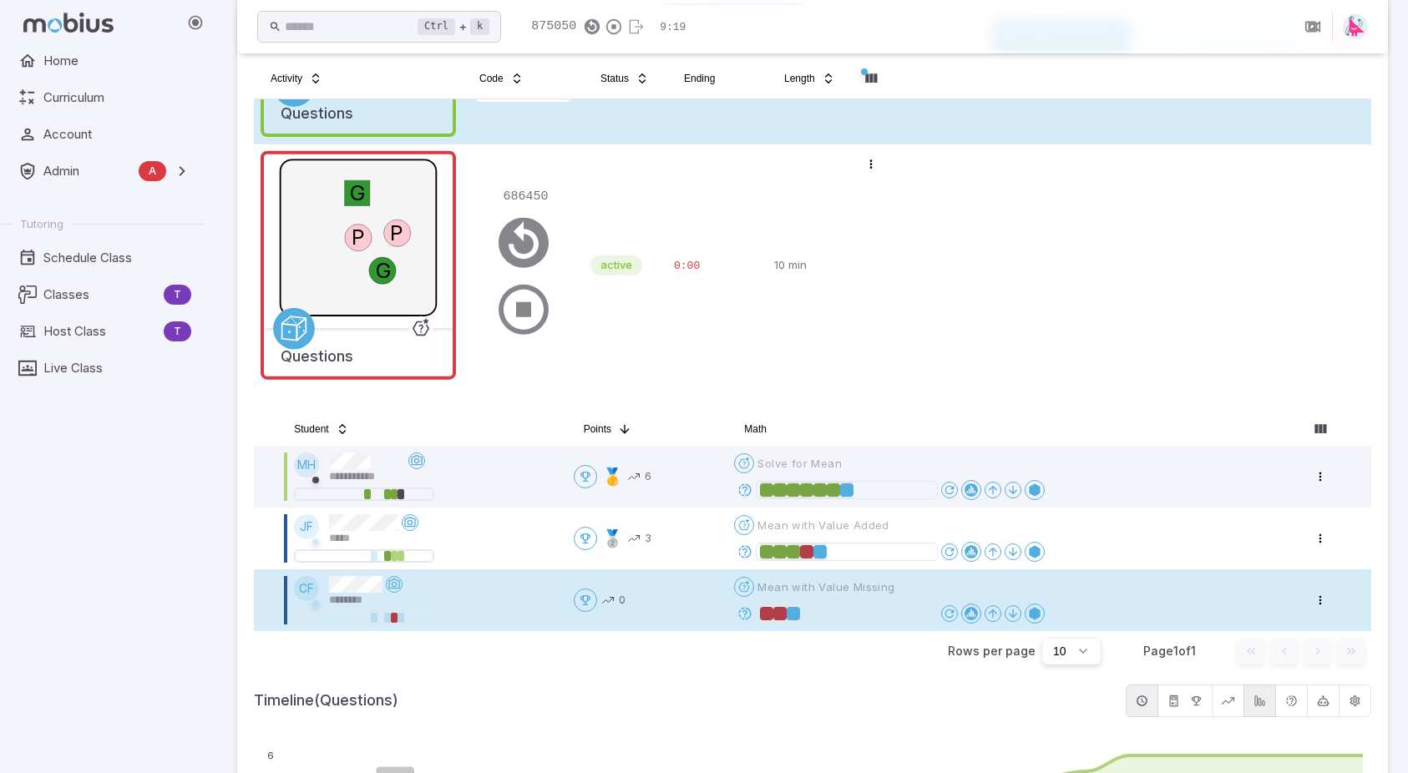
click at [747, 612] on icon at bounding box center [744, 613] width 15 height 15
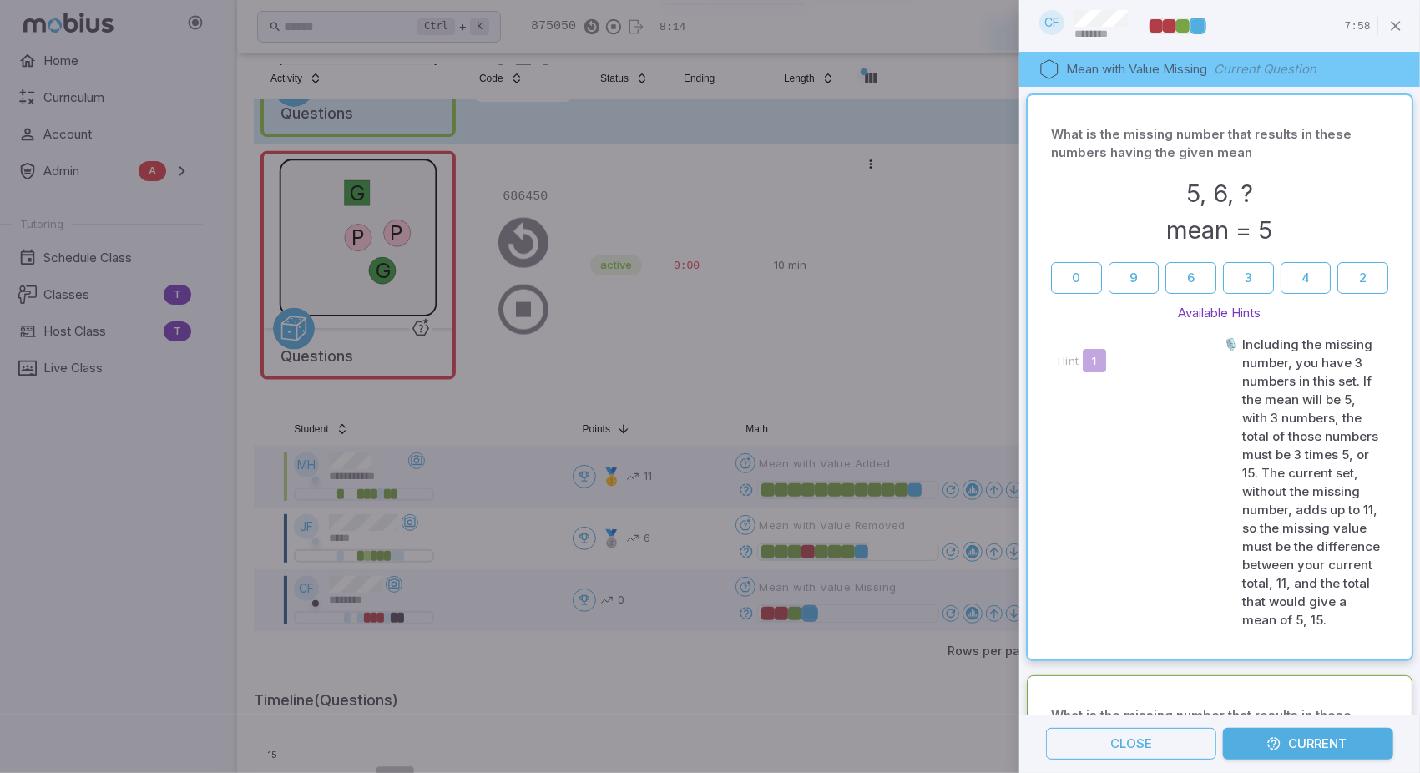
click at [855, 325] on div at bounding box center [710, 386] width 1420 height 773
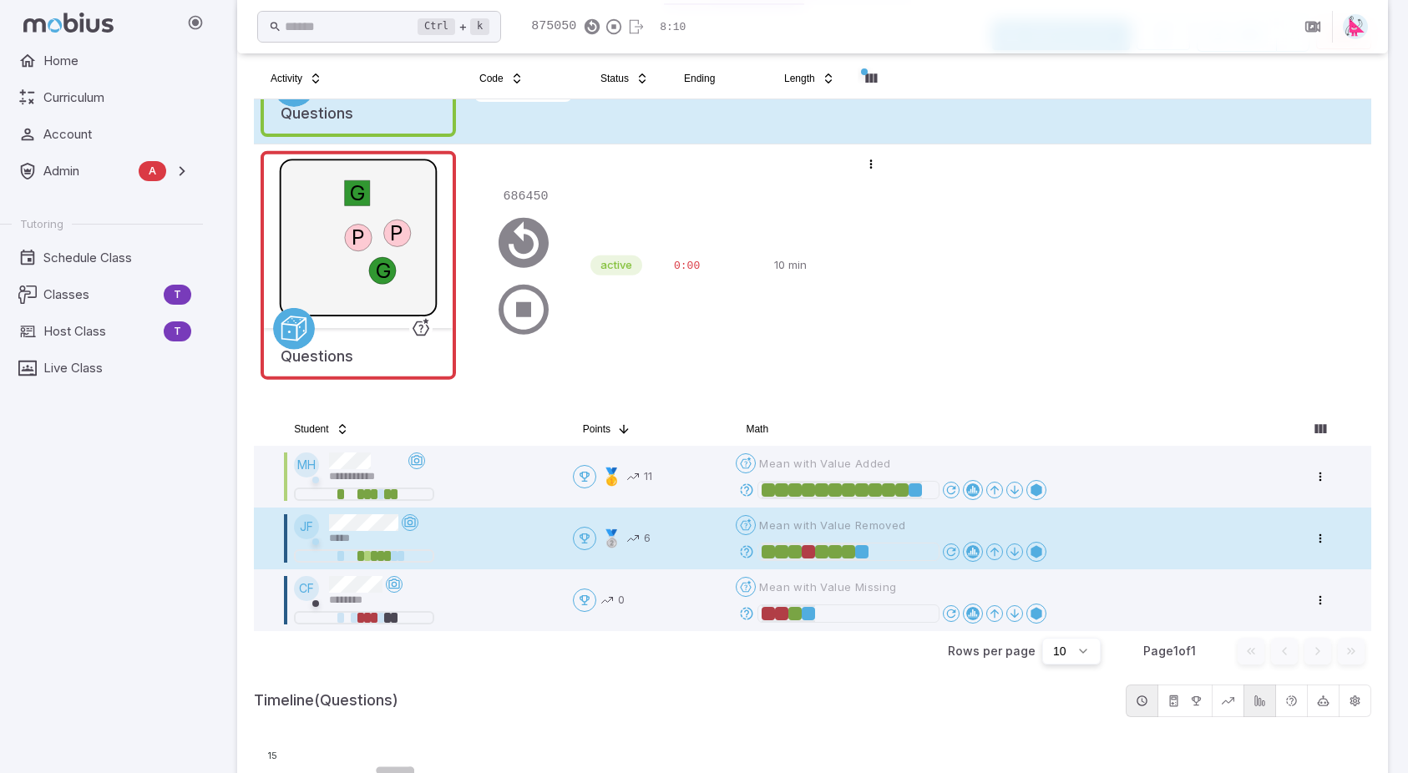
click at [886, 530] on span "Mean with Value Removed" at bounding box center [832, 525] width 146 height 15
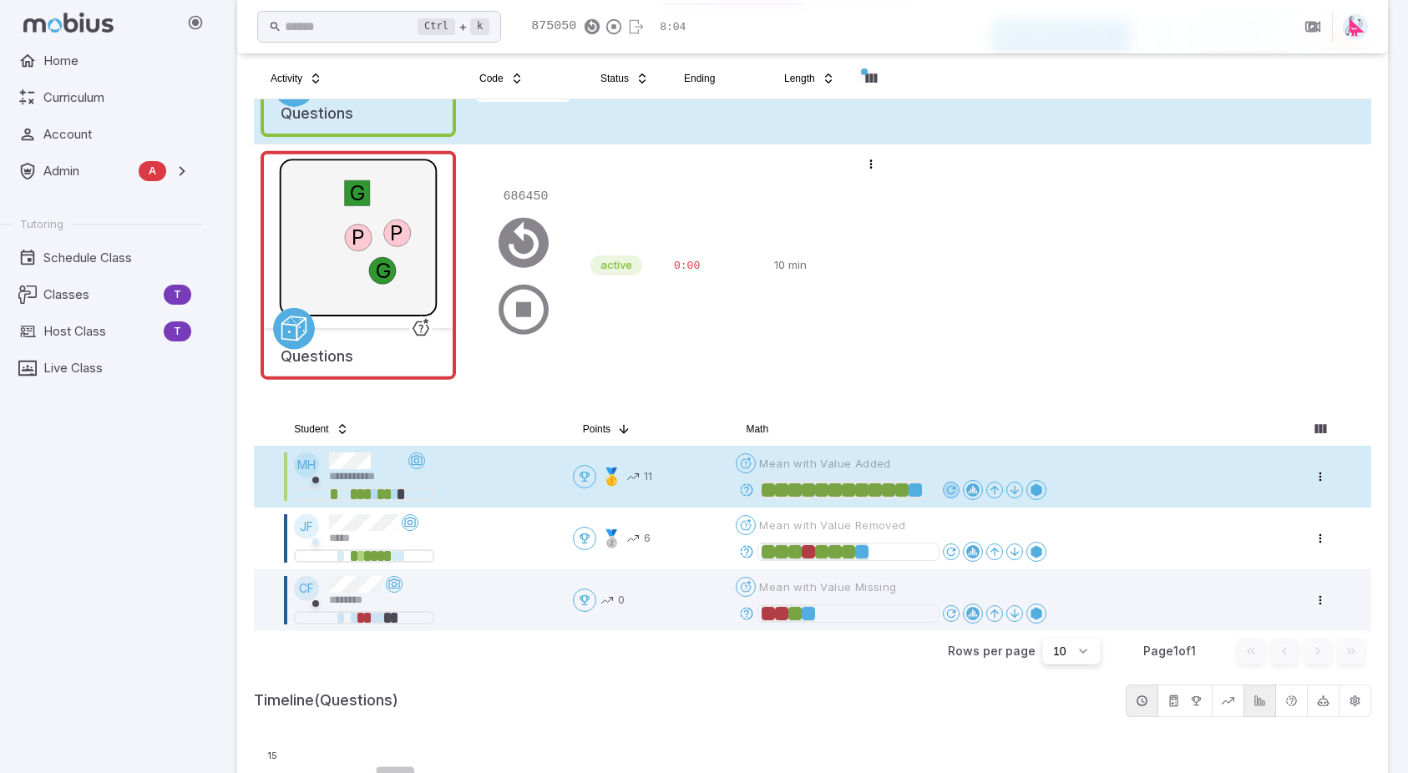
click at [950, 485] on icon at bounding box center [950, 489] width 13 height 13
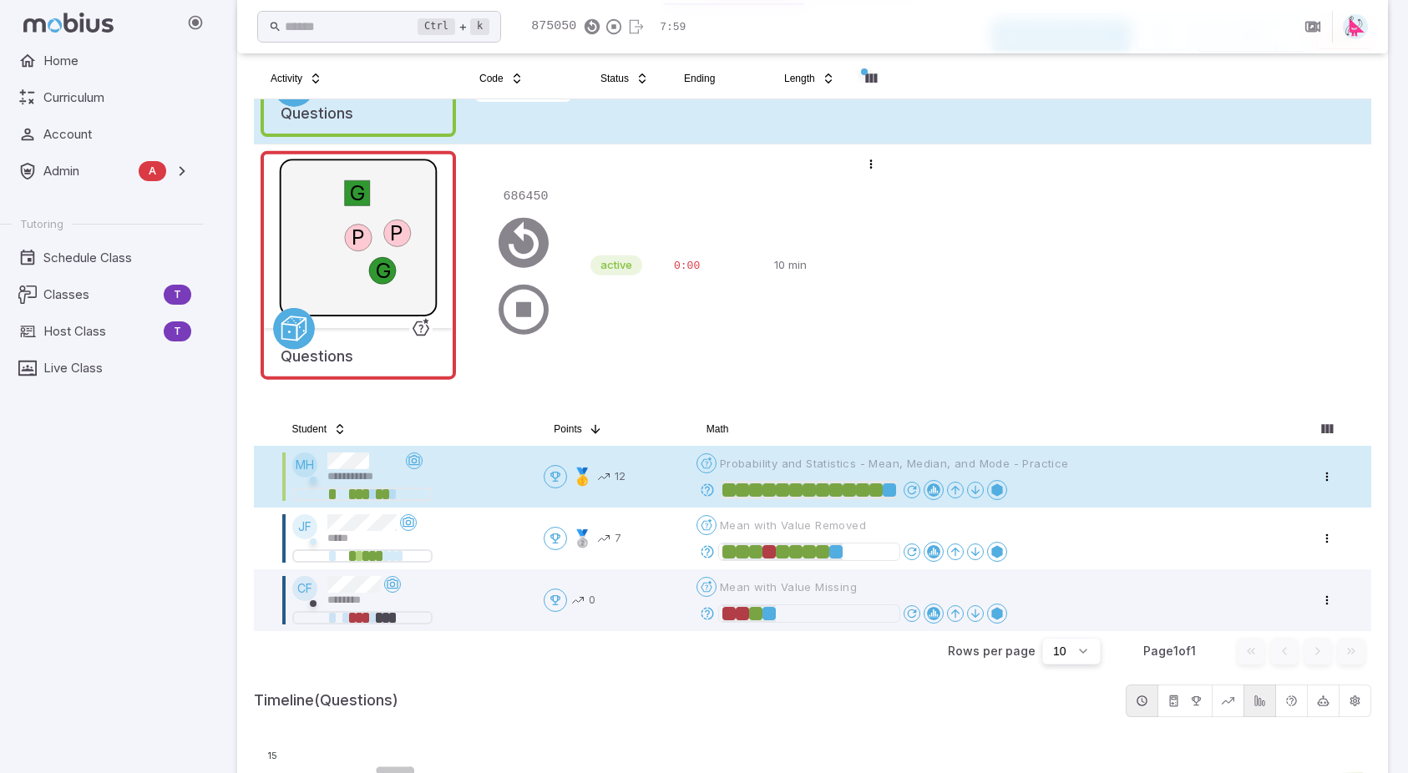
click at [715, 490] on icon at bounding box center [707, 490] width 15 height 15
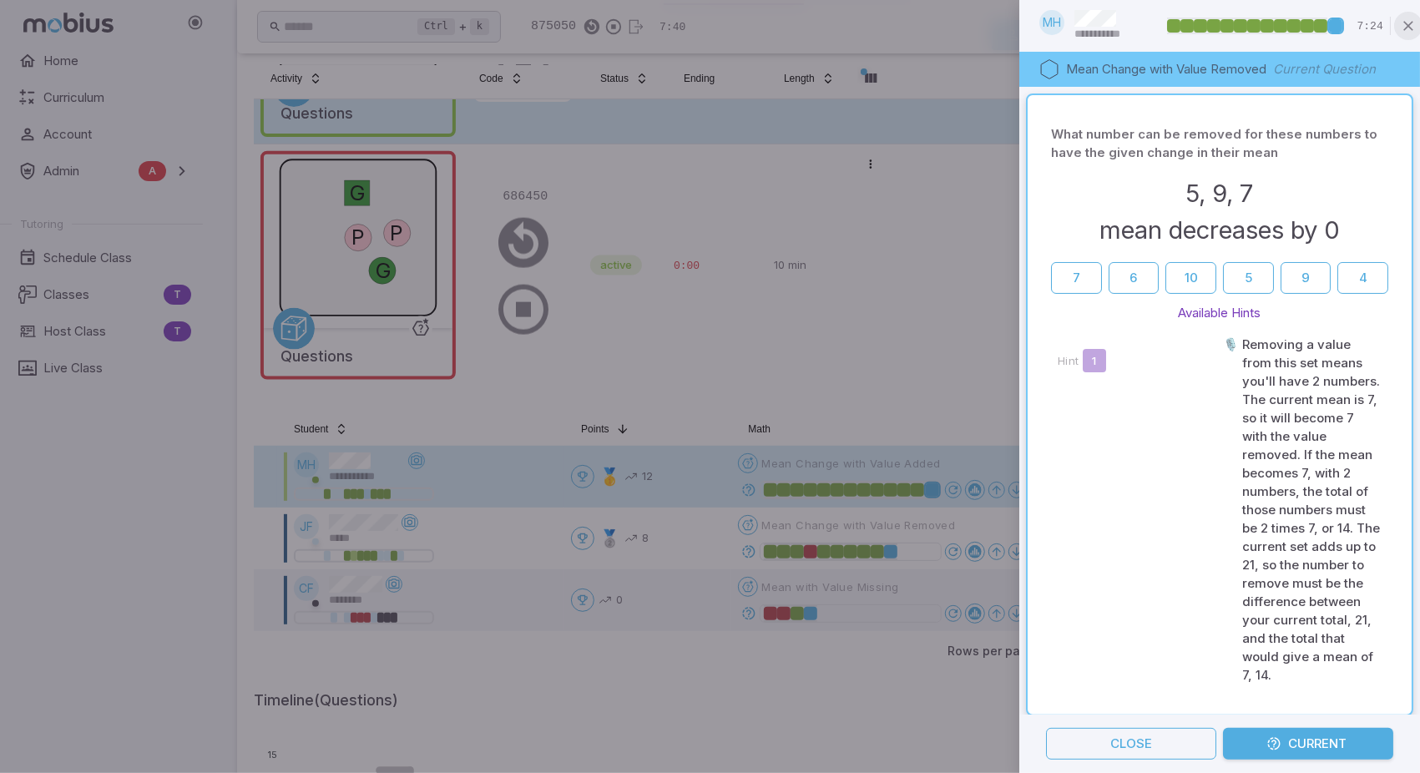
click at [1404, 28] on icon "button" at bounding box center [1408, 26] width 17 height 17
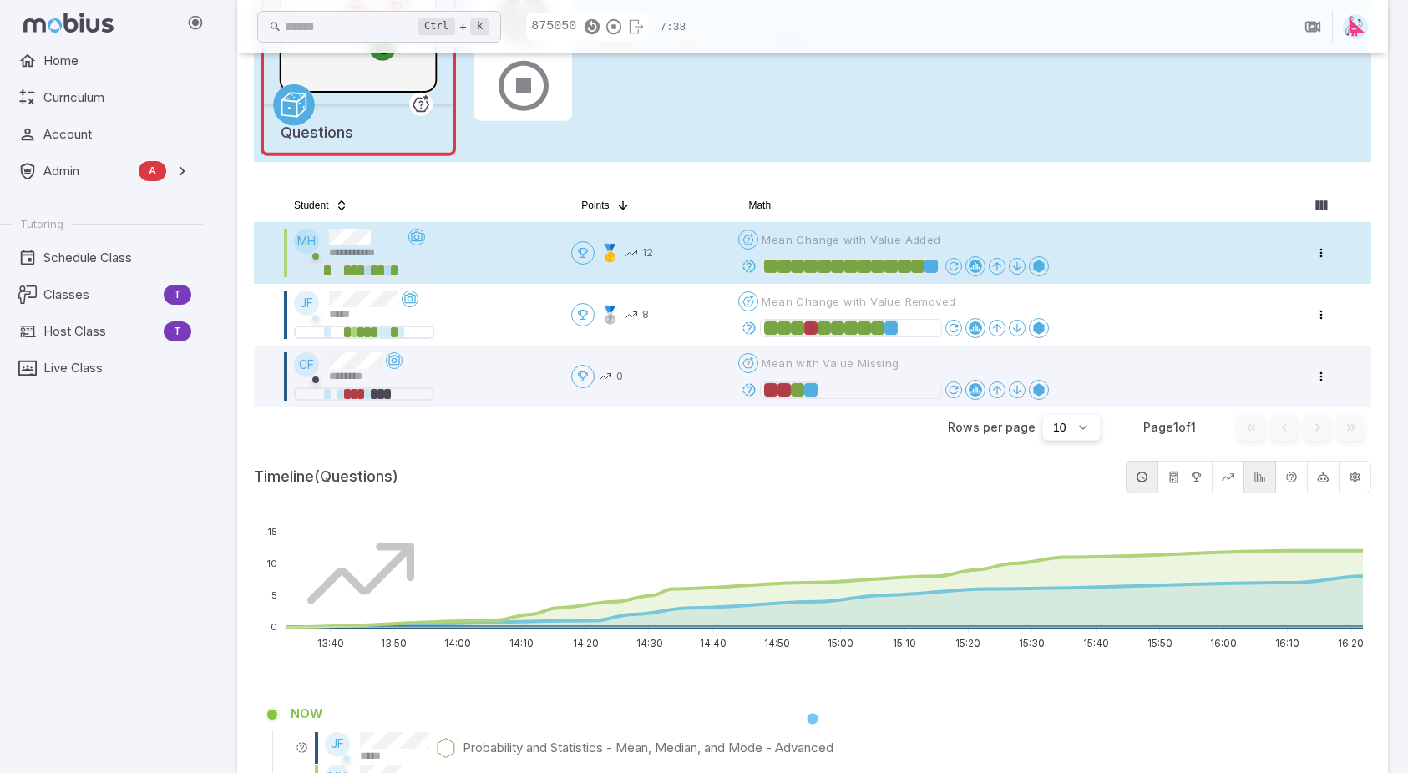
scroll to position [417, 0]
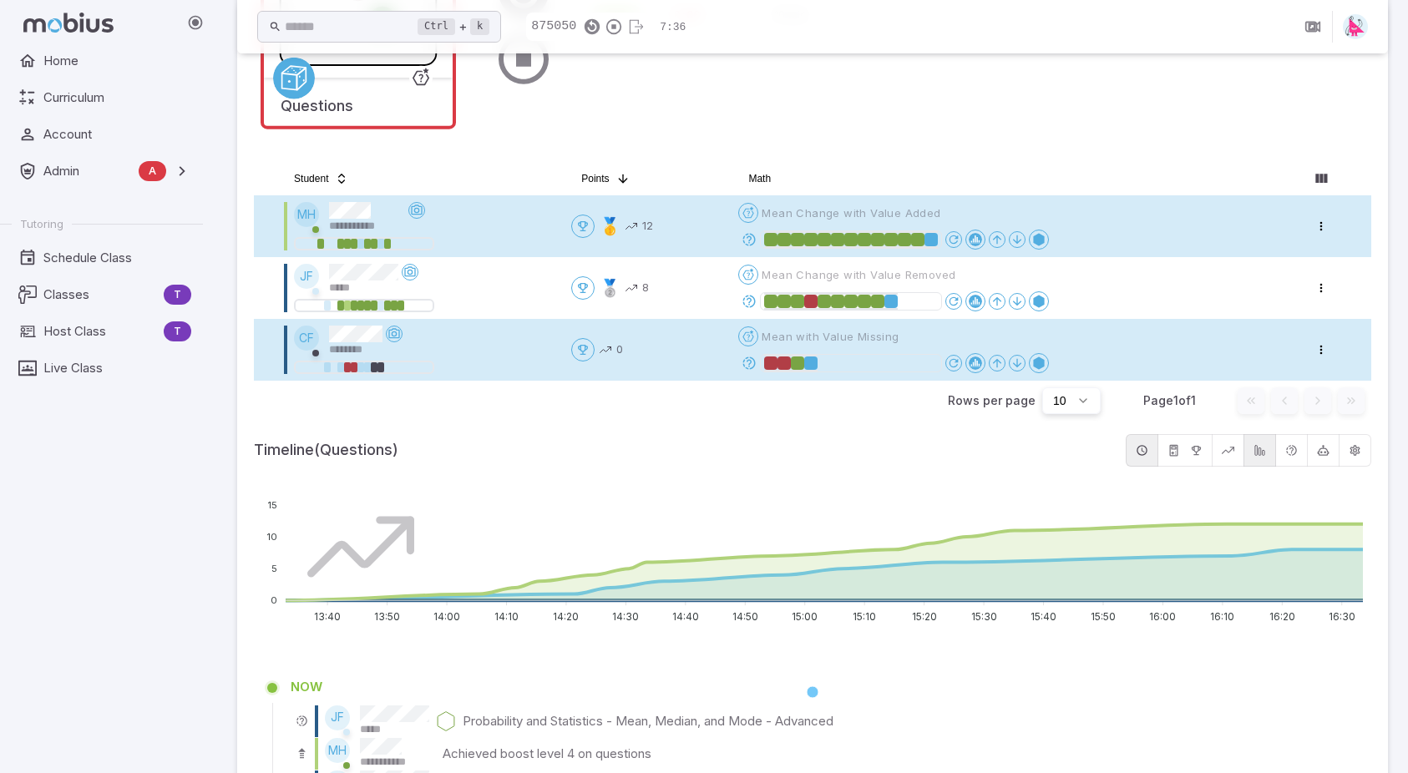
click at [754, 362] on icon at bounding box center [748, 363] width 15 height 15
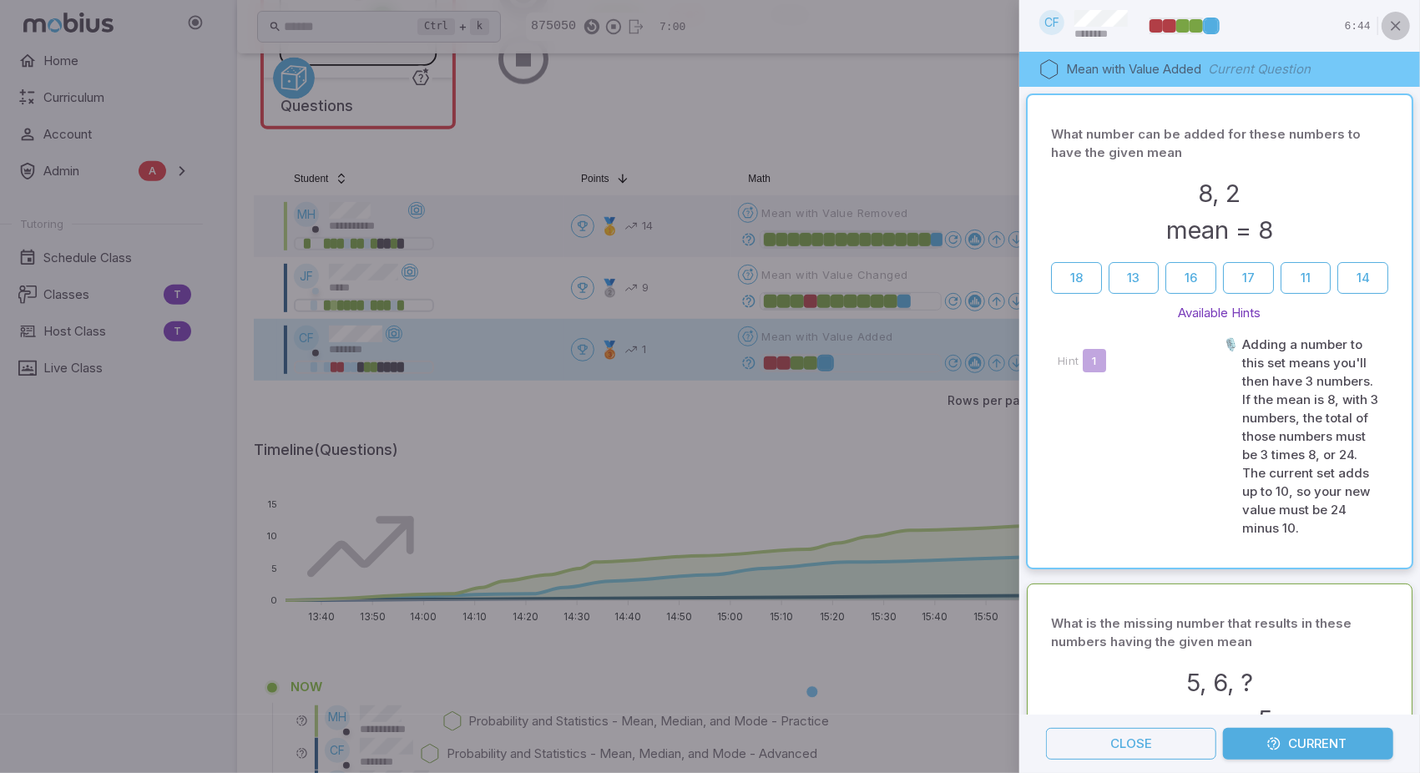
click at [1404, 26] on icon "button" at bounding box center [1396, 26] width 17 height 17
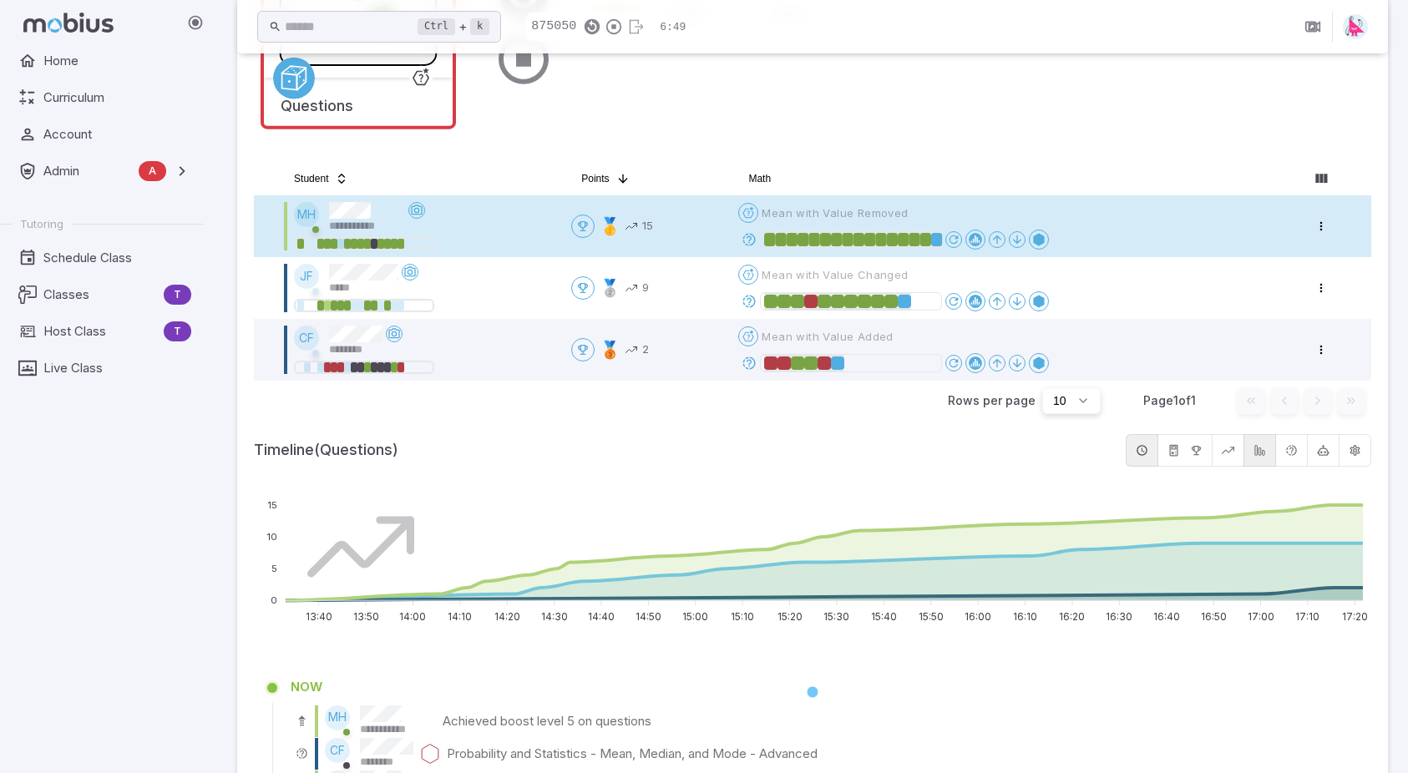
click at [748, 241] on icon at bounding box center [748, 239] width 15 height 15
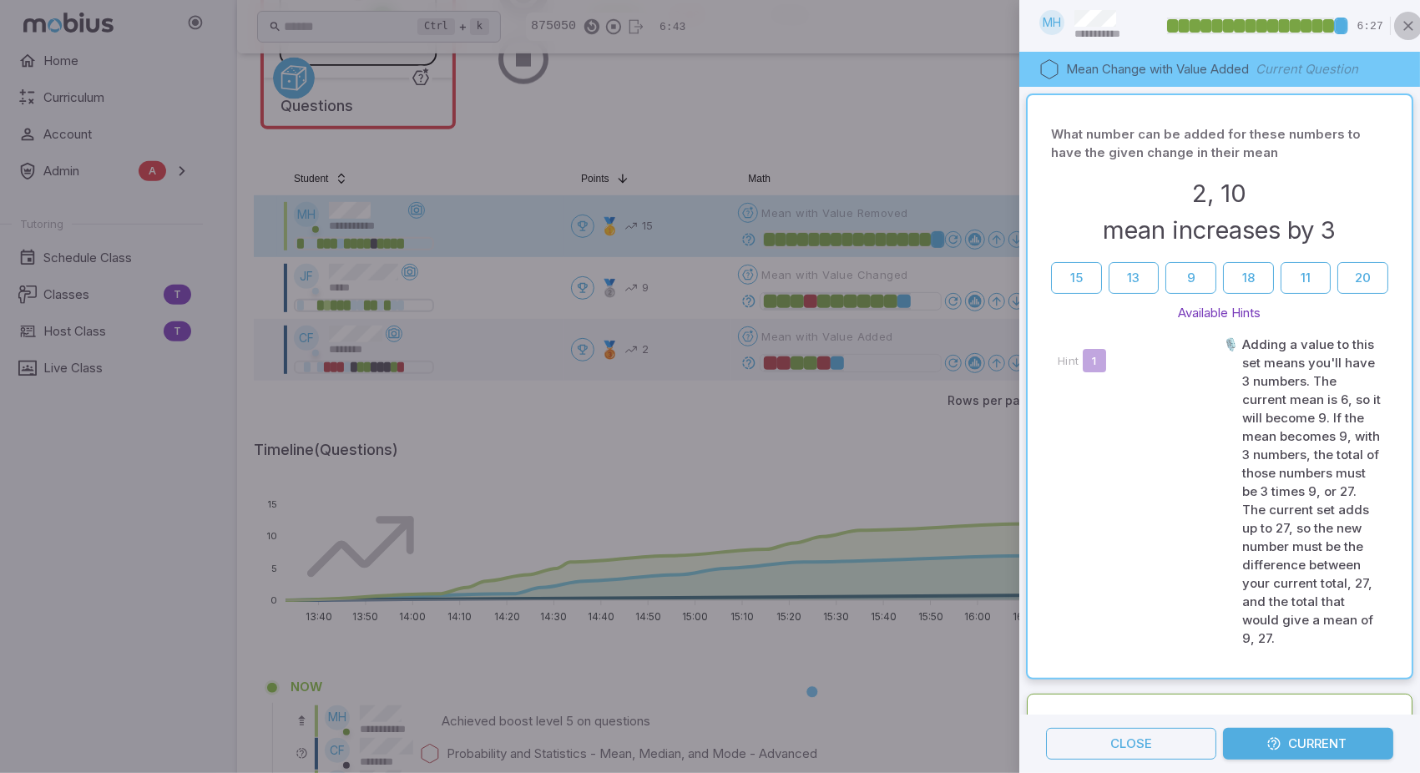
click at [1413, 29] on icon "button" at bounding box center [1408, 26] width 17 height 17
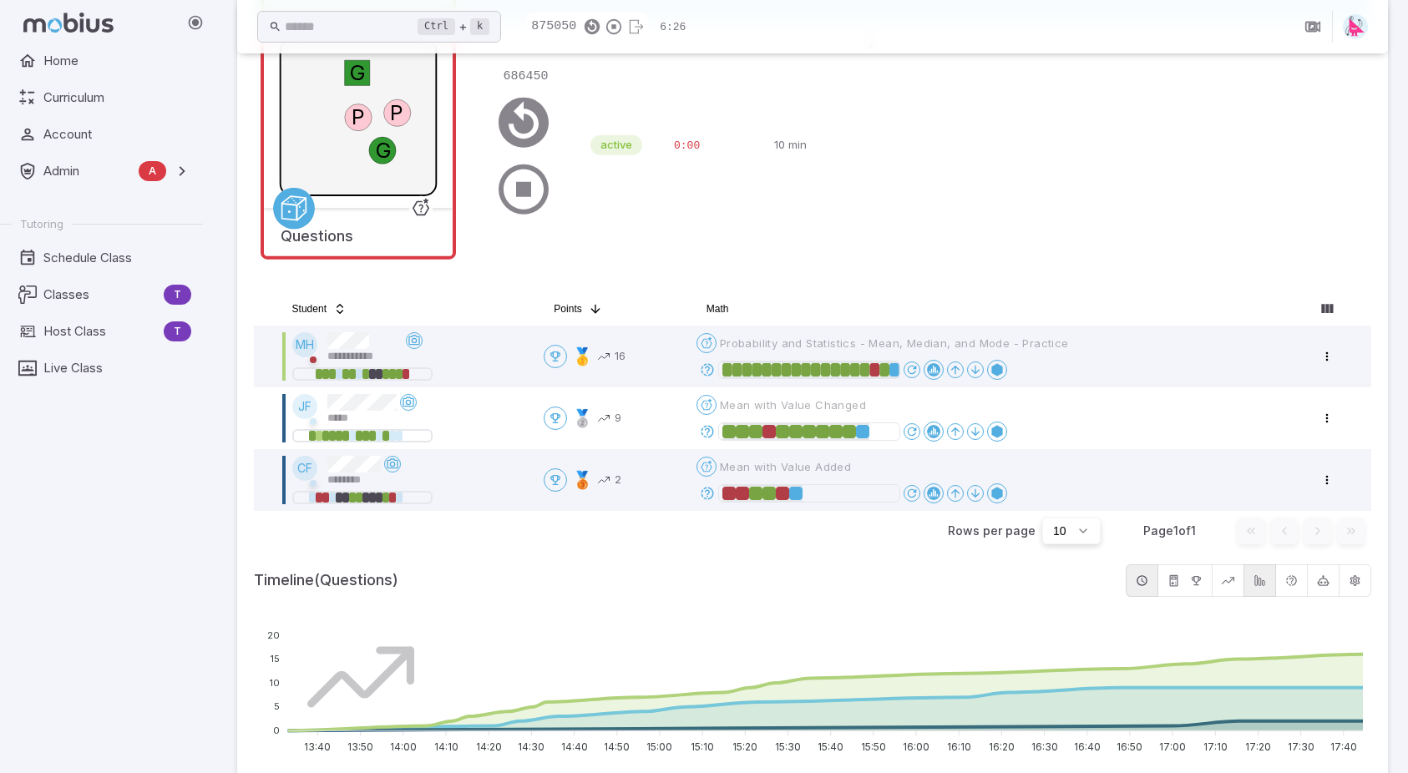
scroll to position [285, 0]
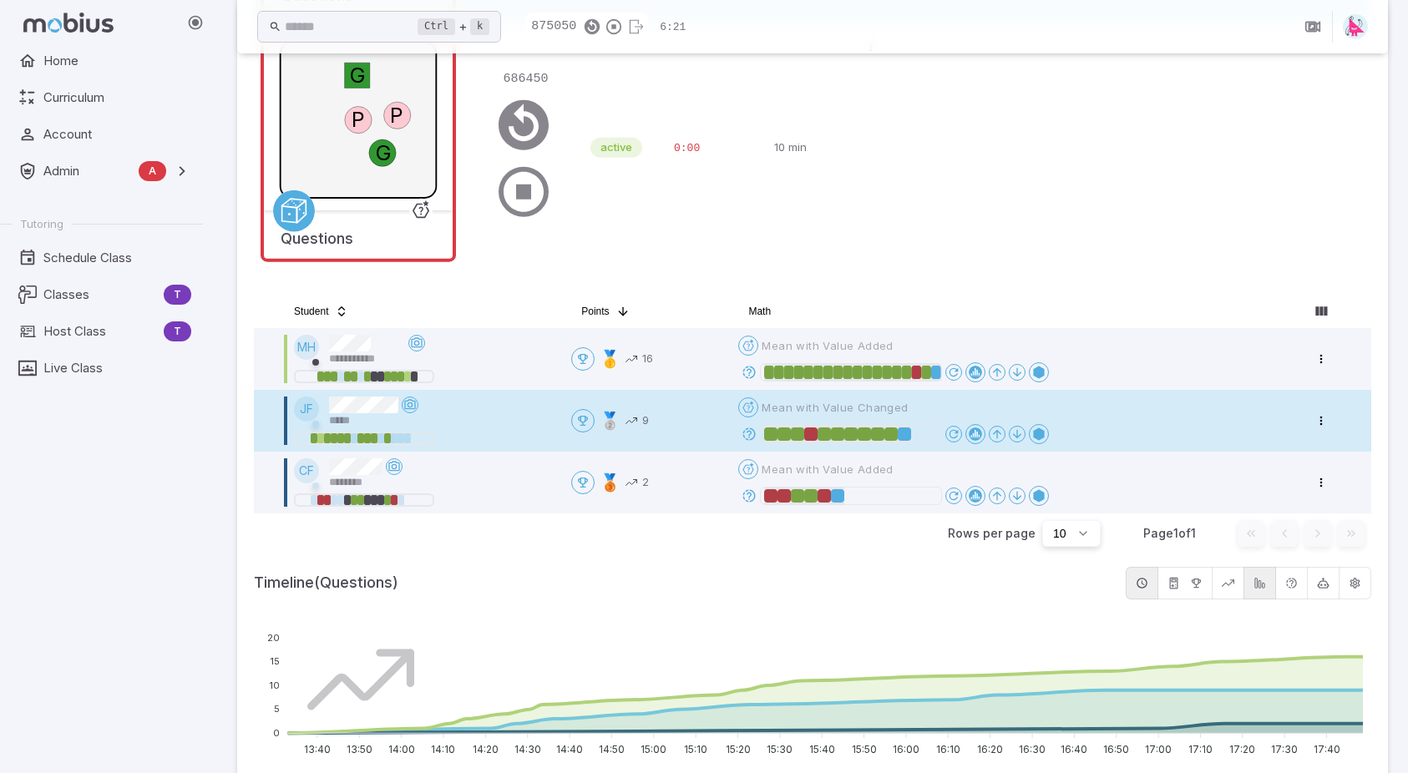
click at [750, 434] on icon at bounding box center [748, 434] width 15 height 15
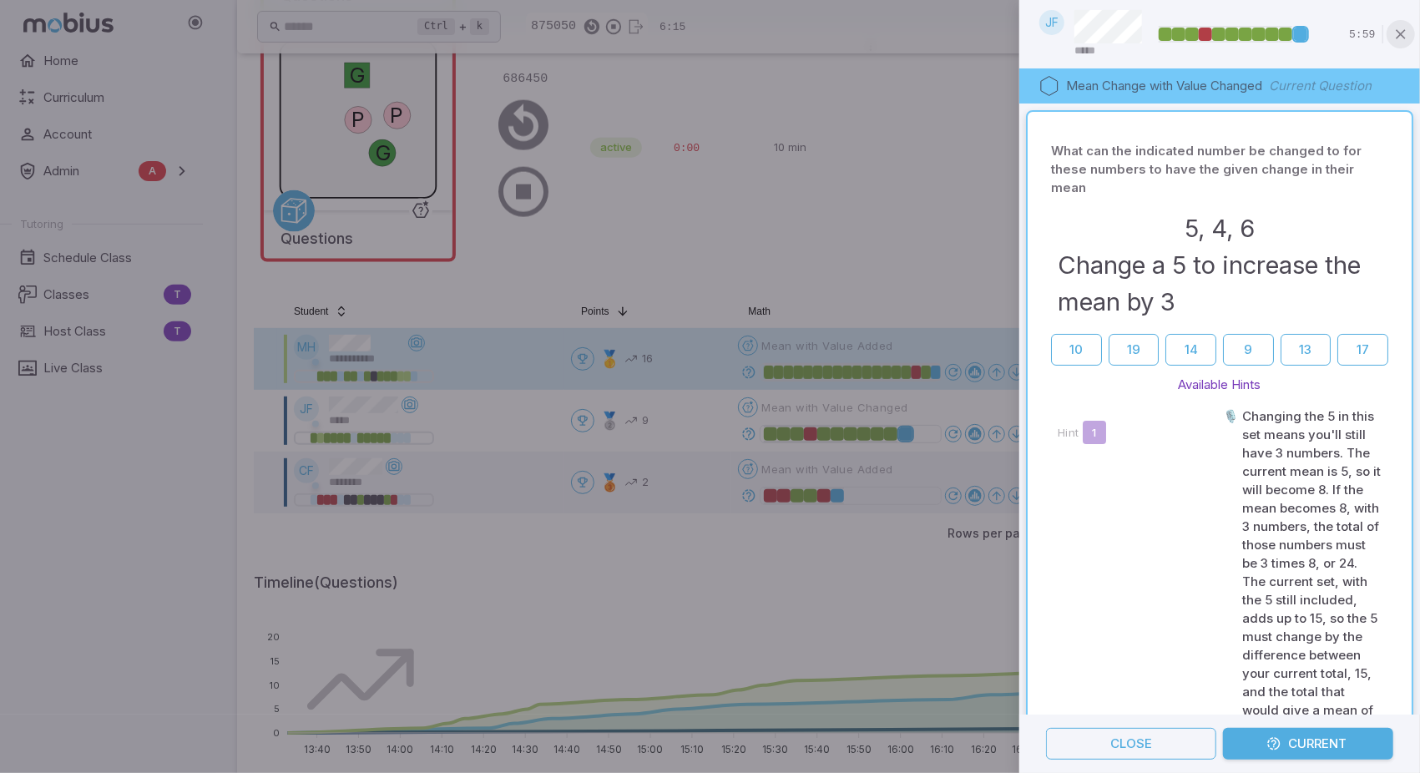
click at [1401, 35] on icon "button" at bounding box center [1401, 34] width 17 height 17
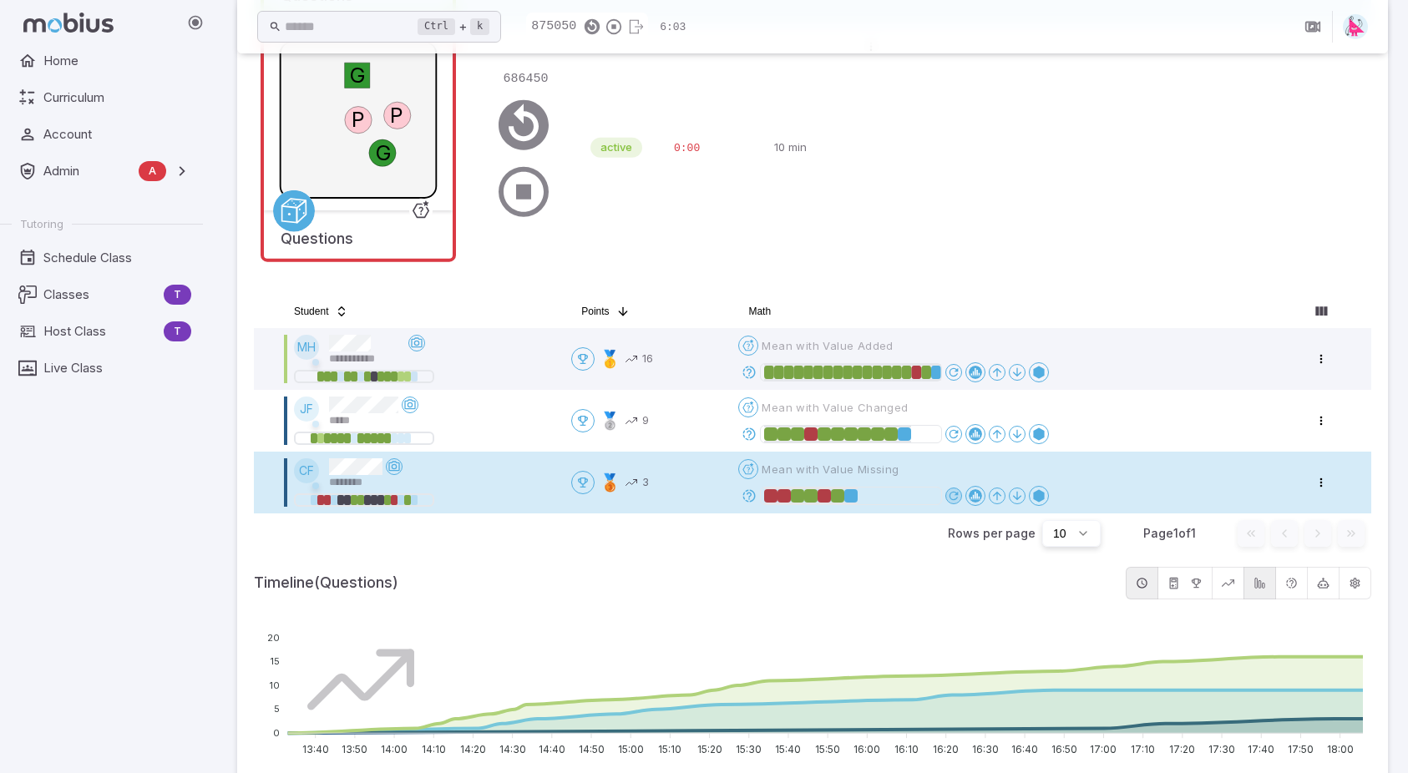
click at [957, 494] on icon at bounding box center [953, 495] width 13 height 13
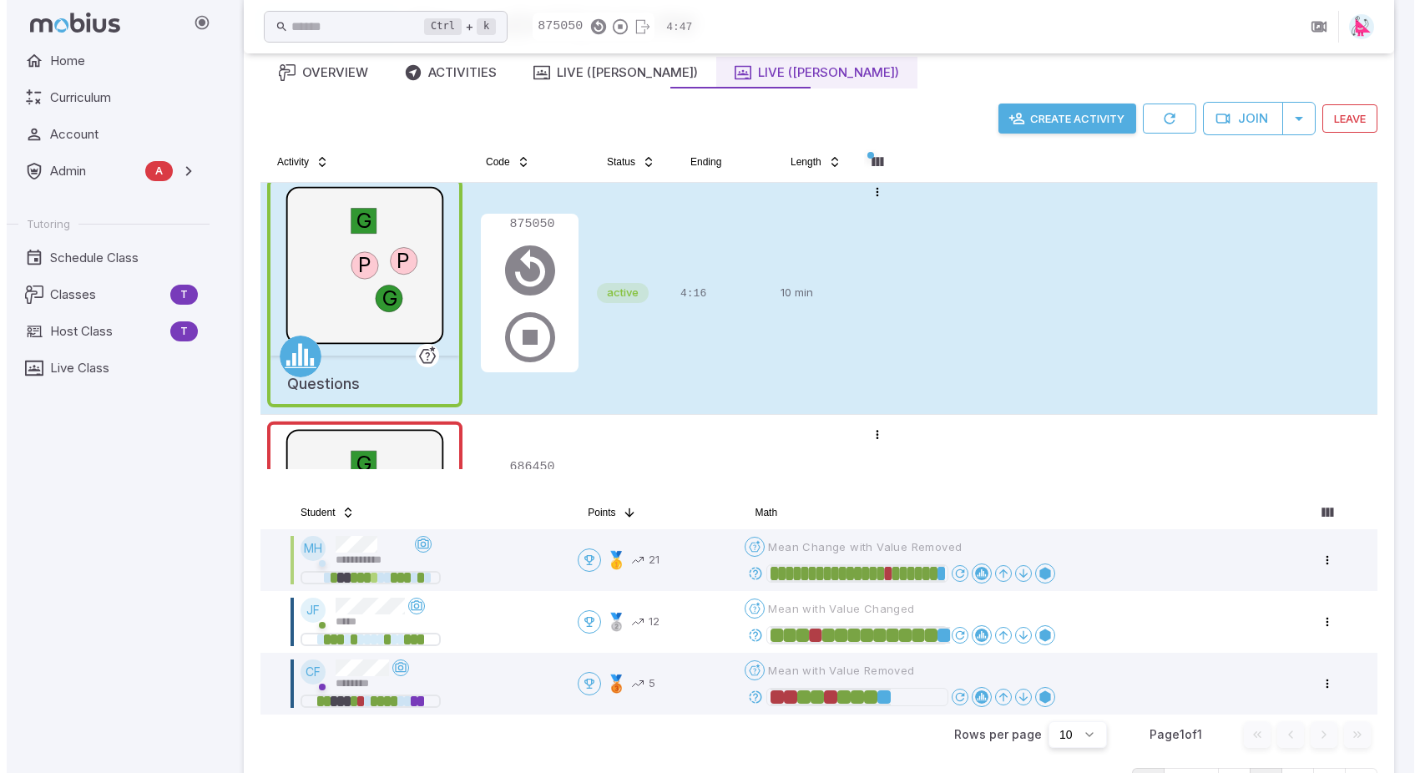
scroll to position [0, 0]
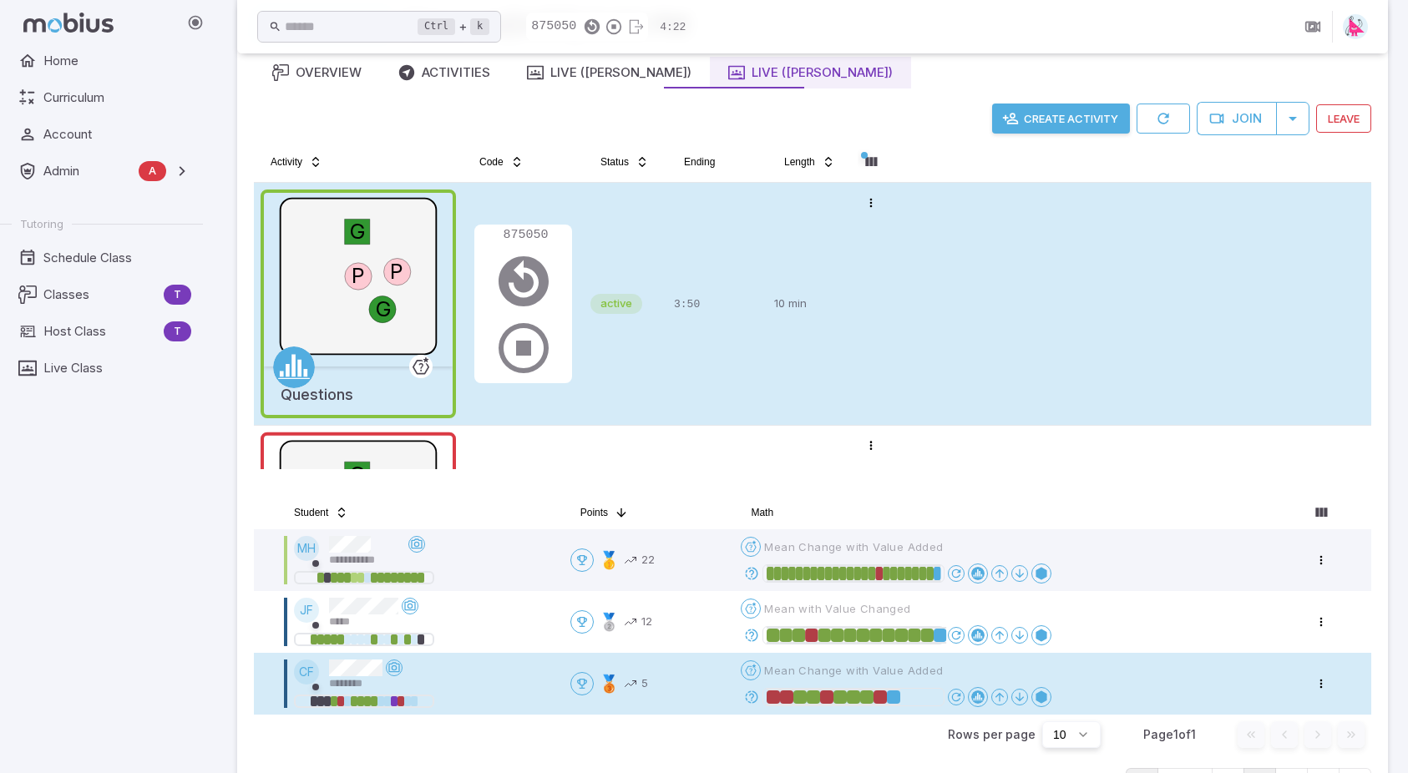
click at [757, 697] on icon at bounding box center [751, 697] width 15 height 15
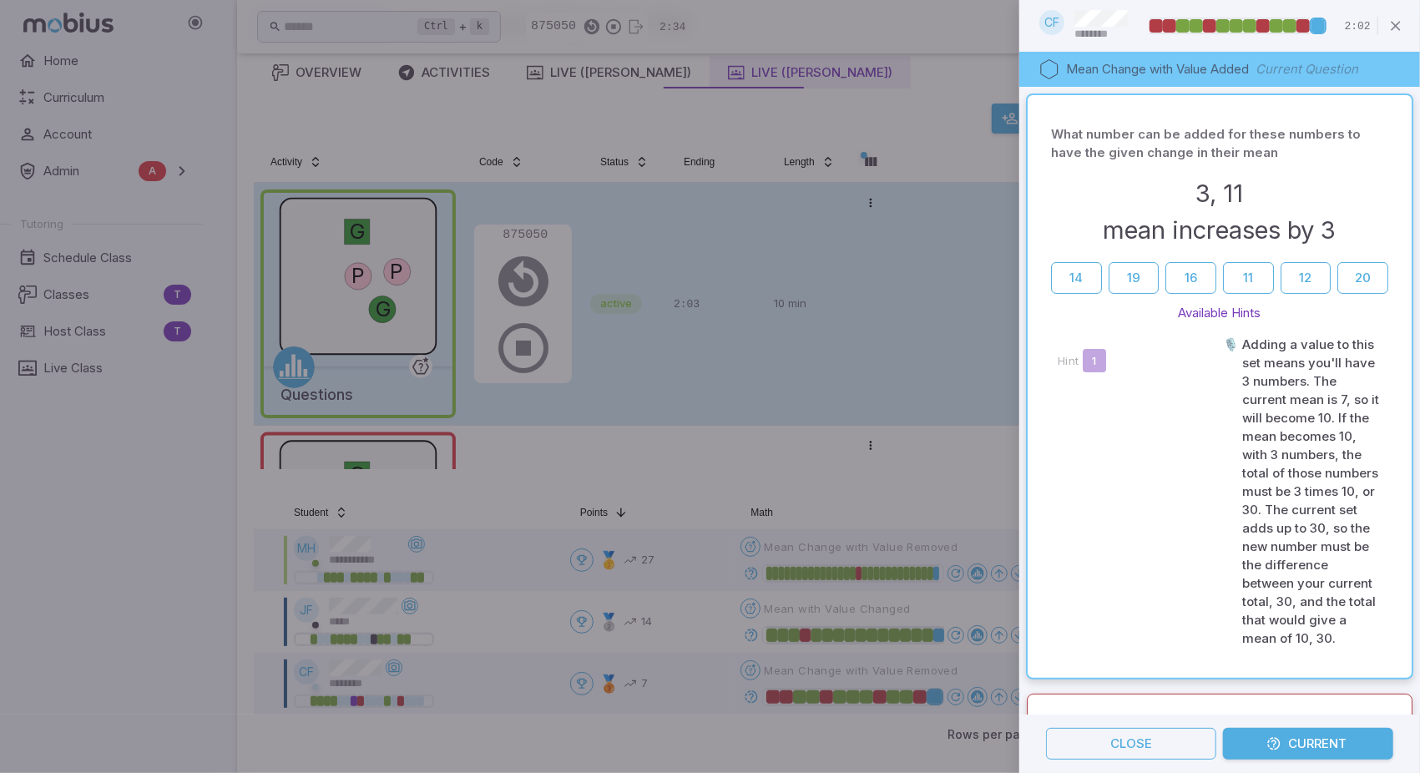
click at [753, 573] on div at bounding box center [710, 386] width 1420 height 773
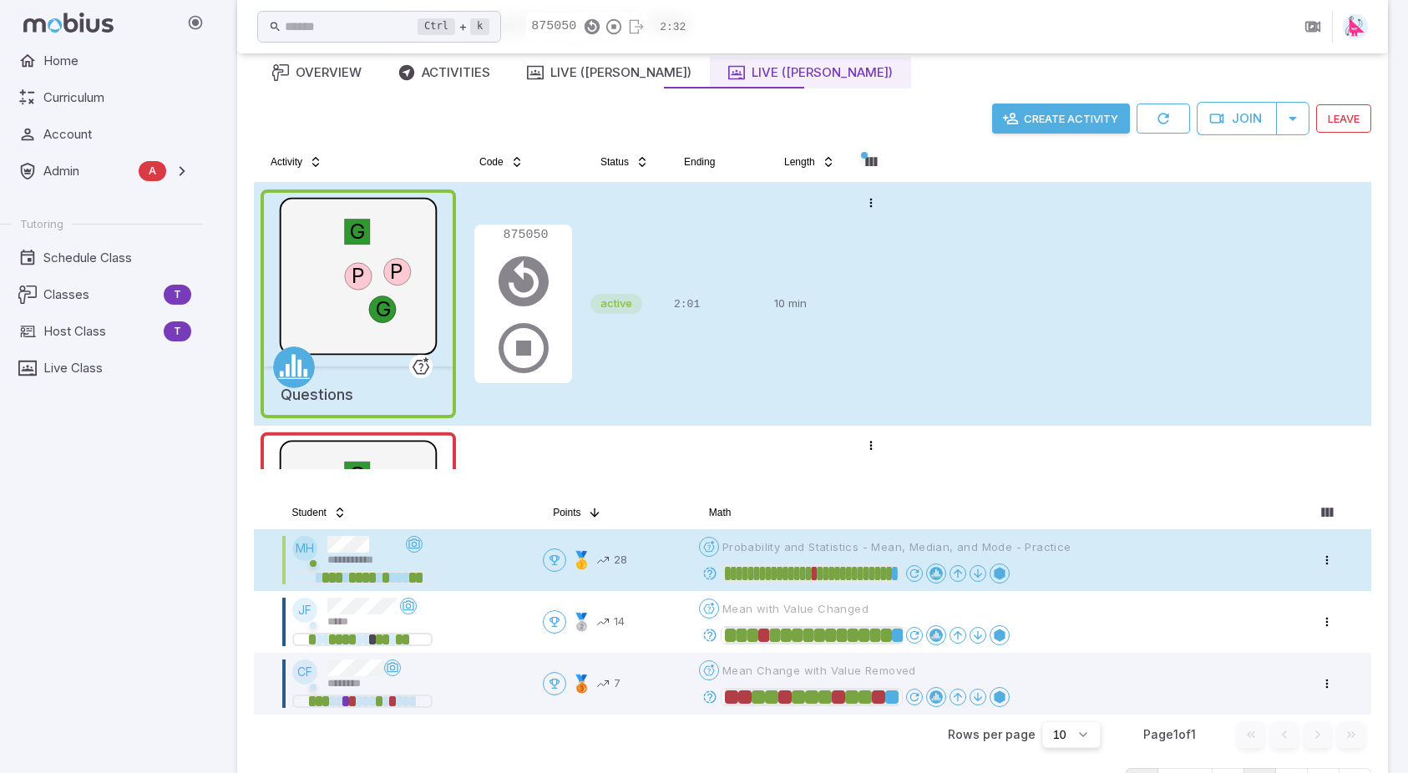
click at [717, 574] on icon at bounding box center [709, 573] width 15 height 15
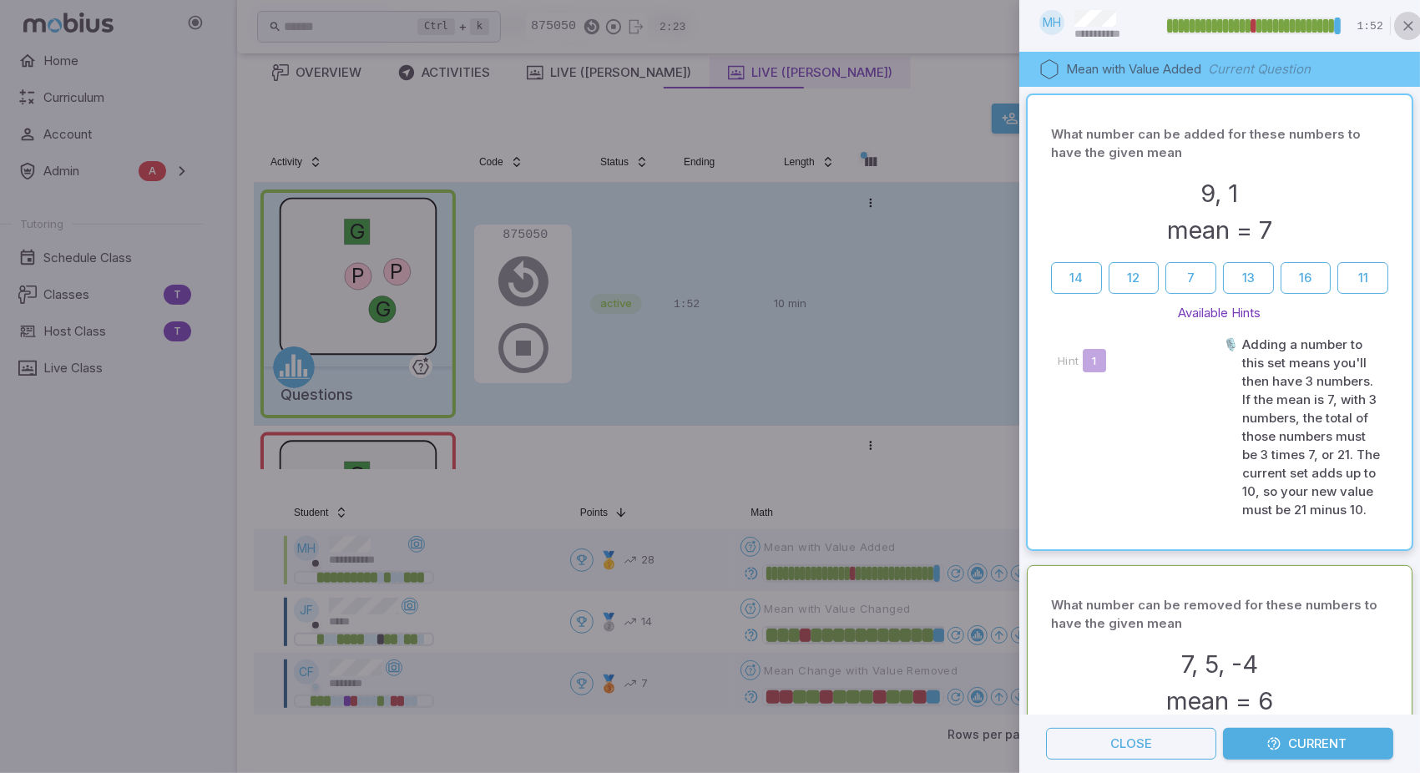
click at [1407, 26] on icon "button" at bounding box center [1408, 26] width 17 height 17
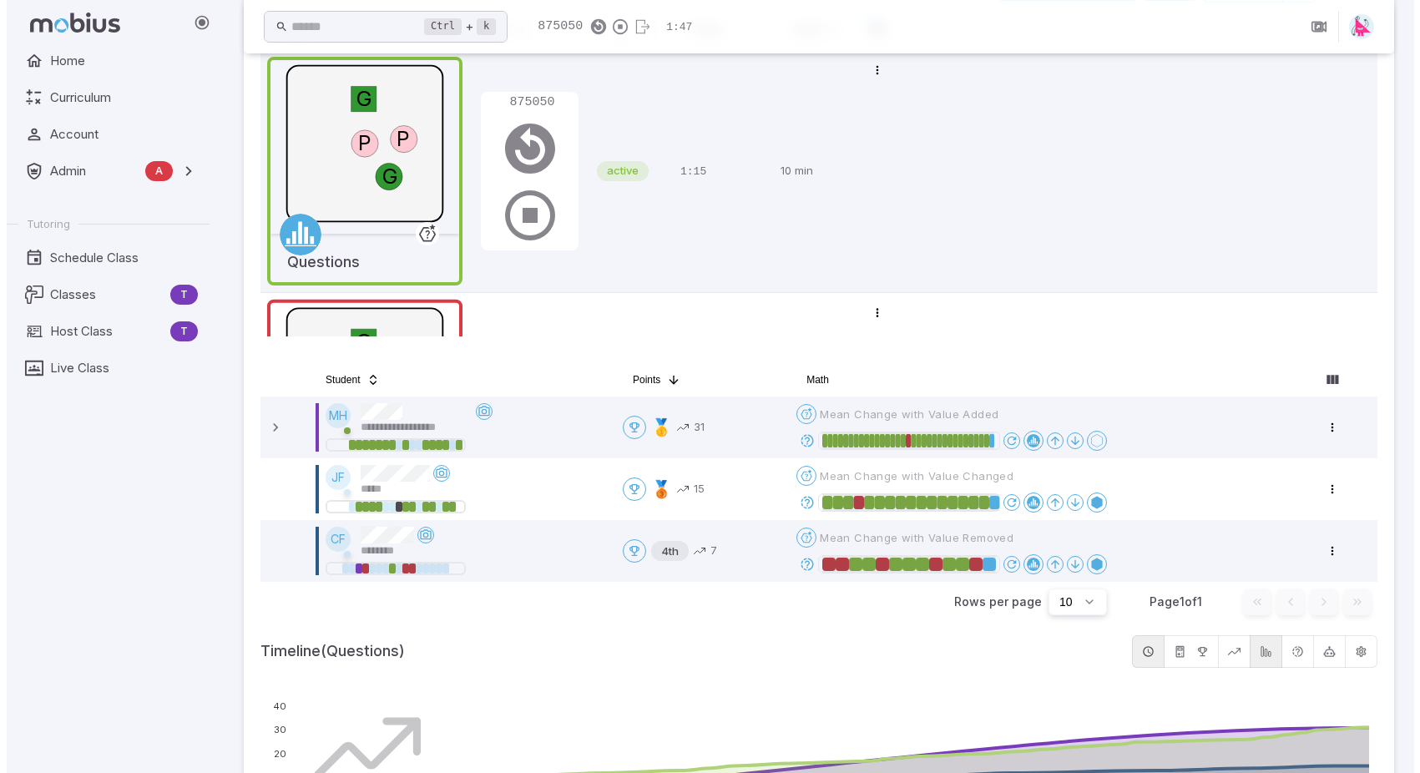
scroll to position [213, 0]
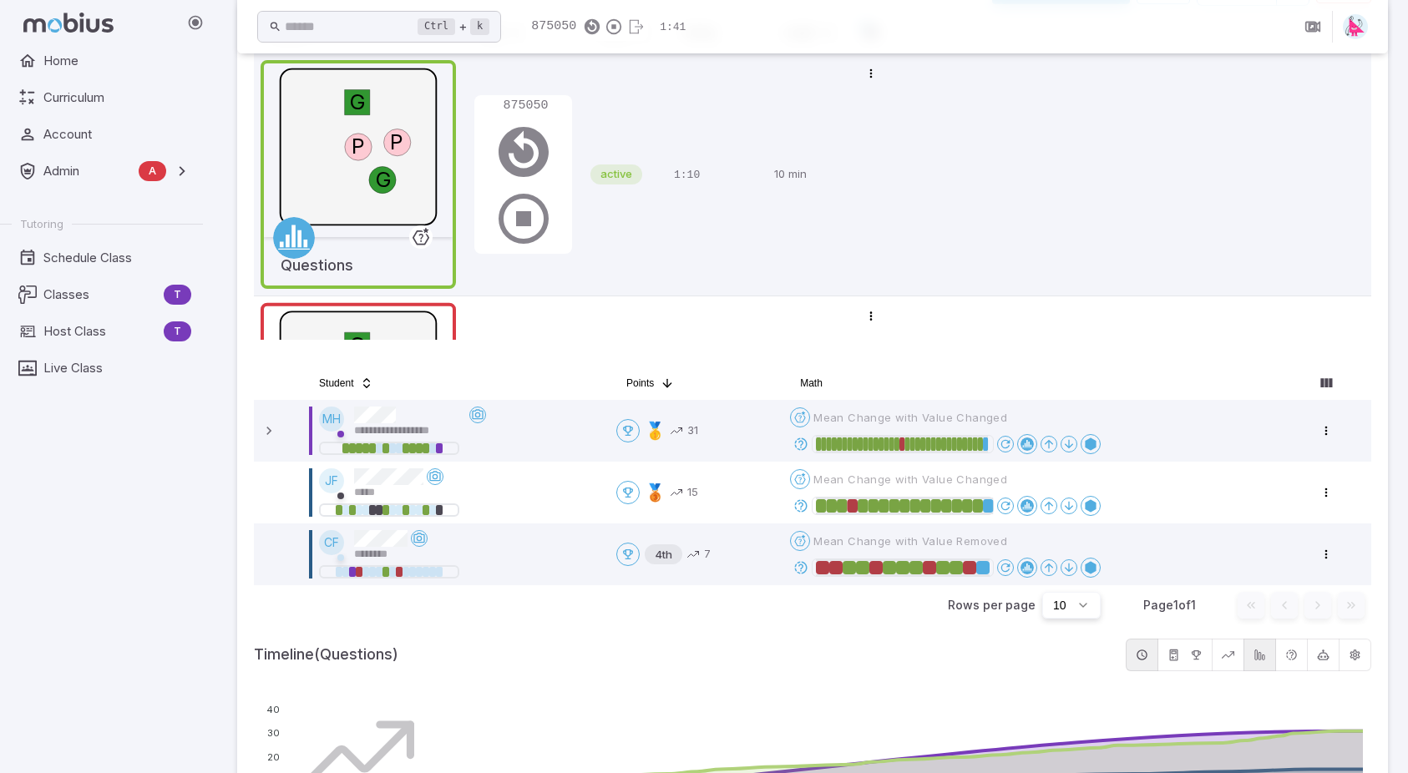
click at [800, 569] on icon at bounding box center [800, 567] width 15 height 15
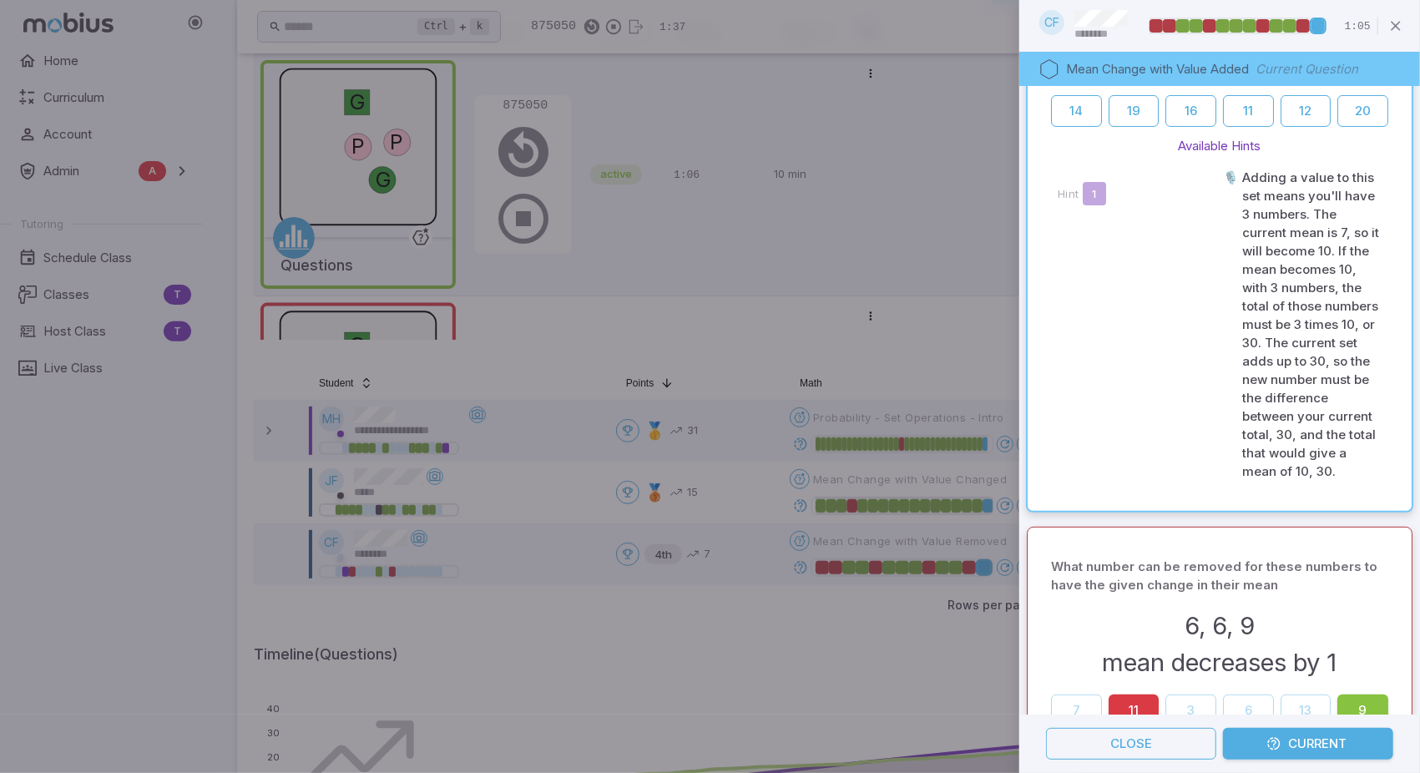
scroll to position [0, 0]
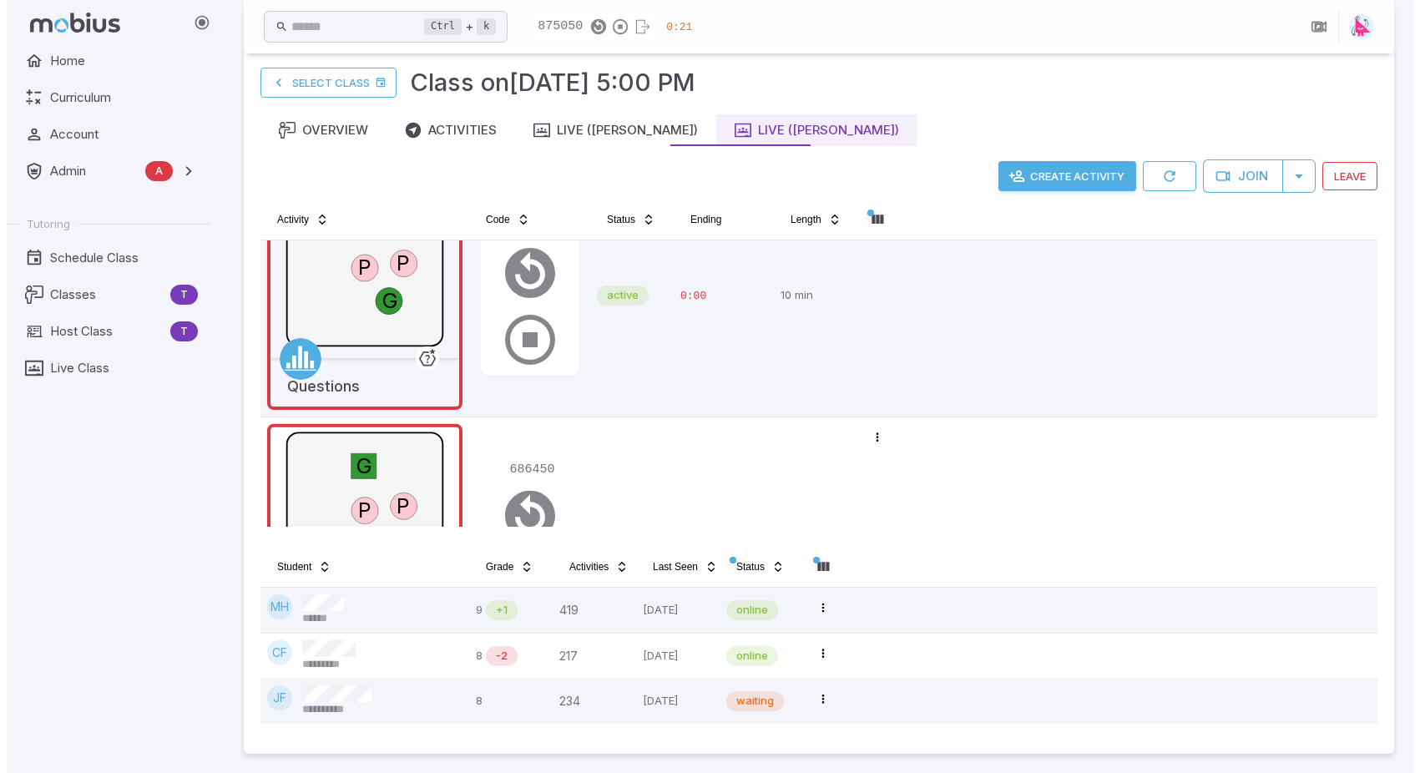
scroll to position [86, 0]
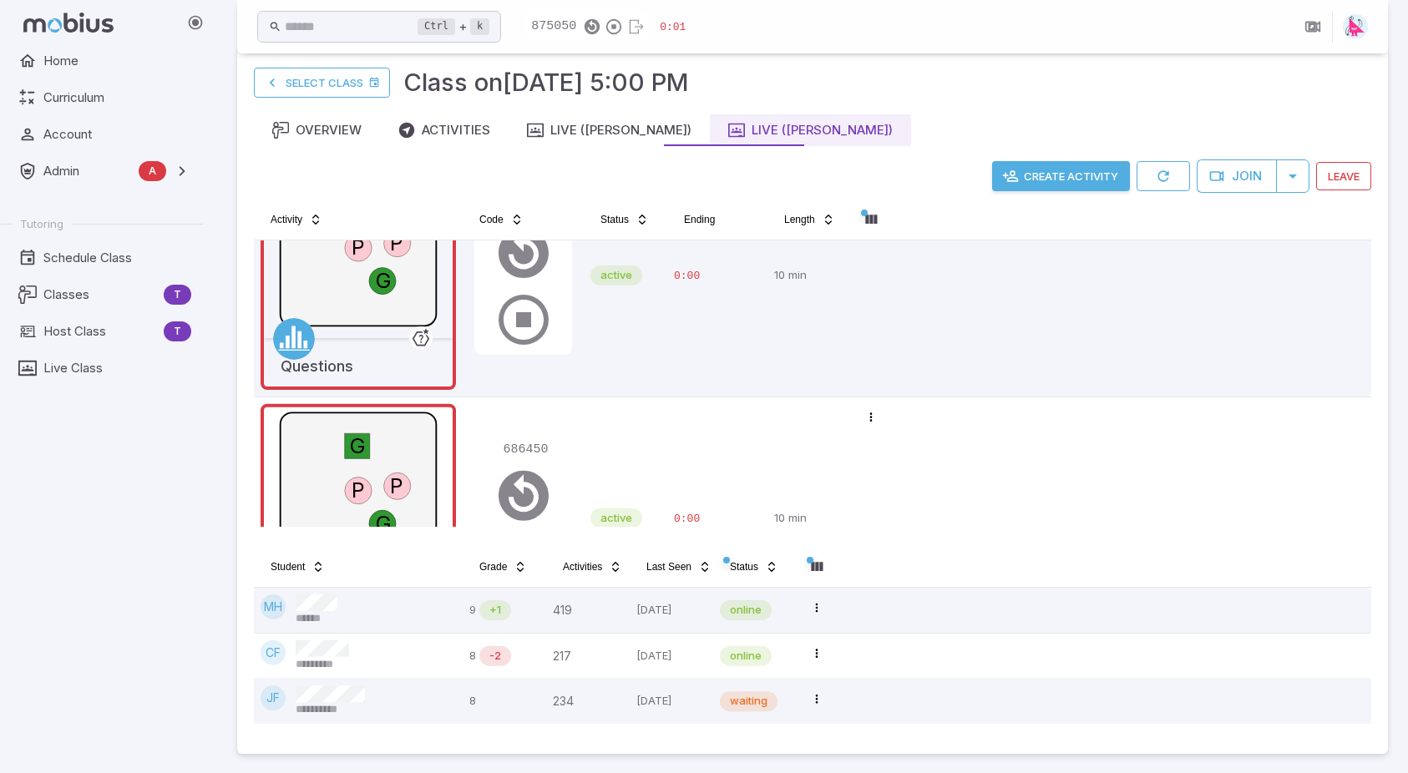
click at [1055, 176] on button "Create Activity" at bounding box center [1061, 176] width 138 height 30
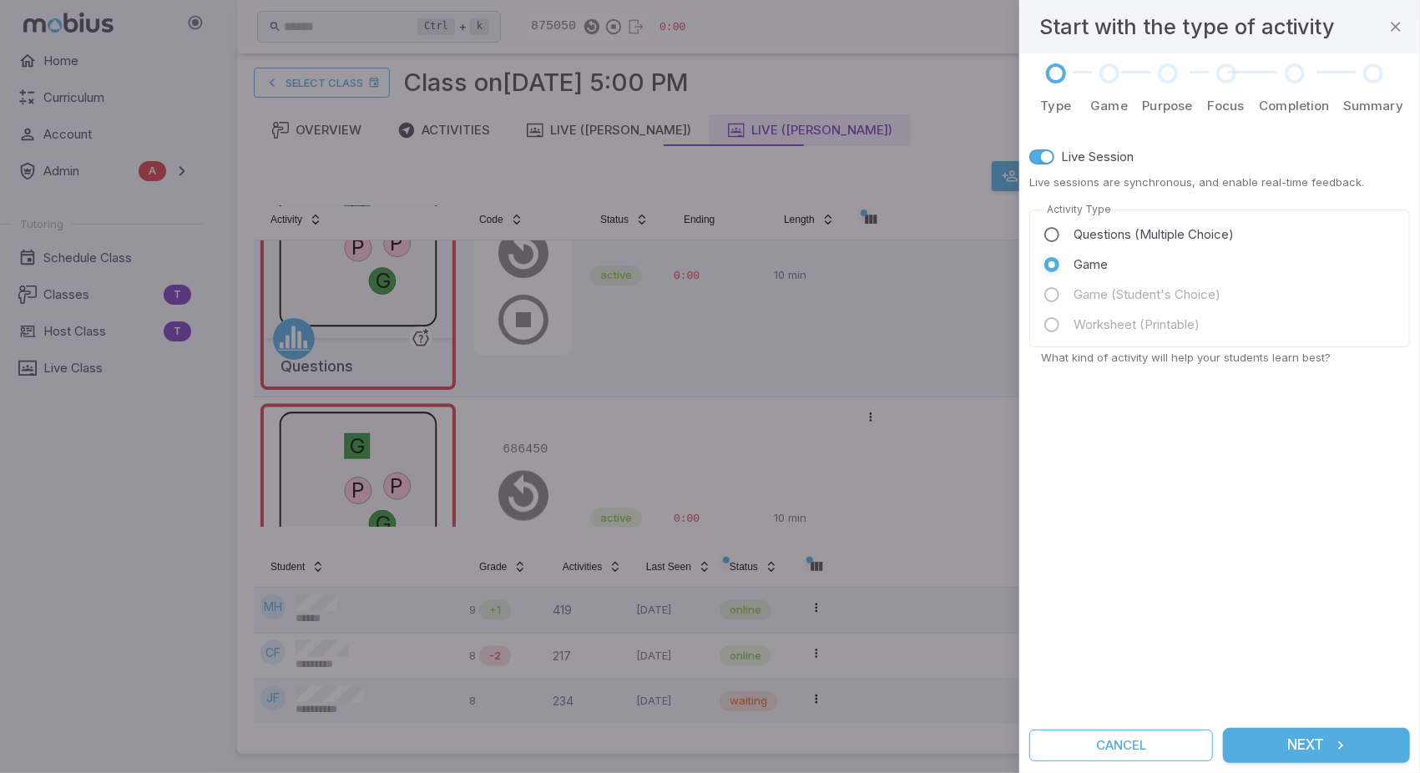
click at [1324, 749] on button "Next" at bounding box center [1316, 745] width 187 height 35
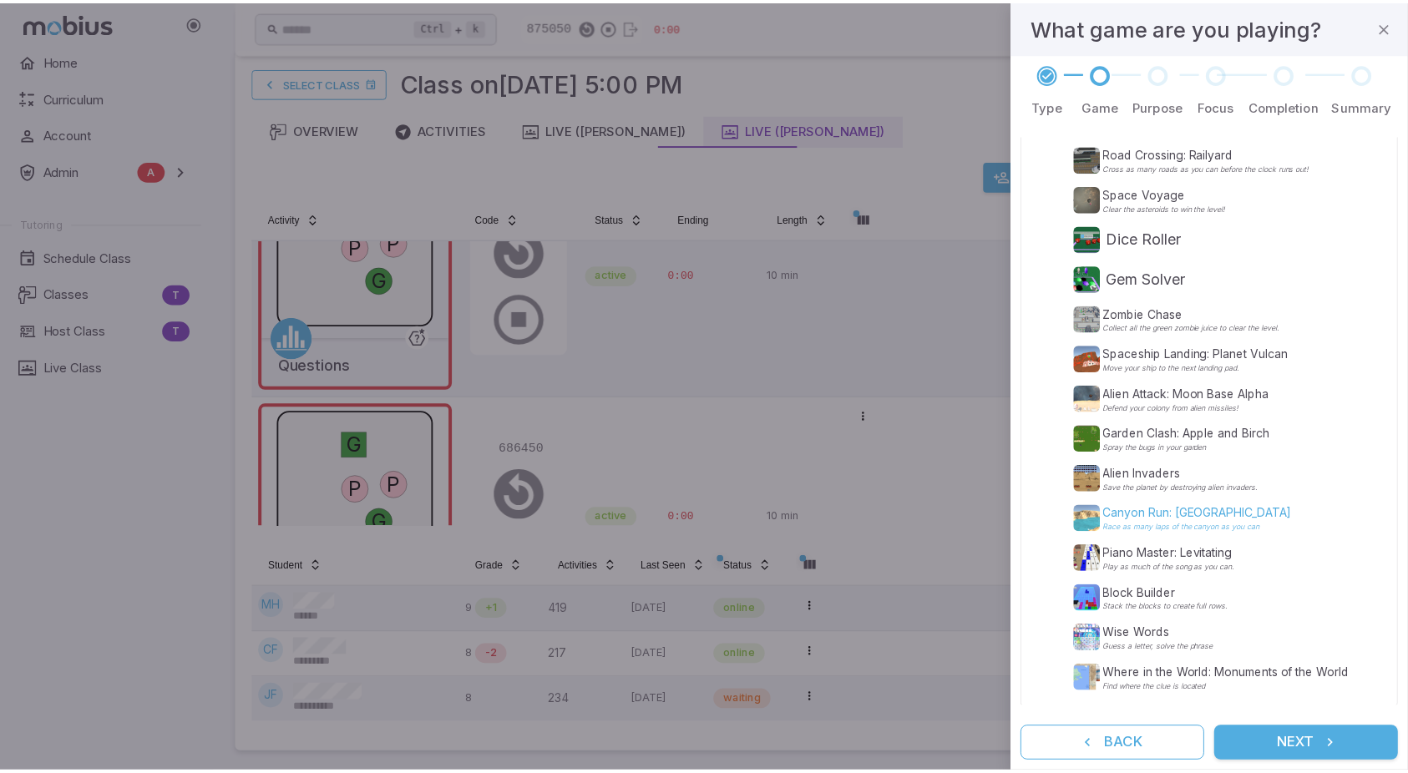
scroll to position [261, 0]
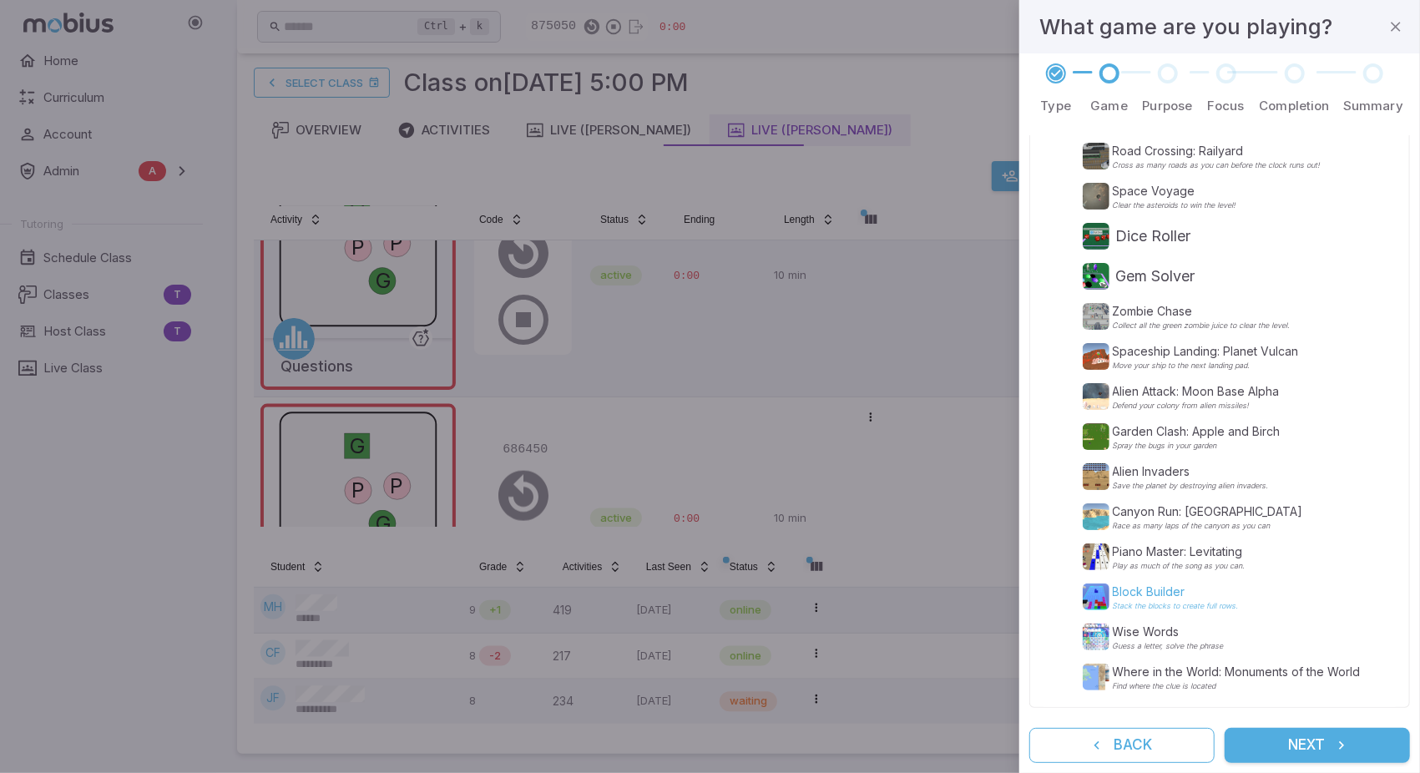
click at [1132, 597] on p "Block Builder" at bounding box center [1176, 592] width 126 height 17
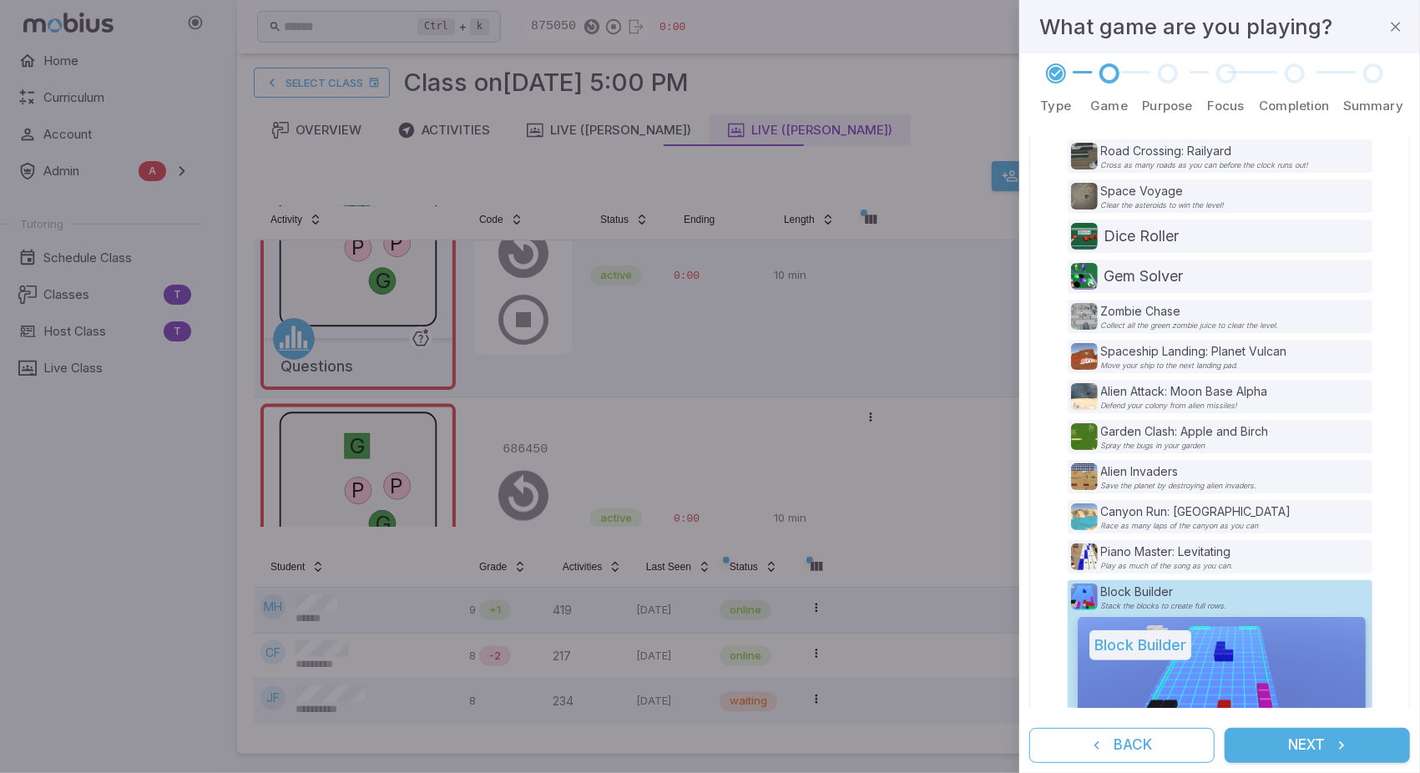
click at [1307, 752] on button "Next" at bounding box center [1317, 745] width 185 height 35
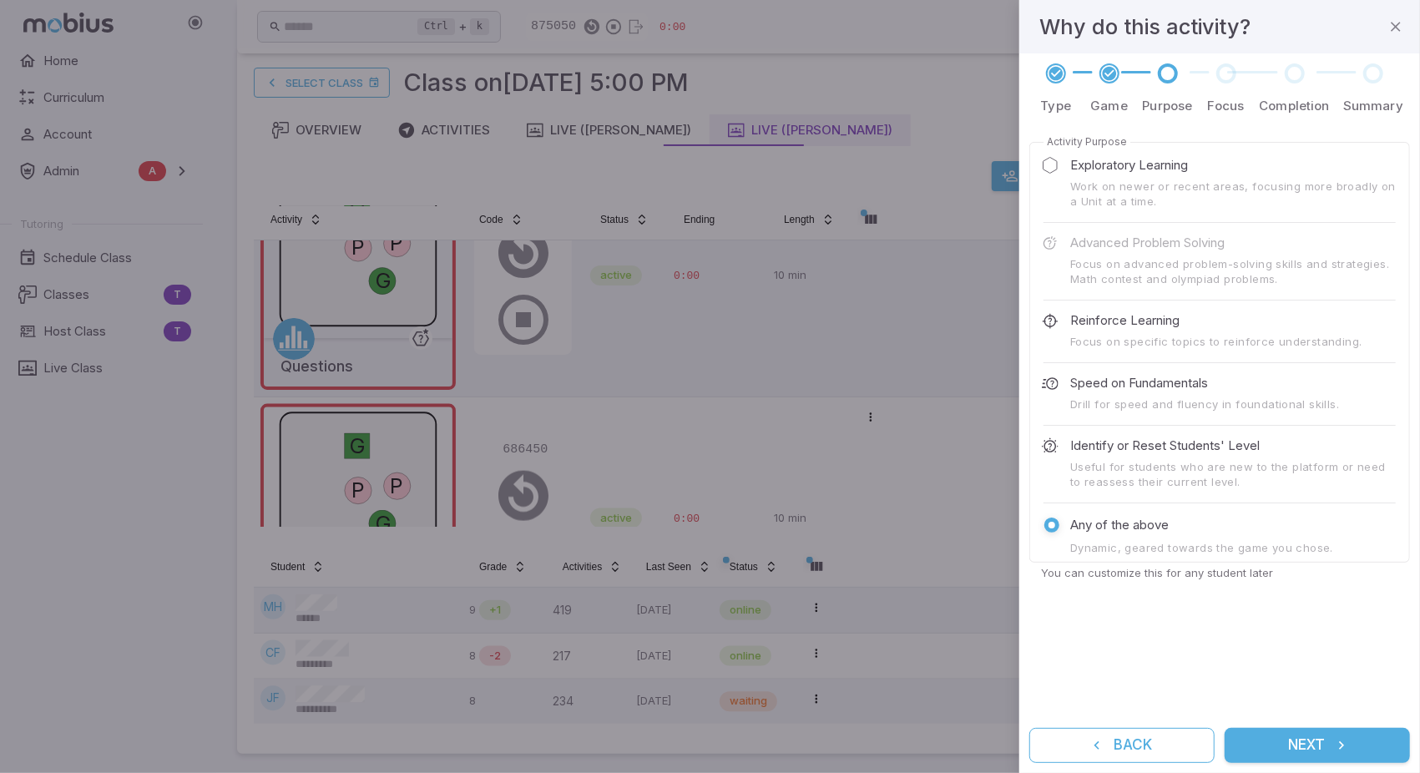
click at [1301, 740] on button "Next" at bounding box center [1317, 745] width 185 height 35
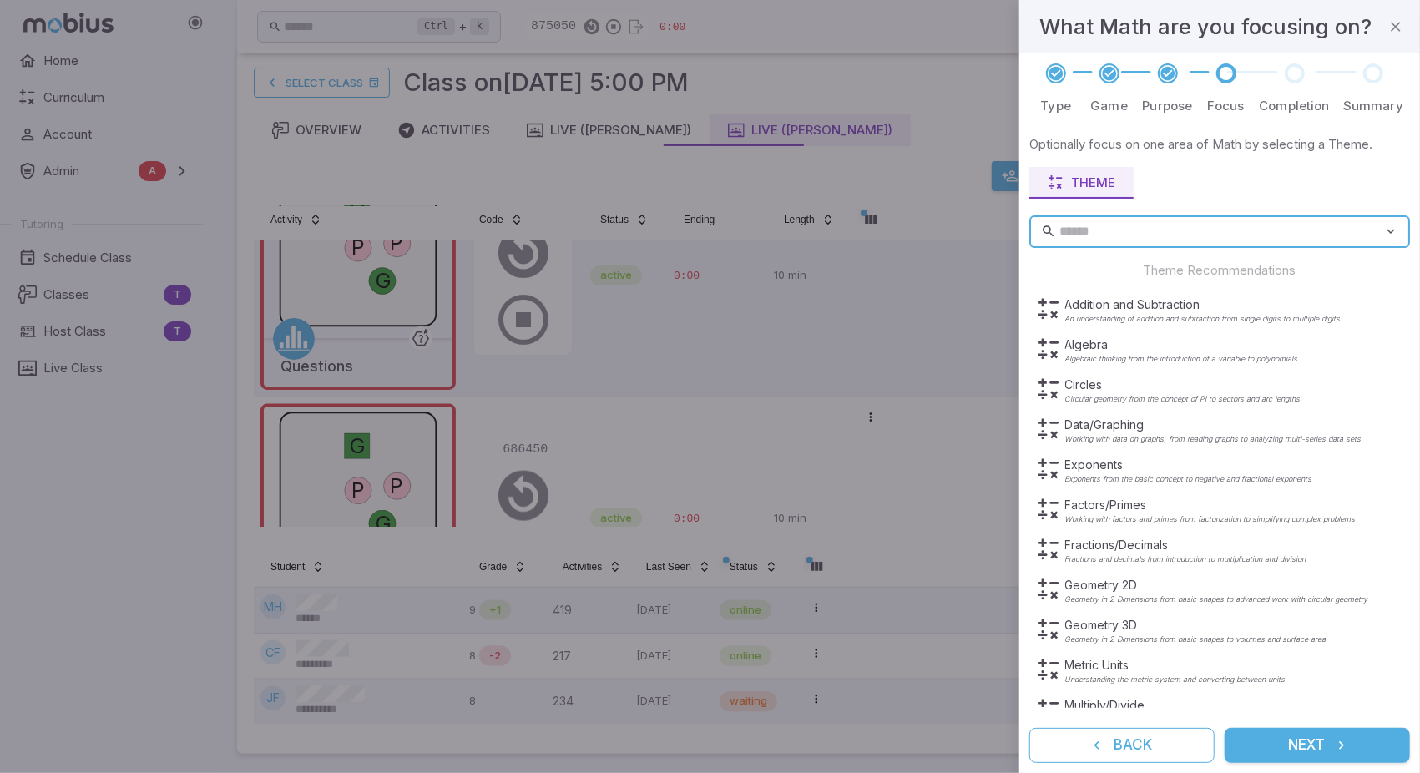
click at [1298, 747] on button "Next" at bounding box center [1317, 745] width 185 height 35
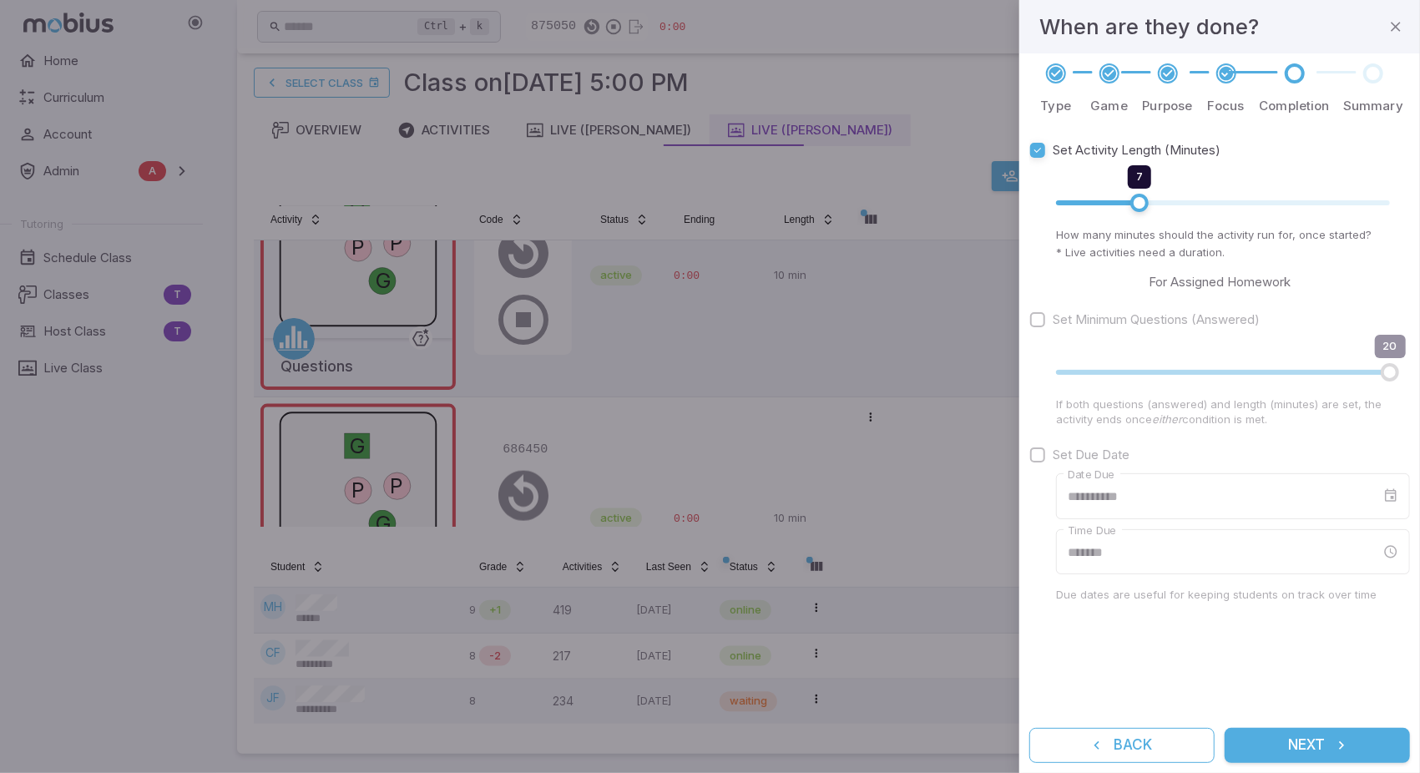
click at [1299, 746] on button "Next" at bounding box center [1317, 745] width 185 height 35
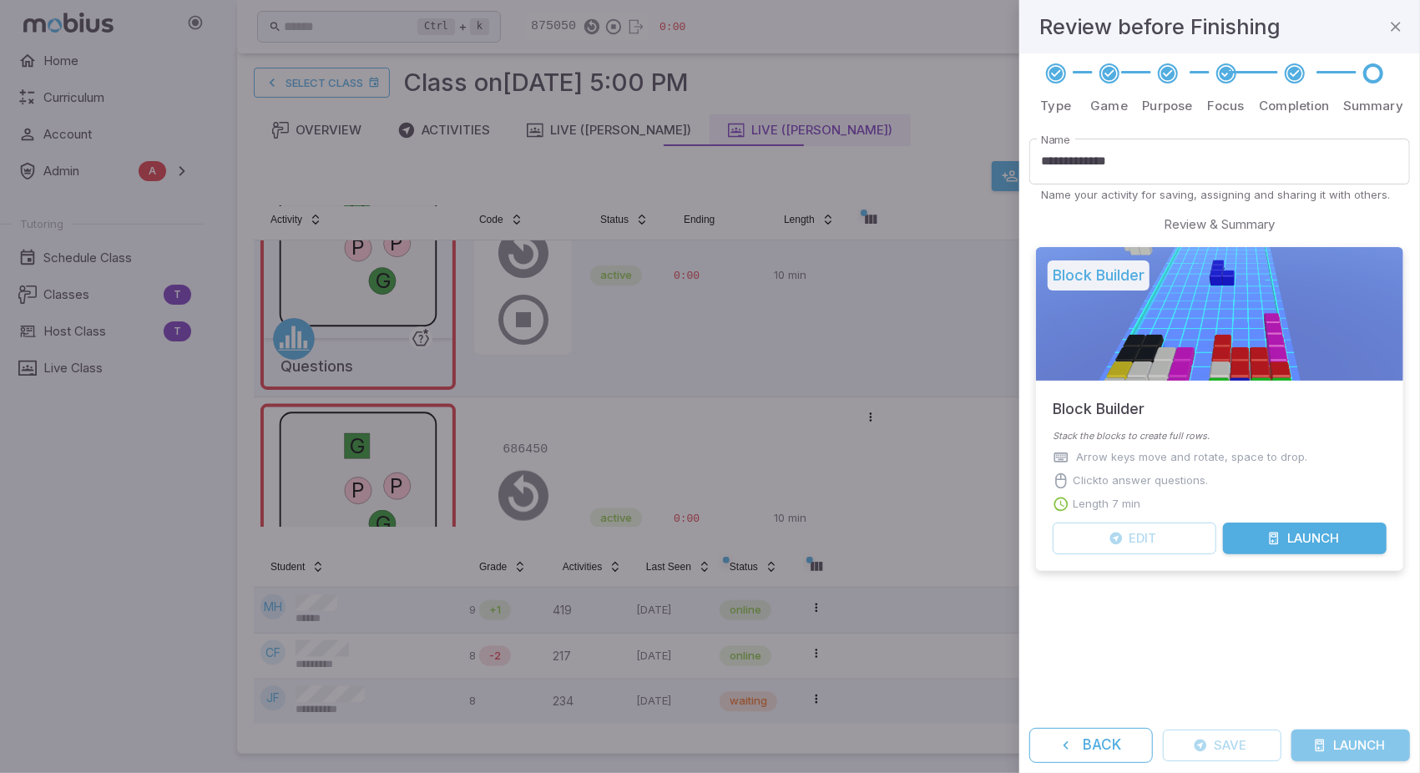
click at [1349, 747] on button "Launch" at bounding box center [1351, 746] width 119 height 32
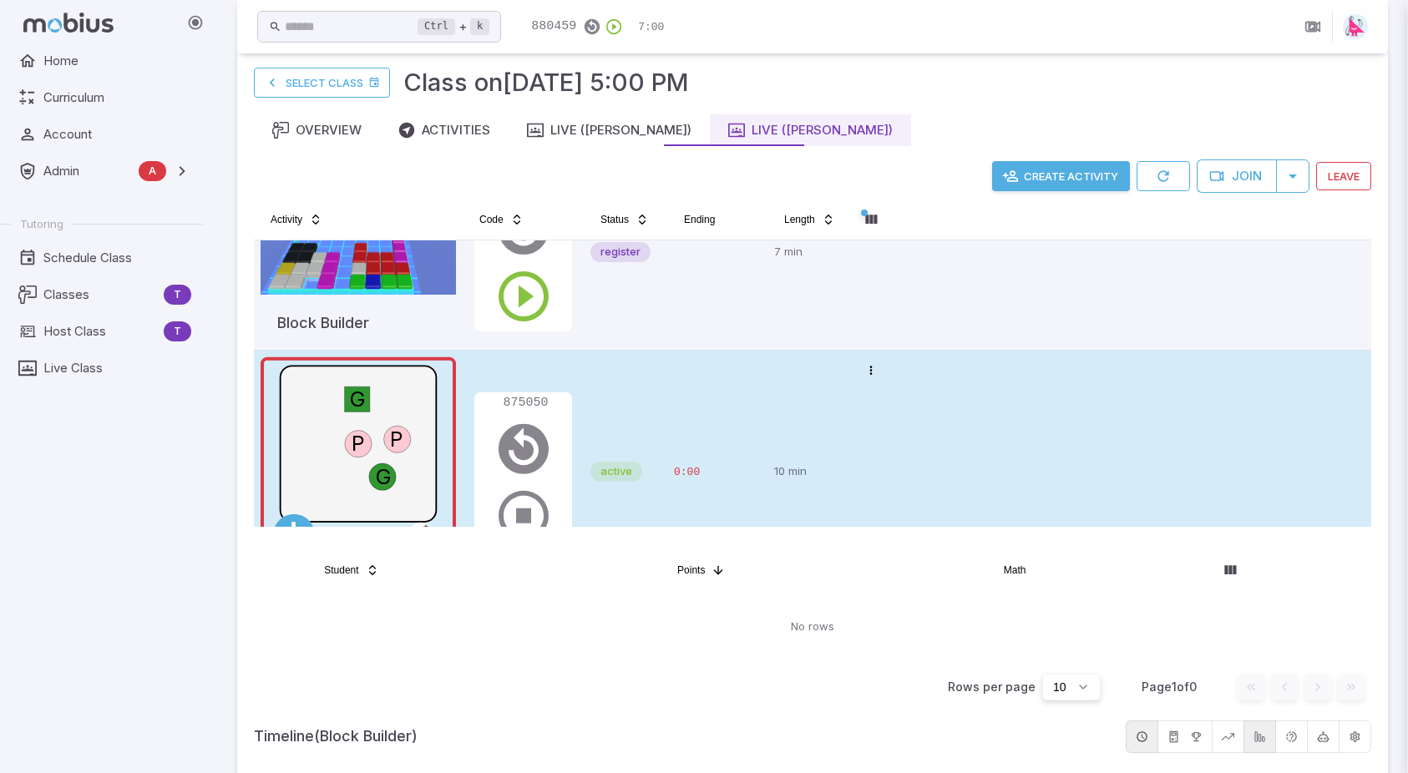
scroll to position [39, 0]
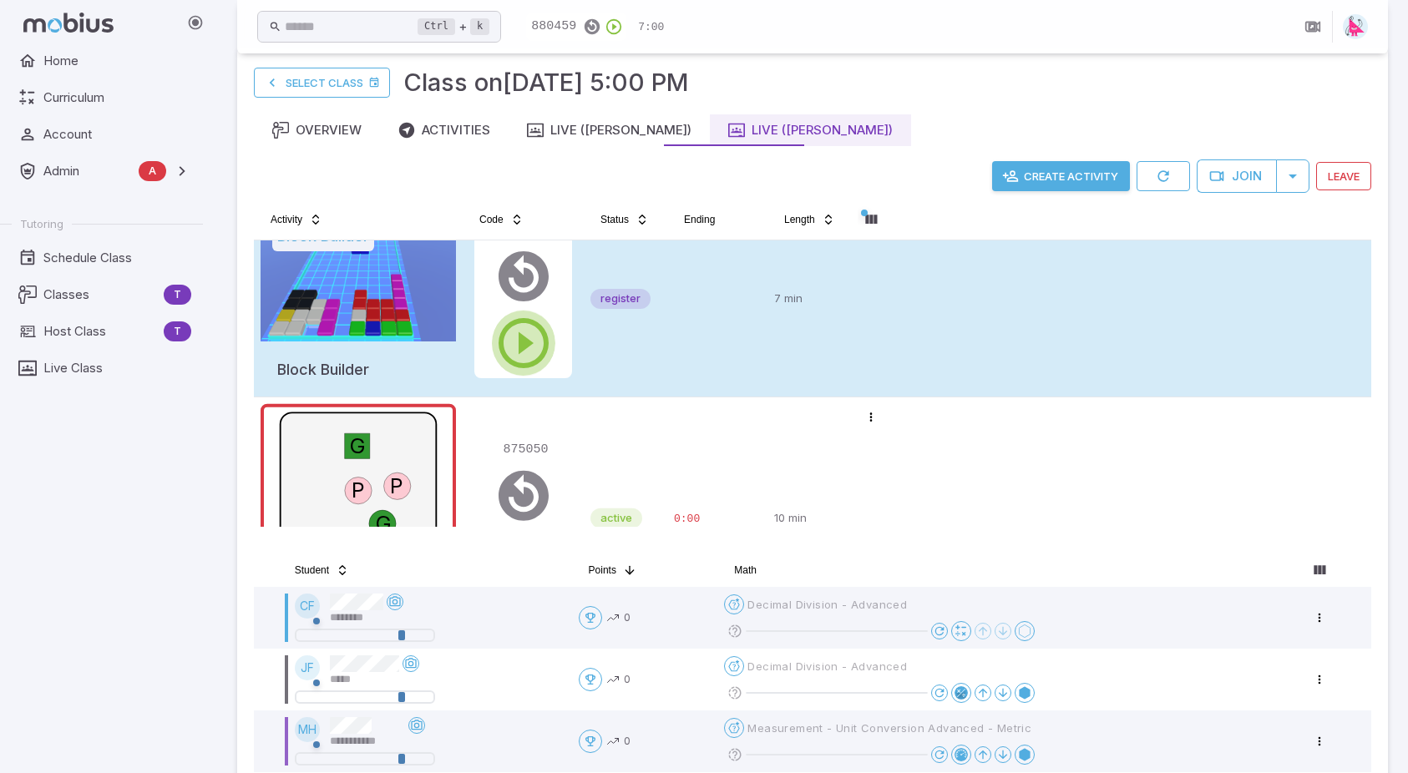
click at [519, 352] on icon "button" at bounding box center [523, 343] width 60 height 60
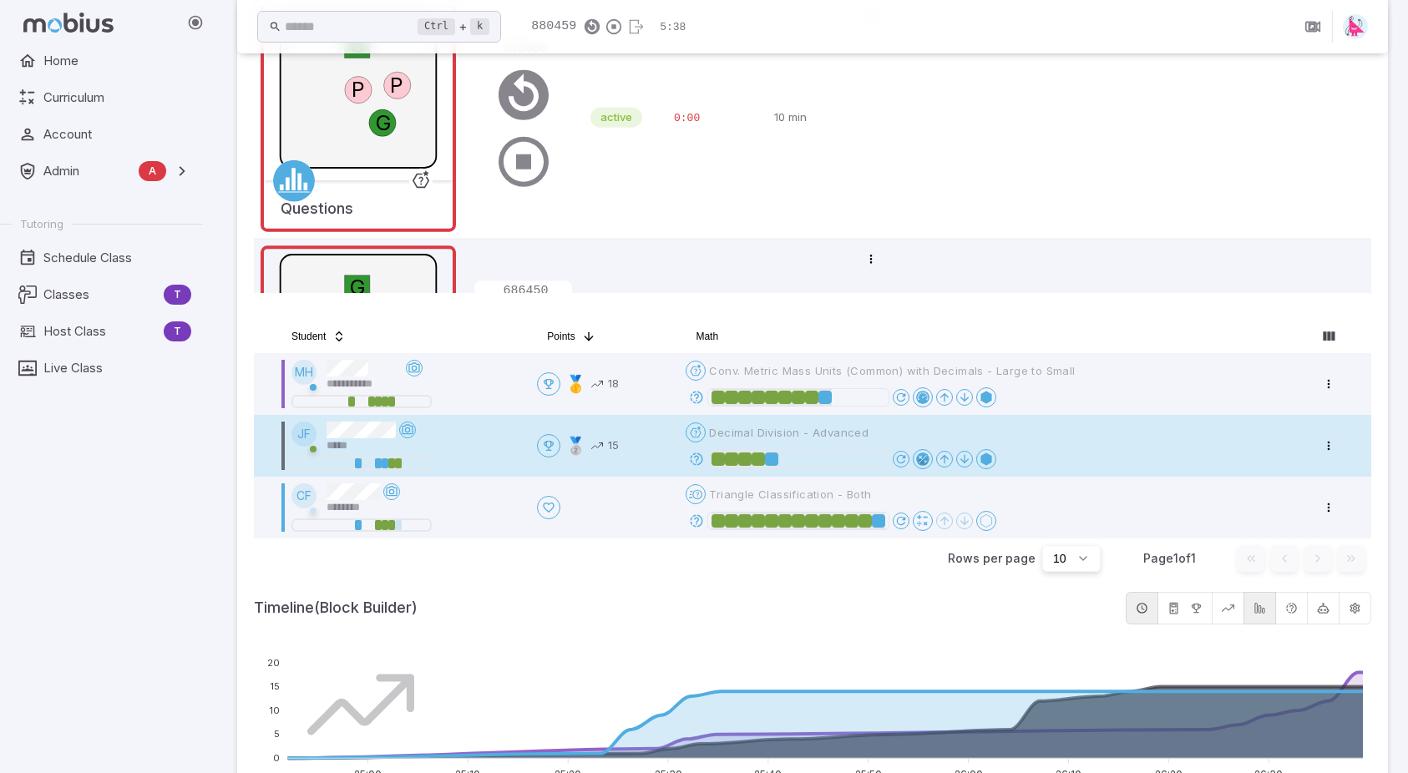
scroll to position [343, 0]
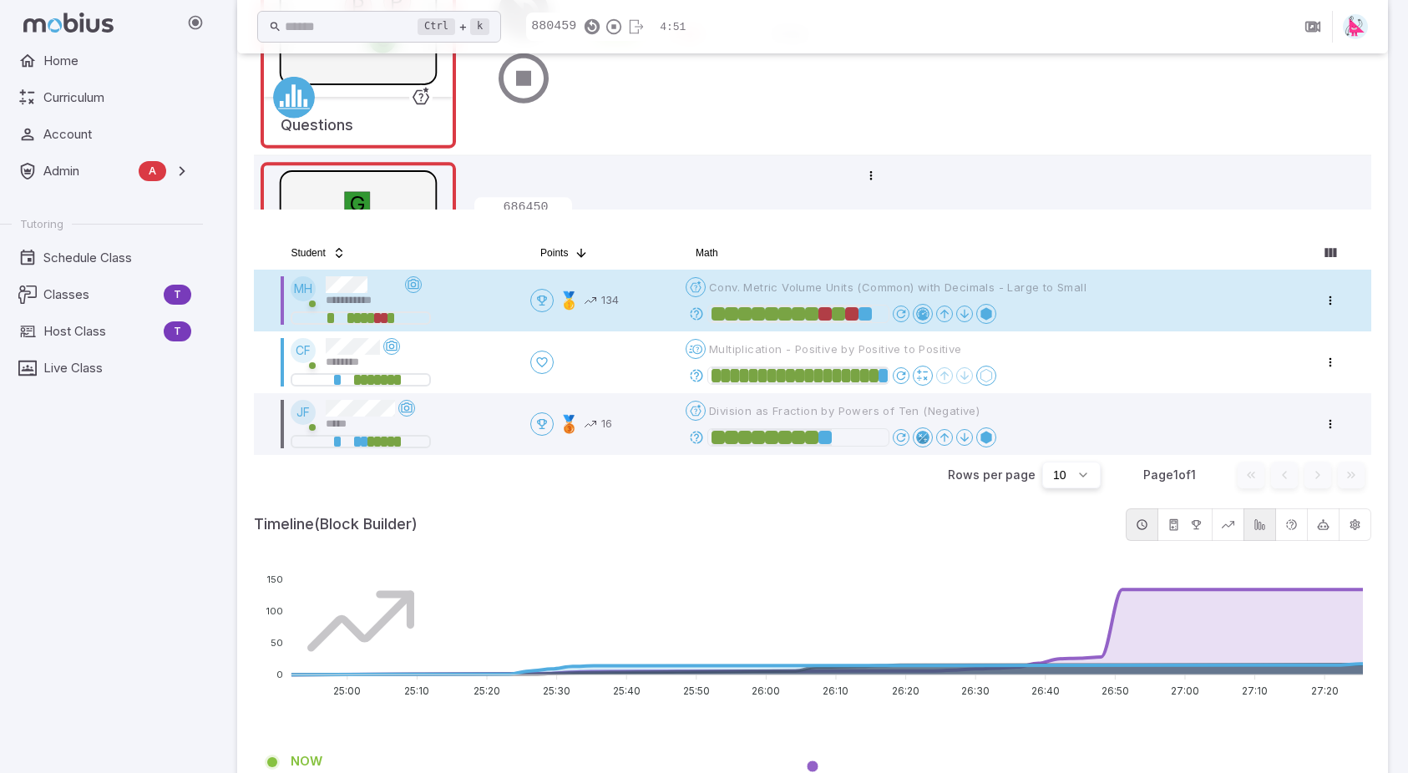
click at [701, 311] on icon at bounding box center [696, 313] width 15 height 15
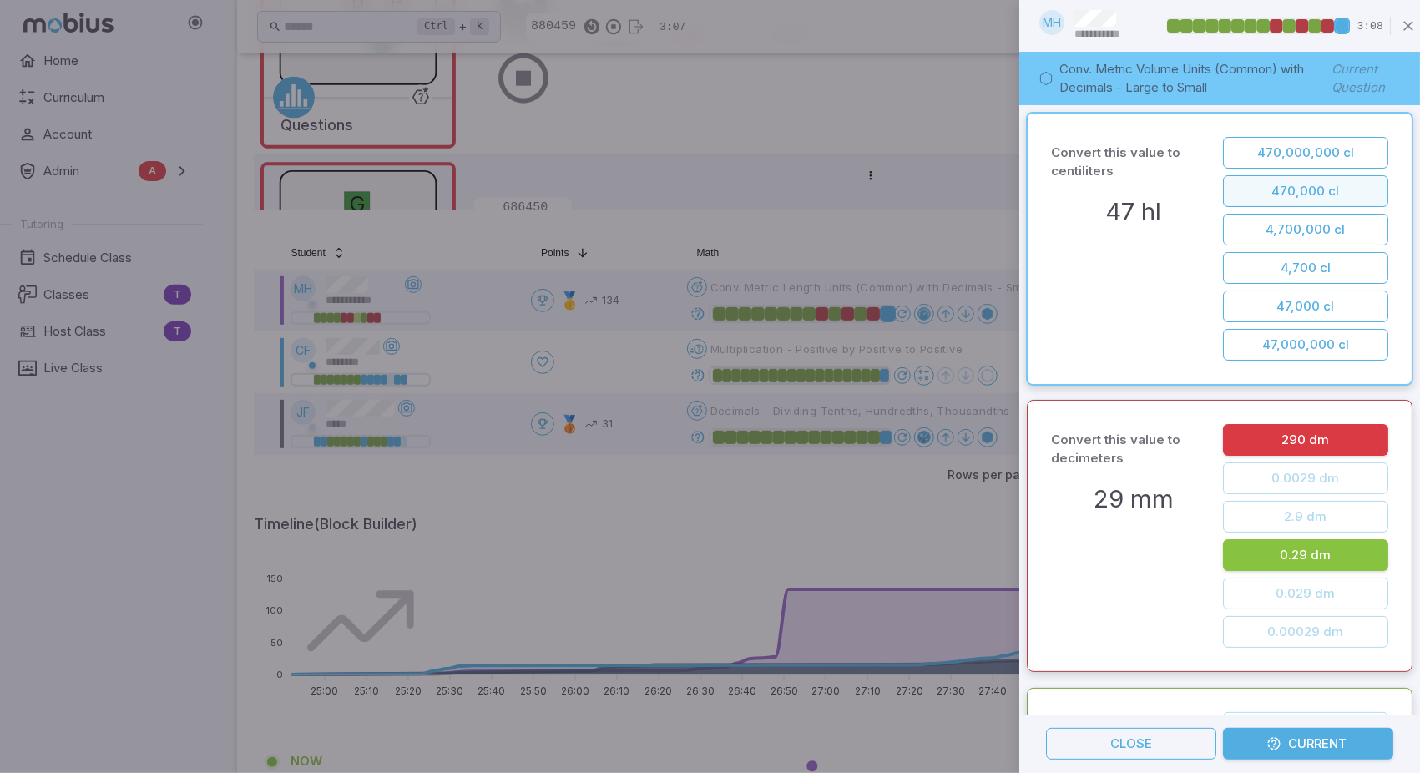
click at [1299, 192] on button "470,000 cl" at bounding box center [1305, 191] width 165 height 32
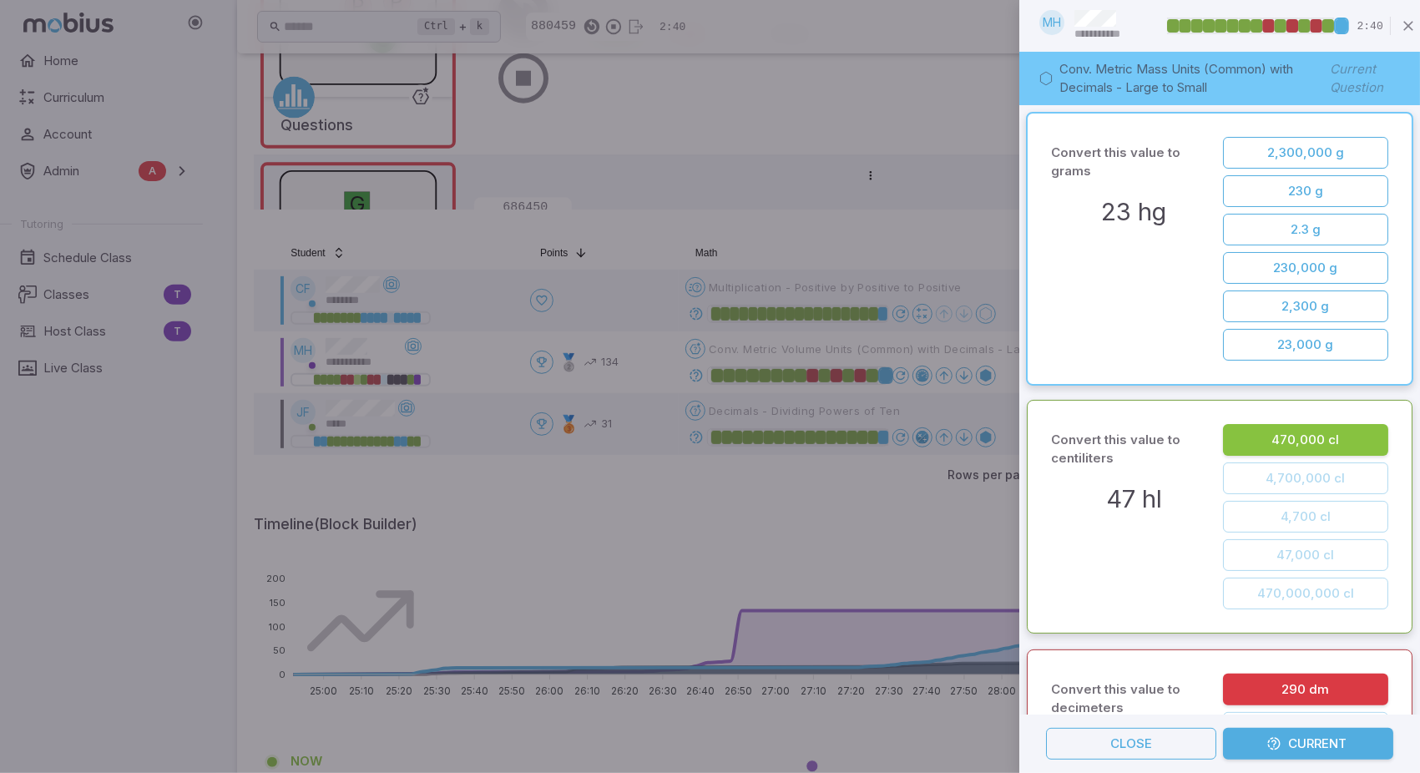
click at [802, 492] on div at bounding box center [710, 386] width 1420 height 773
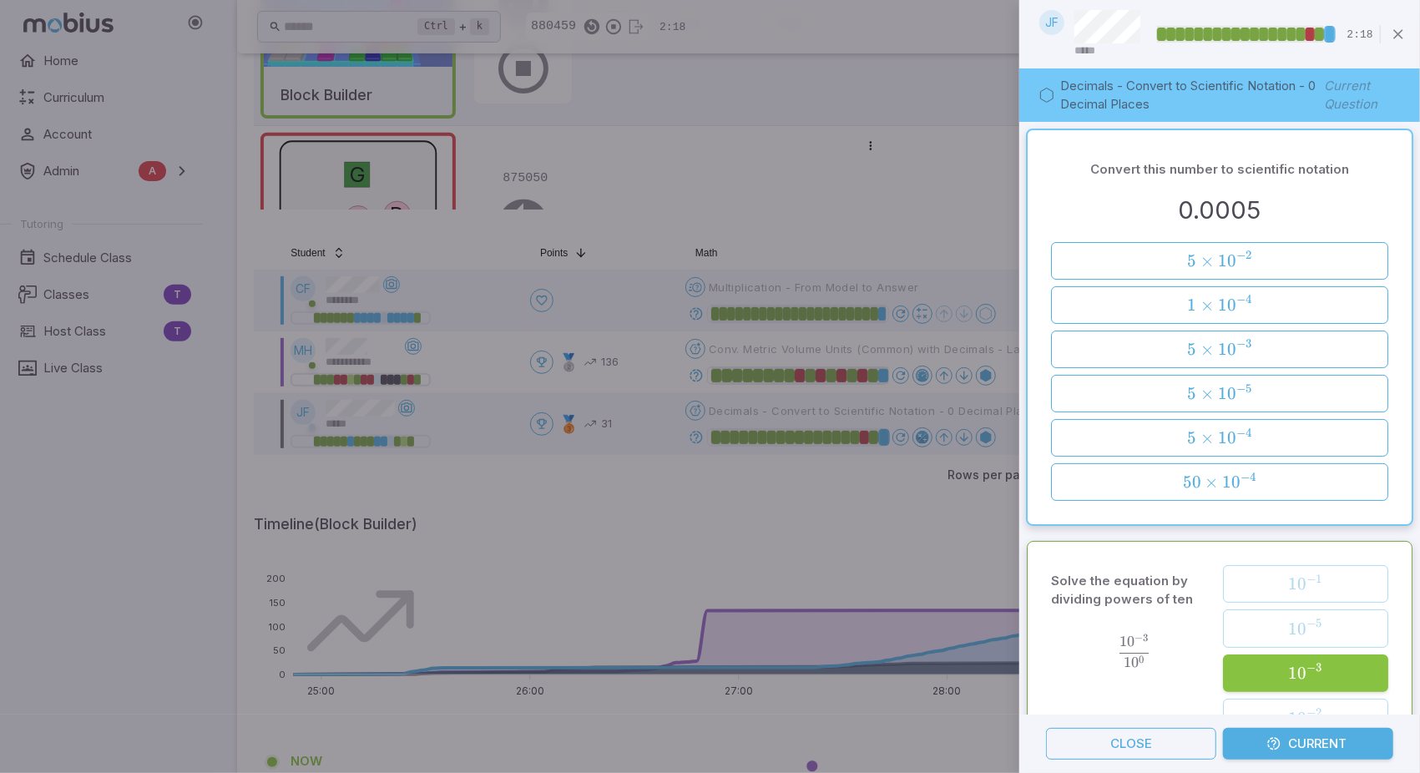
scroll to position [213, 0]
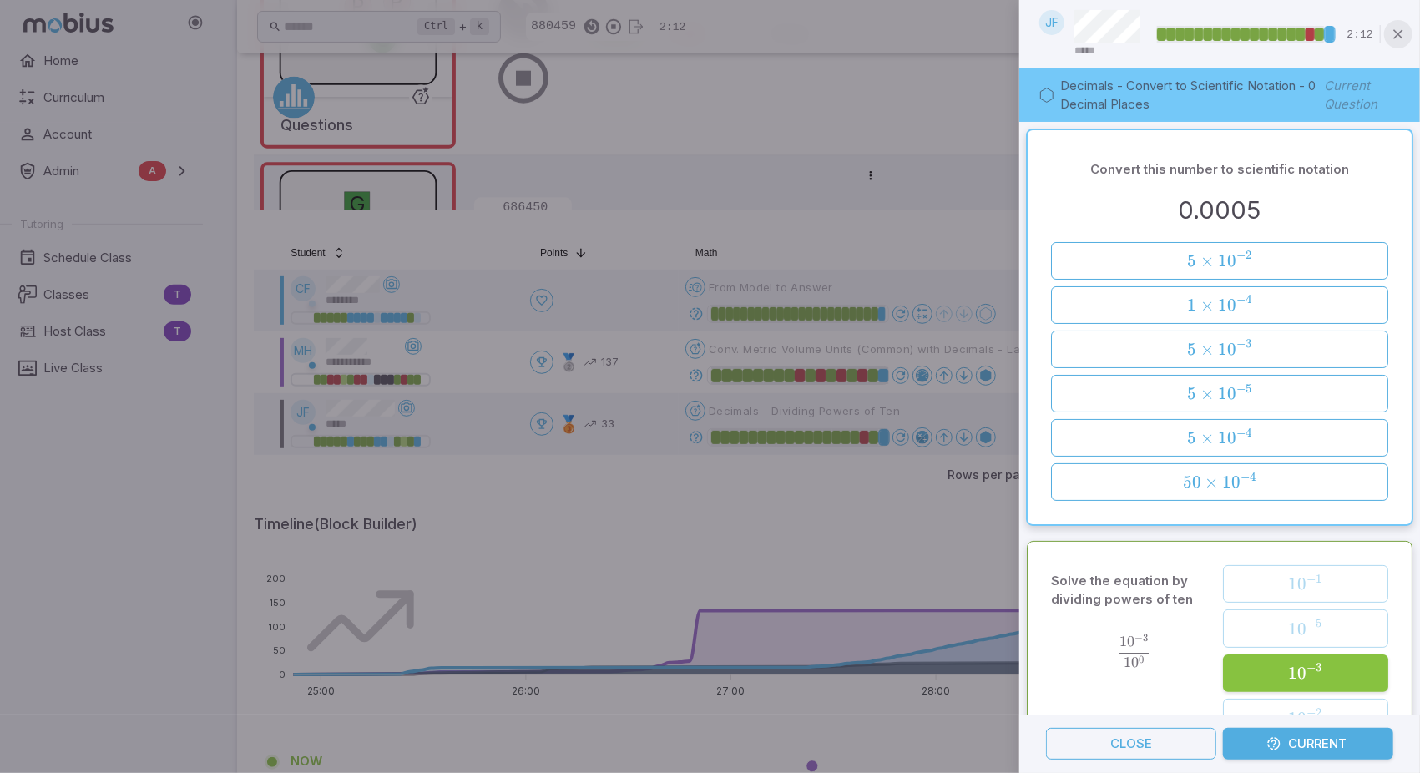
click at [1401, 38] on icon "button" at bounding box center [1398, 34] width 17 height 17
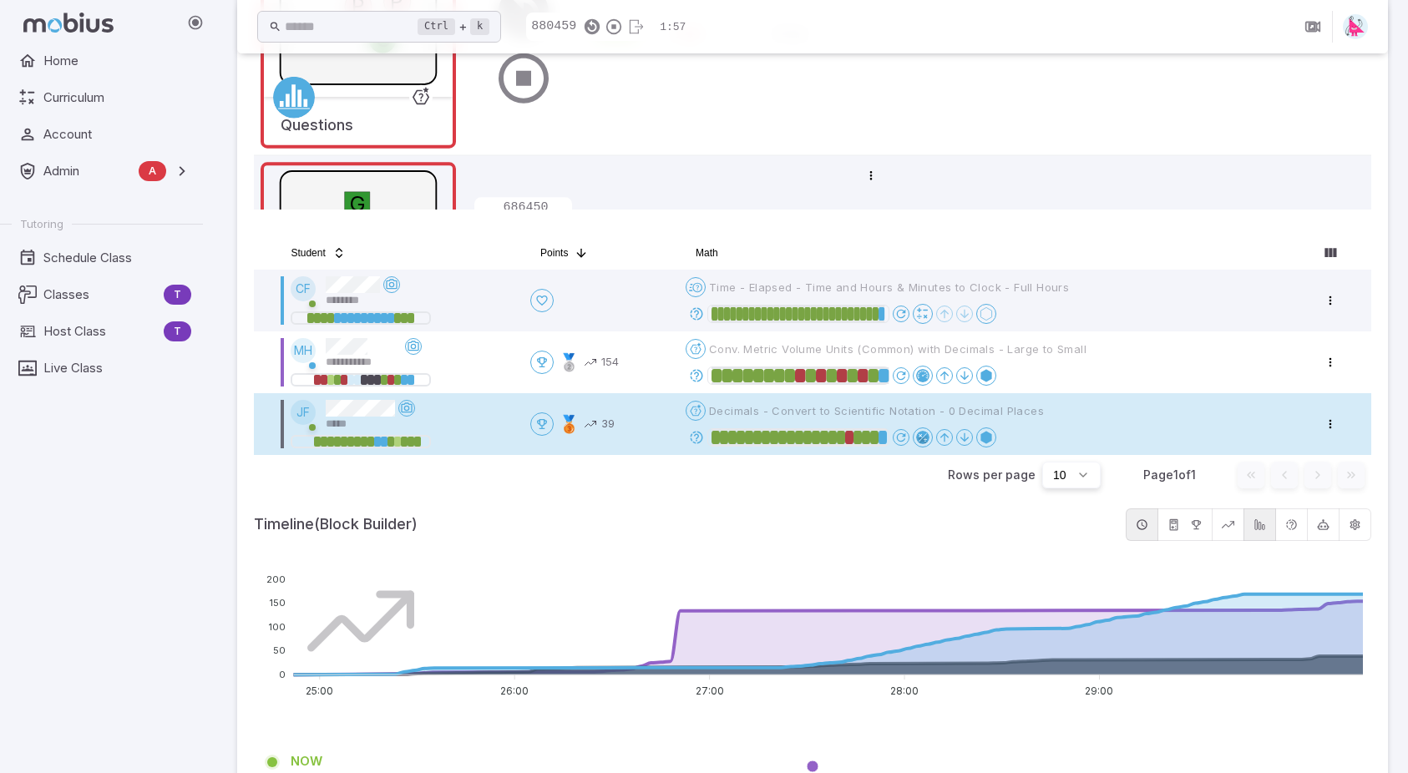
click at [700, 437] on icon at bounding box center [696, 437] width 15 height 15
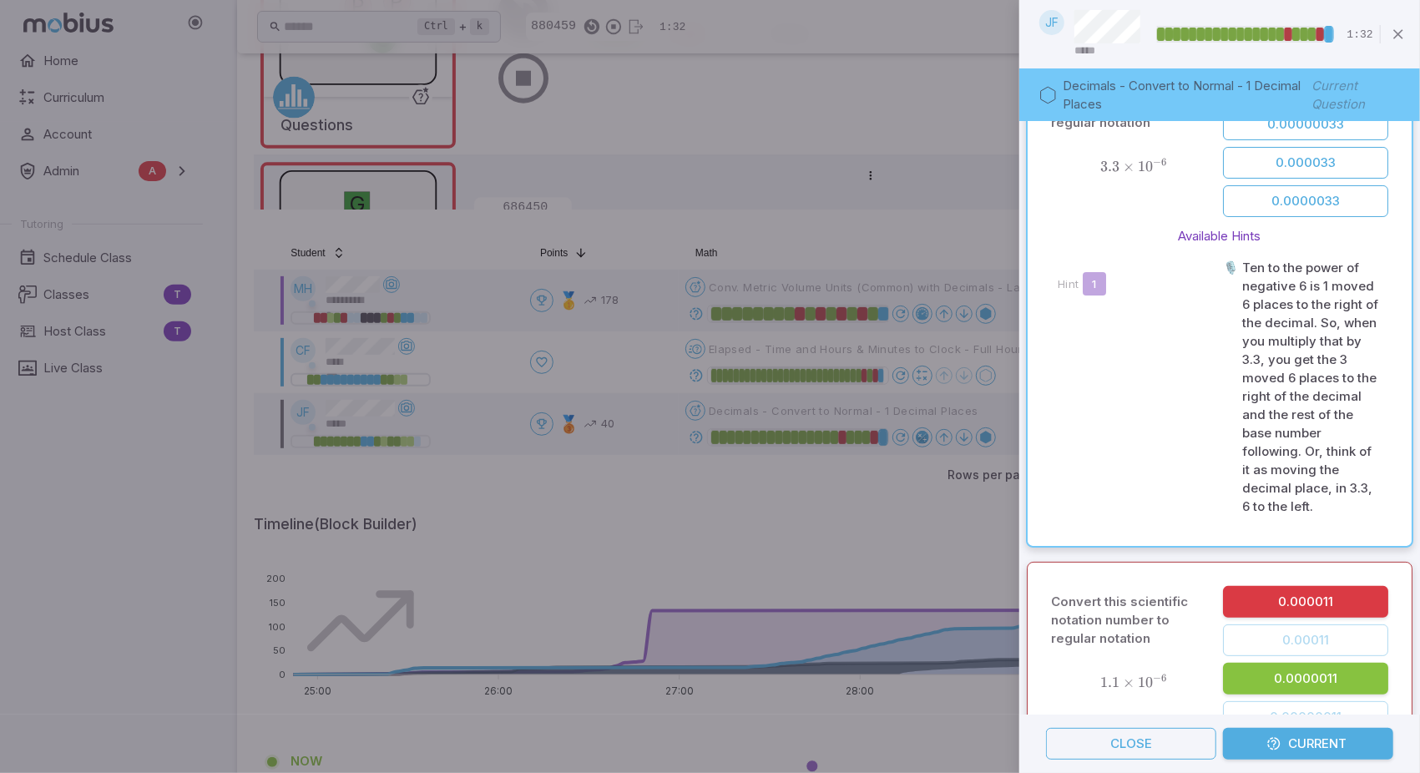
scroll to position [0, 0]
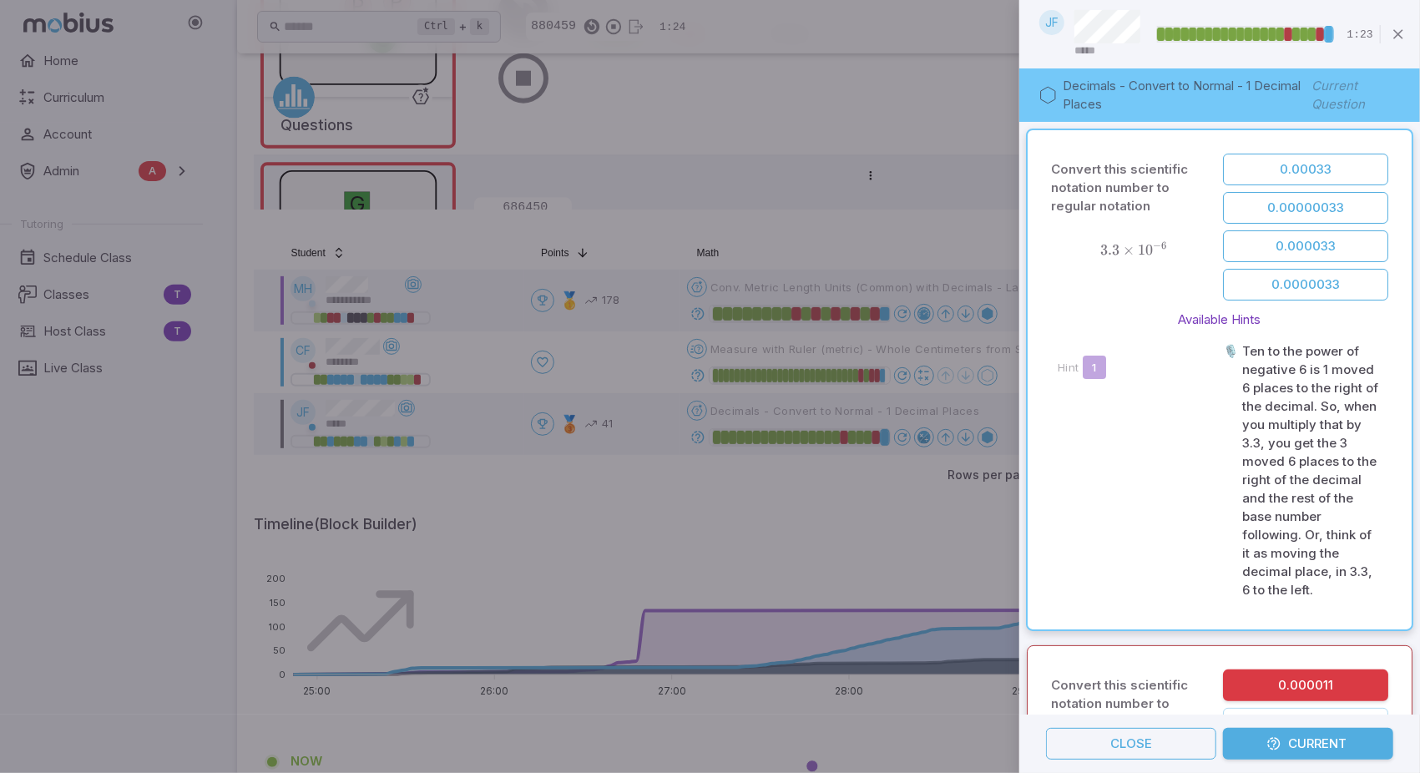
click at [699, 312] on div at bounding box center [710, 386] width 1420 height 773
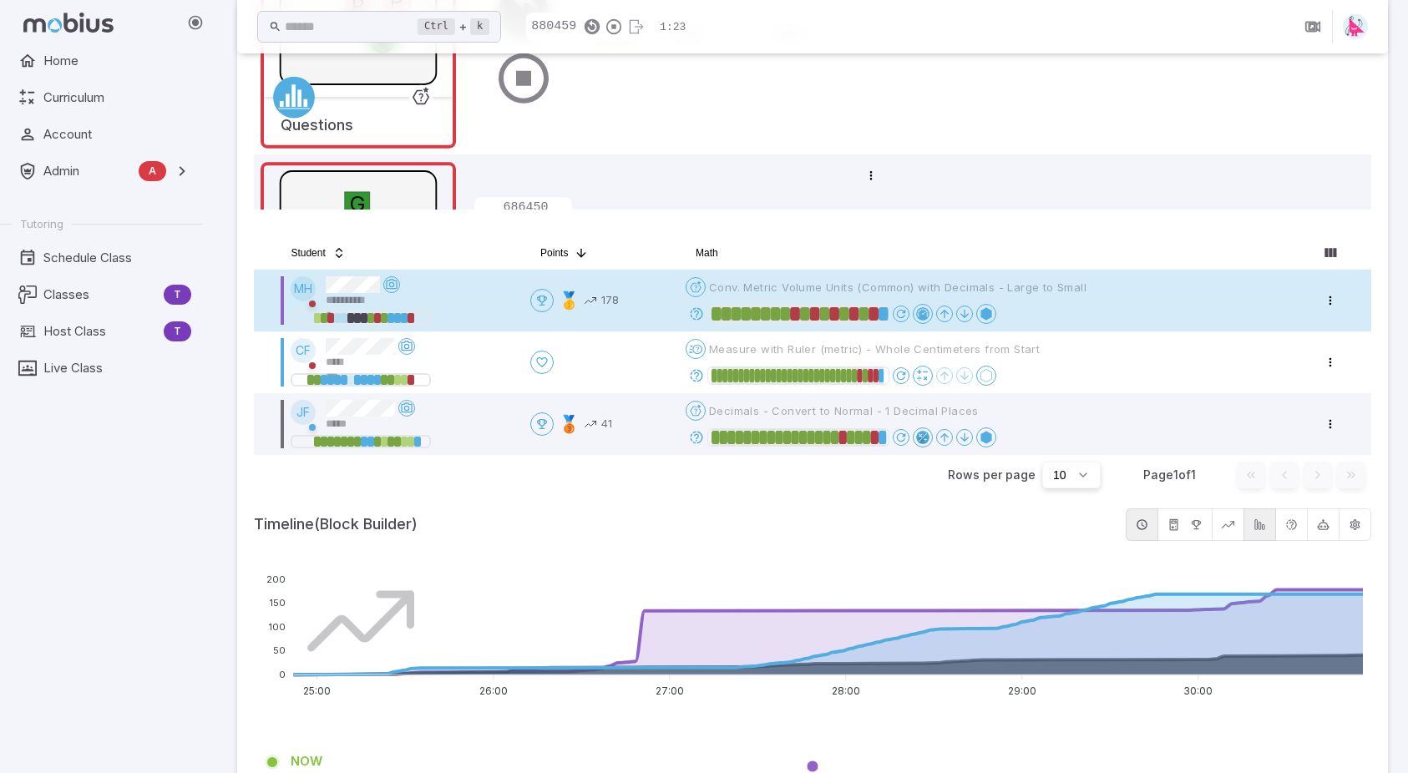
click at [702, 314] on icon at bounding box center [696, 313] width 15 height 15
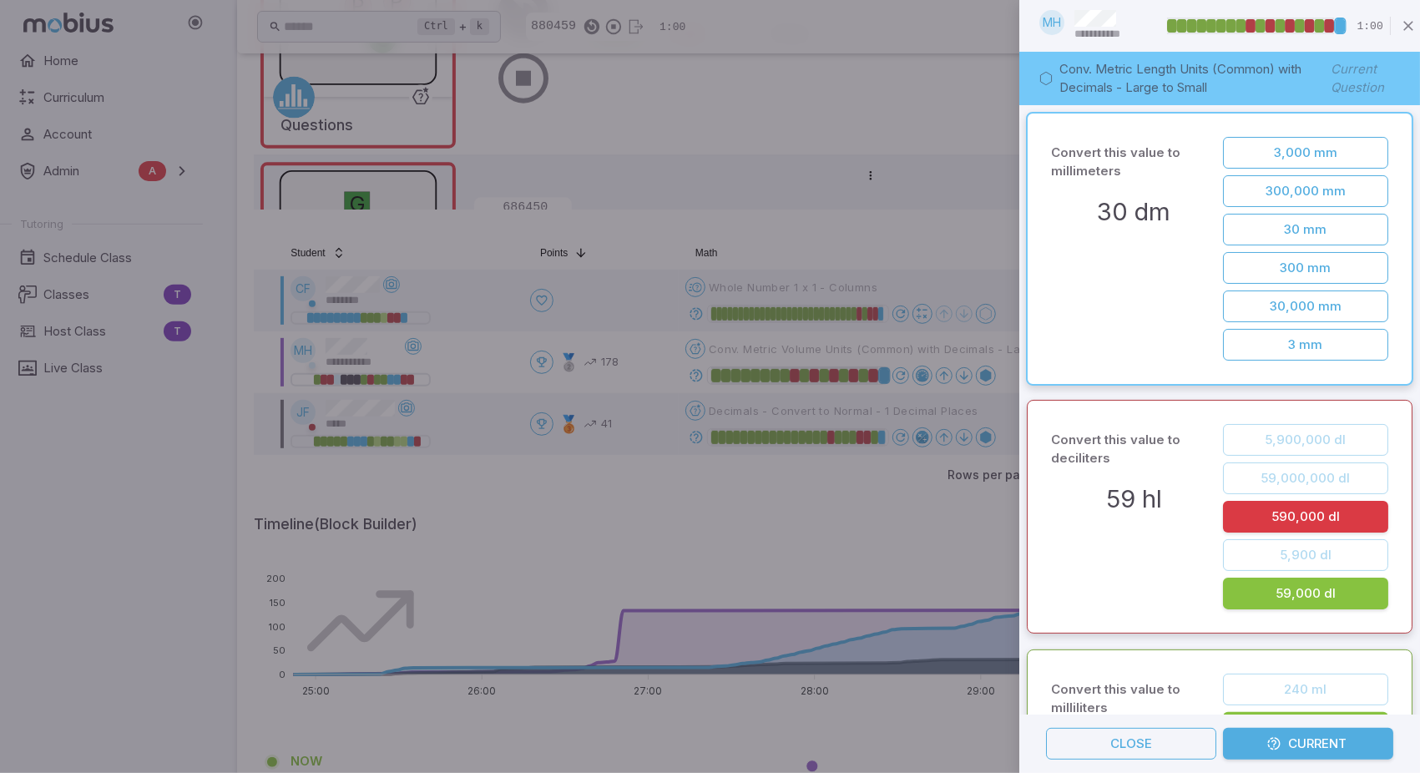
click at [697, 378] on div at bounding box center [710, 386] width 1420 height 773
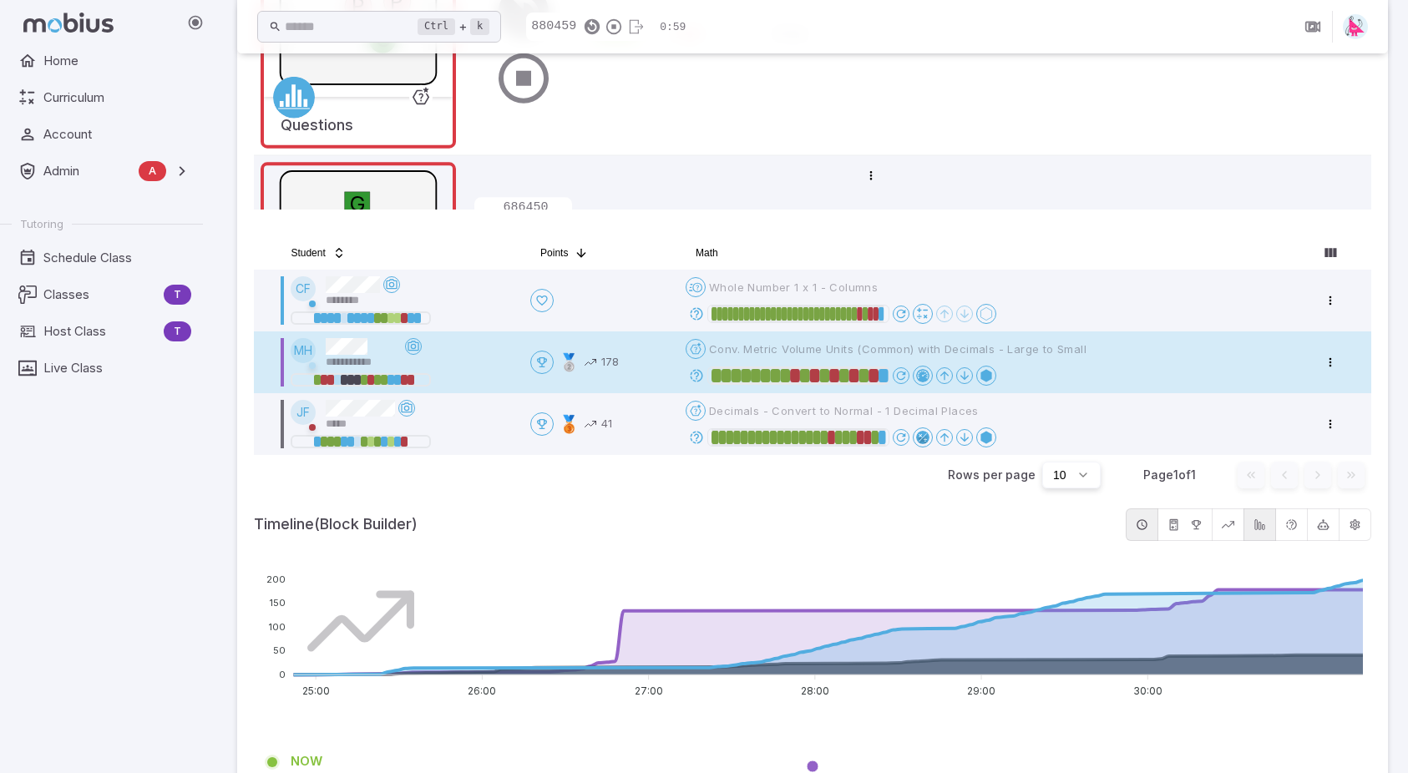
click at [698, 376] on icon at bounding box center [696, 375] width 15 height 15
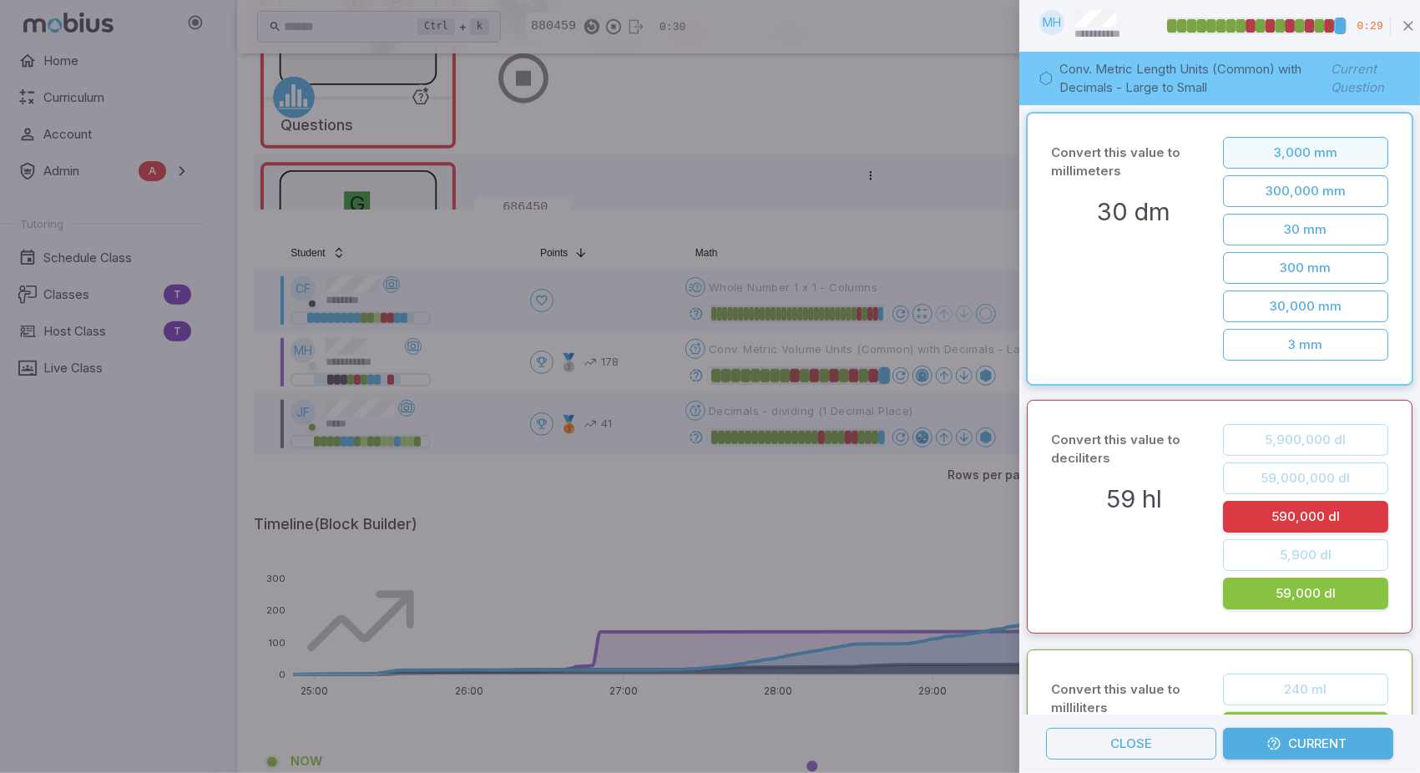
click at [1300, 158] on button "3,000 mm" at bounding box center [1305, 153] width 165 height 32
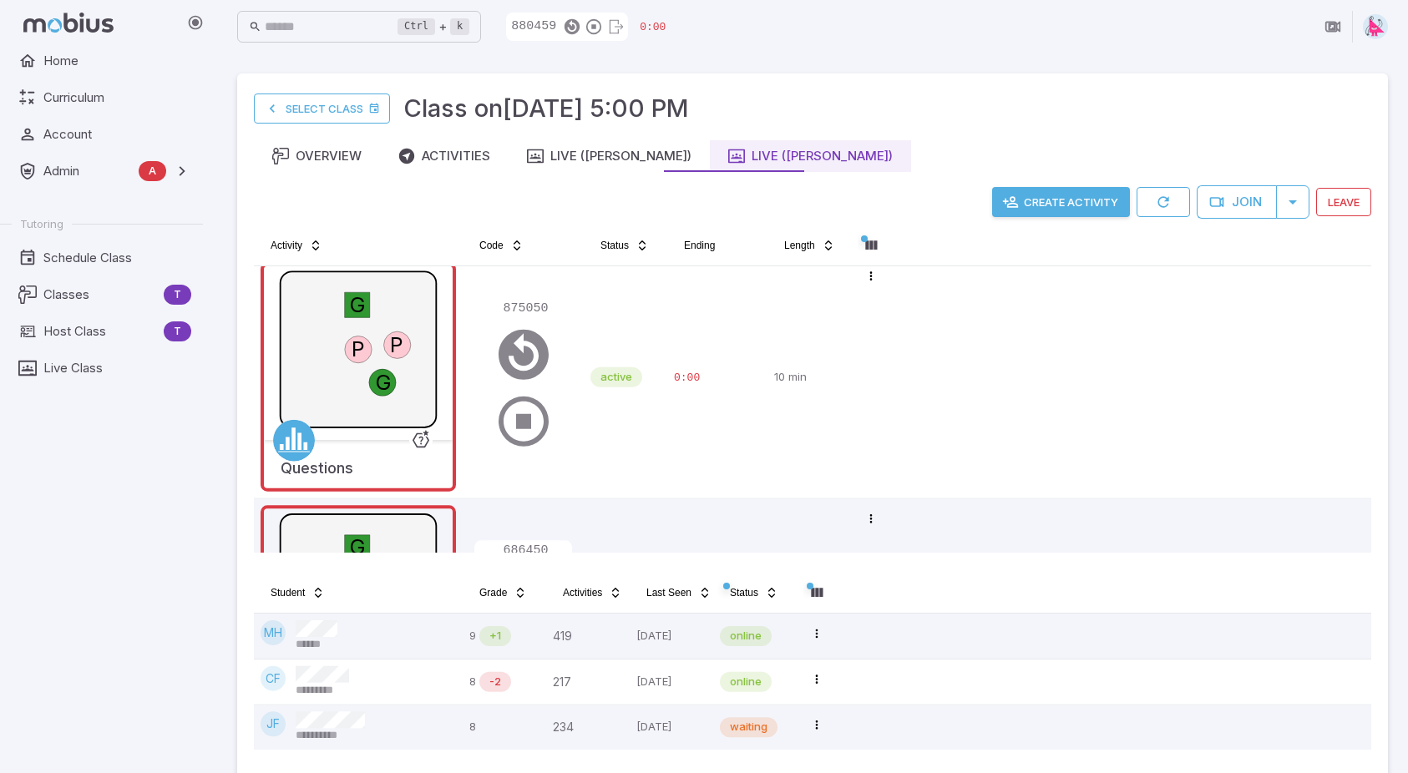
click at [1062, 205] on button "Create Activity" at bounding box center [1061, 202] width 138 height 30
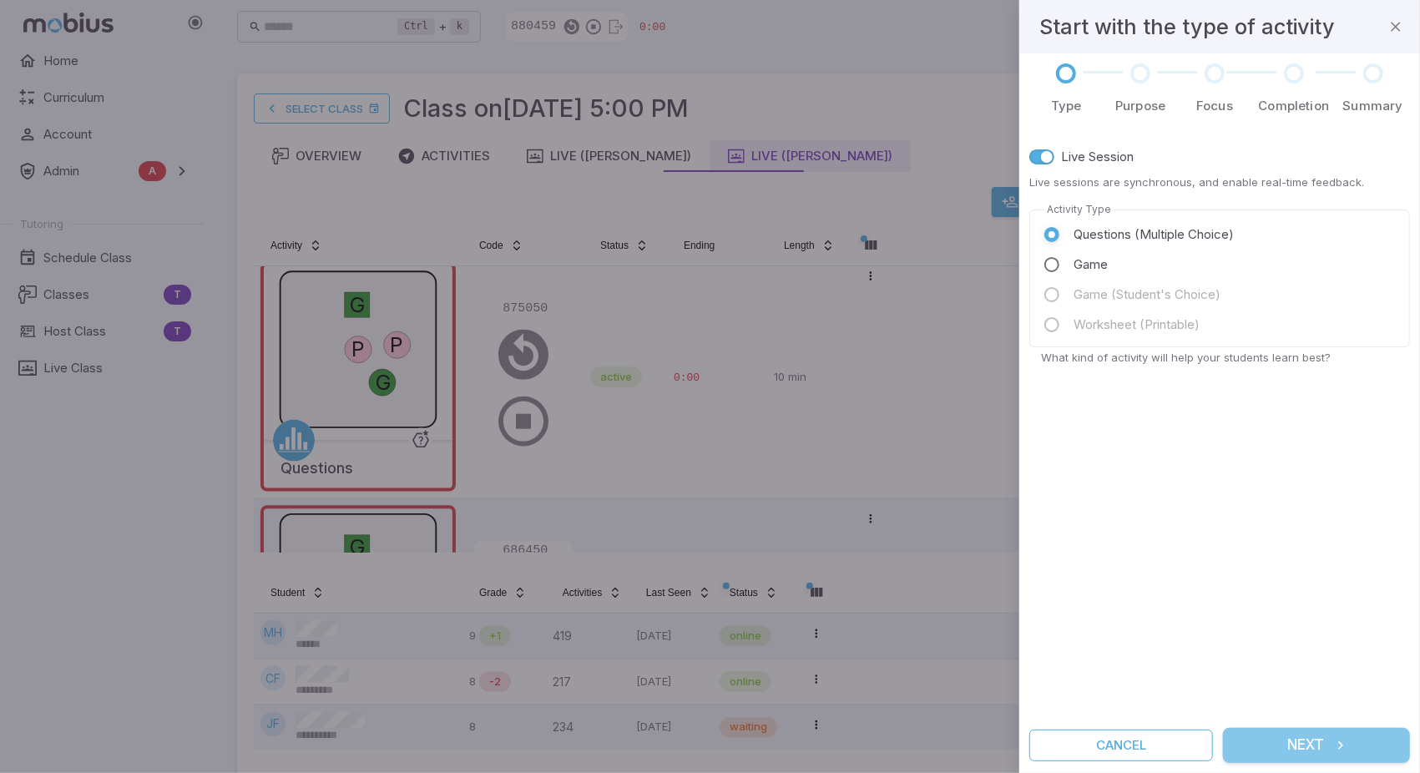
click at [1313, 741] on button "Next" at bounding box center [1316, 745] width 187 height 35
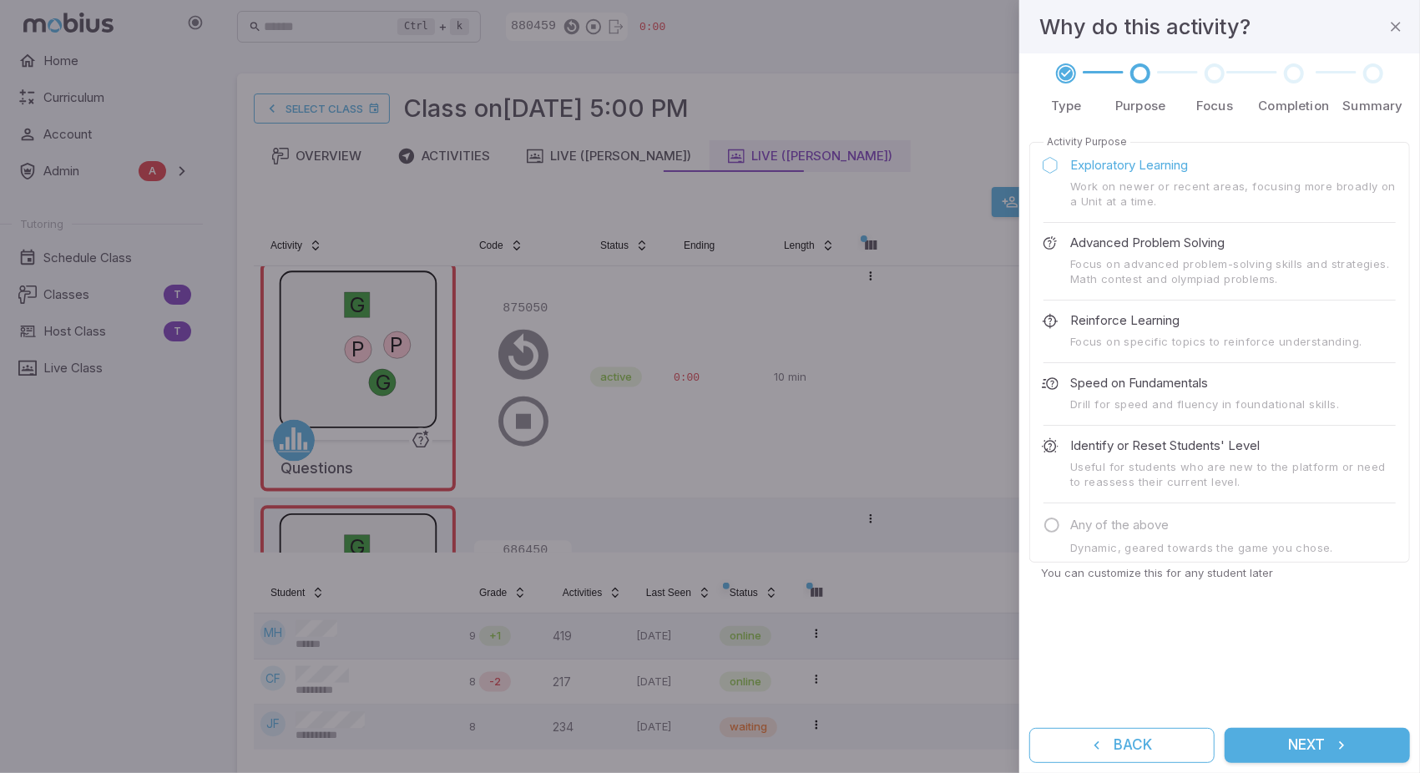
click at [1112, 254] on label "Advanced Problem Solving" at bounding box center [1210, 243] width 346 height 27
click at [1308, 746] on button "Next" at bounding box center [1317, 745] width 185 height 35
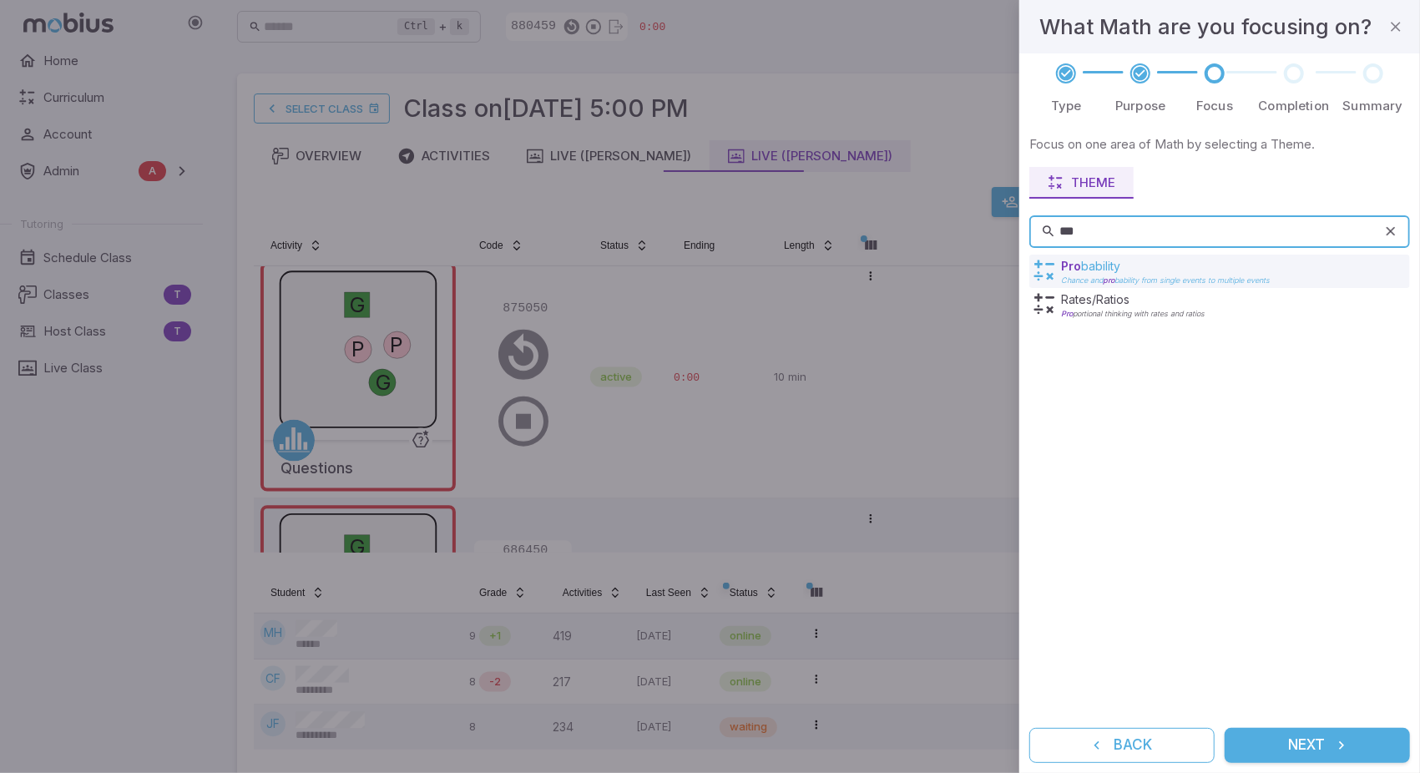
type input "***"
click at [1095, 266] on p "Pro bability" at bounding box center [1165, 266] width 209 height 17
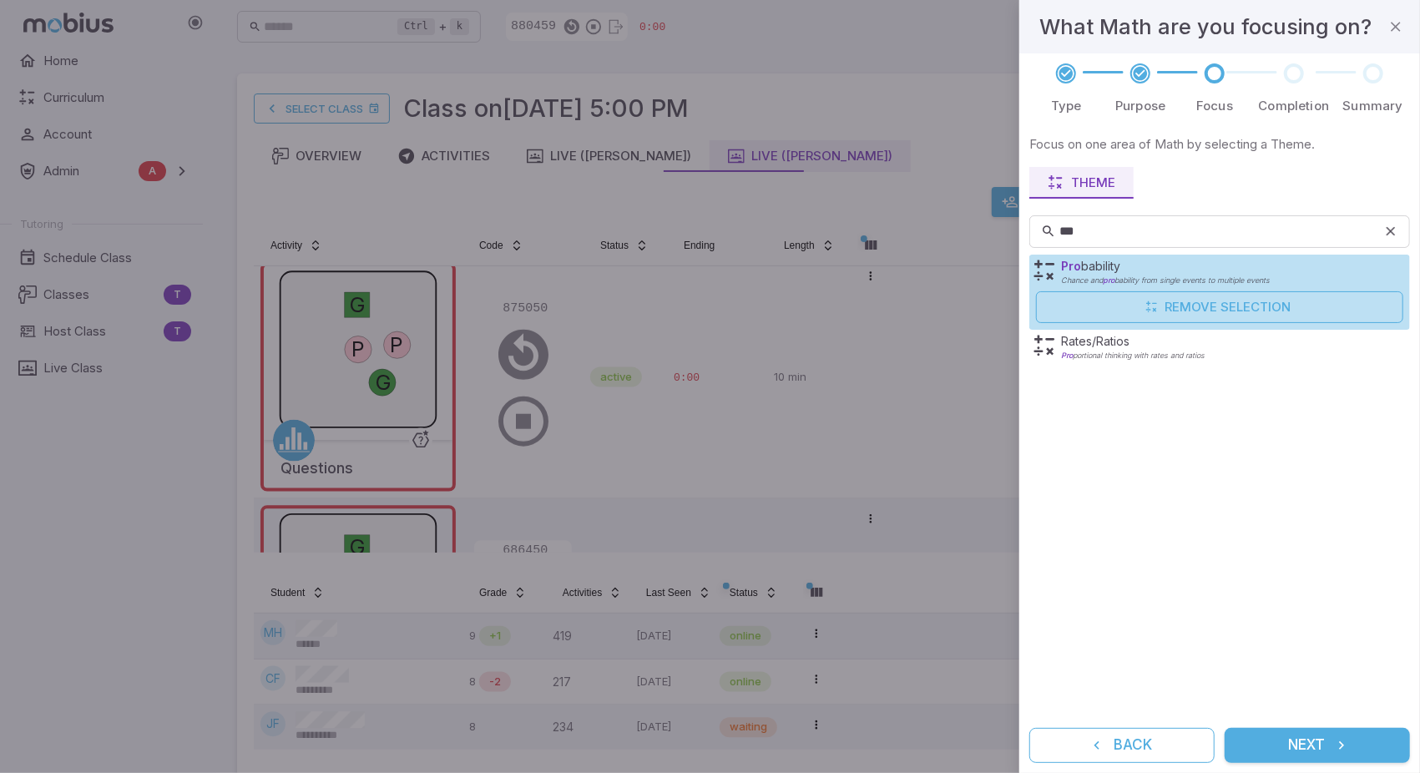
click at [1339, 744] on icon "submit" at bounding box center [1341, 745] width 17 height 17
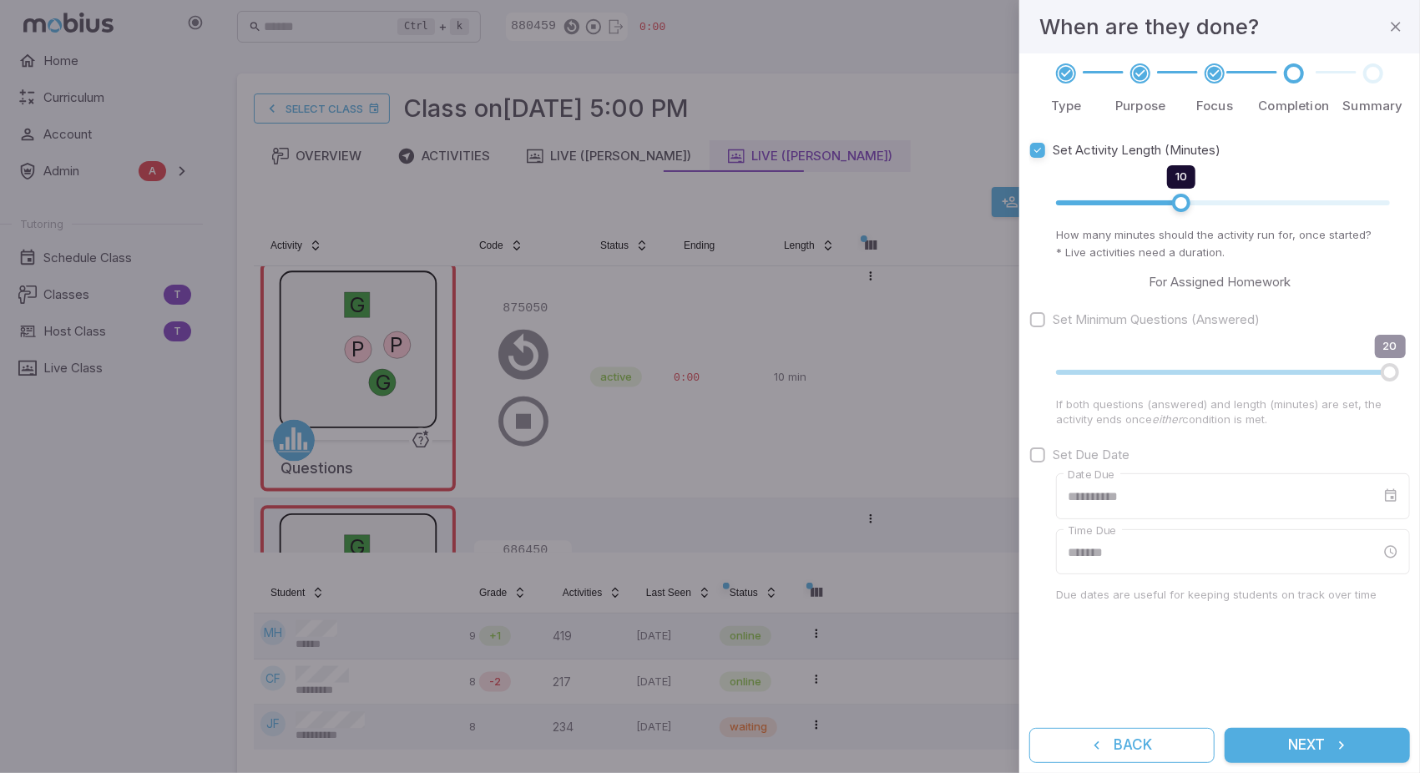
click at [1302, 740] on button "Next" at bounding box center [1317, 745] width 185 height 35
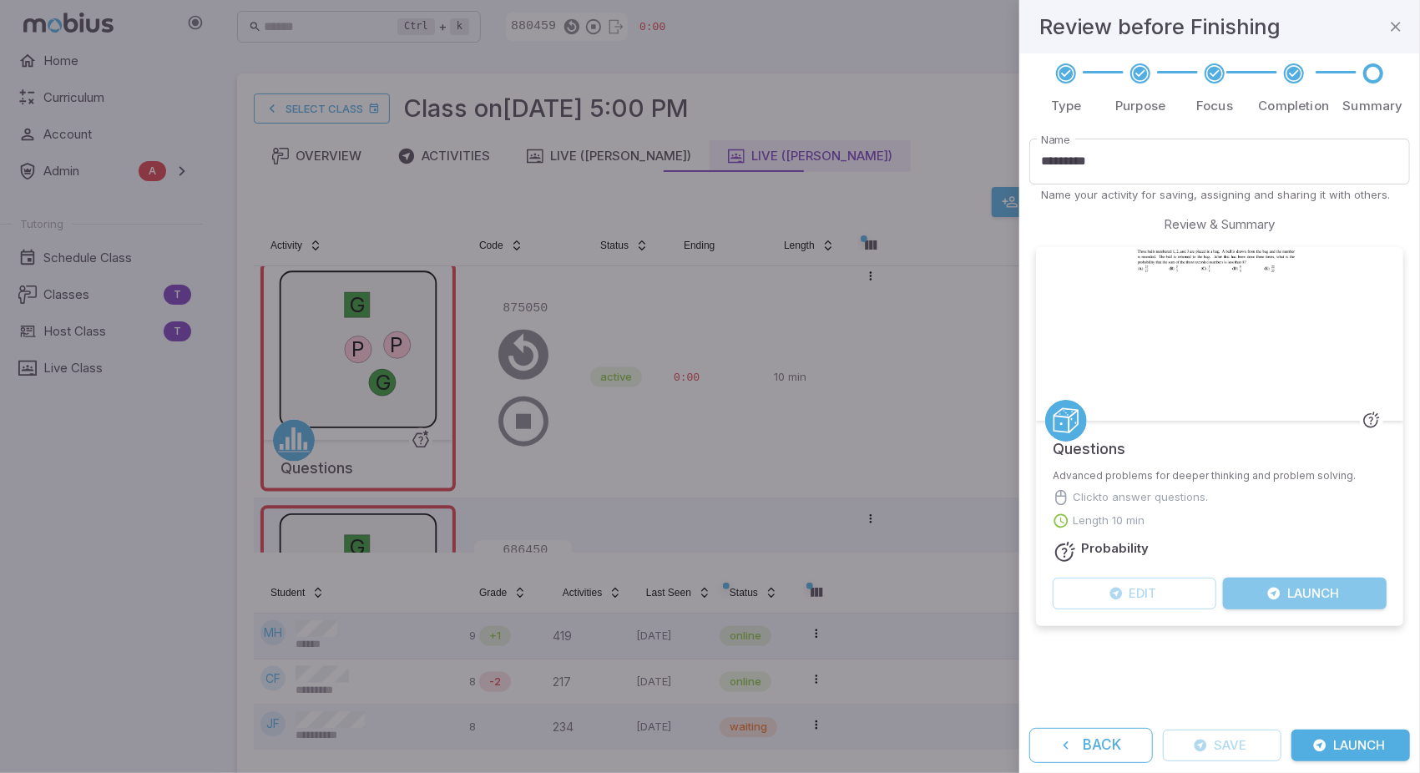
click at [1319, 592] on button "Launch" at bounding box center [1305, 594] width 164 height 32
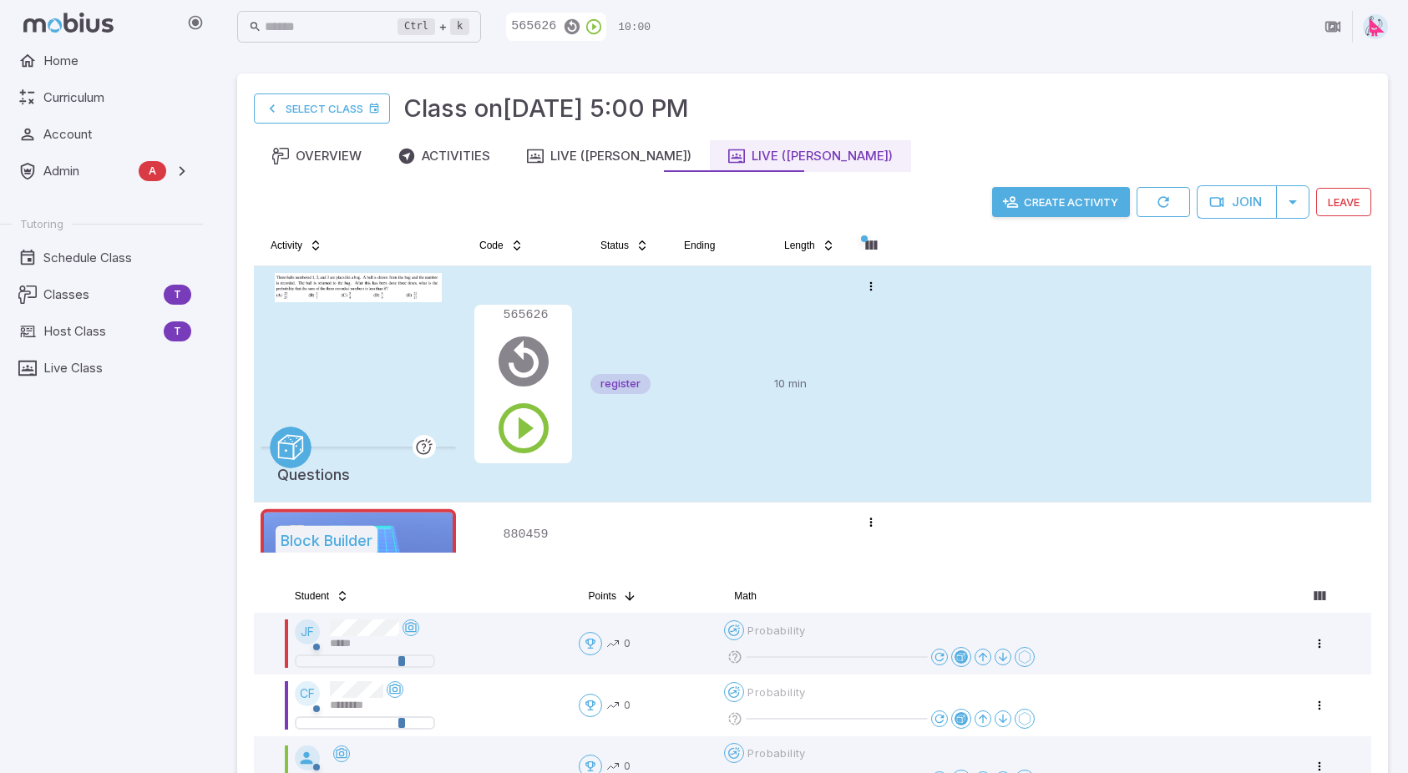
click at [741, 353] on td at bounding box center [717, 383] width 100 height 235
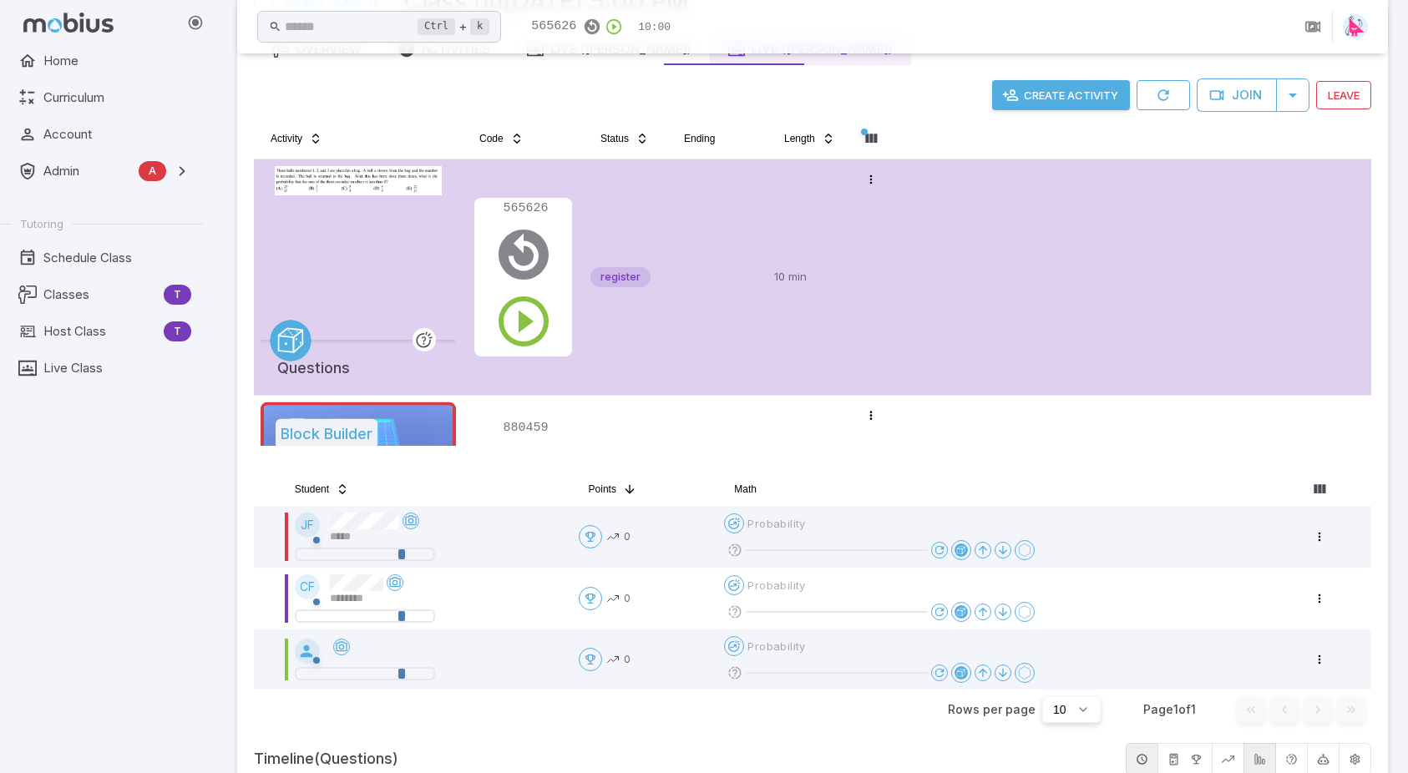
scroll to position [167, 0]
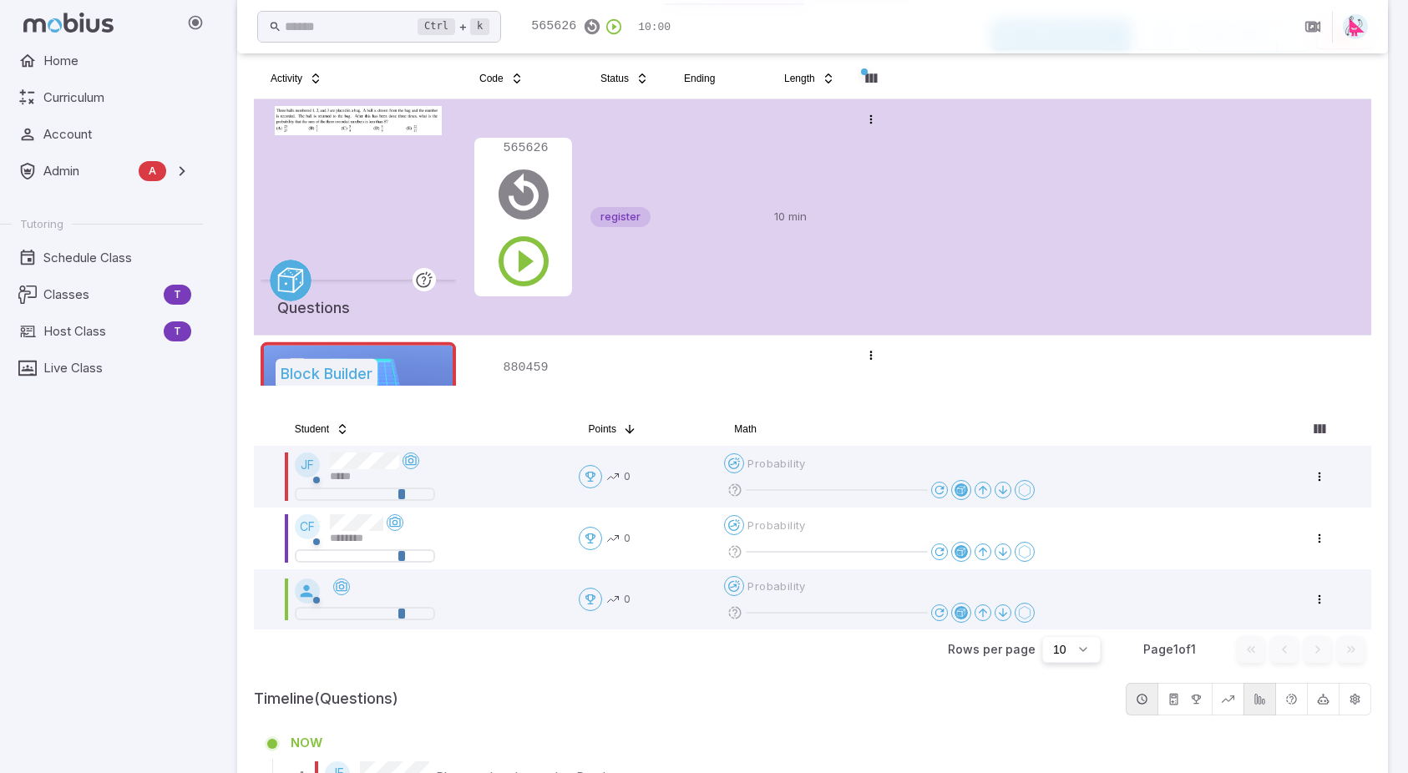
click at [740, 275] on td at bounding box center [717, 216] width 100 height 235
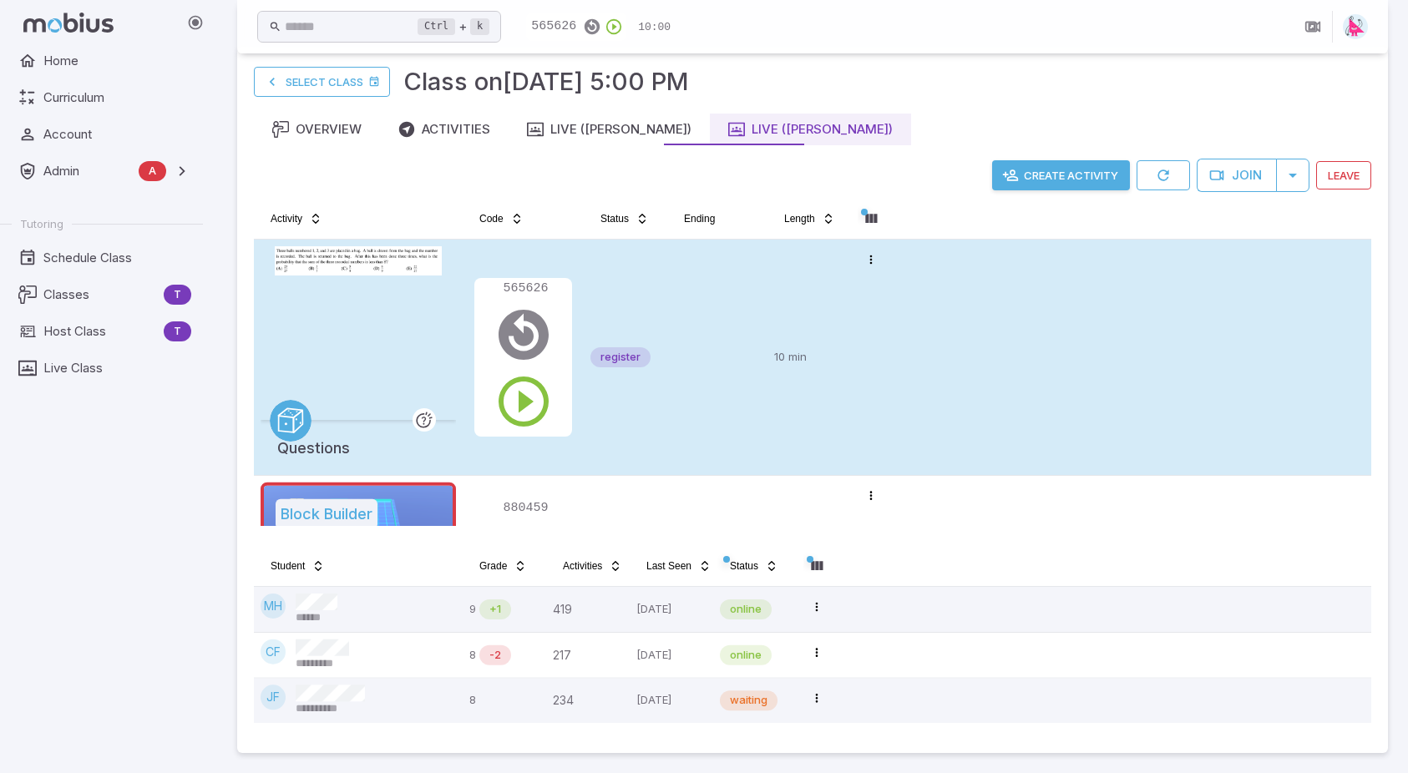
scroll to position [26, 0]
click at [524, 401] on icon "button" at bounding box center [523, 402] width 60 height 60
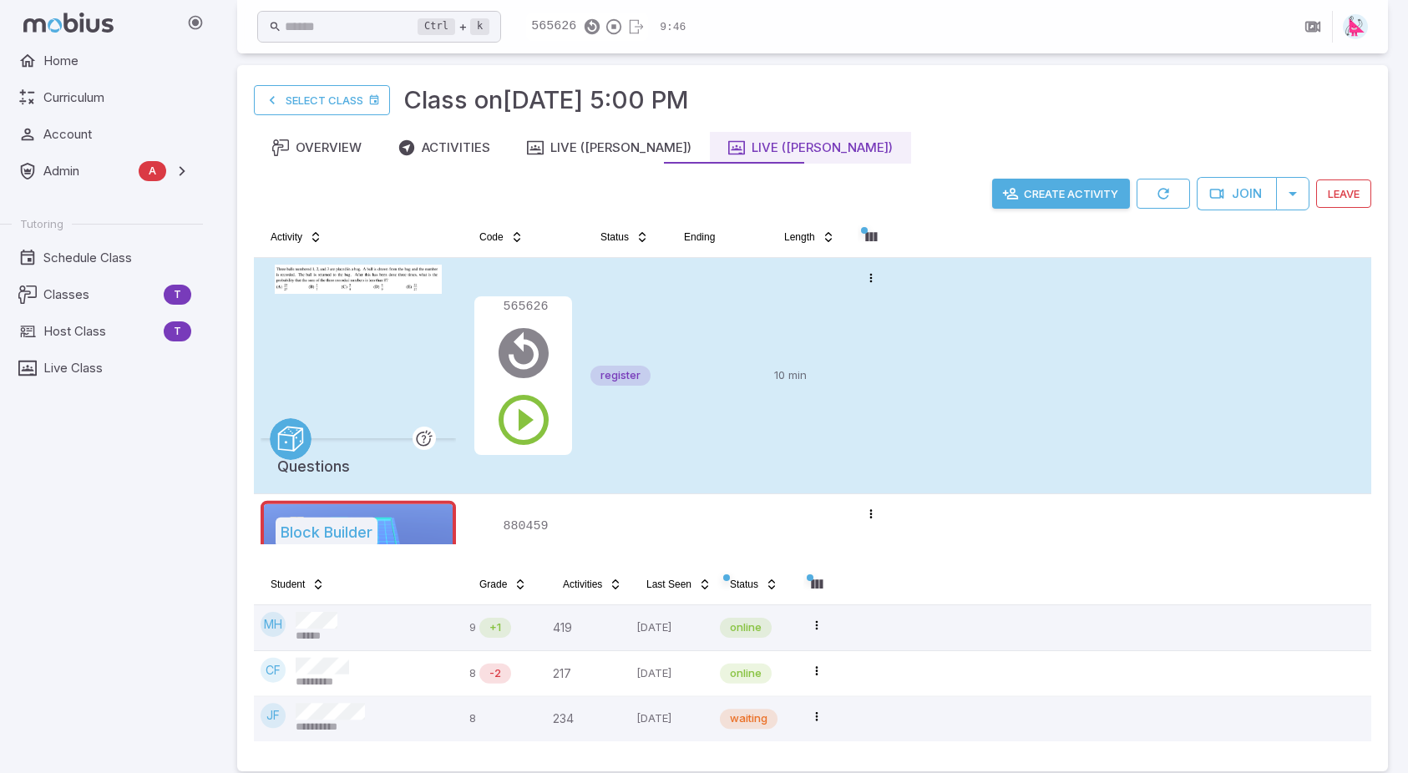
scroll to position [0, 0]
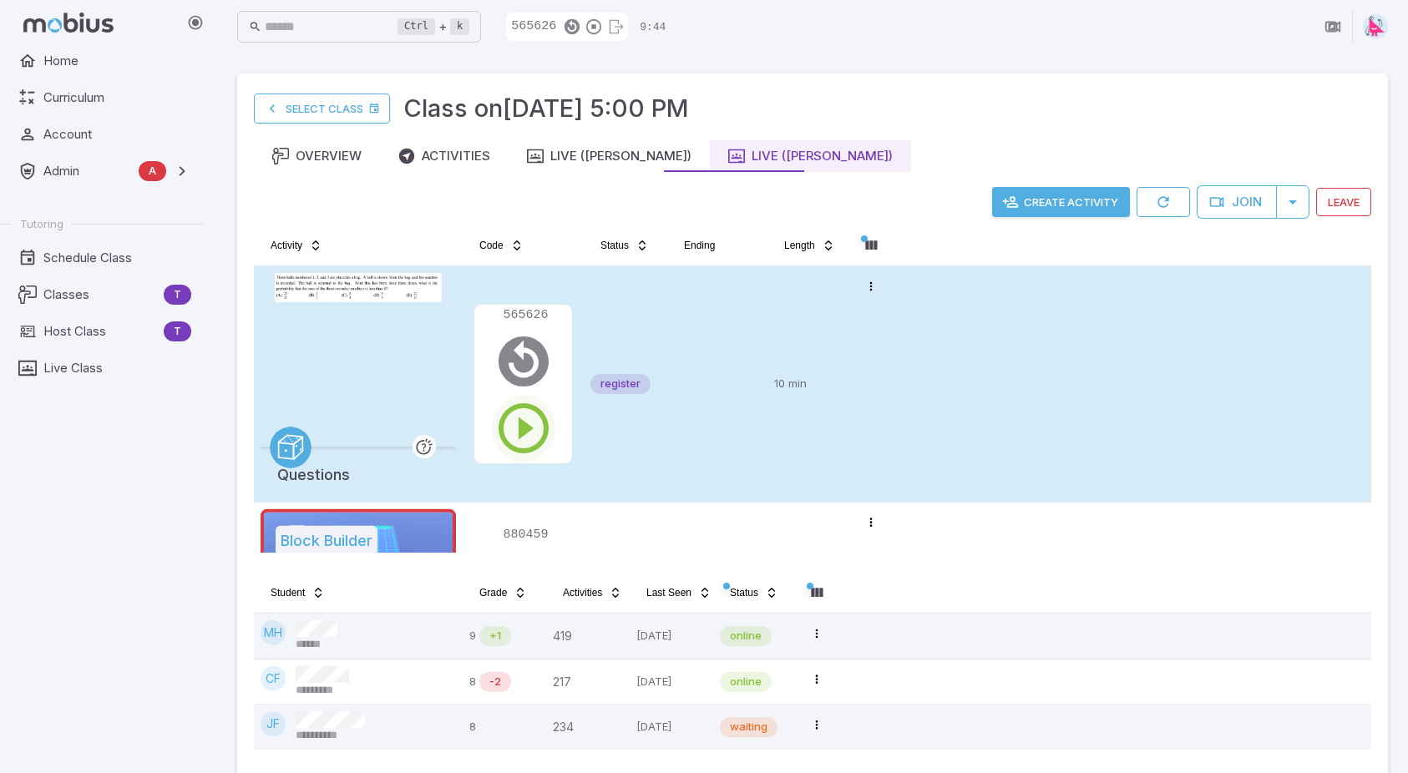
click at [521, 430] on icon "button" at bounding box center [523, 428] width 60 height 60
click at [524, 432] on icon "button" at bounding box center [523, 428] width 60 height 60
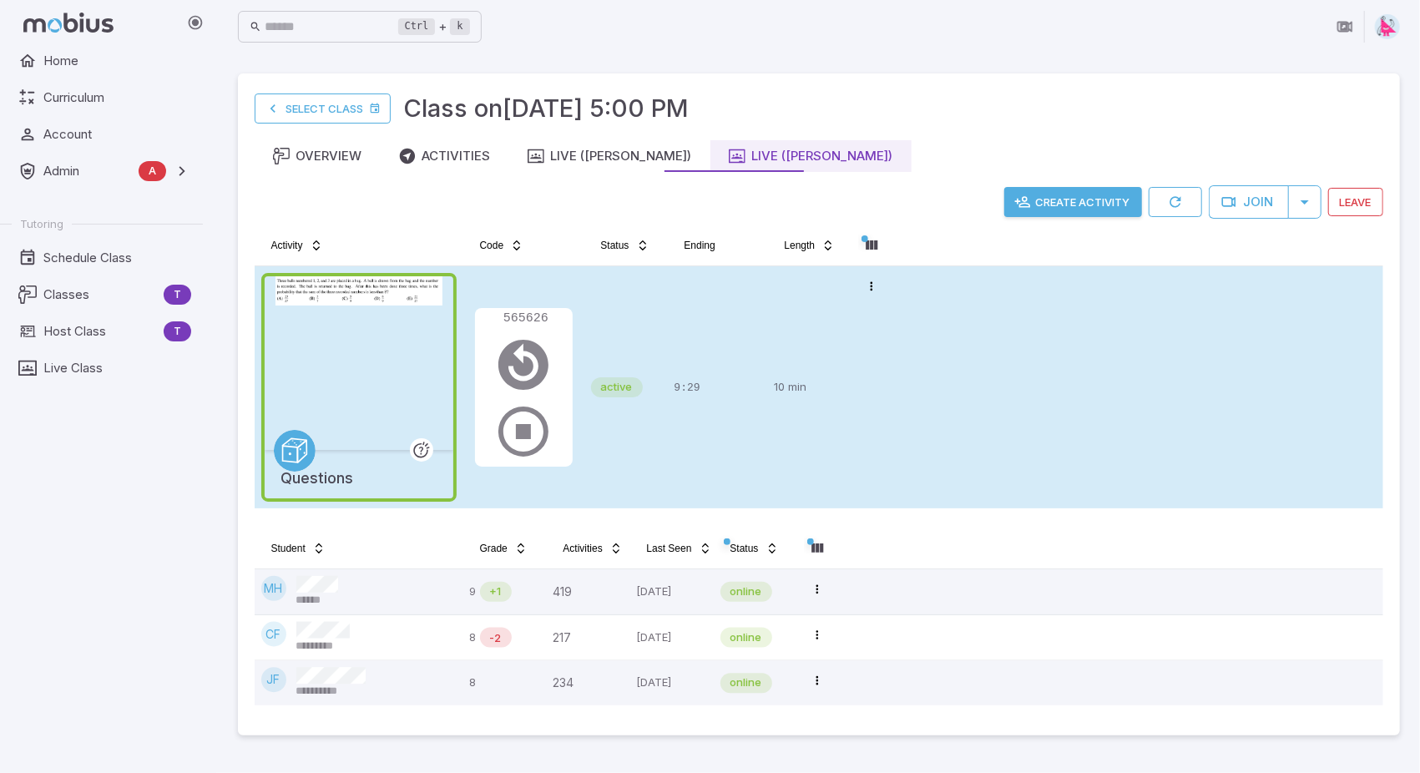
click at [692, 462] on div "9:29" at bounding box center [718, 387] width 87 height 229
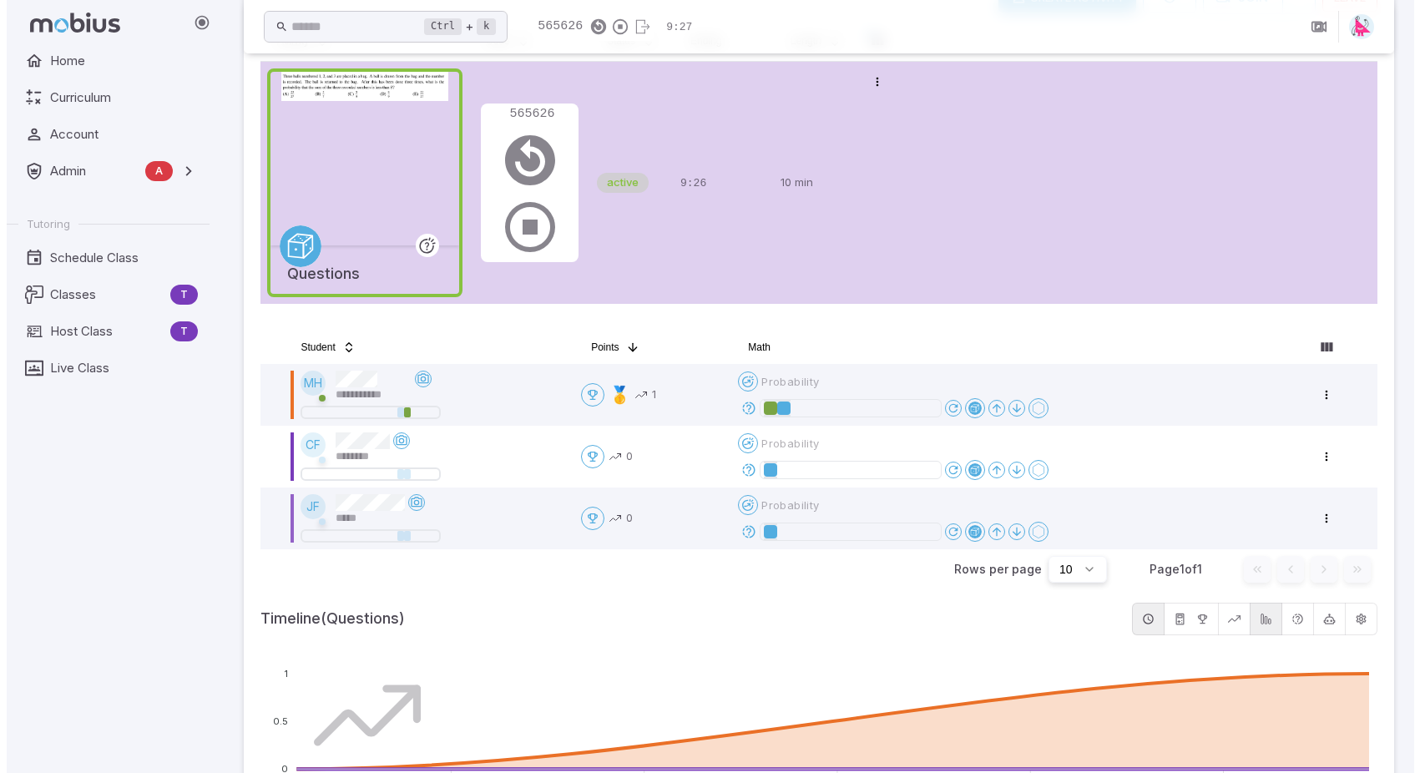
scroll to position [167, 0]
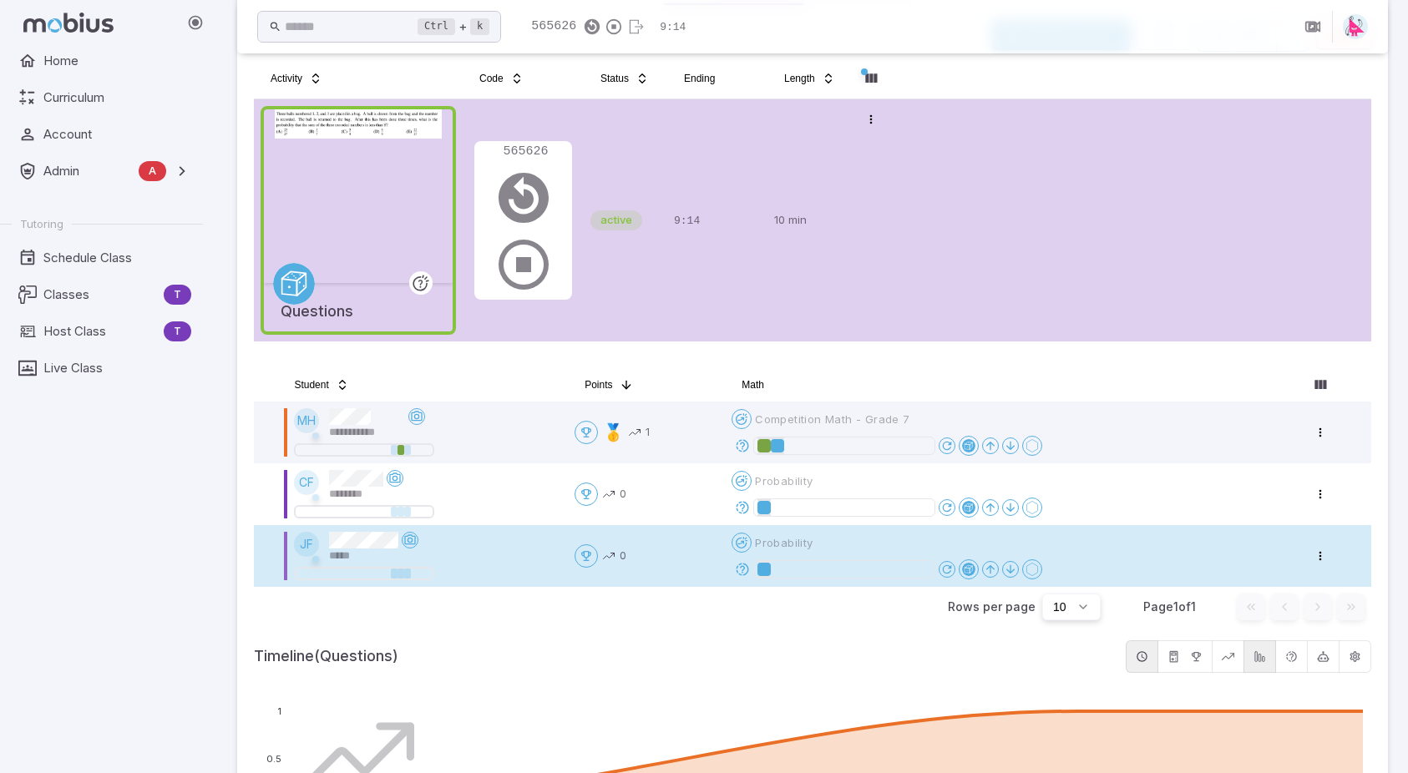
click at [746, 569] on icon at bounding box center [742, 569] width 15 height 15
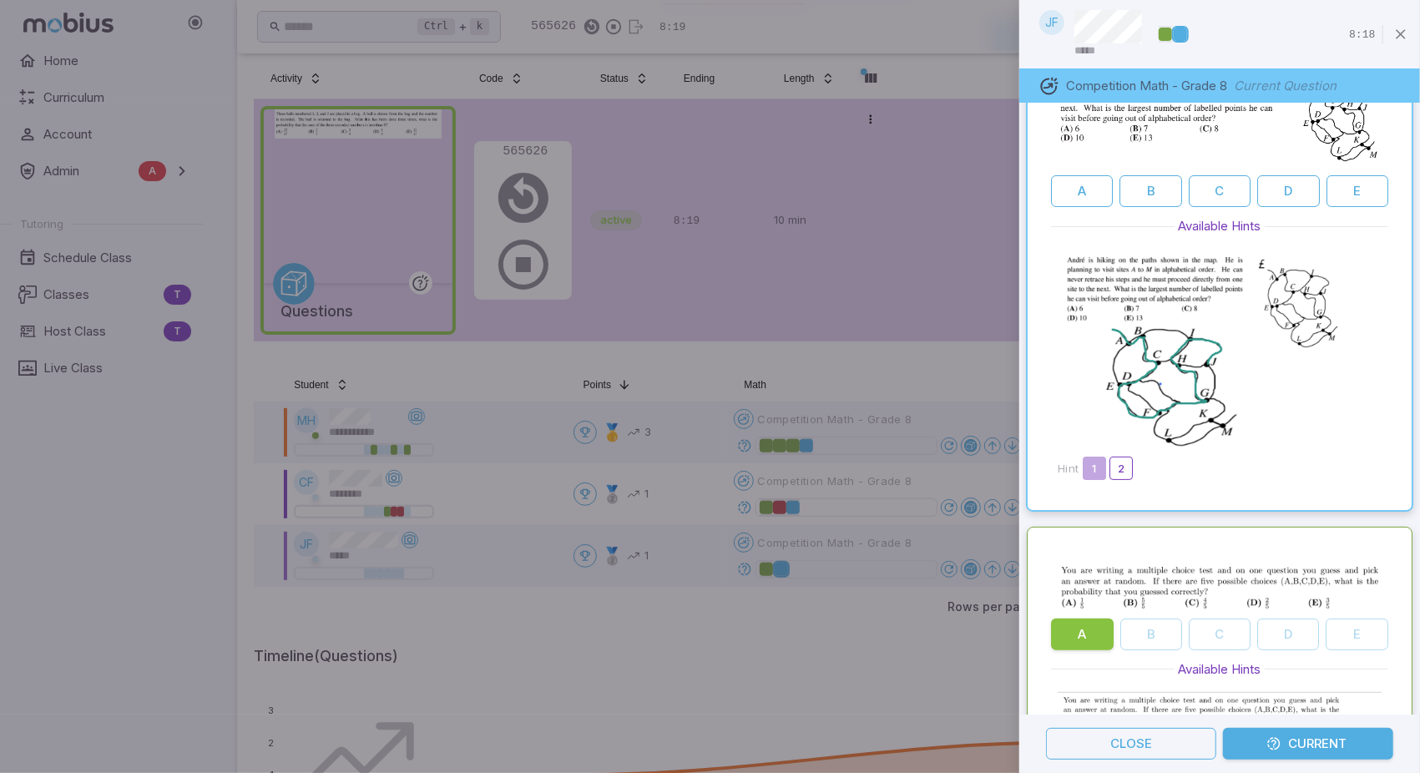
scroll to position [0, 0]
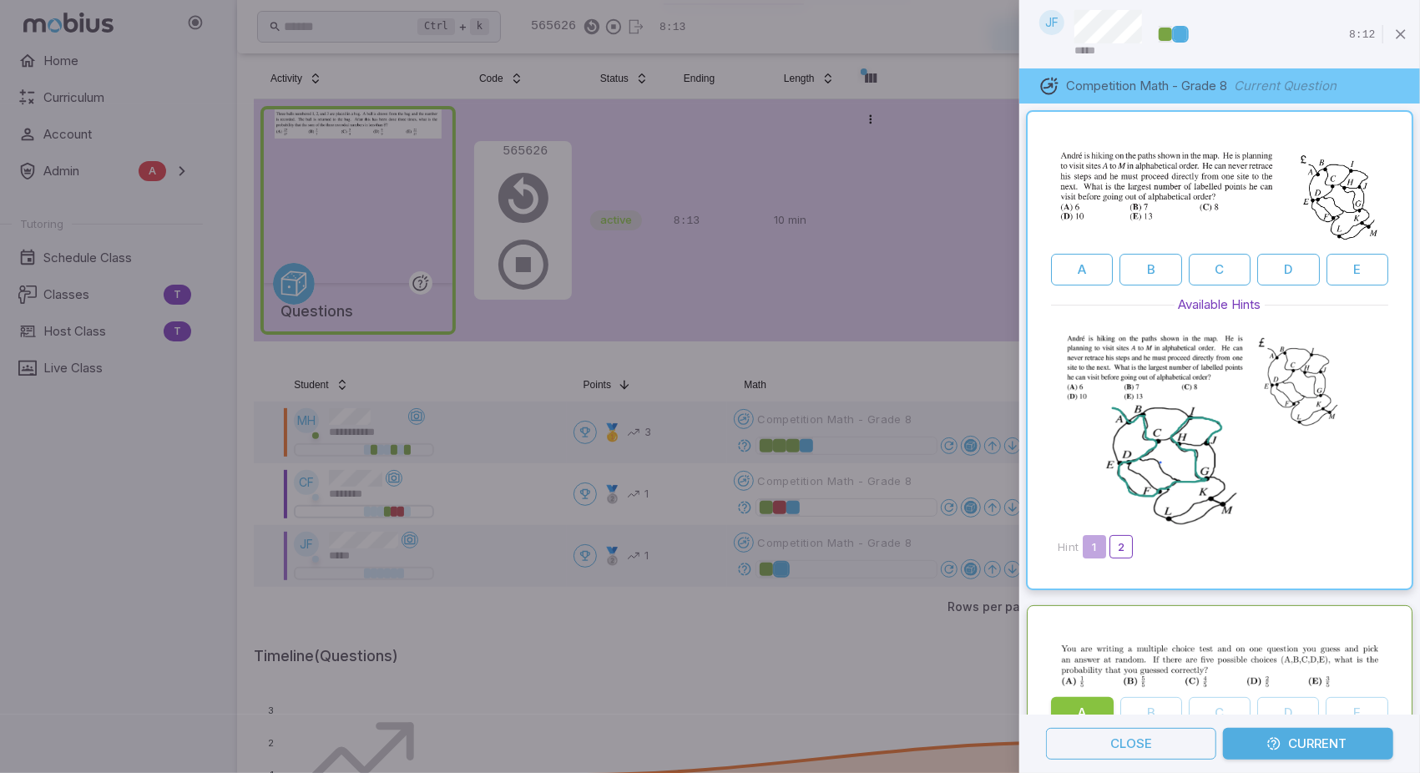
click at [740, 508] on div at bounding box center [710, 386] width 1420 height 773
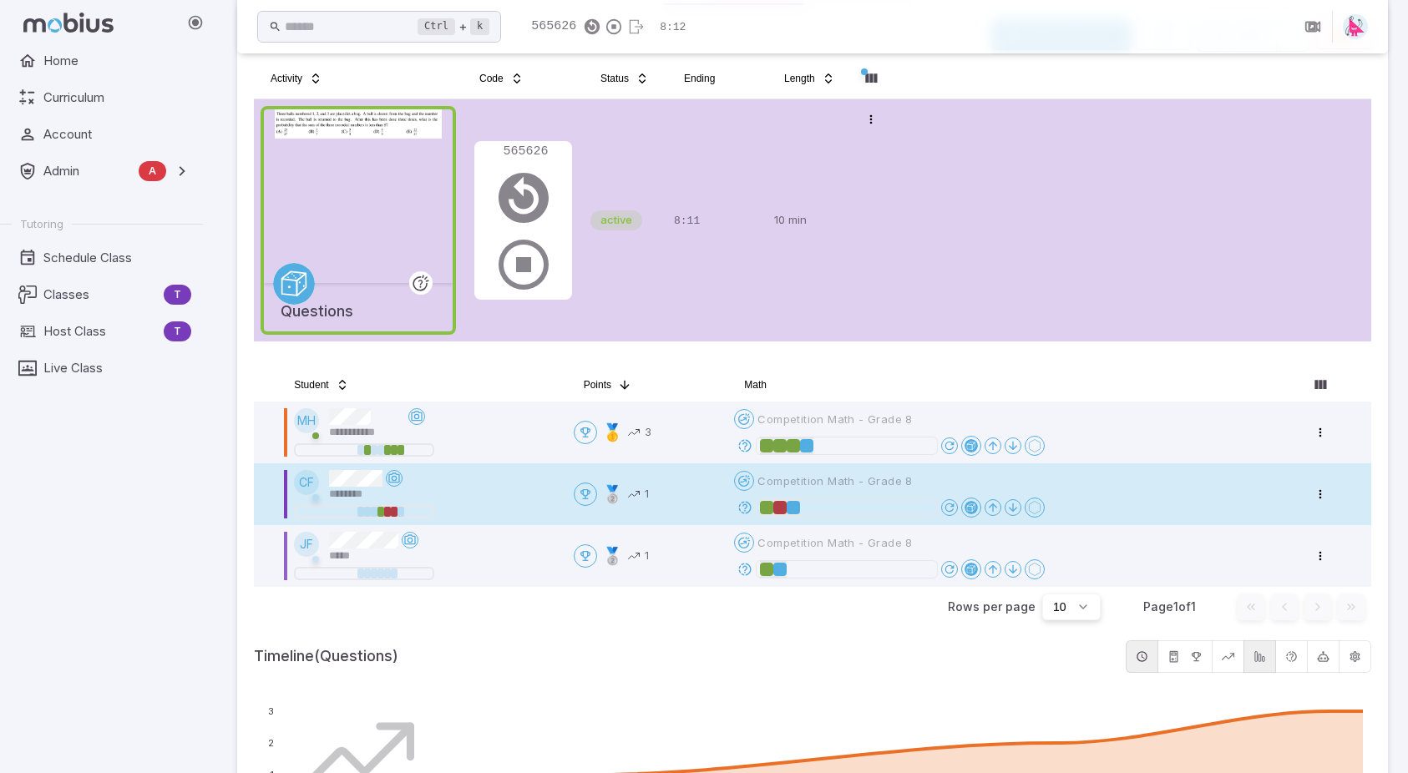
click at [745, 508] on icon at bounding box center [744, 507] width 15 height 15
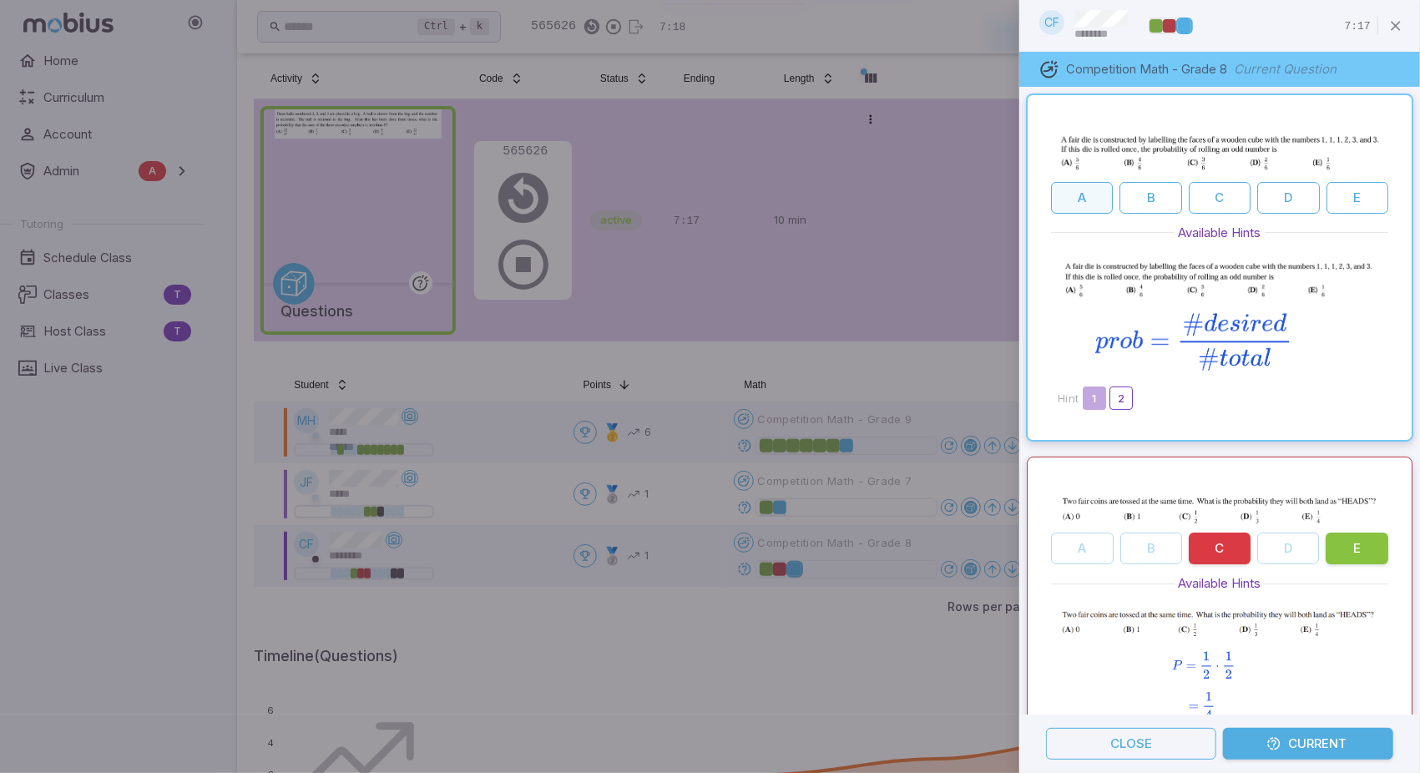
click at [1082, 205] on button "A" at bounding box center [1082, 198] width 62 height 32
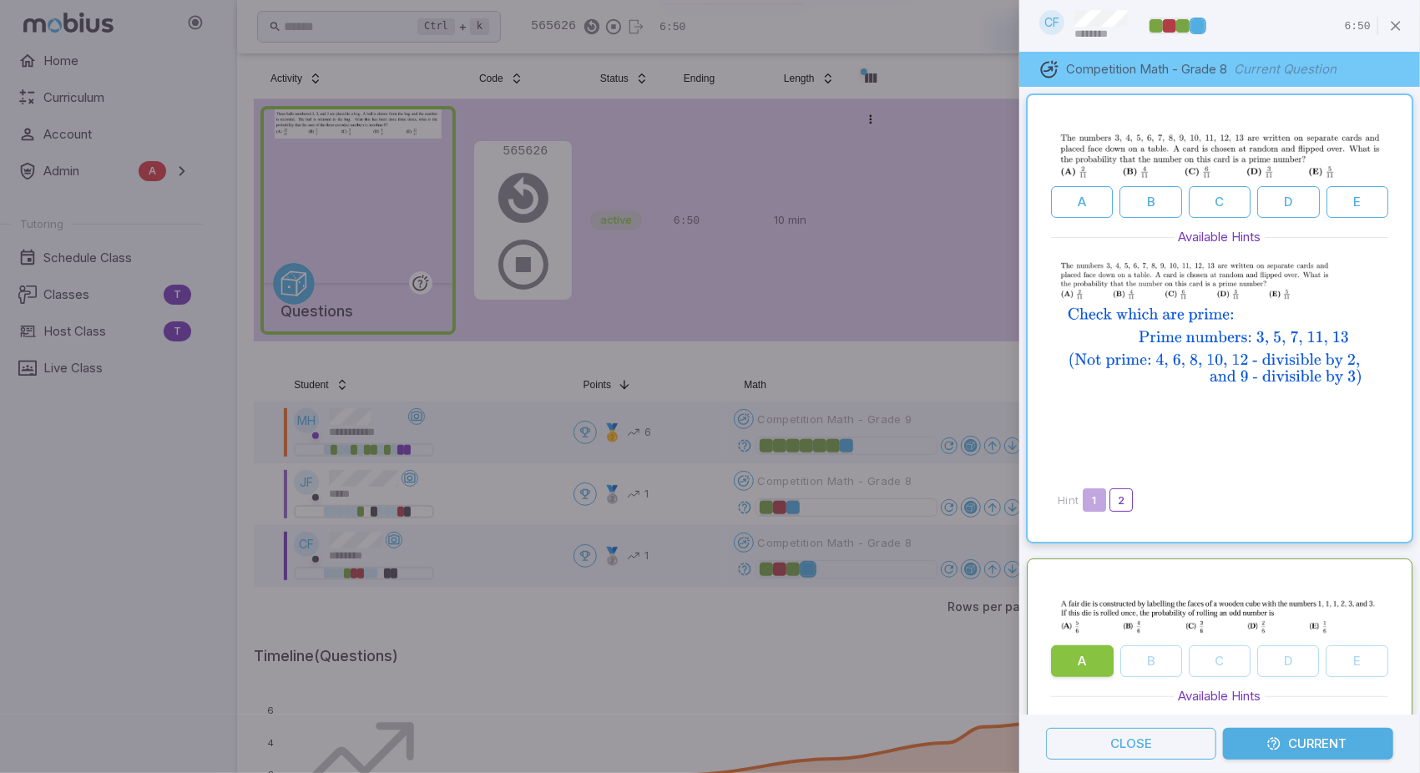
click at [748, 444] on div at bounding box center [710, 386] width 1420 height 773
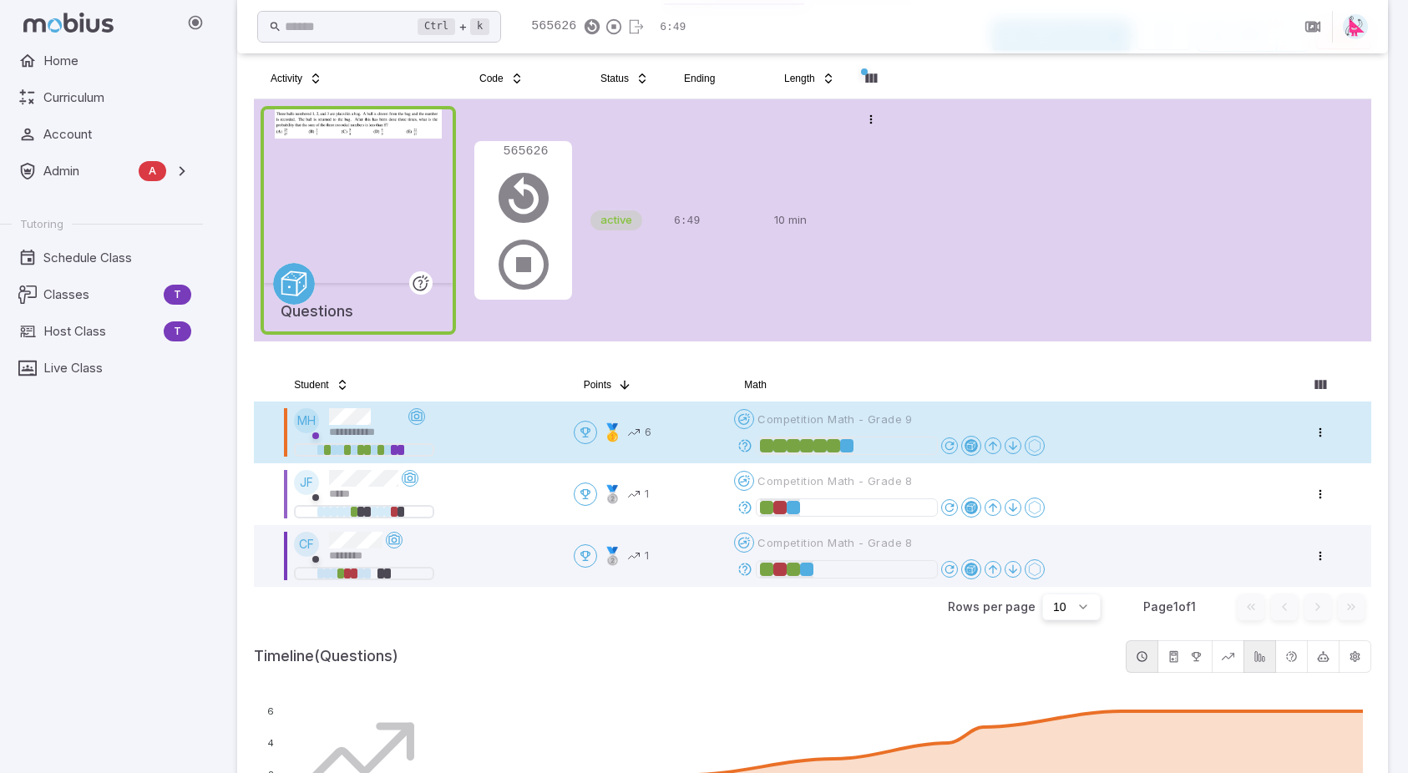
click at [746, 449] on icon at bounding box center [744, 445] width 15 height 15
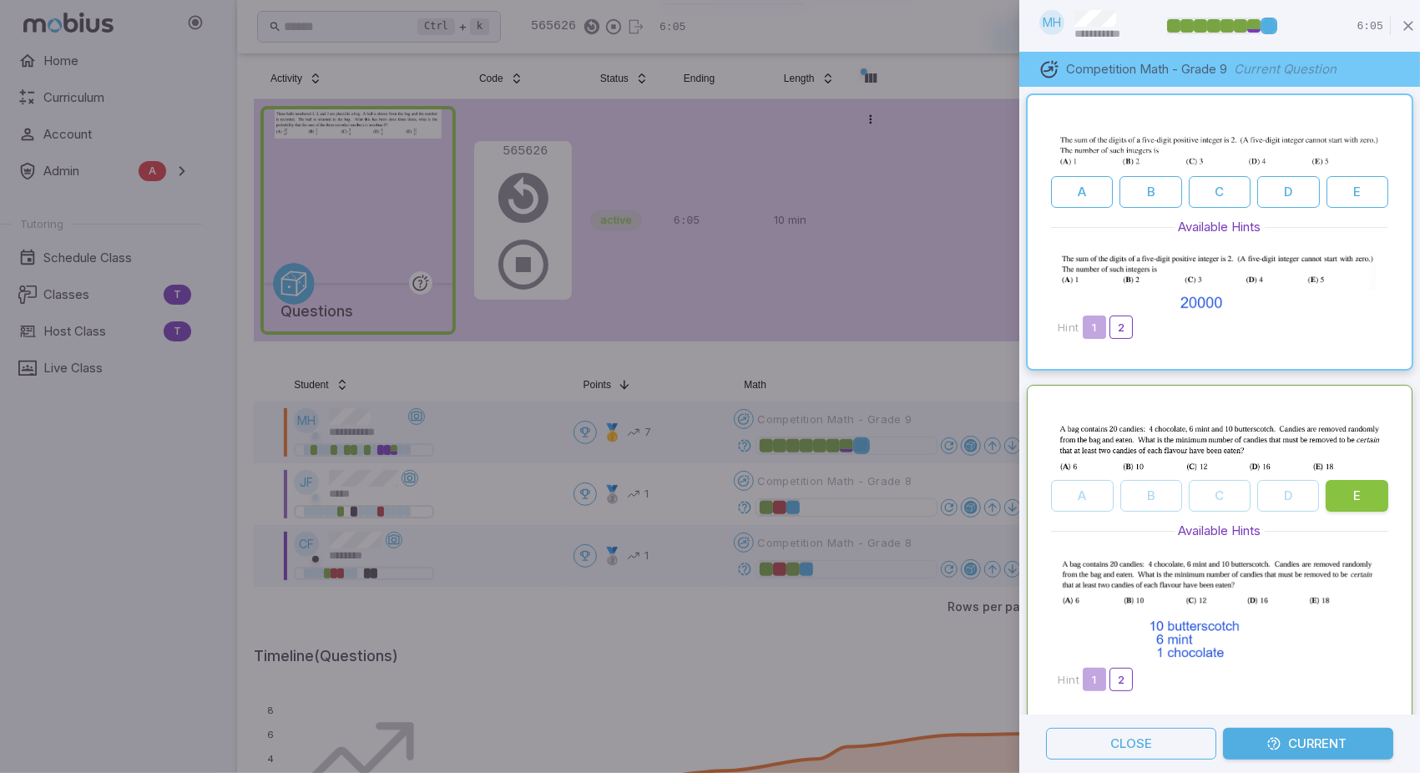
click at [736, 509] on div at bounding box center [710, 386] width 1420 height 773
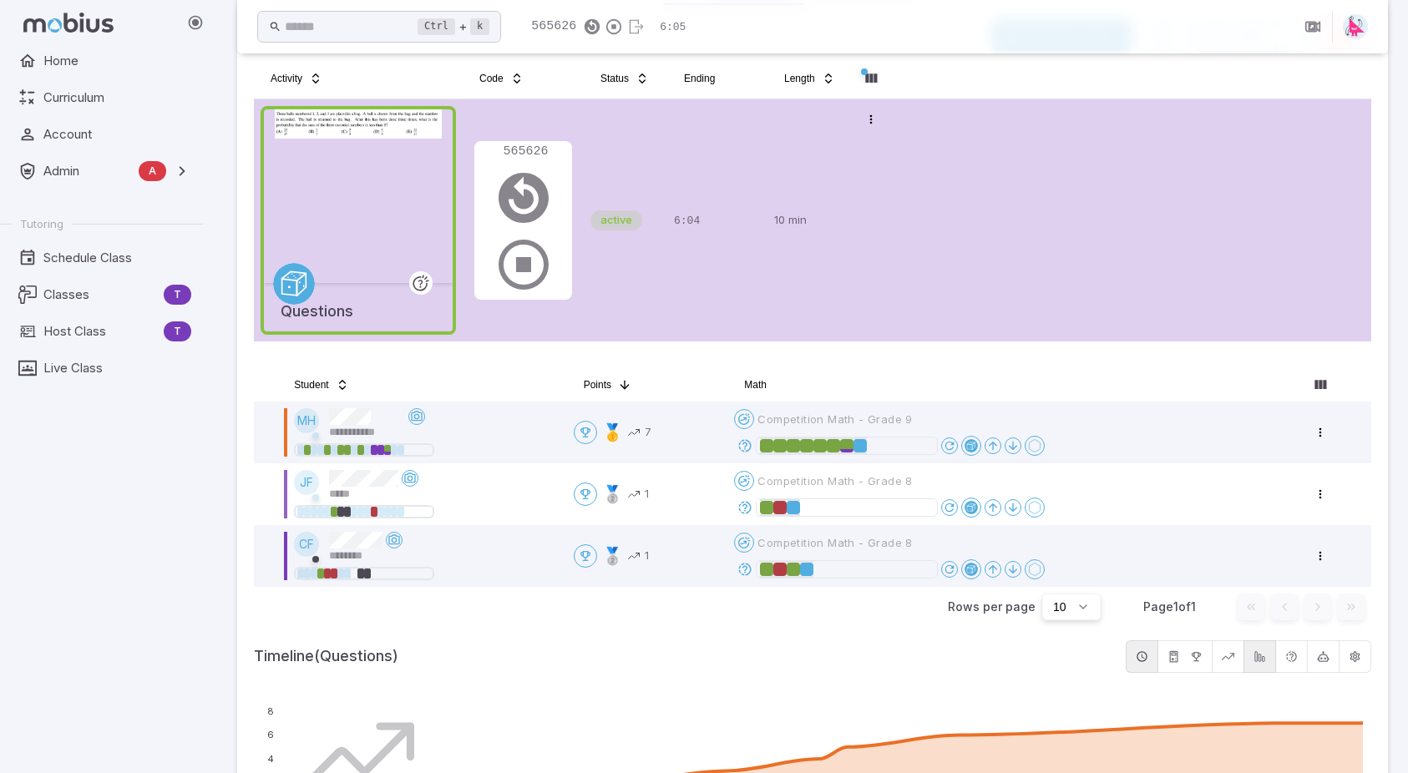
click at [746, 509] on icon at bounding box center [744, 507] width 15 height 15
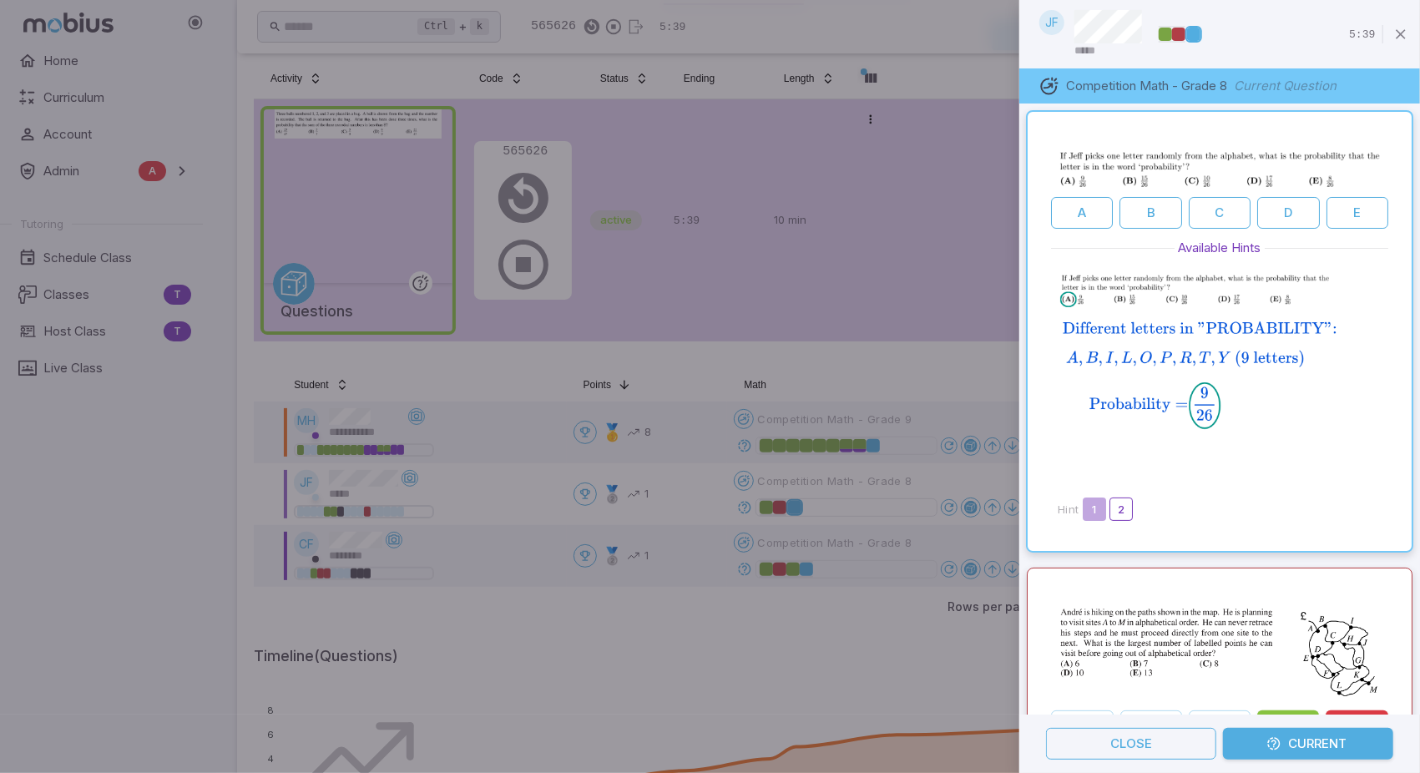
click at [749, 565] on div at bounding box center [710, 386] width 1420 height 773
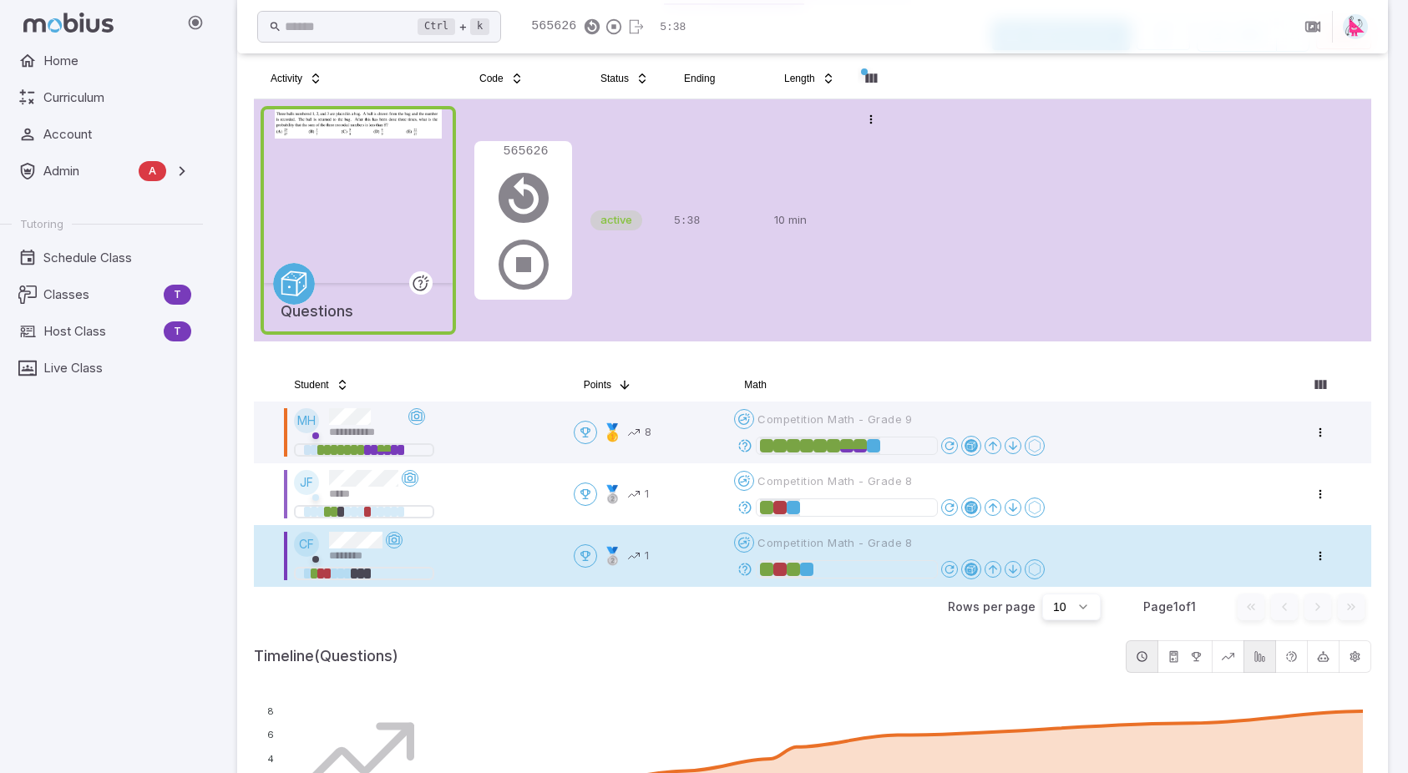
click at [746, 572] on icon at bounding box center [744, 569] width 15 height 15
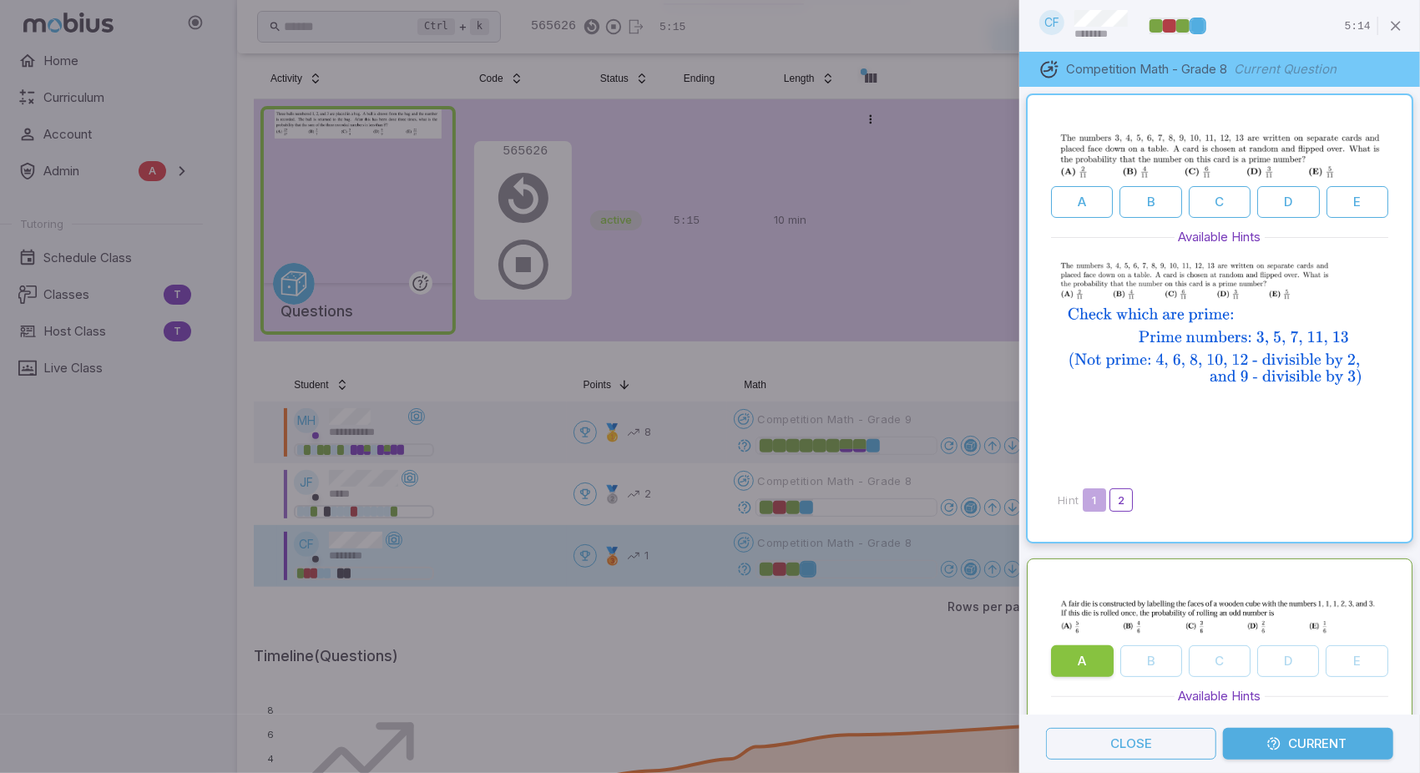
click at [908, 374] on div at bounding box center [710, 386] width 1420 height 773
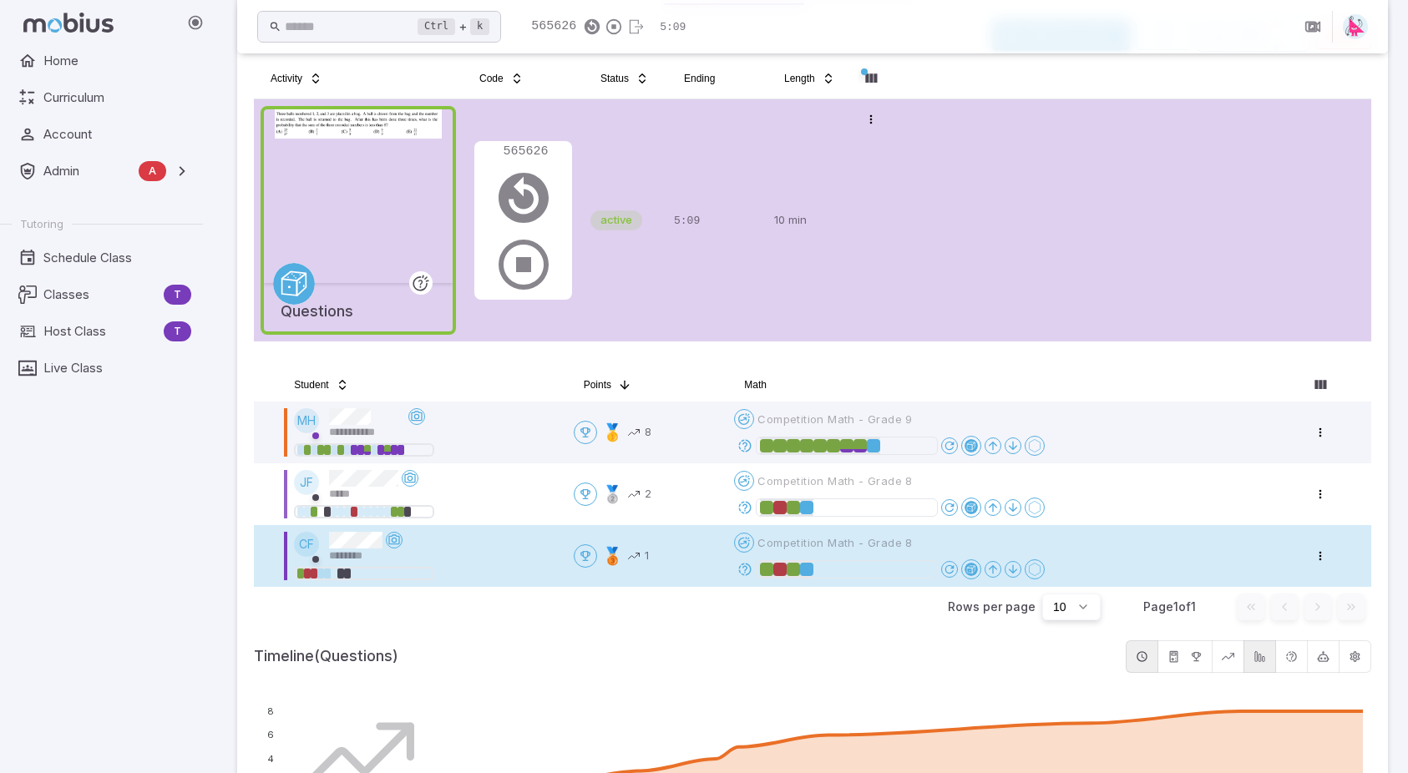
click at [746, 505] on icon at bounding box center [744, 507] width 15 height 15
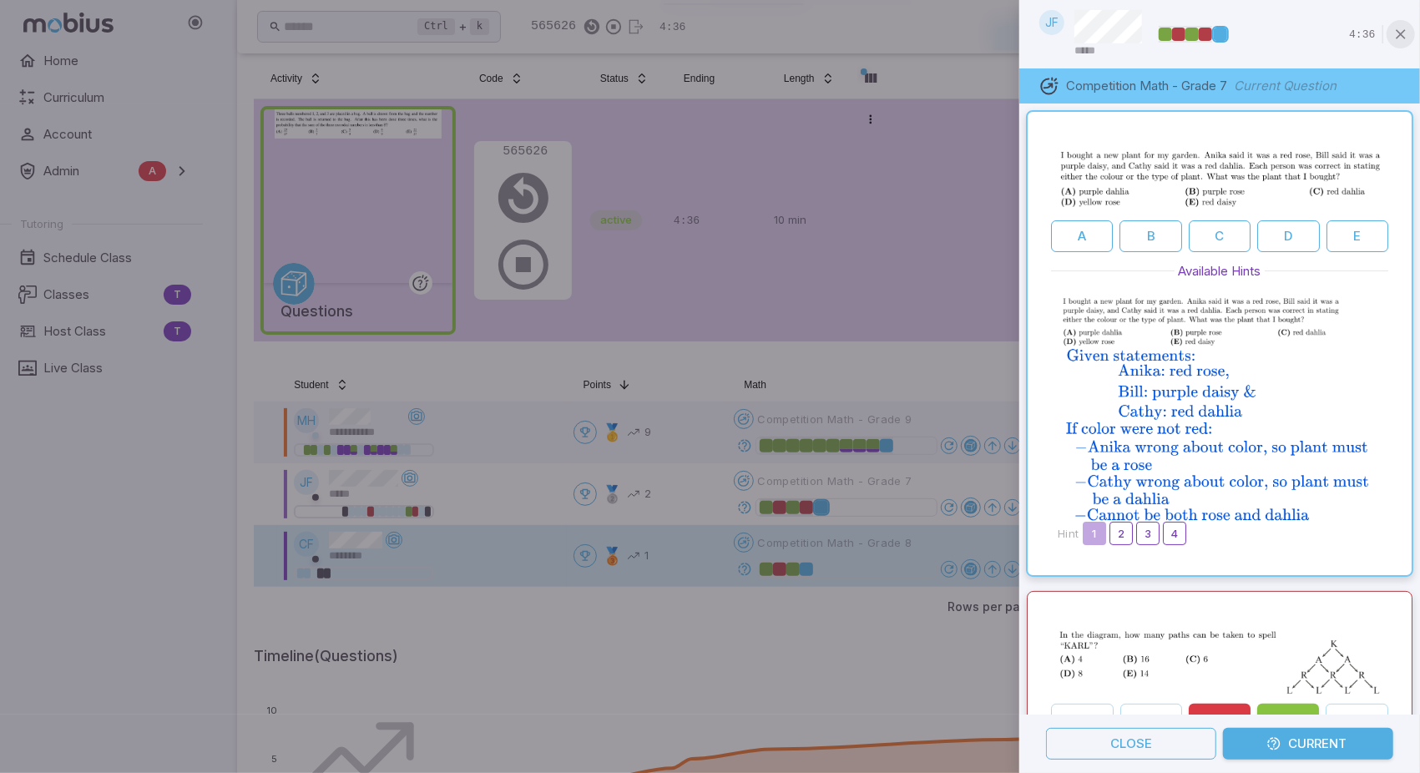
click at [1398, 37] on icon "button" at bounding box center [1401, 34] width 17 height 17
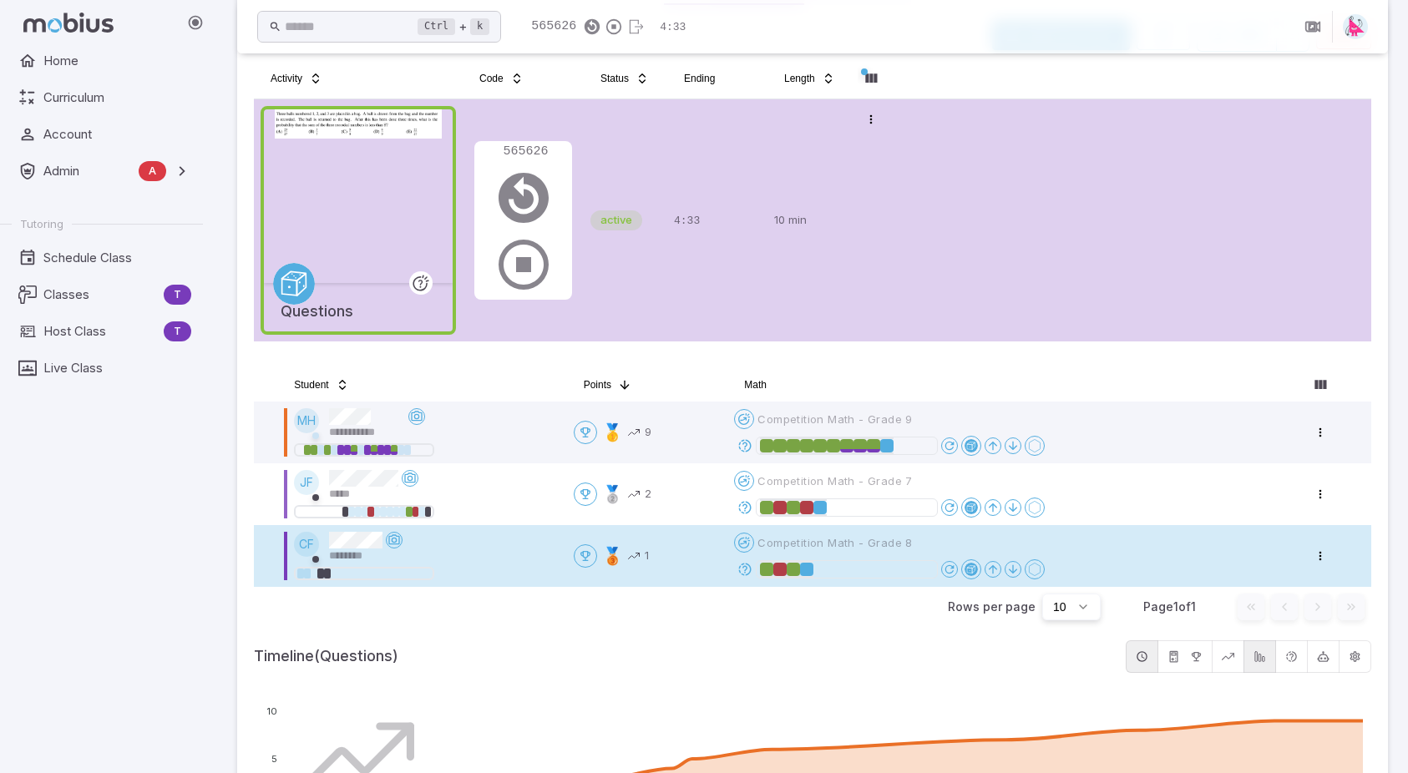
click at [747, 569] on icon at bounding box center [744, 569] width 15 height 15
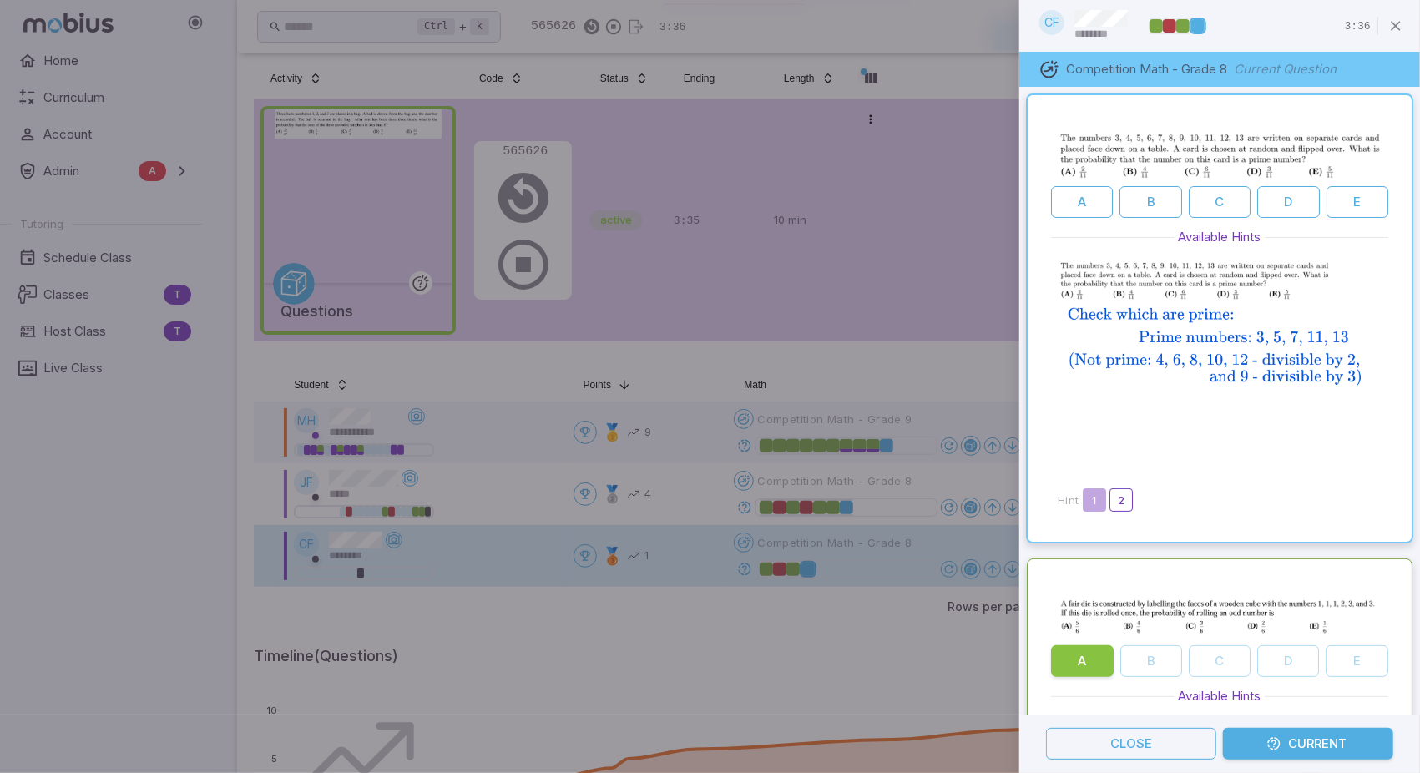
click at [850, 385] on div at bounding box center [710, 386] width 1420 height 773
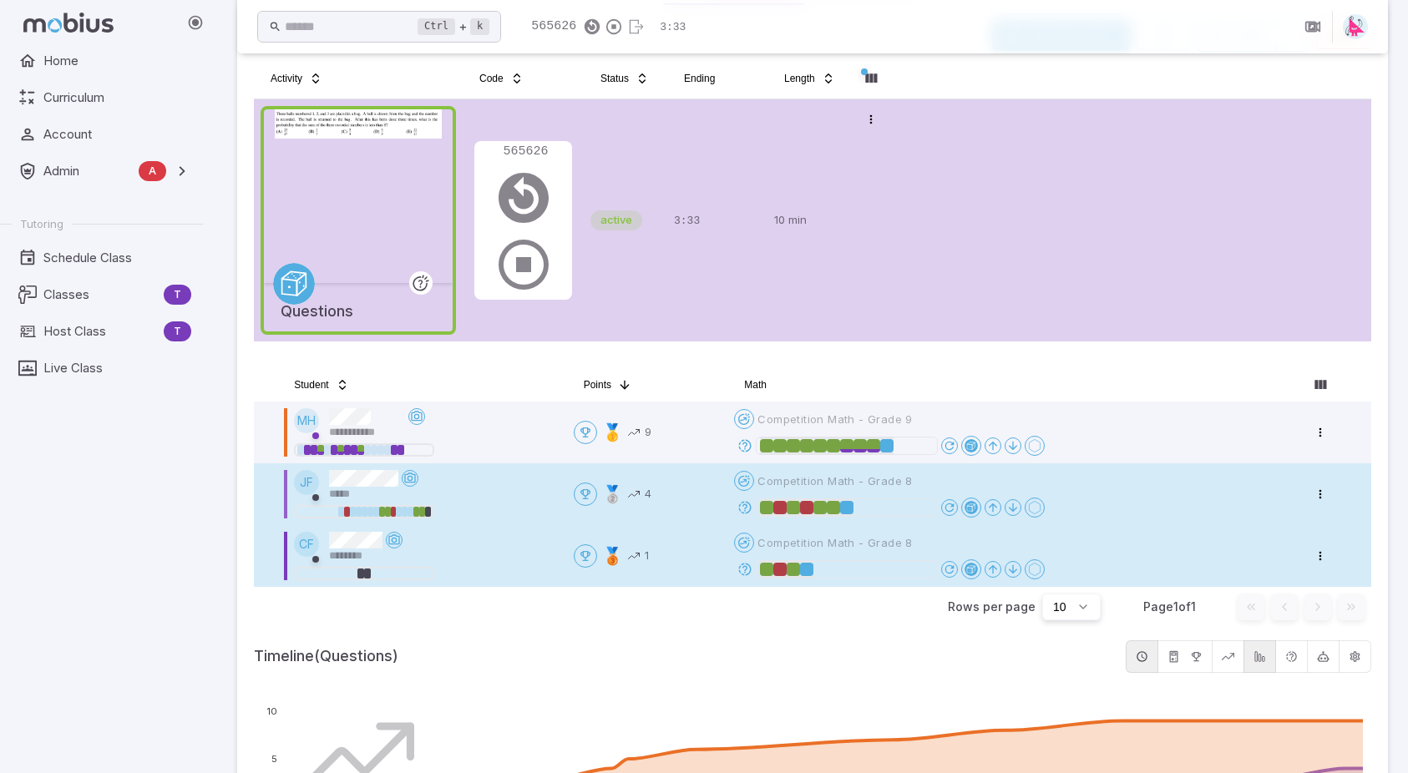
click at [746, 507] on icon at bounding box center [744, 507] width 15 height 15
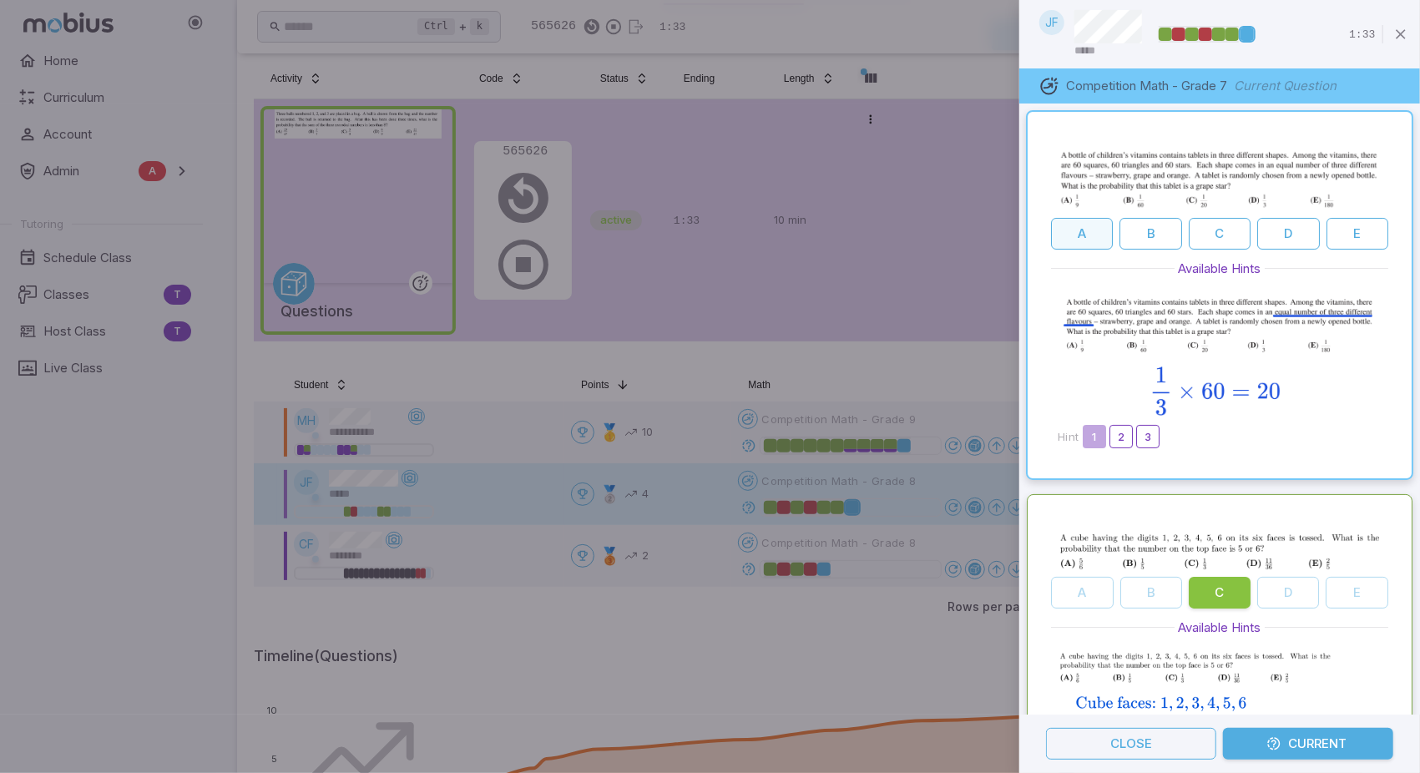
click at [1084, 241] on button "A" at bounding box center [1082, 234] width 62 height 32
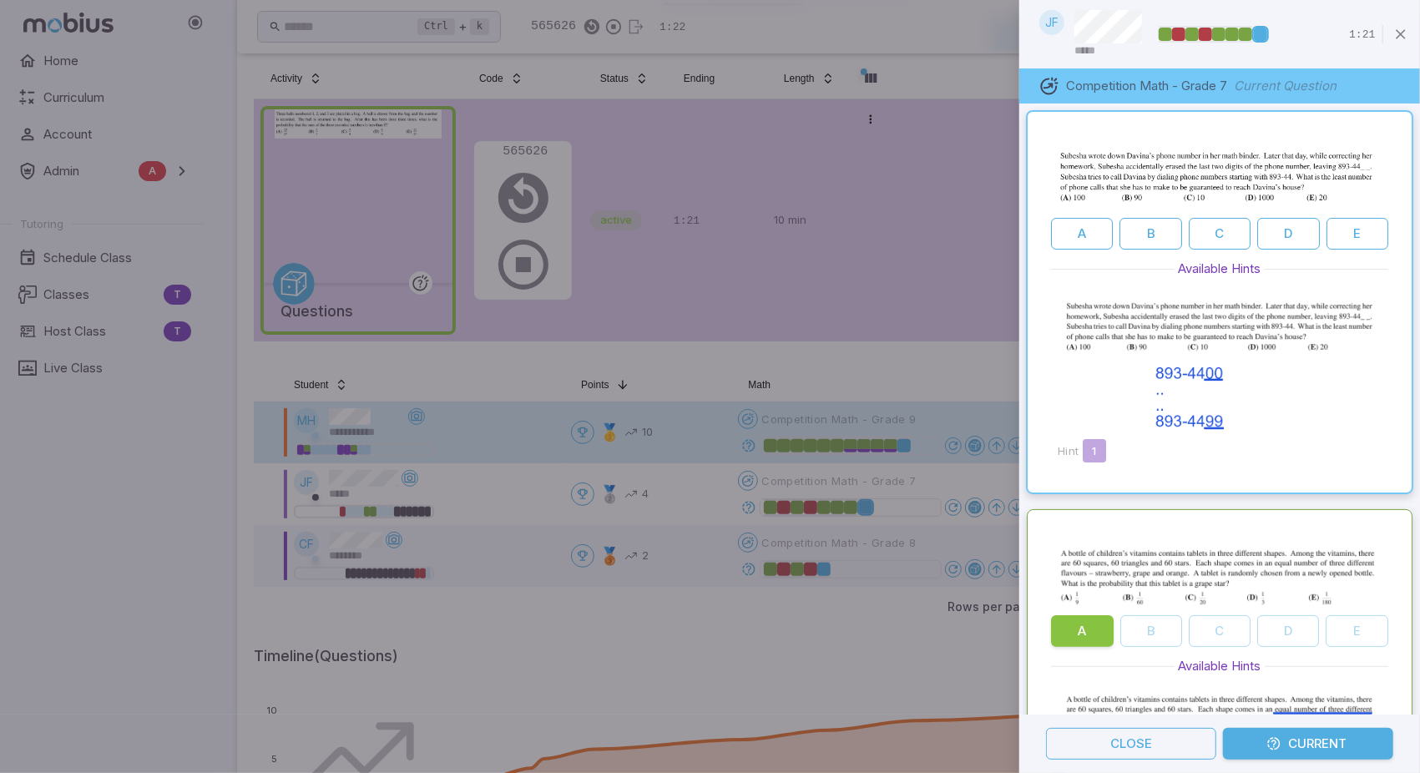
click at [720, 493] on div at bounding box center [710, 386] width 1420 height 773
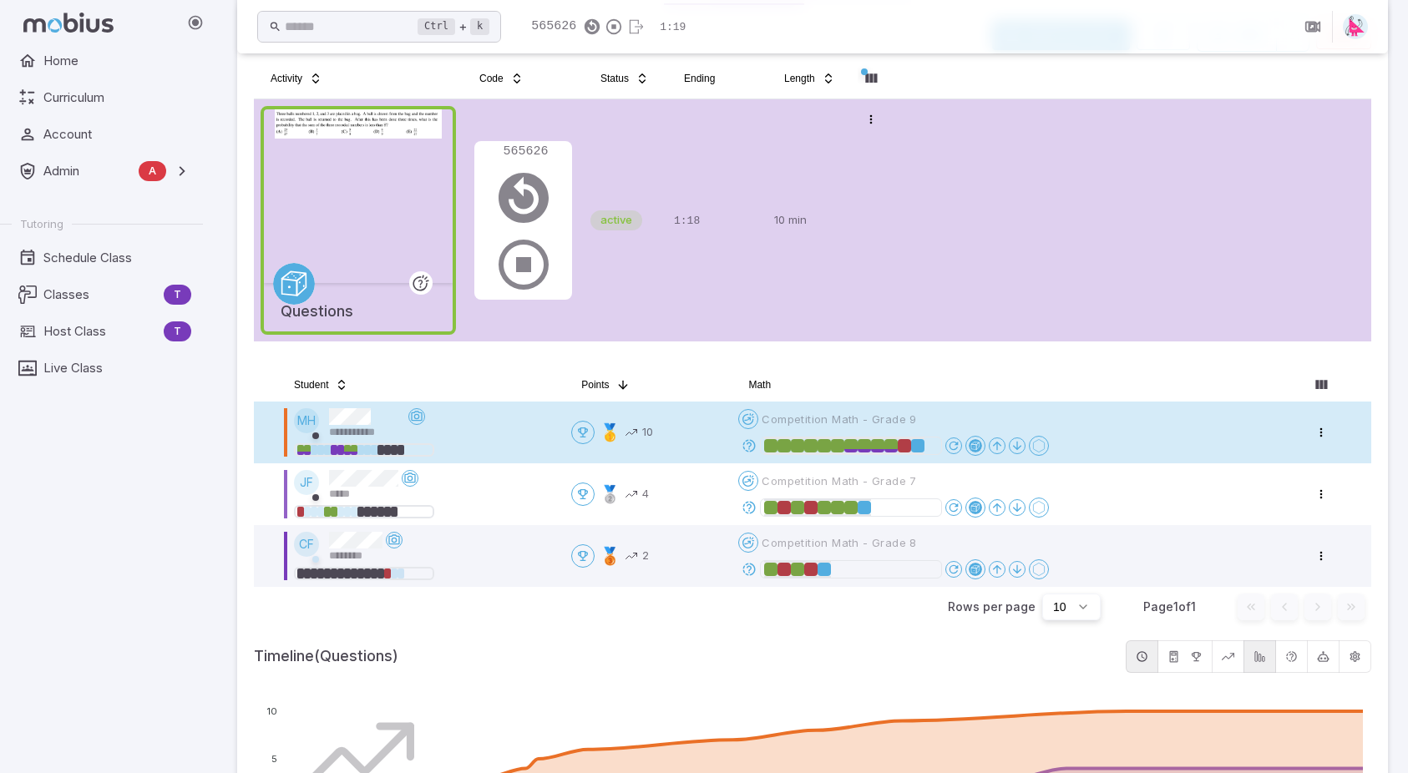
click at [753, 447] on icon at bounding box center [748, 445] width 15 height 15
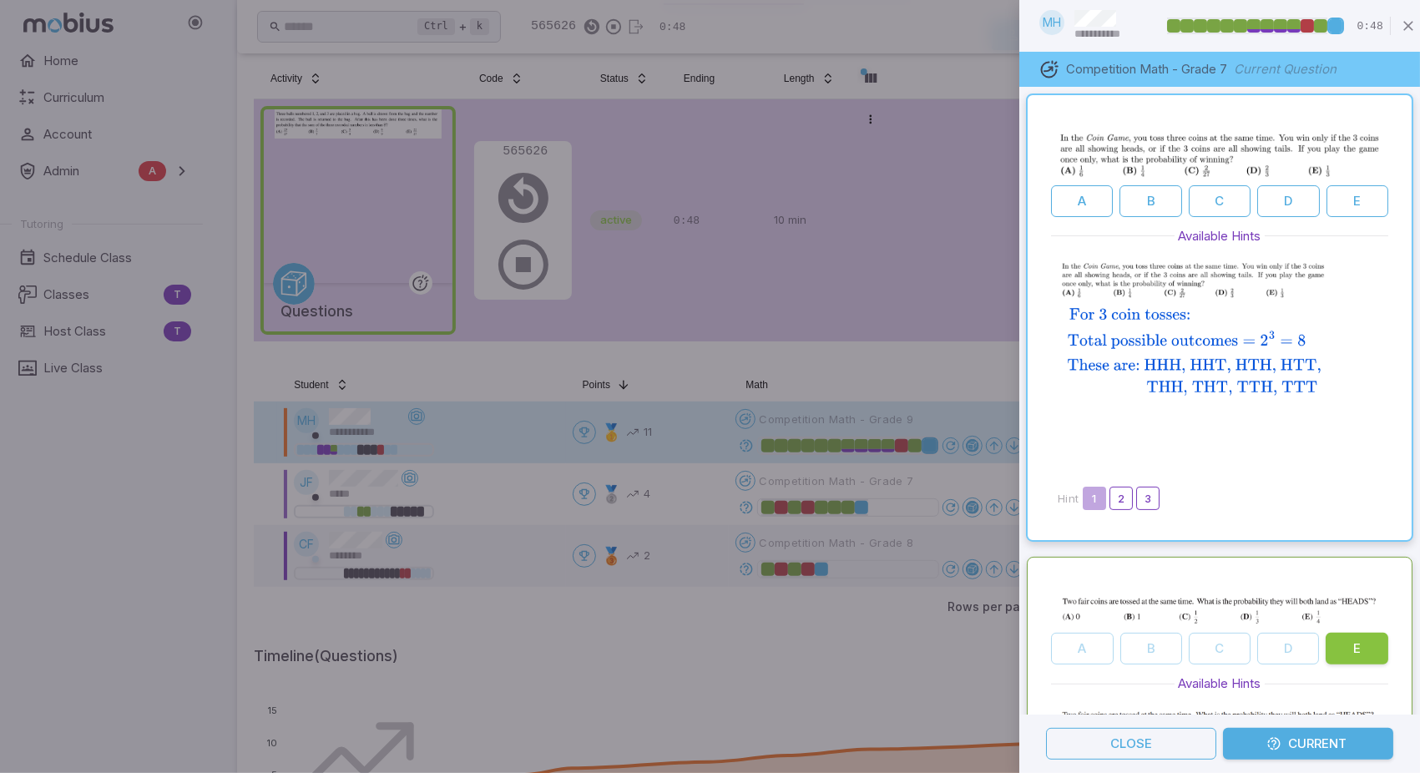
click at [748, 510] on div at bounding box center [710, 386] width 1420 height 773
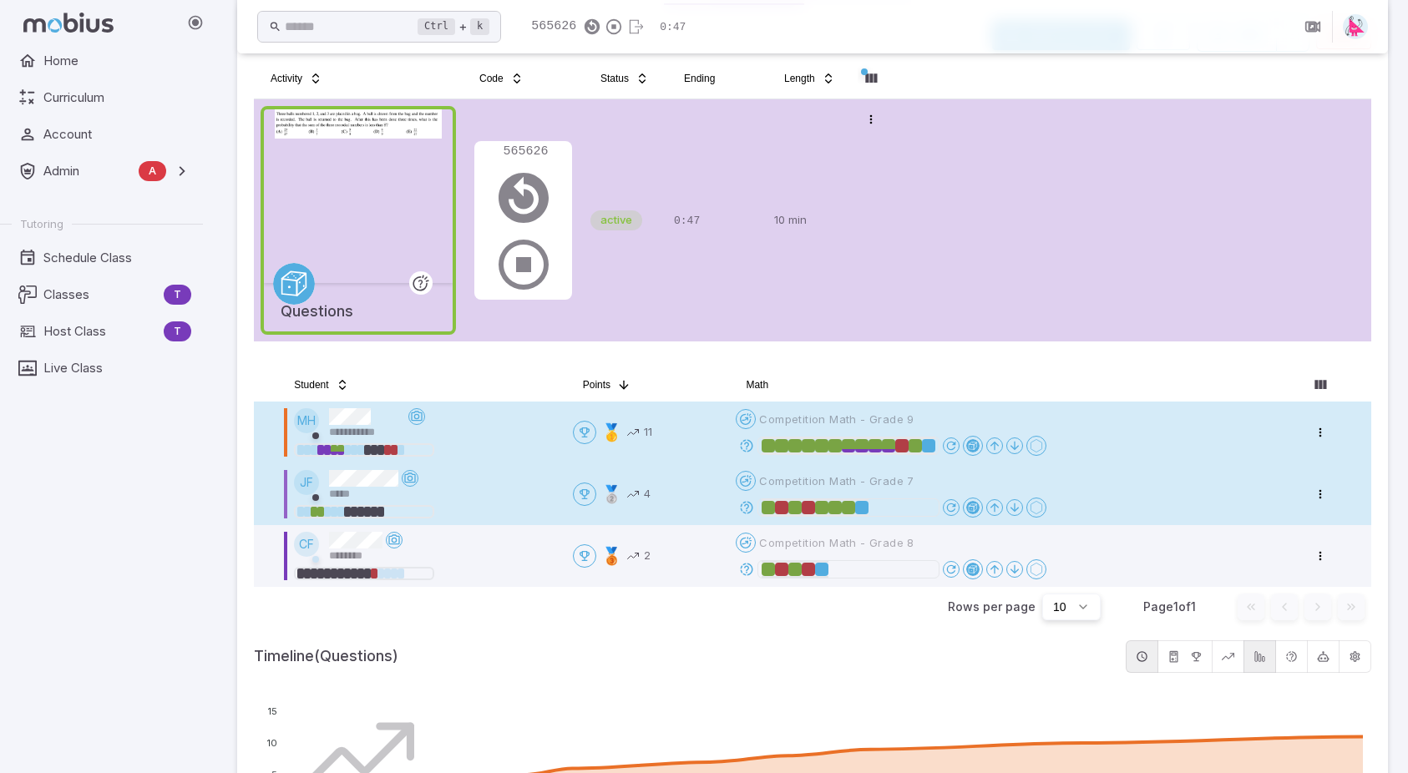
click at [748, 509] on icon at bounding box center [746, 507] width 15 height 15
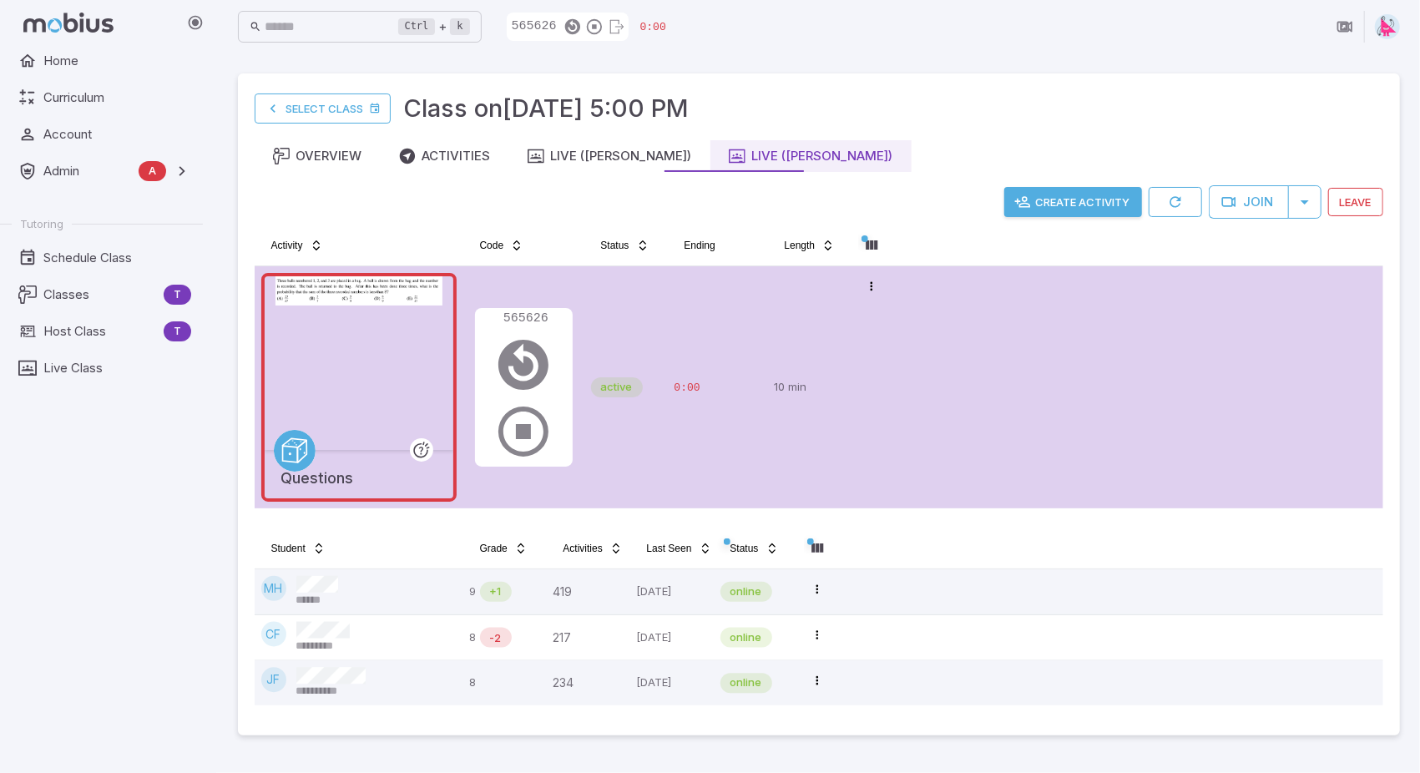
click at [1064, 108] on div "Select Class Class on Oct 8 @ 5:00 PM" at bounding box center [819, 108] width 1129 height 37
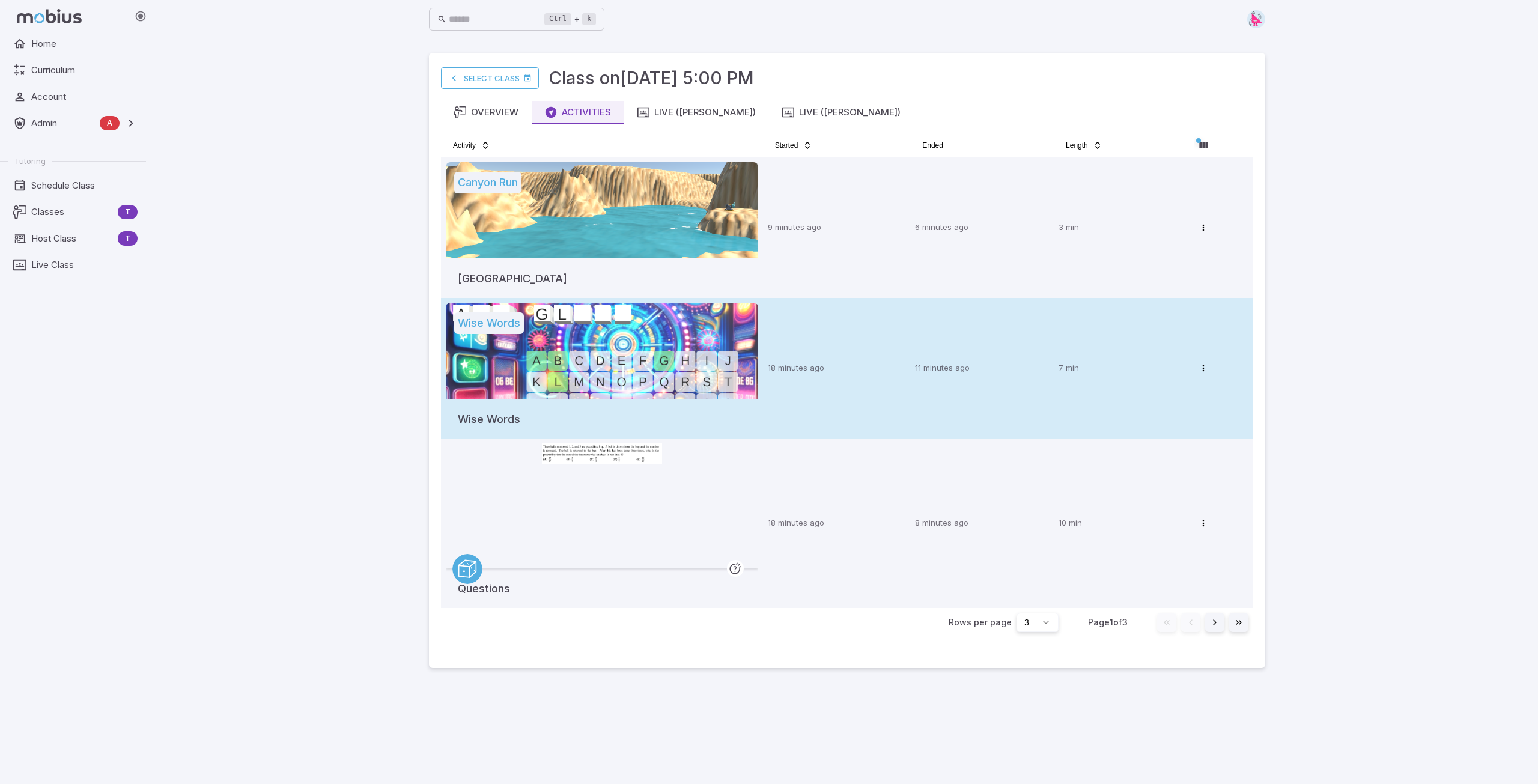
click at [845, 337] on td "18 minutes ago" at bounding box center [836, 368] width 147 height 140
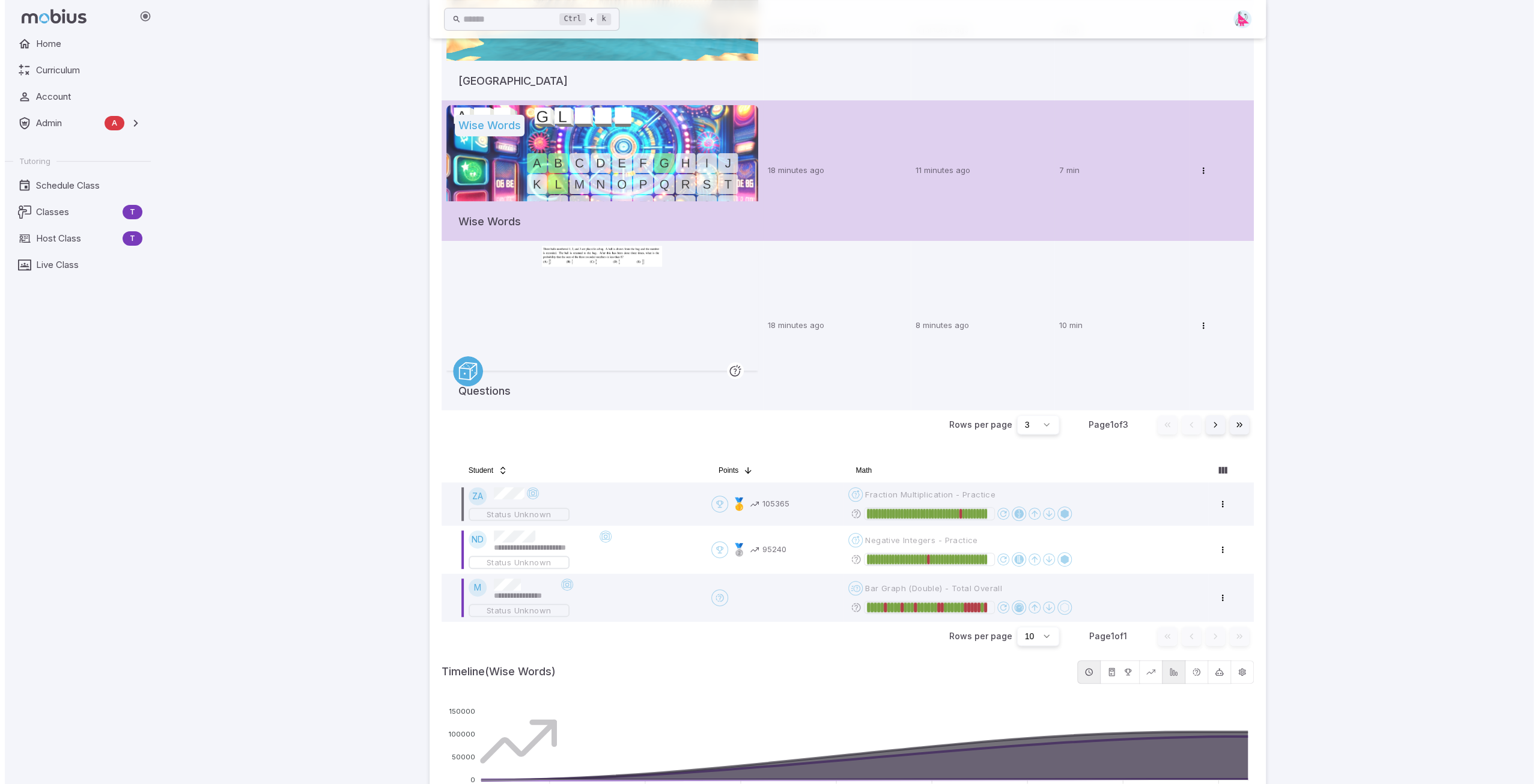
scroll to position [240, 0]
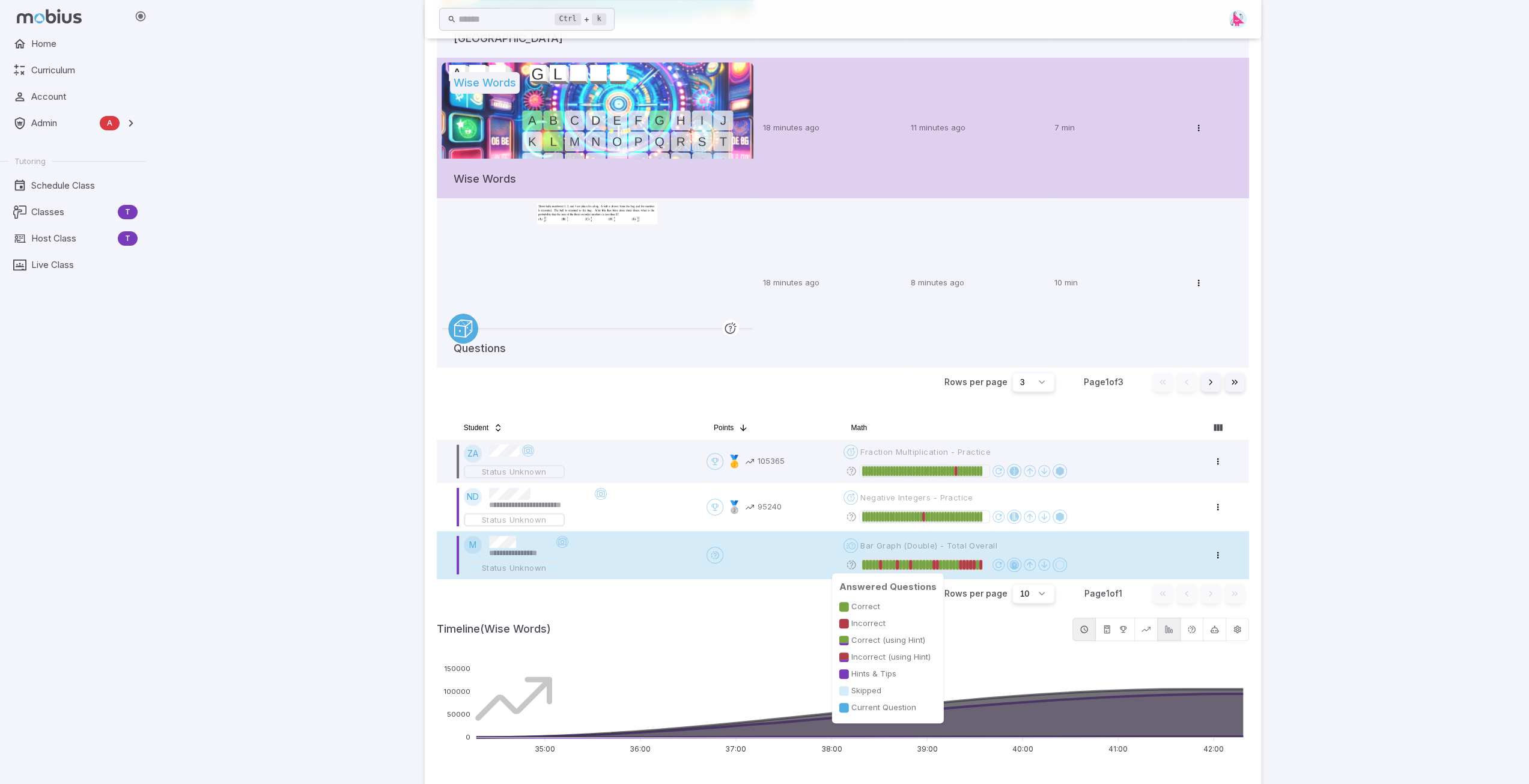
click at [976, 565] on div at bounding box center [974, 564] width 4 height 9
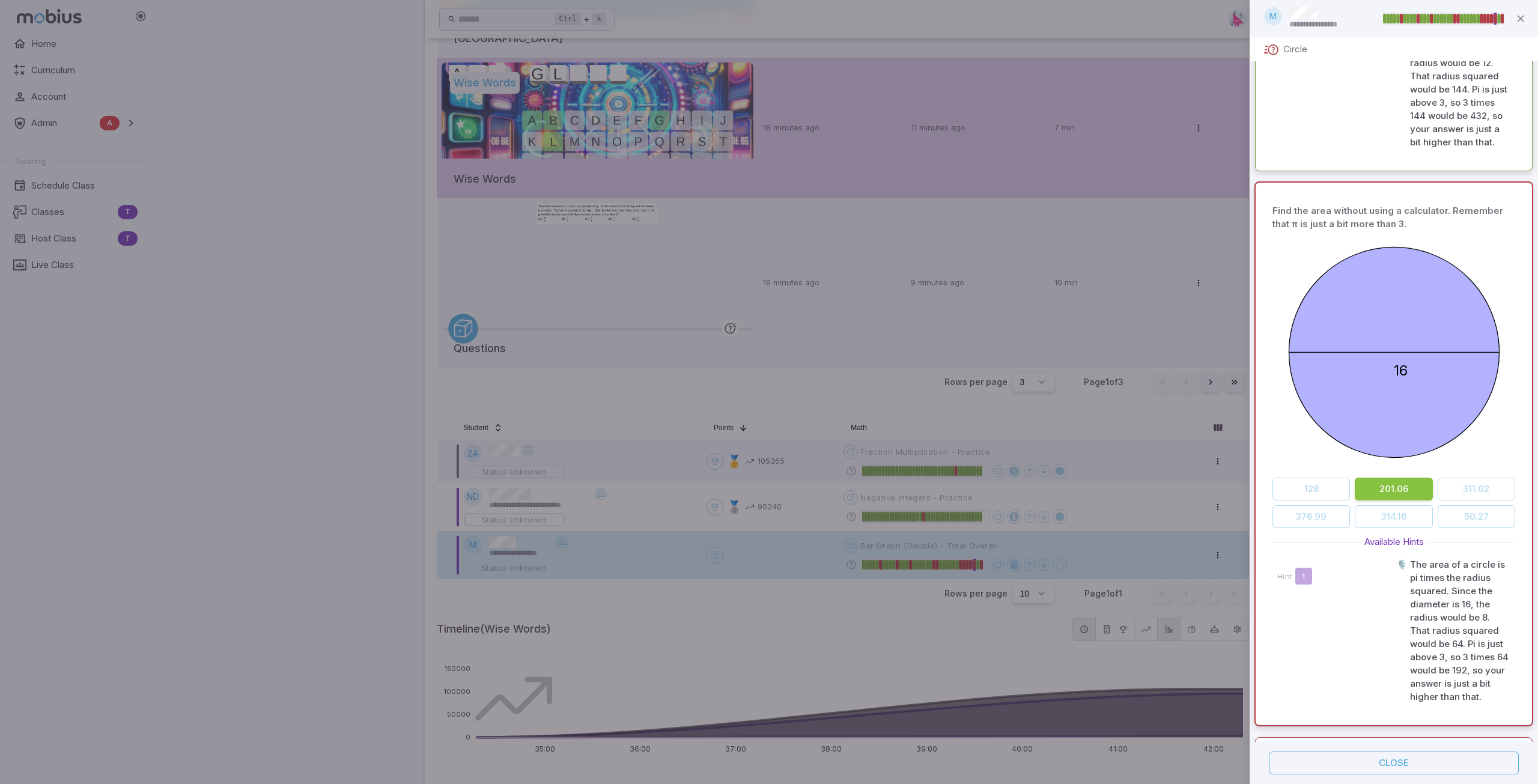
scroll to position [981, 0]
